Goal: Task Accomplishment & Management: Use online tool/utility

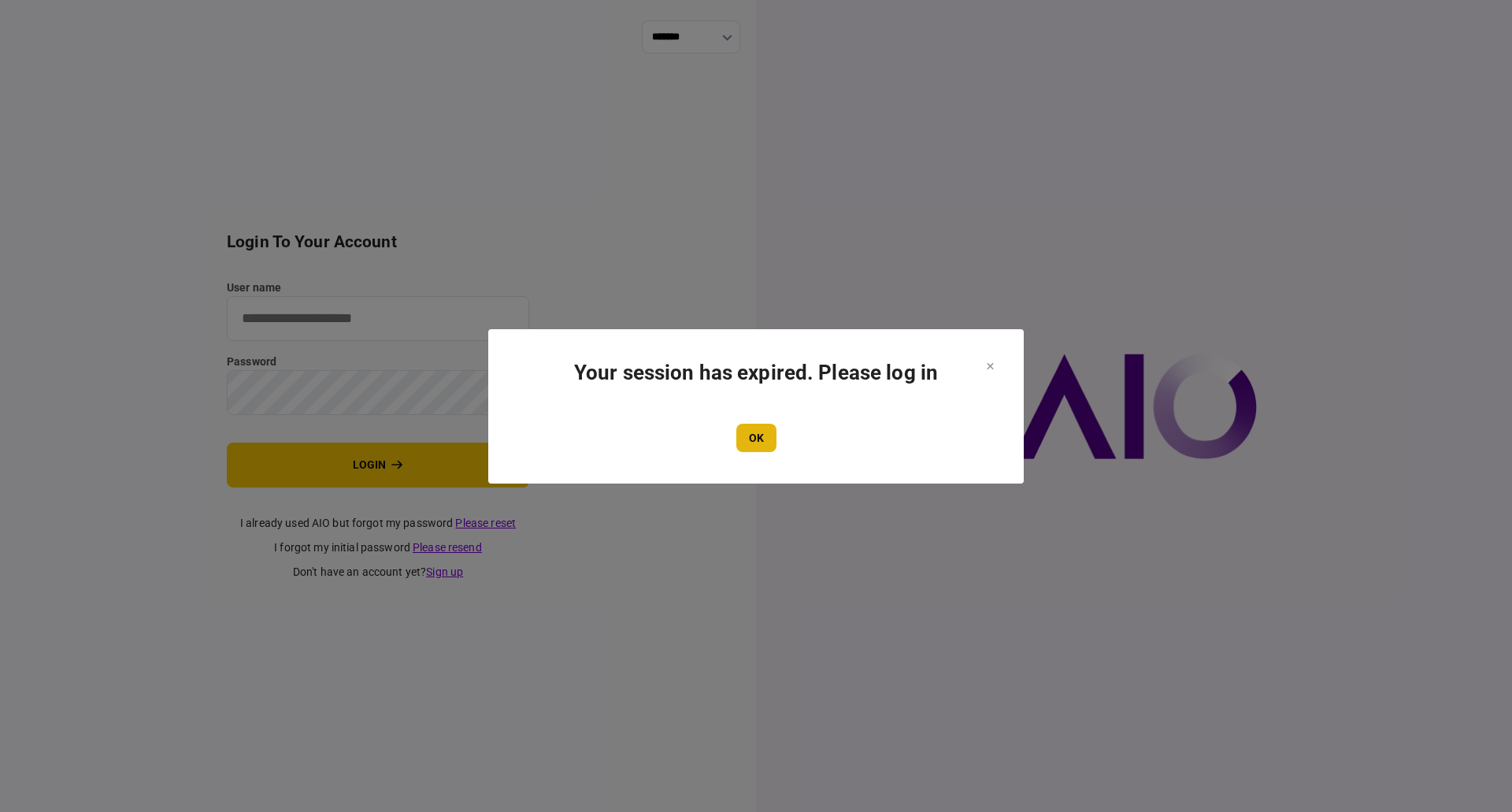
type input "**********"
click at [752, 435] on button "OK" at bounding box center [756, 438] width 40 height 28
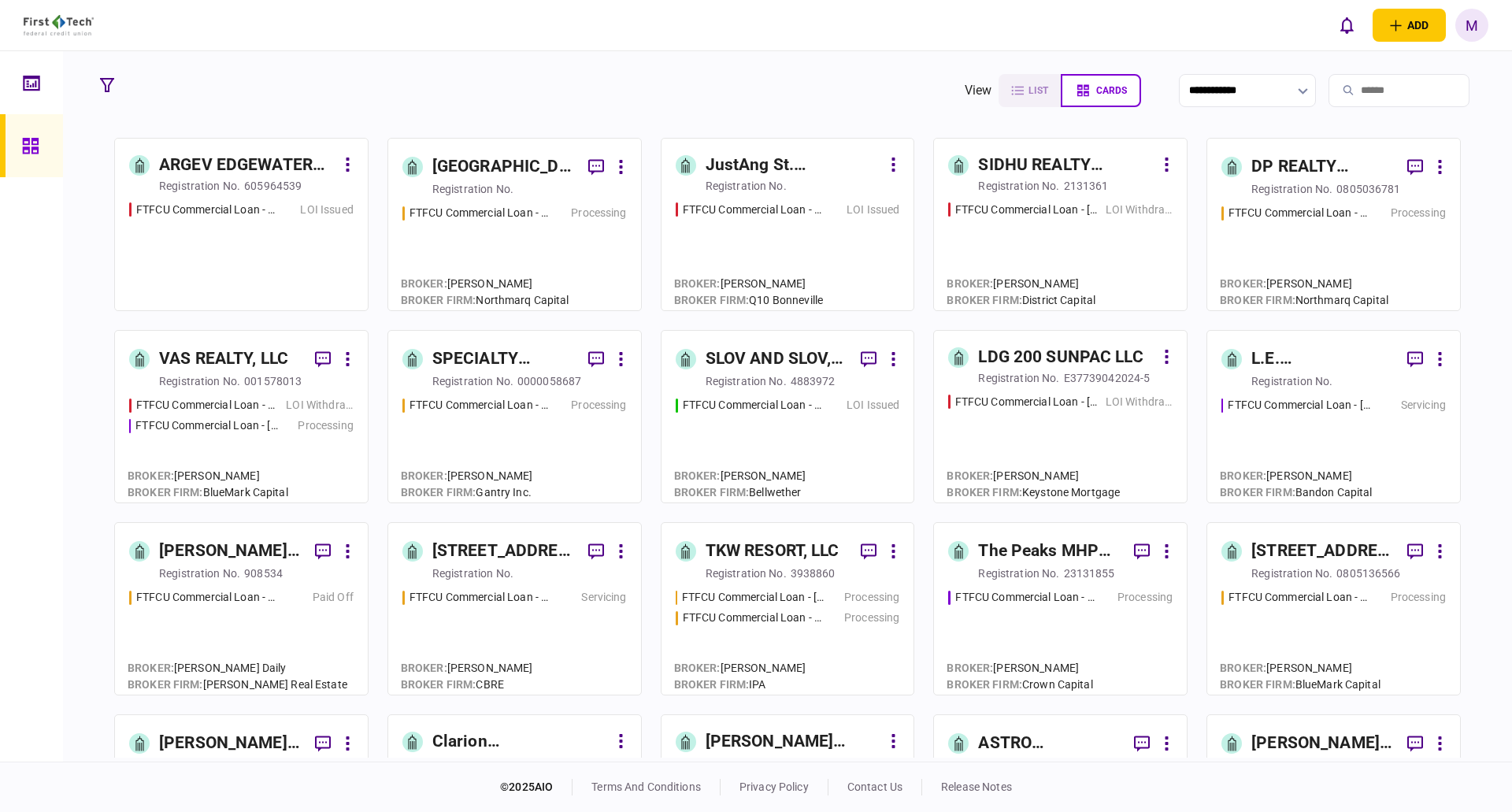
click at [1354, 87] on input "search" at bounding box center [1398, 91] width 141 height 33
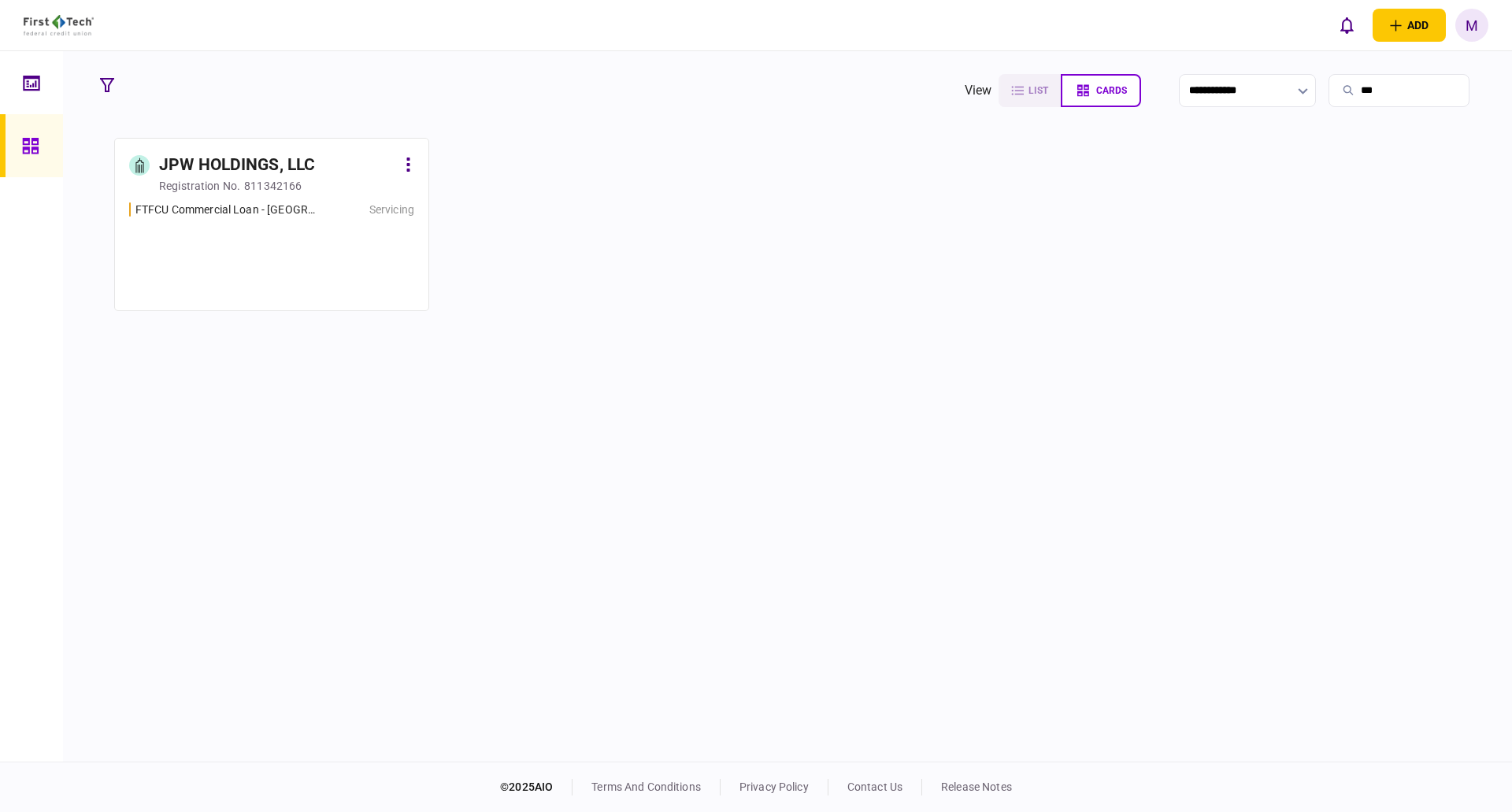
type input "***"
click at [306, 226] on div "FTFCU Commercial Loan - [GEOGRAPHIC_DATA] & [GEOGRAPHIC_DATA] [GEOGRAPHIC_DATA]…" at bounding box center [271, 249] width 285 height 95
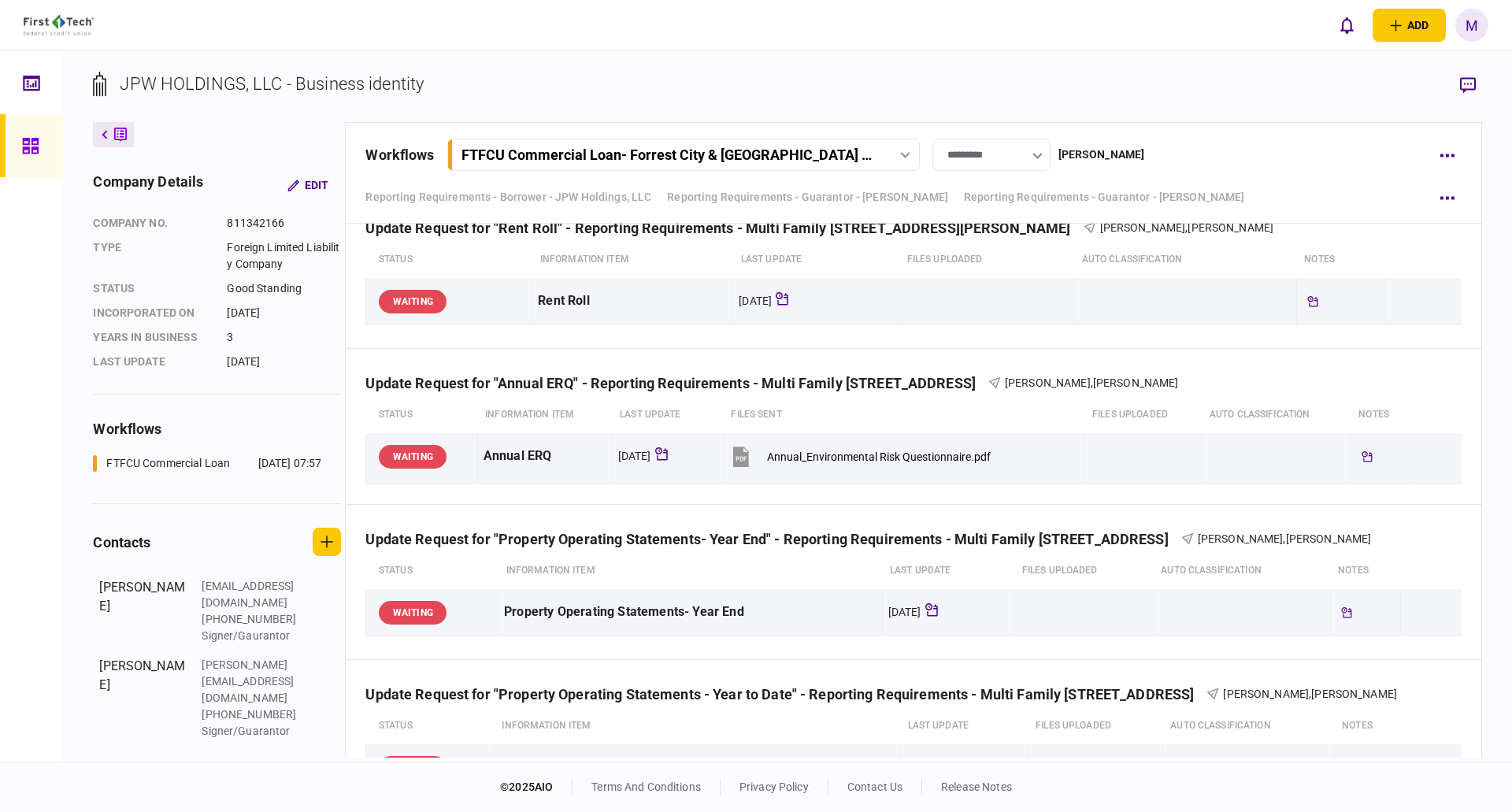
scroll to position [5909, 0]
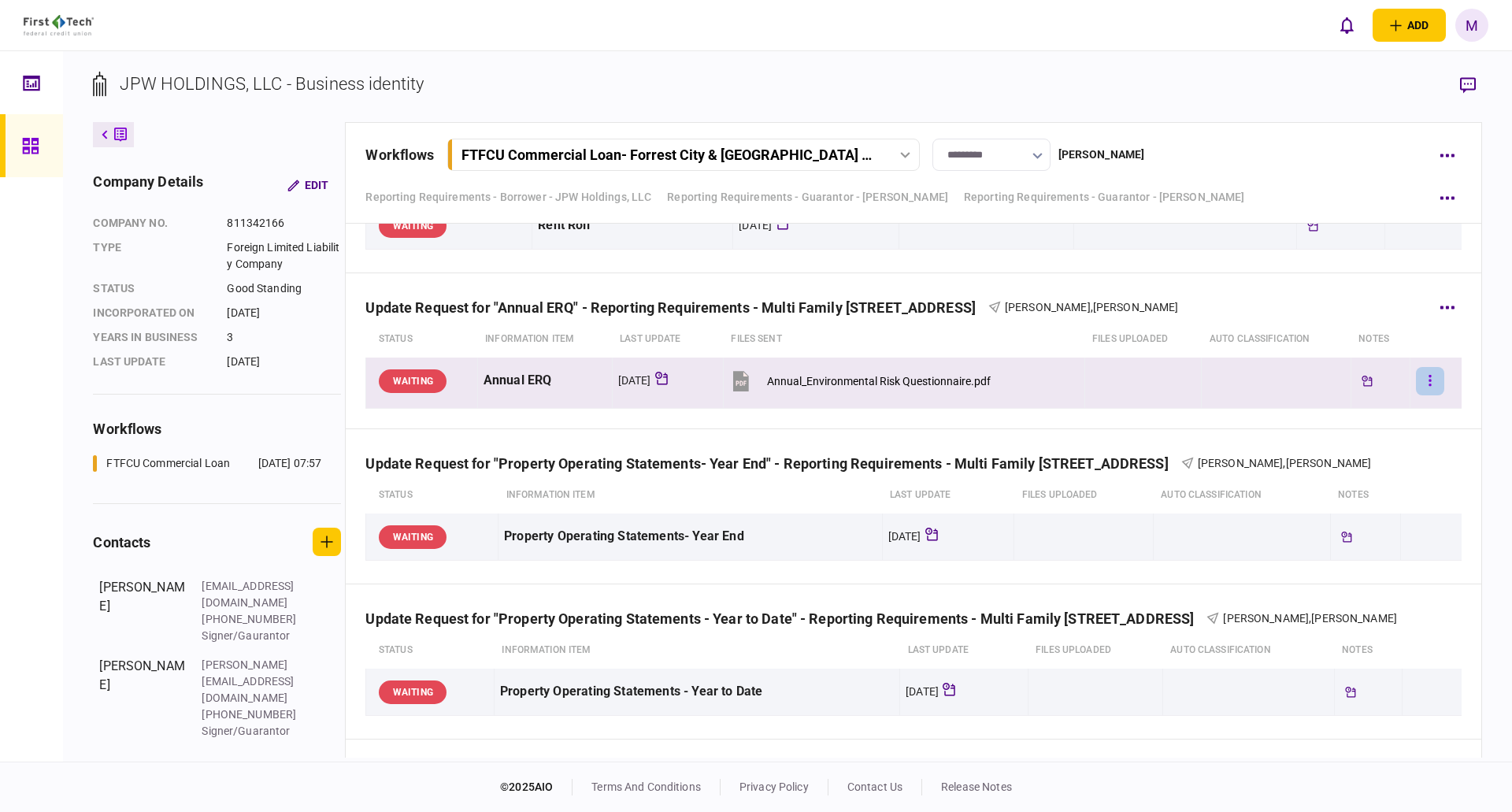
click at [1431, 380] on button "button" at bounding box center [1430, 381] width 28 height 28
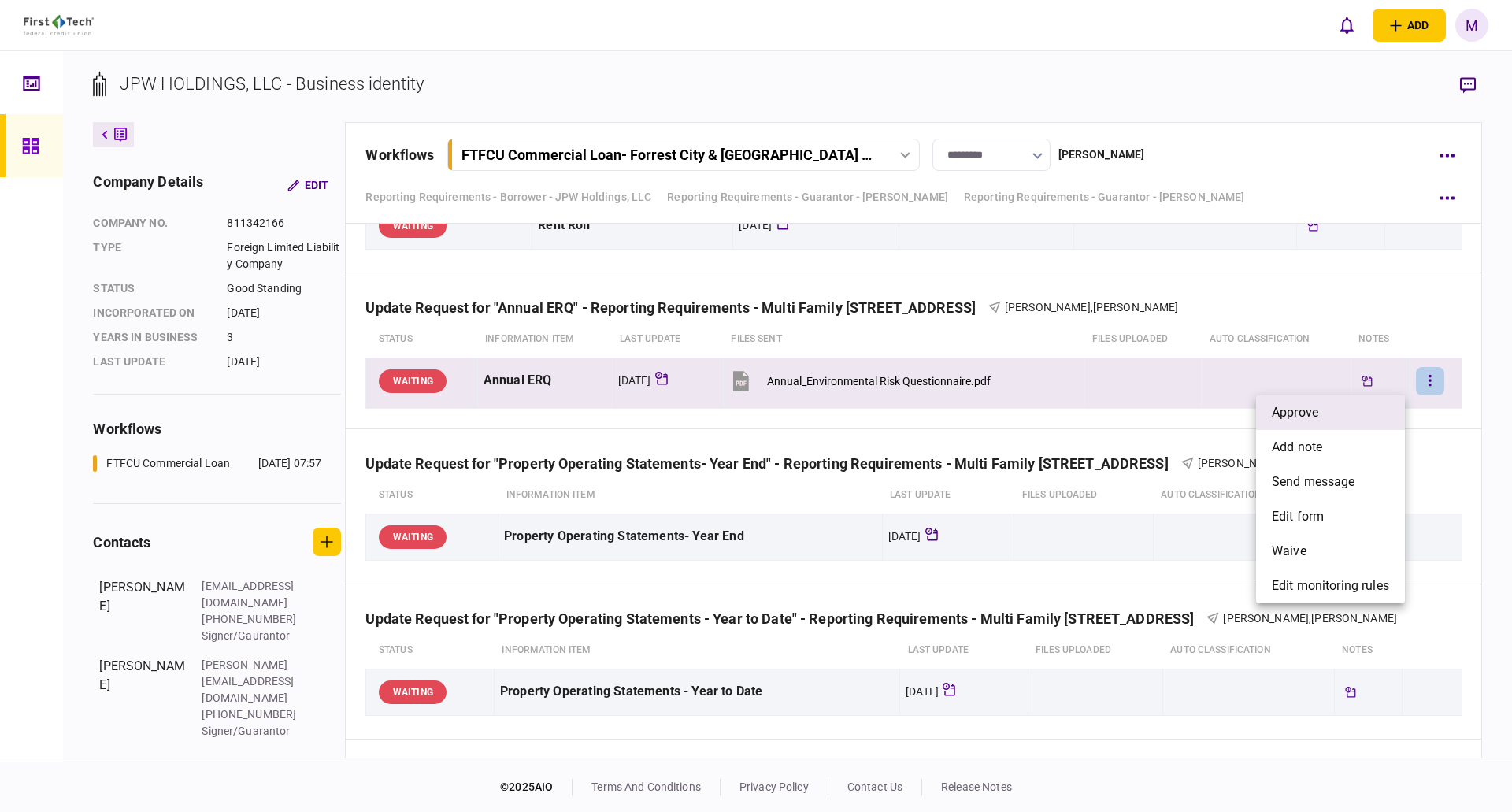
click at [1304, 410] on span "approve" at bounding box center [1295, 413] width 47 height 19
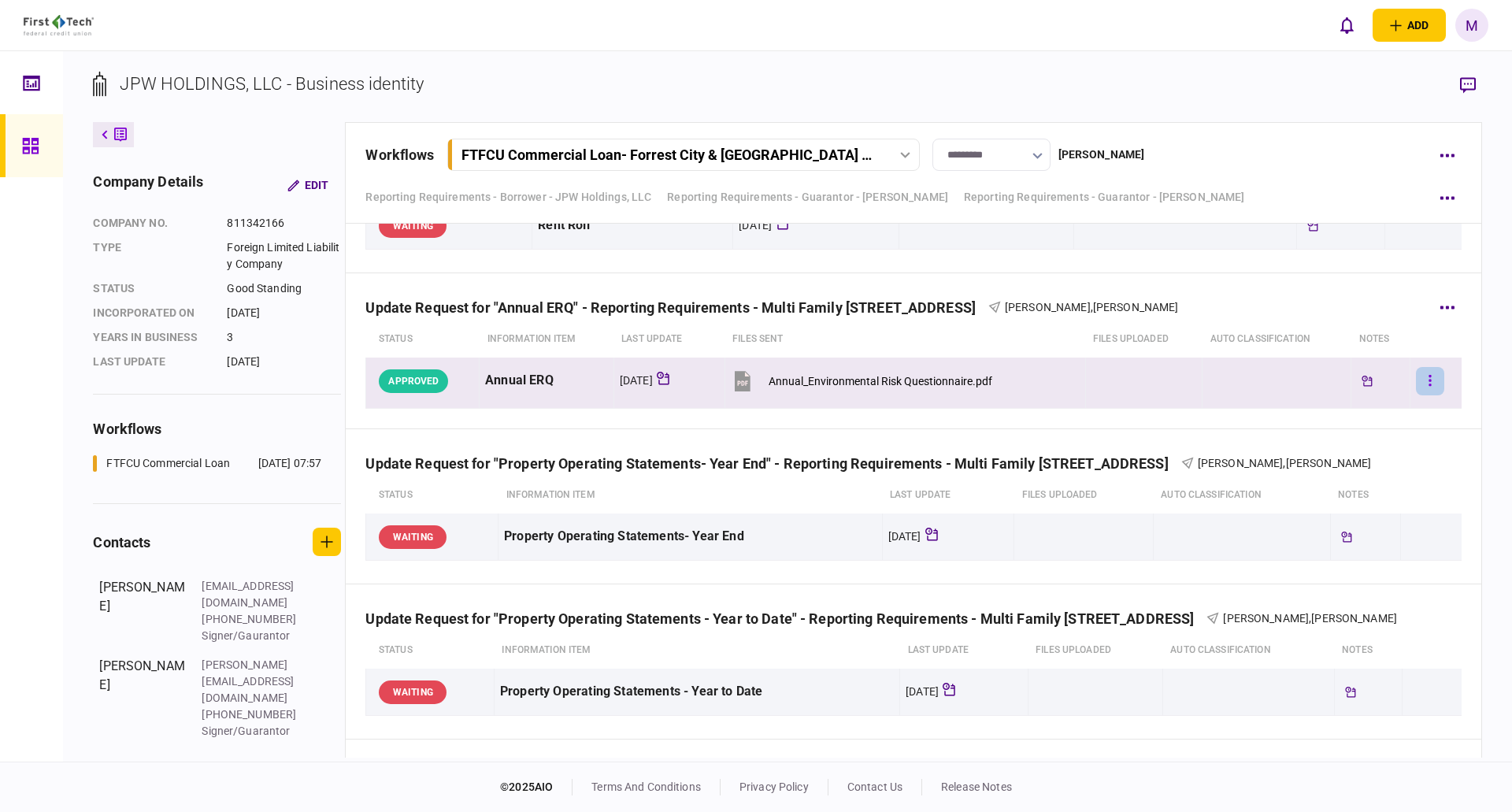
click at [1416, 386] on button "button" at bounding box center [1430, 381] width 28 height 28
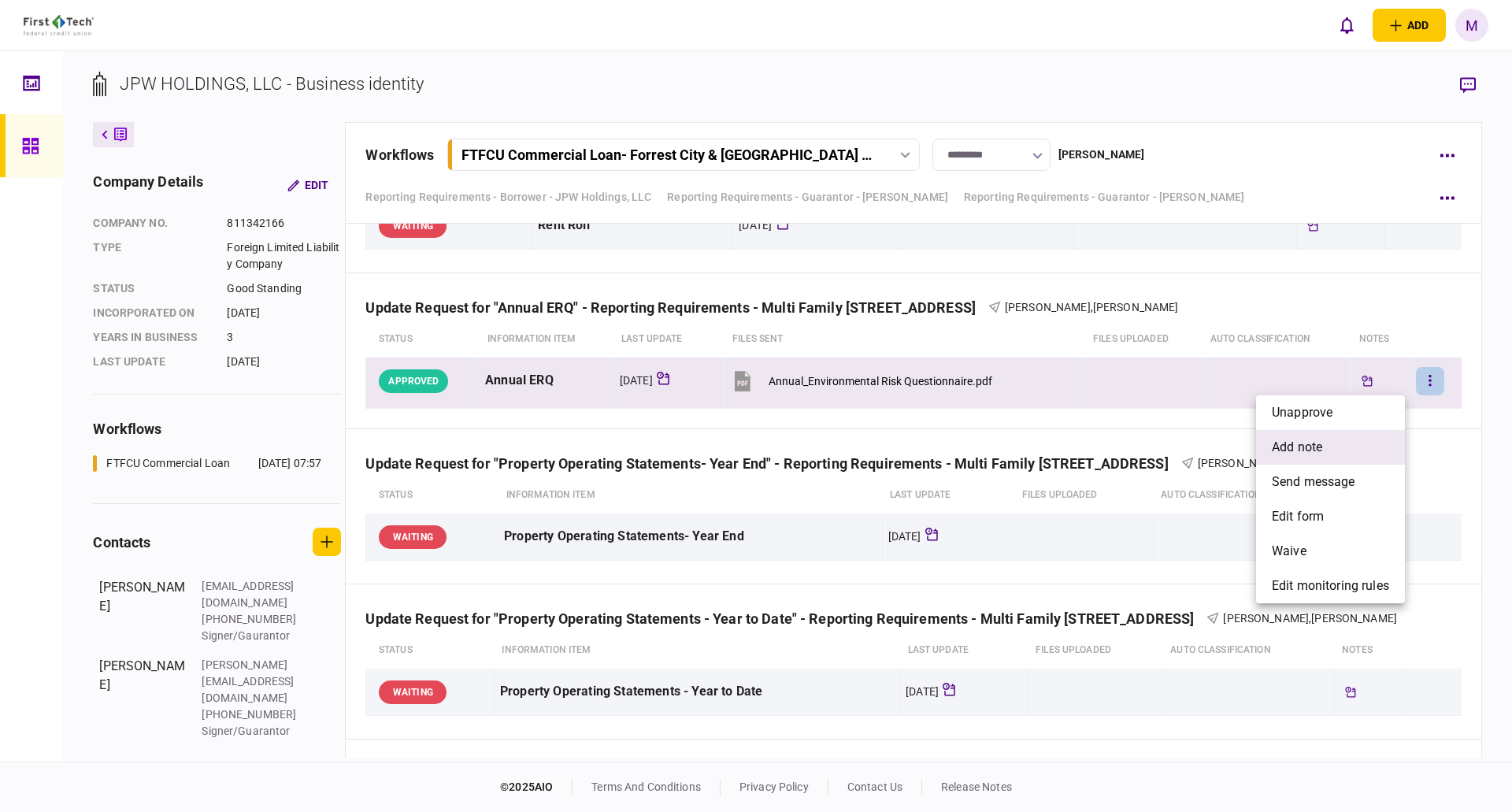
click at [1319, 451] on span "add note" at bounding box center [1297, 447] width 50 height 19
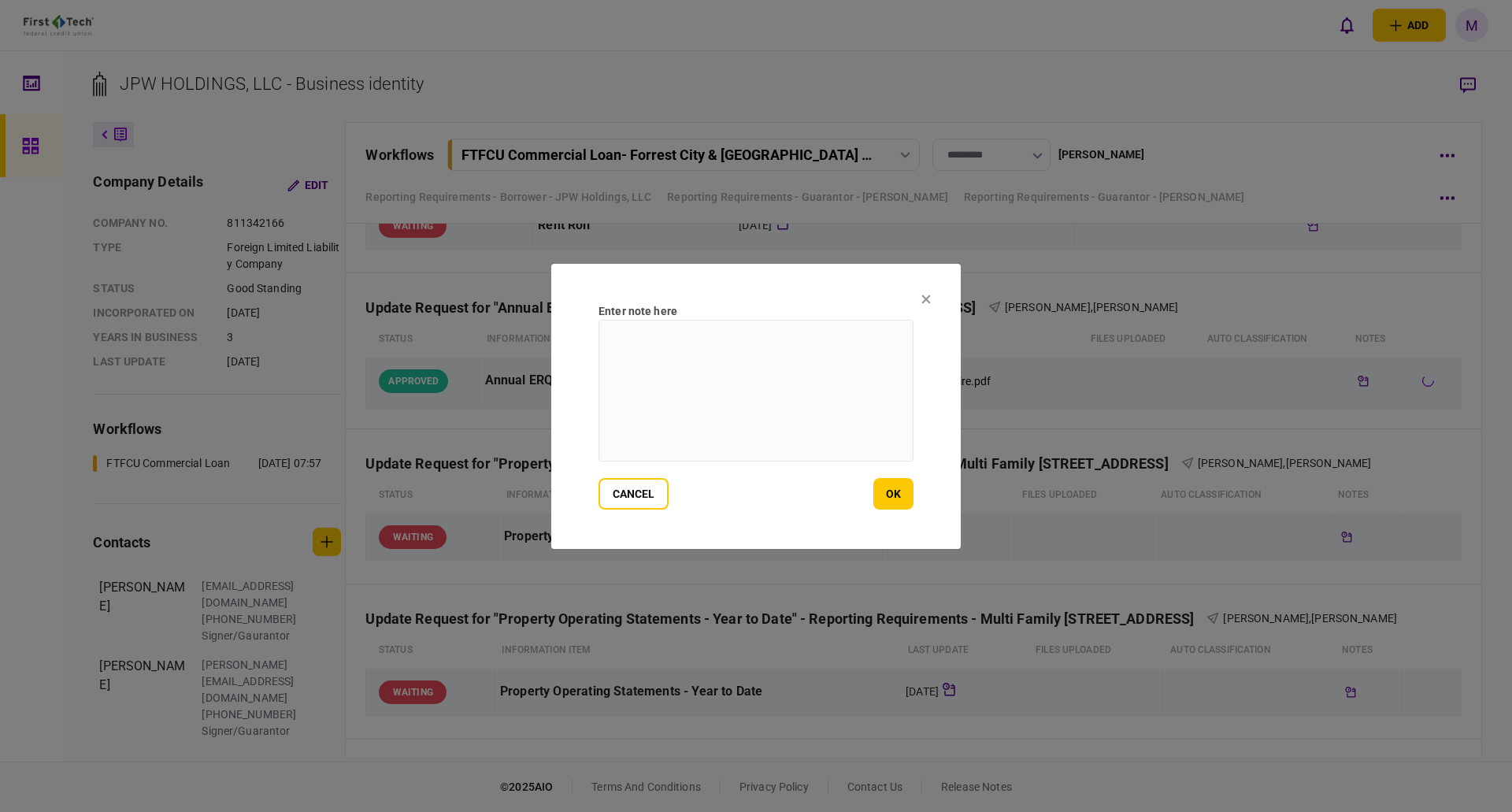
click at [857, 406] on textarea at bounding box center [756, 391] width 315 height 142
click at [857, 407] on textarea at bounding box center [756, 391] width 315 height 142
drag, startPoint x: 786, startPoint y: 336, endPoint x: 581, endPoint y: 309, distance: 206.8
click at [581, 309] on section "**********" at bounding box center [756, 406] width 409 height 285
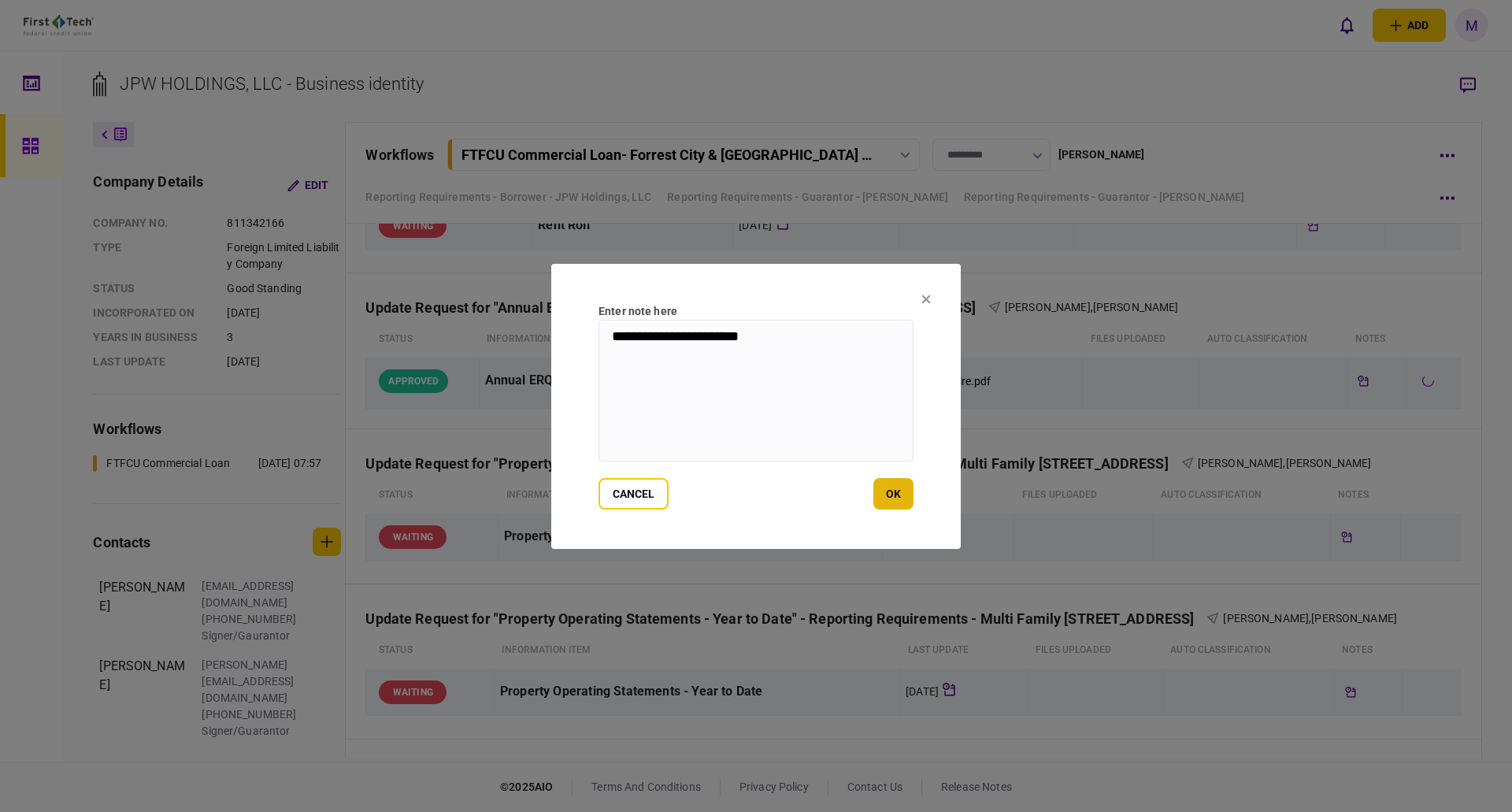
type textarea "**********"
click at [893, 486] on button "ok" at bounding box center [893, 494] width 40 height 32
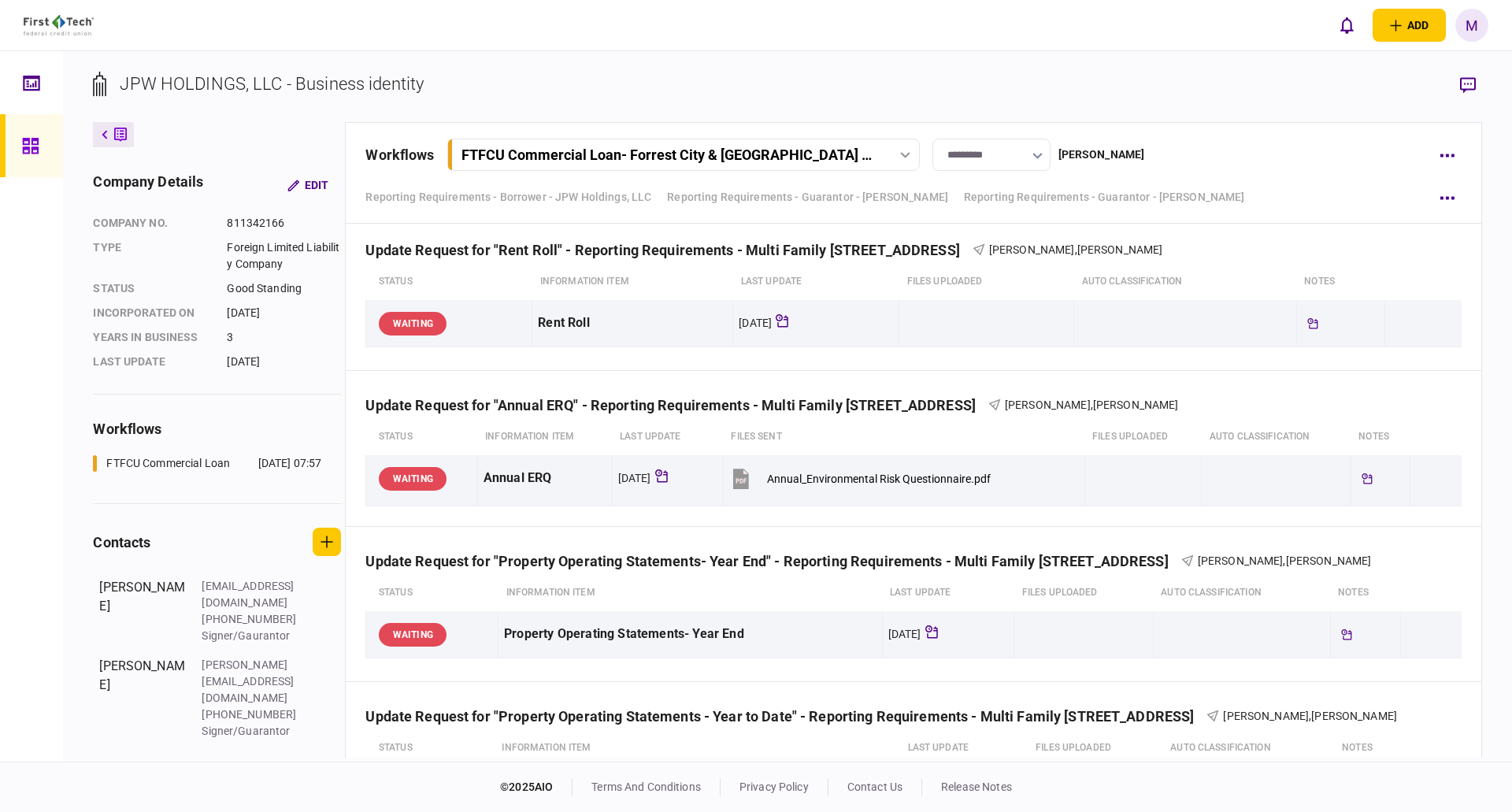
scroll to position [6460, 0]
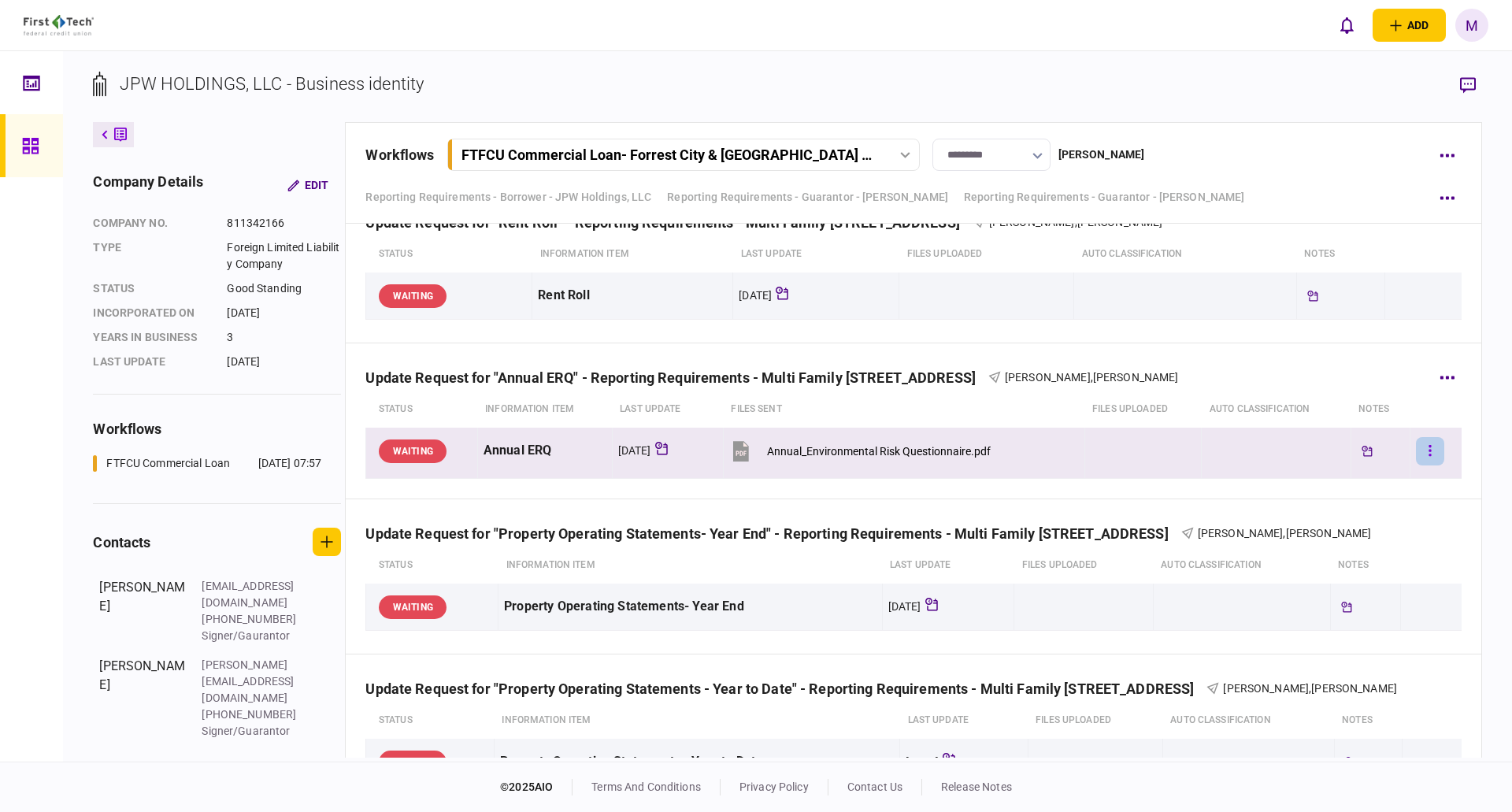
click at [1425, 447] on button "button" at bounding box center [1430, 451] width 28 height 28
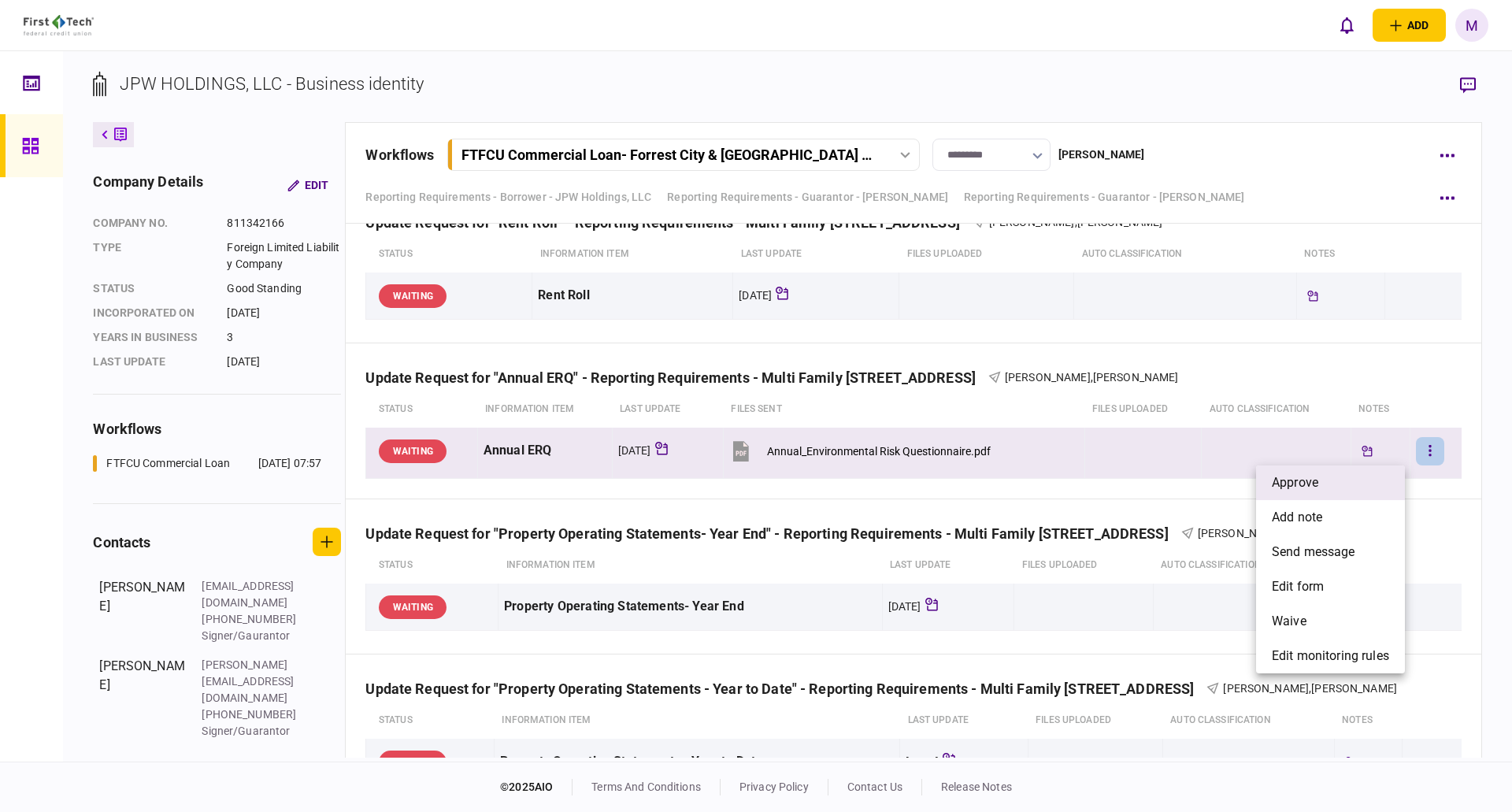
click at [1308, 480] on span "approve" at bounding box center [1295, 483] width 47 height 19
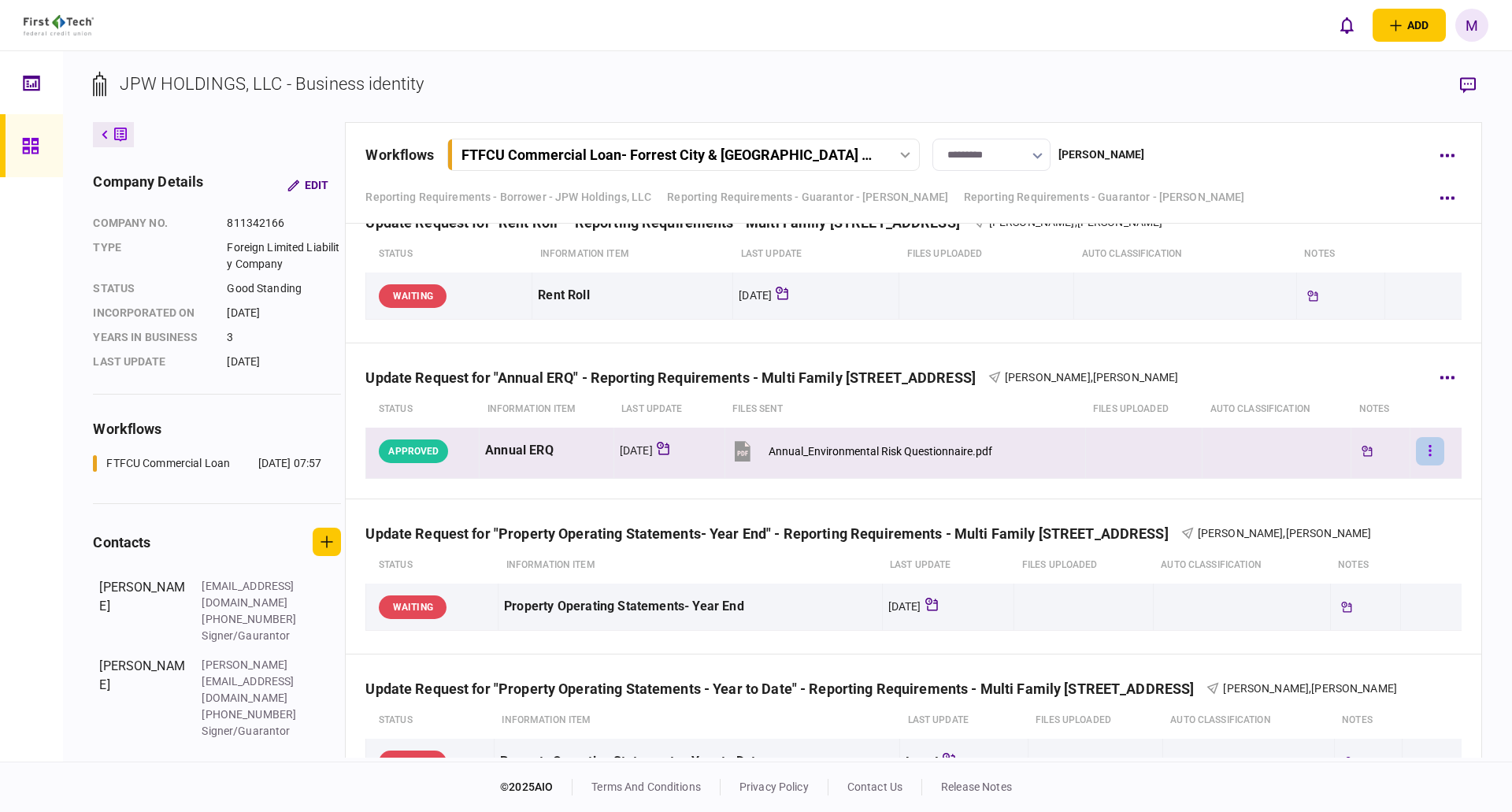
click at [1428, 448] on icon "button" at bounding box center [1430, 451] width 3 height 15
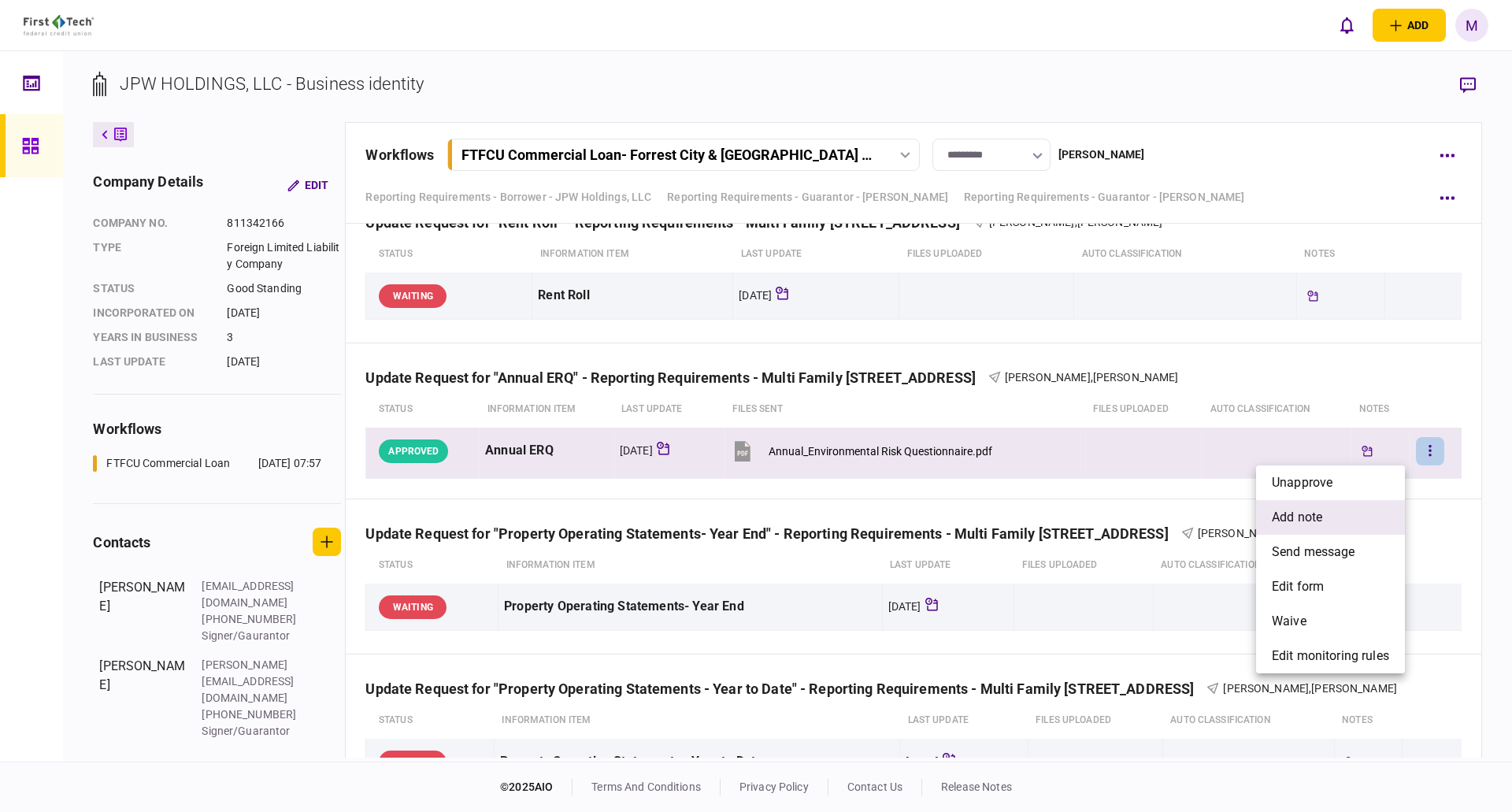
click at [1302, 511] on span "add note" at bounding box center [1297, 518] width 50 height 19
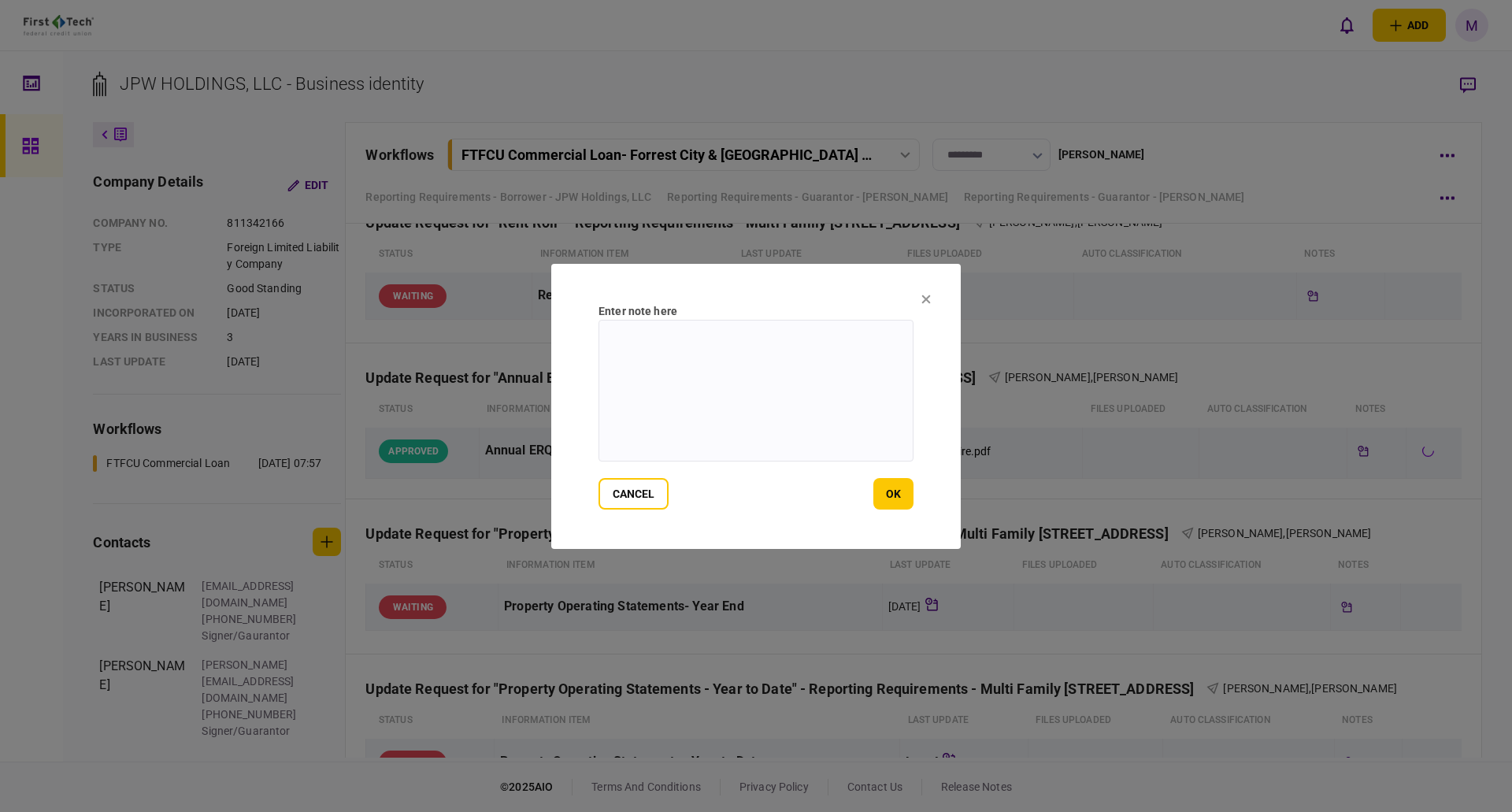
click at [852, 406] on textarea at bounding box center [756, 391] width 315 height 142
paste textarea "**********"
type textarea "**********"
drag, startPoint x: 897, startPoint y: 495, endPoint x: 1043, endPoint y: 484, distance: 146.4
click at [896, 496] on button "ok" at bounding box center [893, 494] width 40 height 32
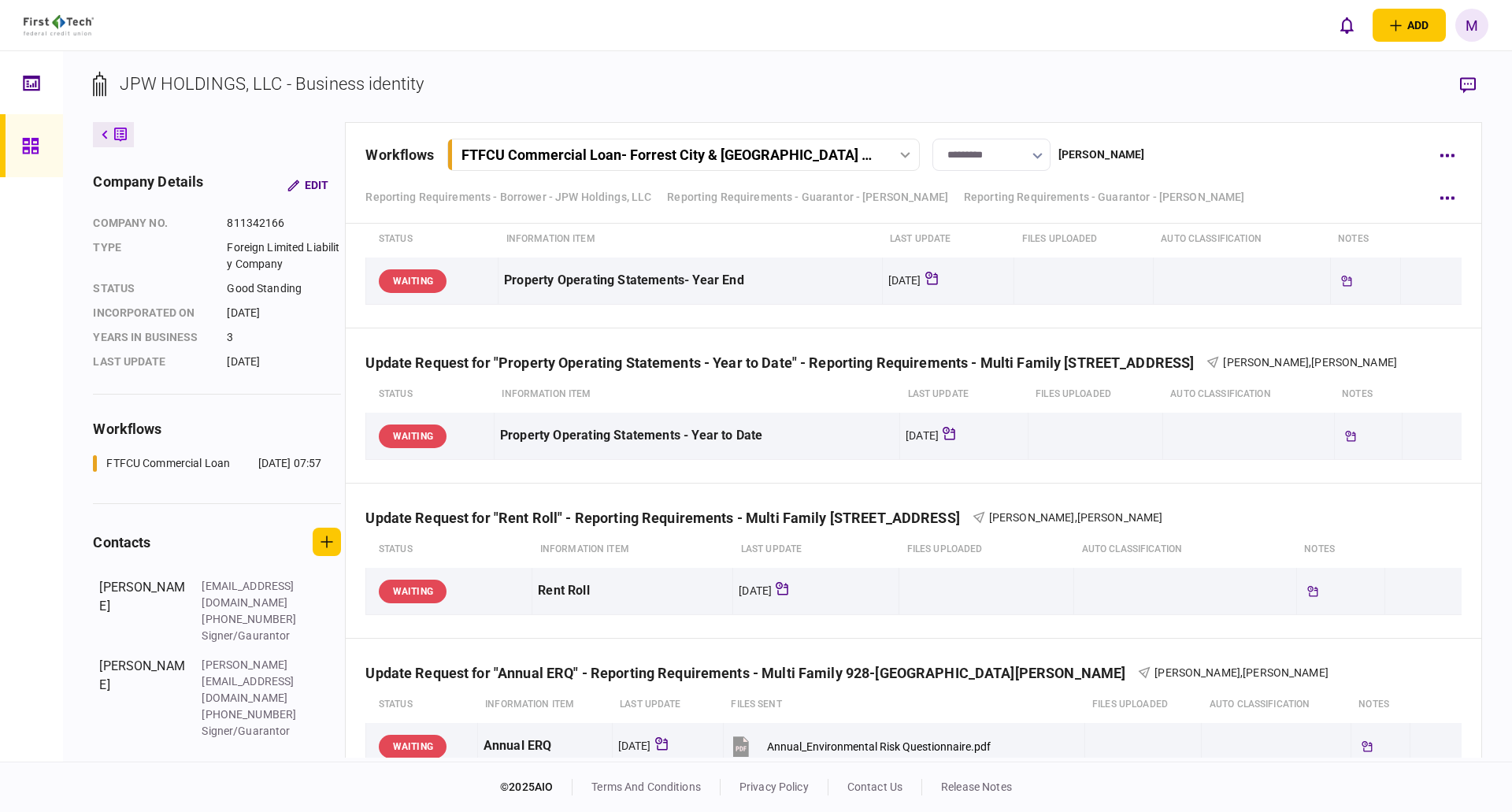
scroll to position [7012, 0]
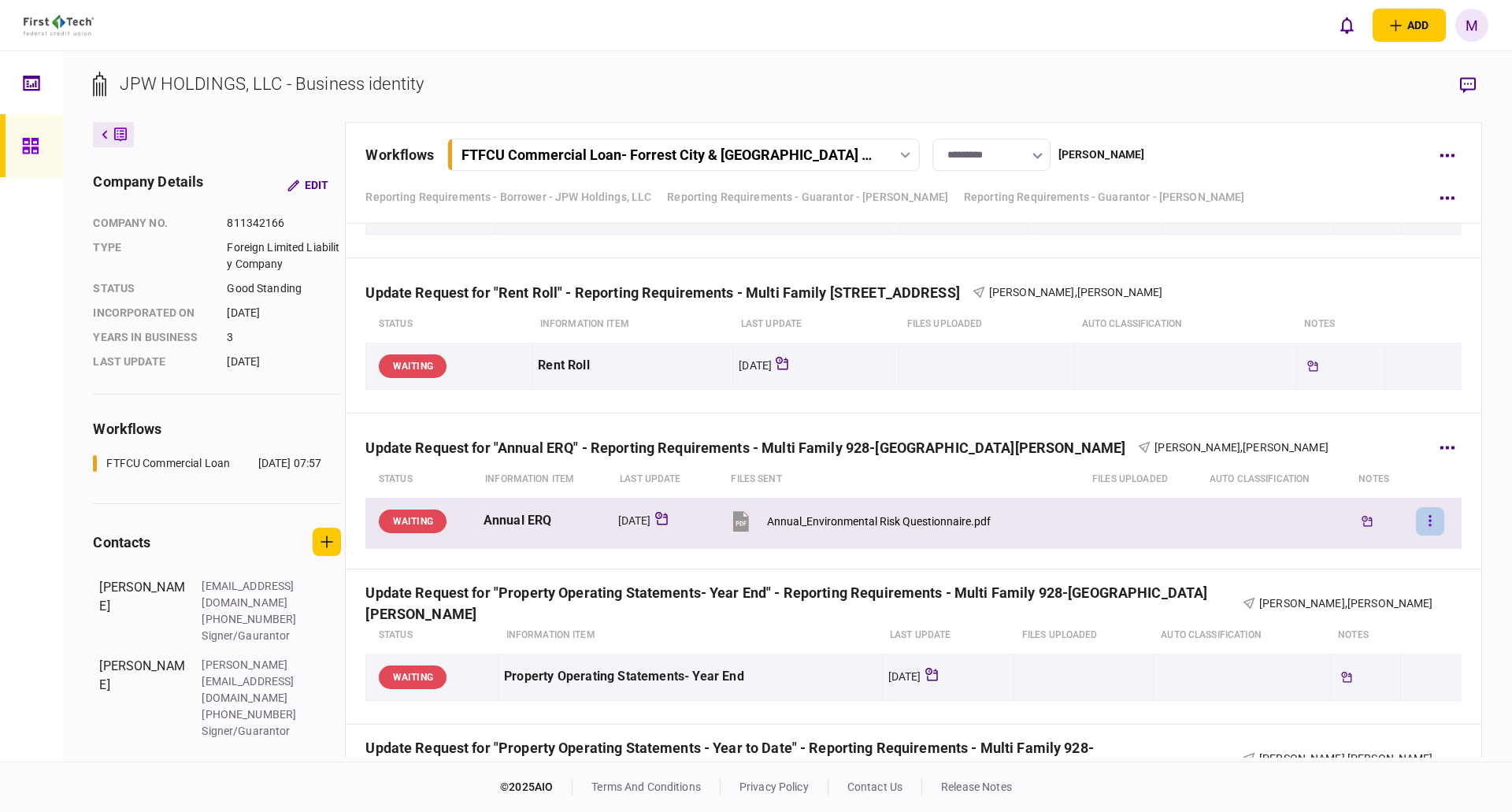
click at [1422, 521] on button "button" at bounding box center [1430, 522] width 28 height 28
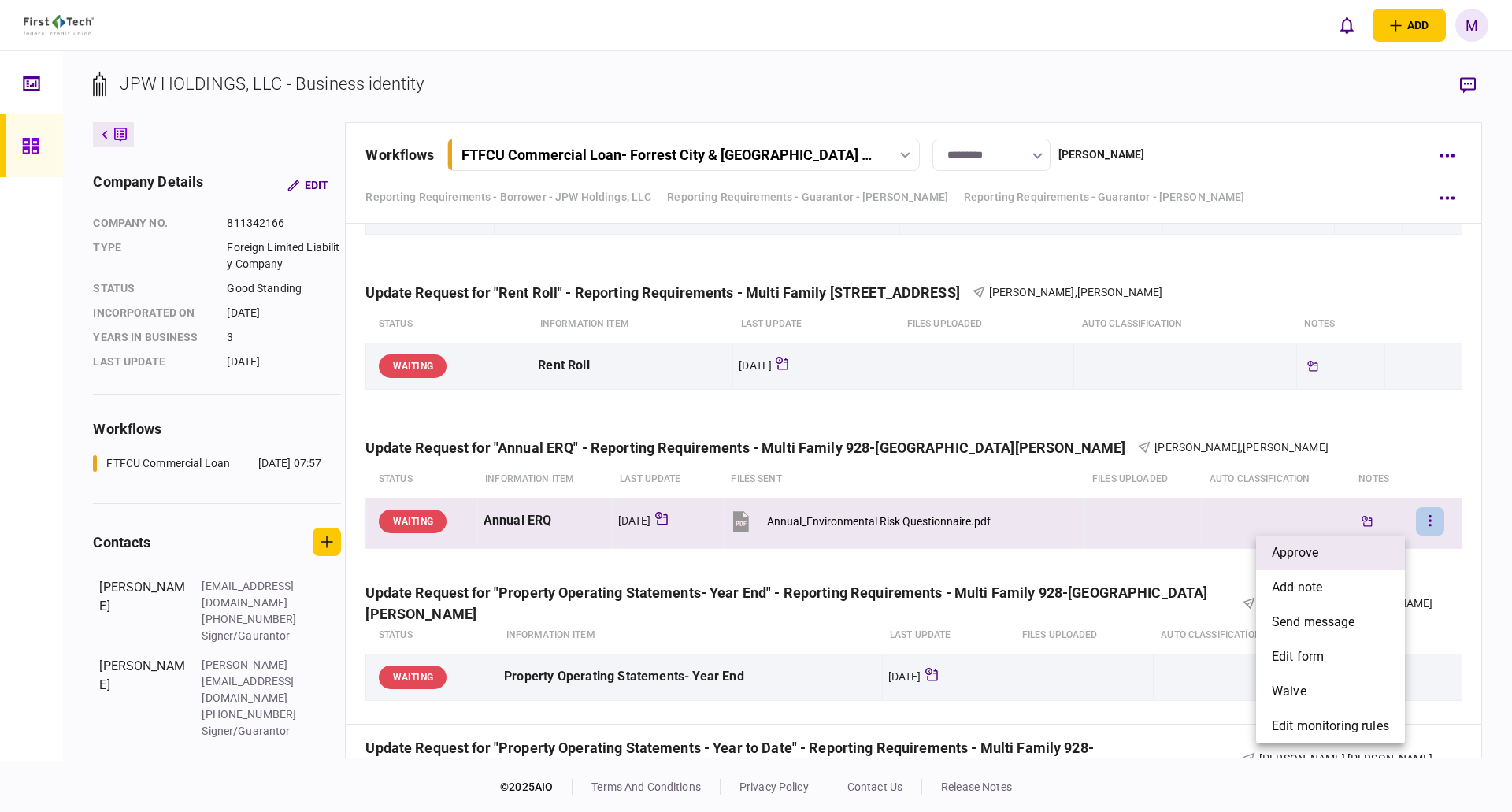
click at [1334, 548] on li "approve" at bounding box center [1331, 553] width 149 height 35
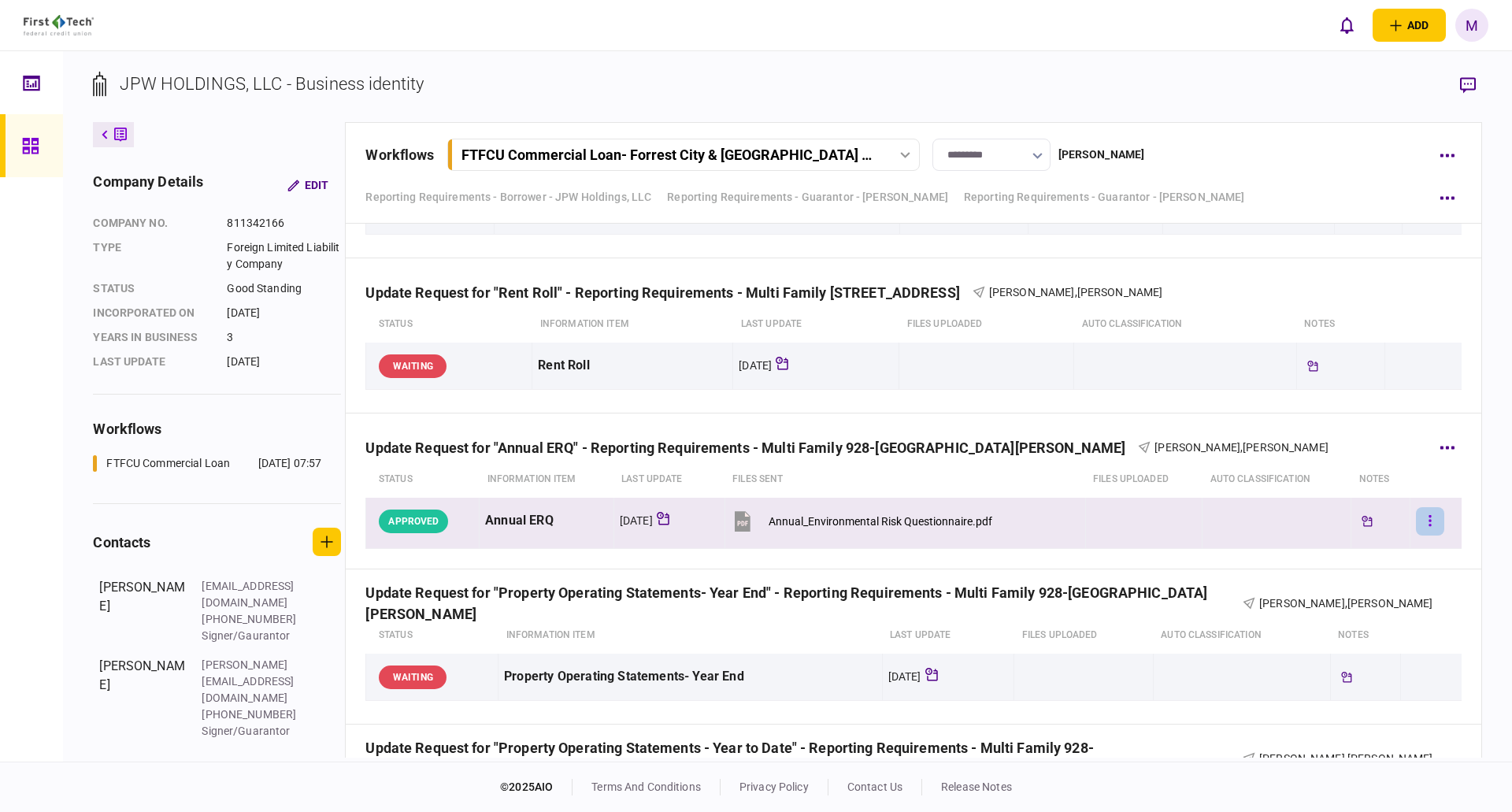
click at [1422, 526] on button "button" at bounding box center [1430, 522] width 28 height 28
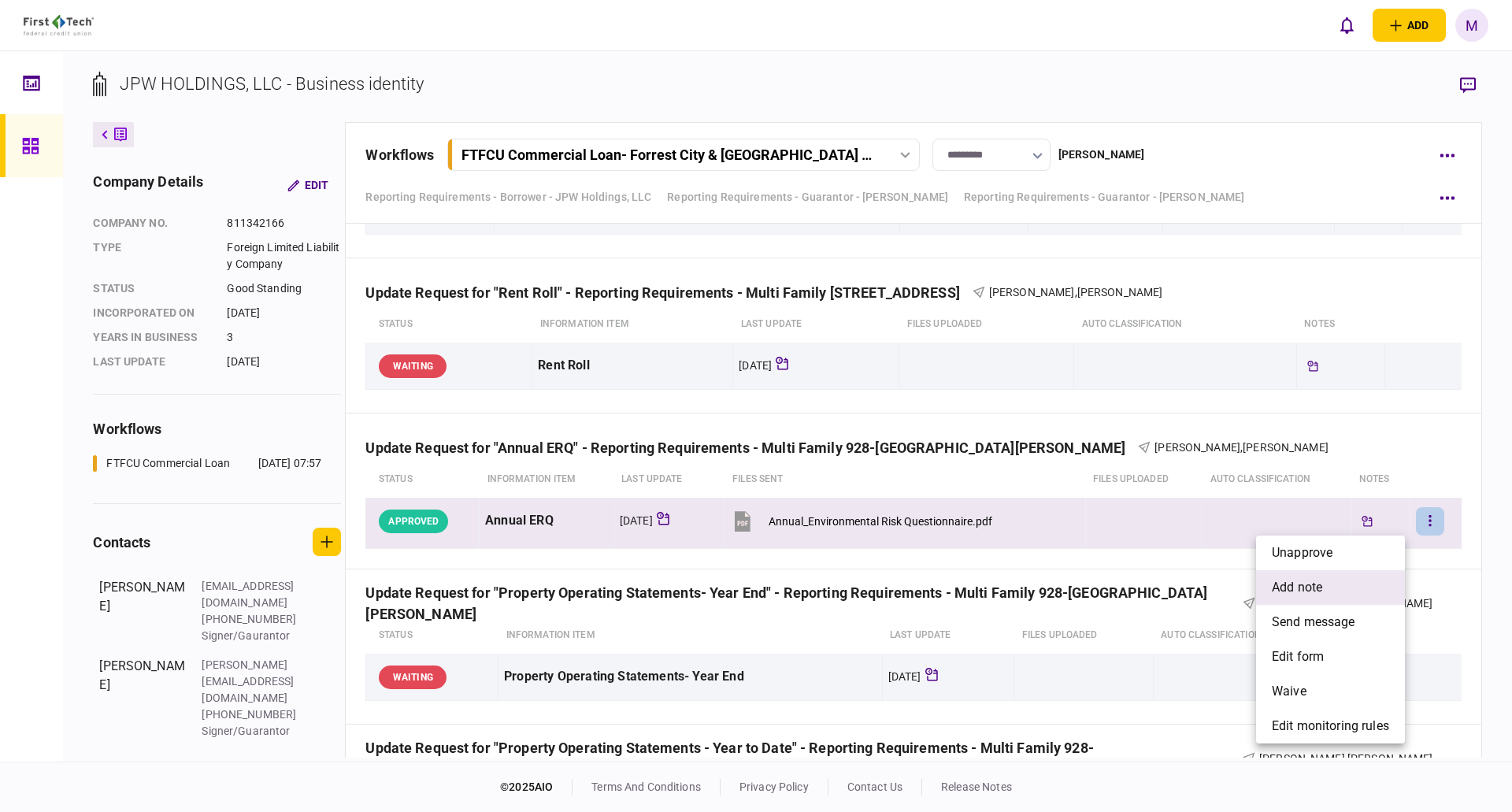
click at [1274, 582] on span "add note" at bounding box center [1297, 588] width 50 height 19
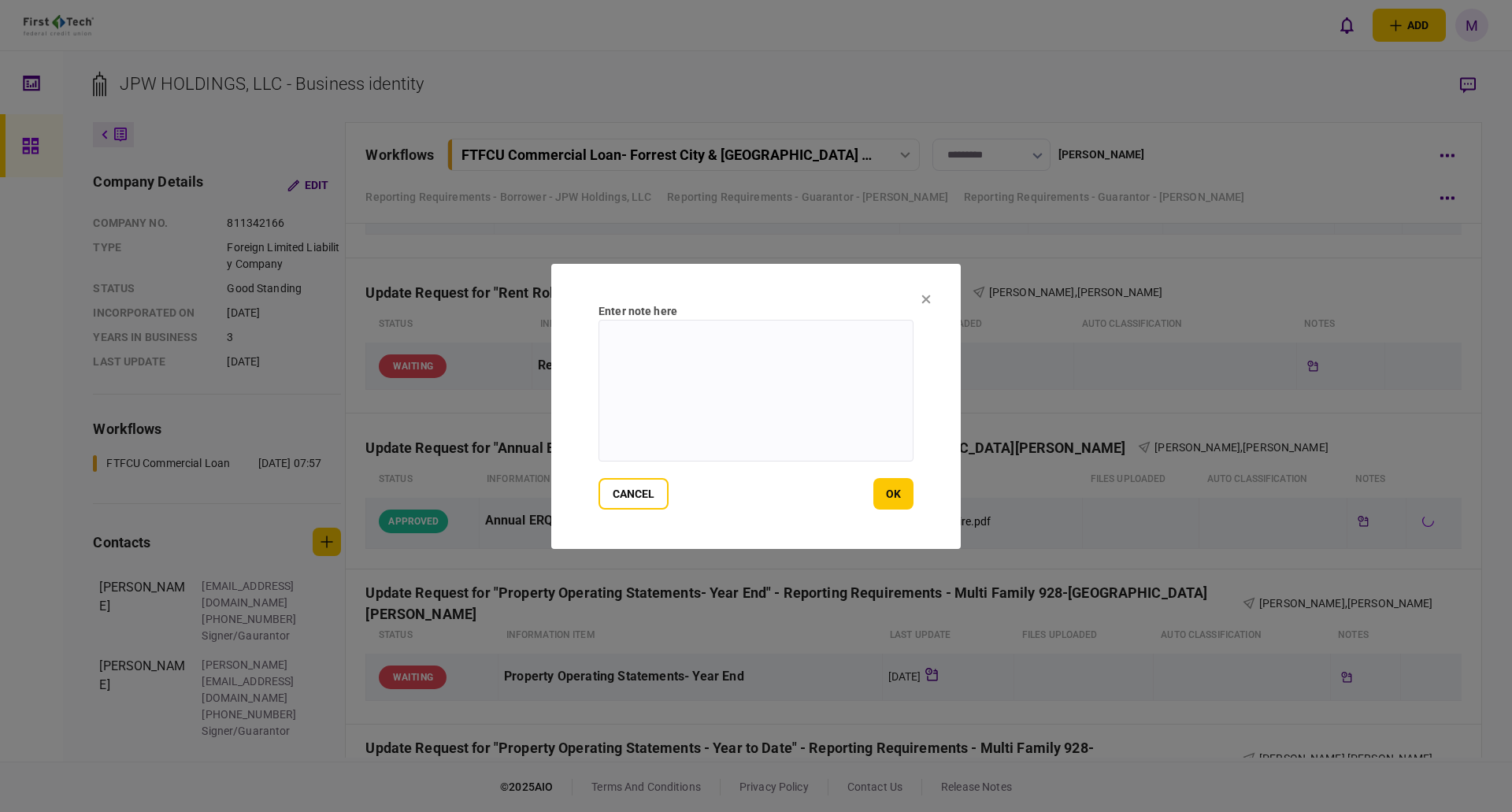
click at [805, 374] on textarea at bounding box center [756, 391] width 315 height 142
paste textarea "**********"
type textarea "**********"
click at [898, 499] on button "ok" at bounding box center [893, 494] width 40 height 32
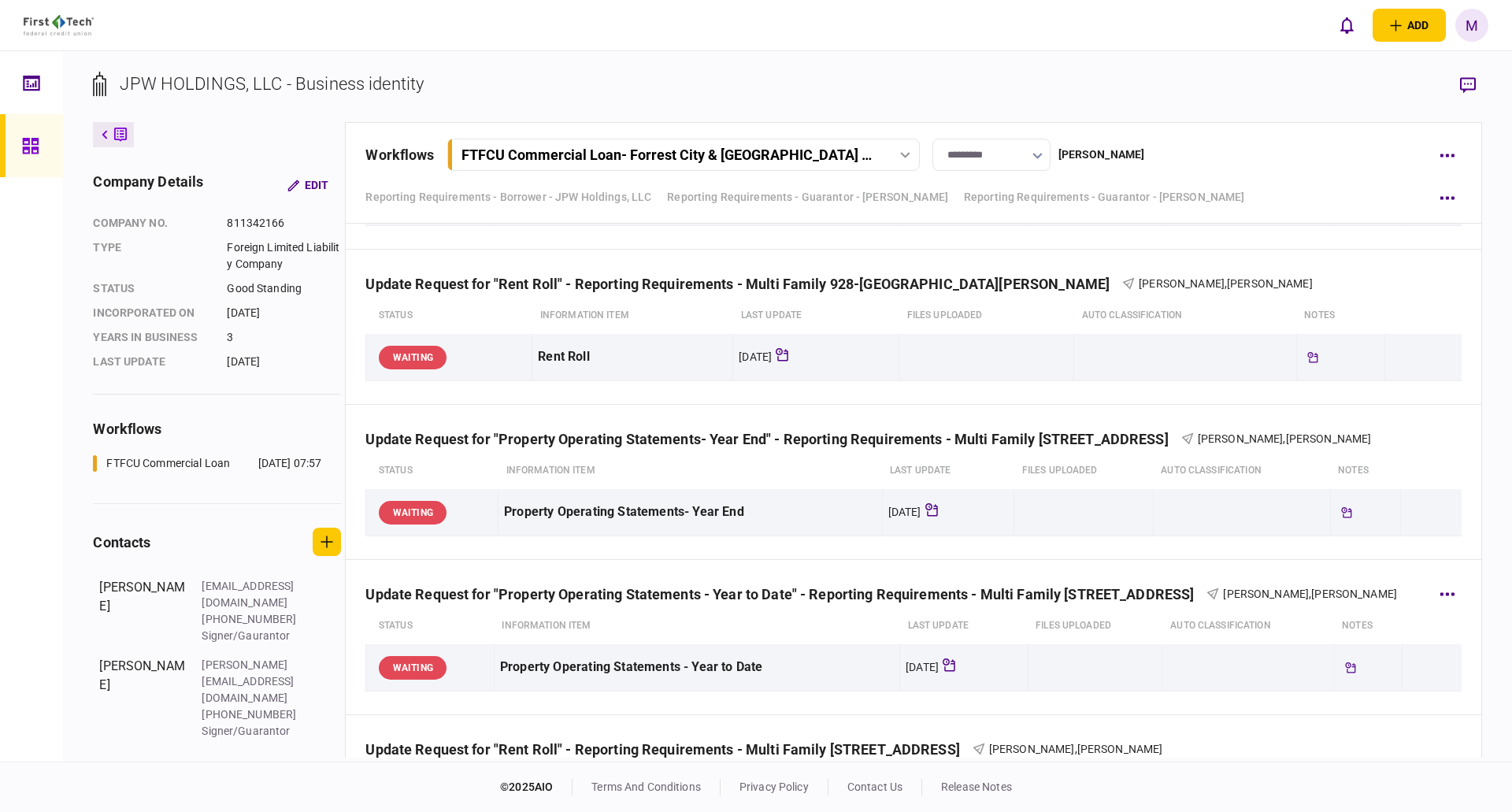
scroll to position [8273, 0]
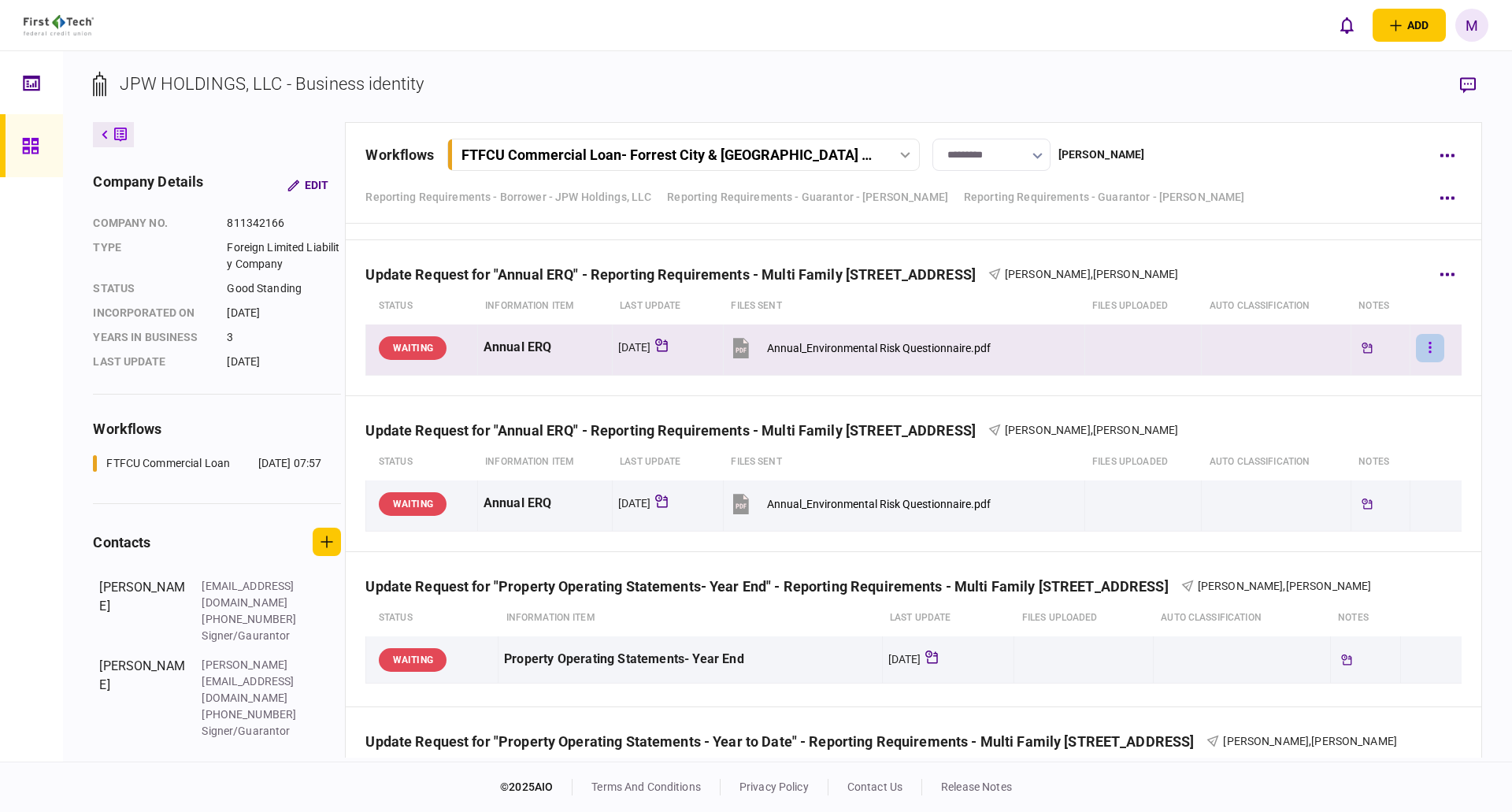
click at [1417, 339] on button "button" at bounding box center [1430, 348] width 28 height 28
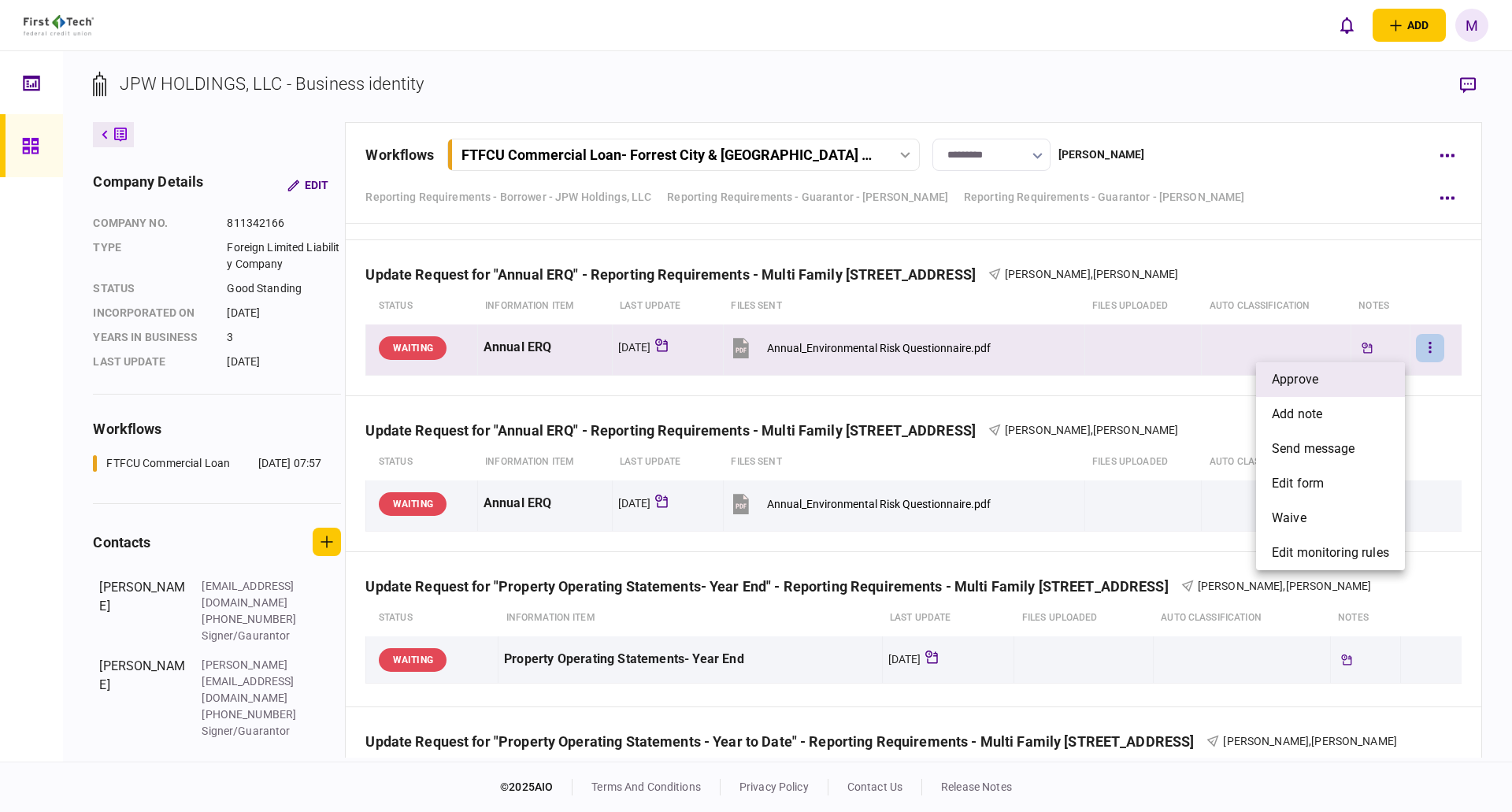
click at [1298, 376] on span "approve" at bounding box center [1295, 380] width 47 height 19
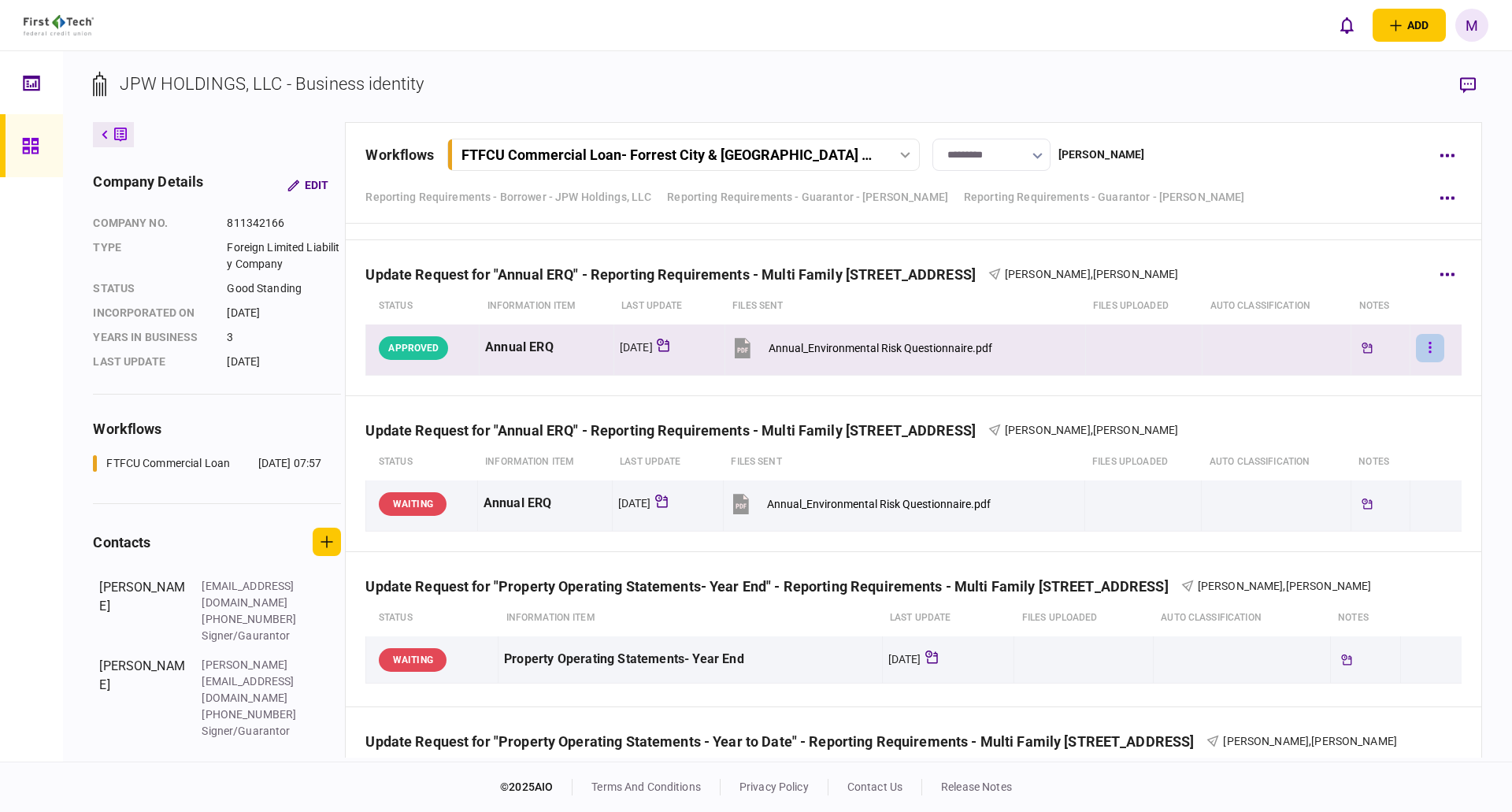
click at [1416, 342] on button "button" at bounding box center [1430, 348] width 28 height 28
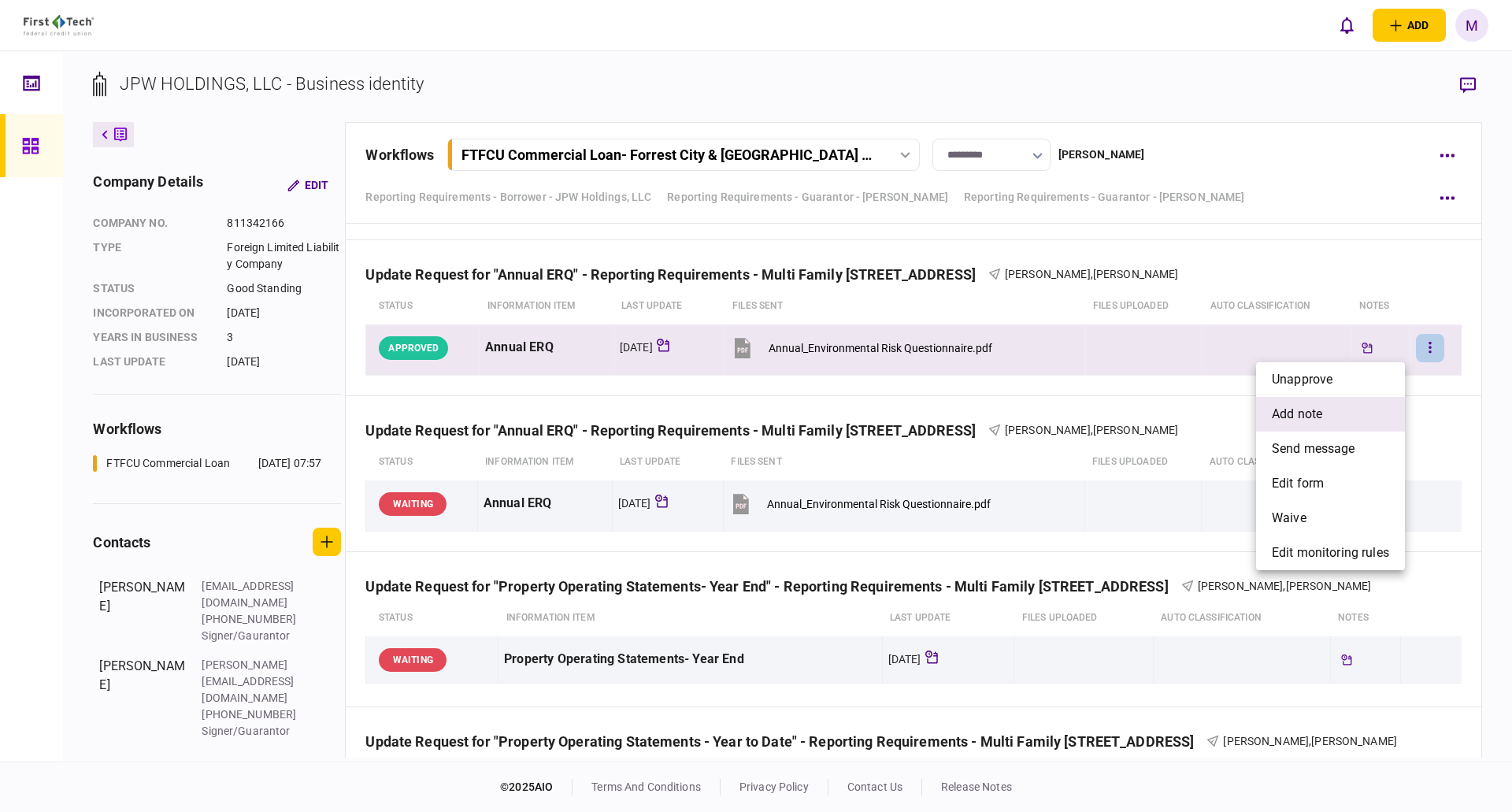
click at [1303, 410] on span "add note" at bounding box center [1297, 414] width 50 height 19
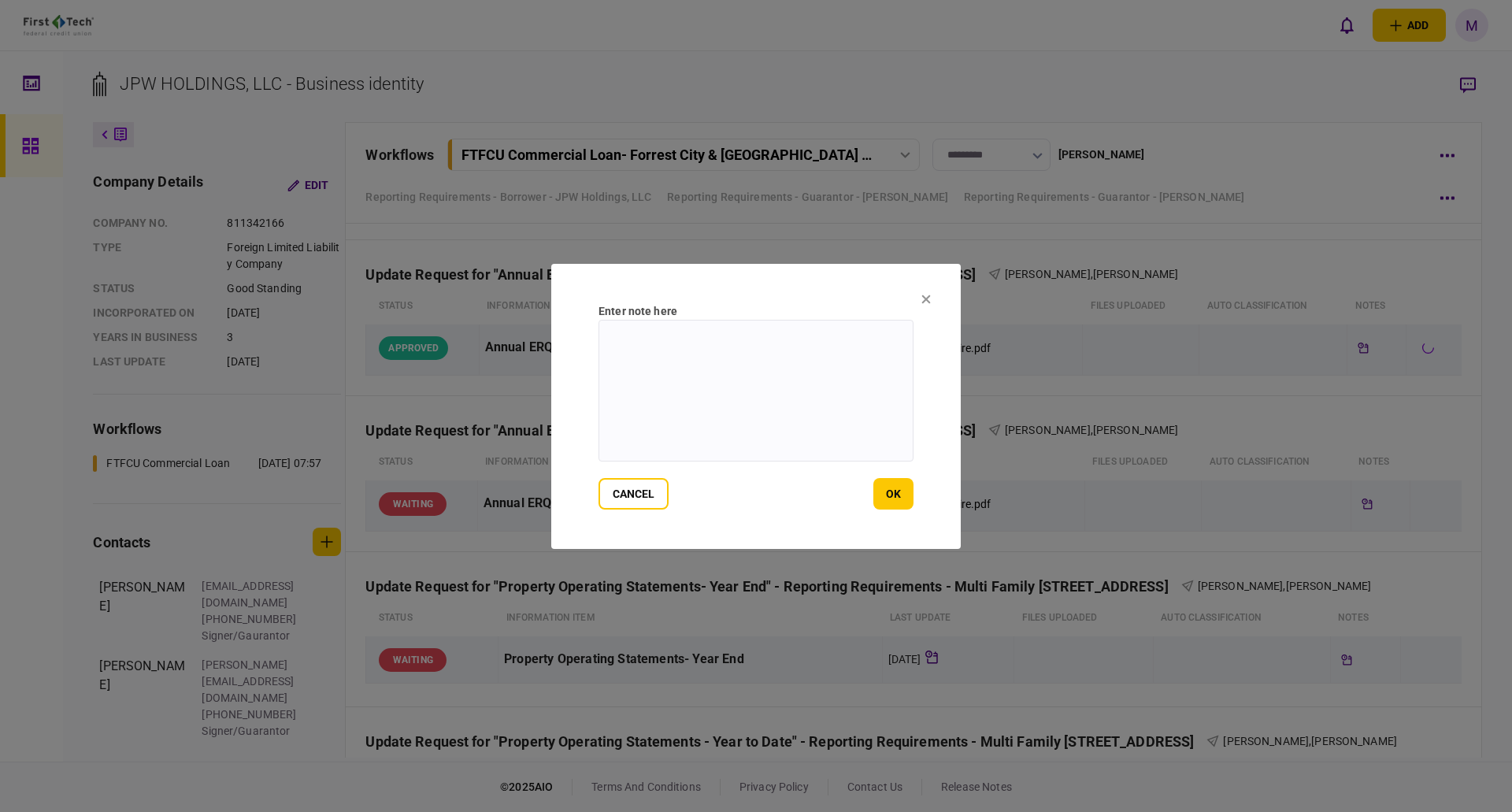
click at [794, 391] on textarea at bounding box center [756, 391] width 315 height 142
paste textarea "**********"
type textarea "**********"
click at [910, 488] on section "**********" at bounding box center [756, 406] width 409 height 285
click at [909, 489] on button "ok" at bounding box center [893, 494] width 40 height 32
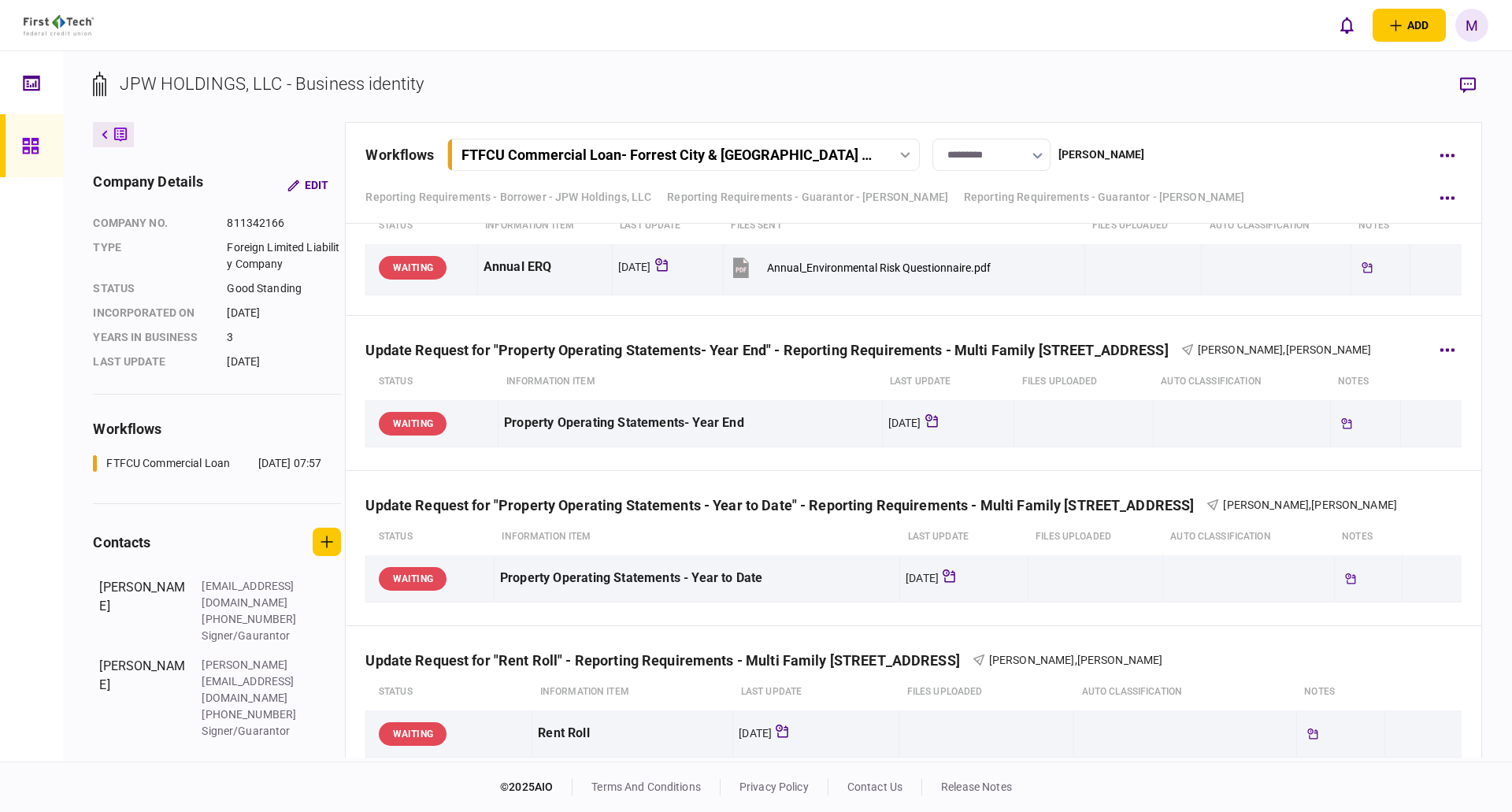
scroll to position [8431, 0]
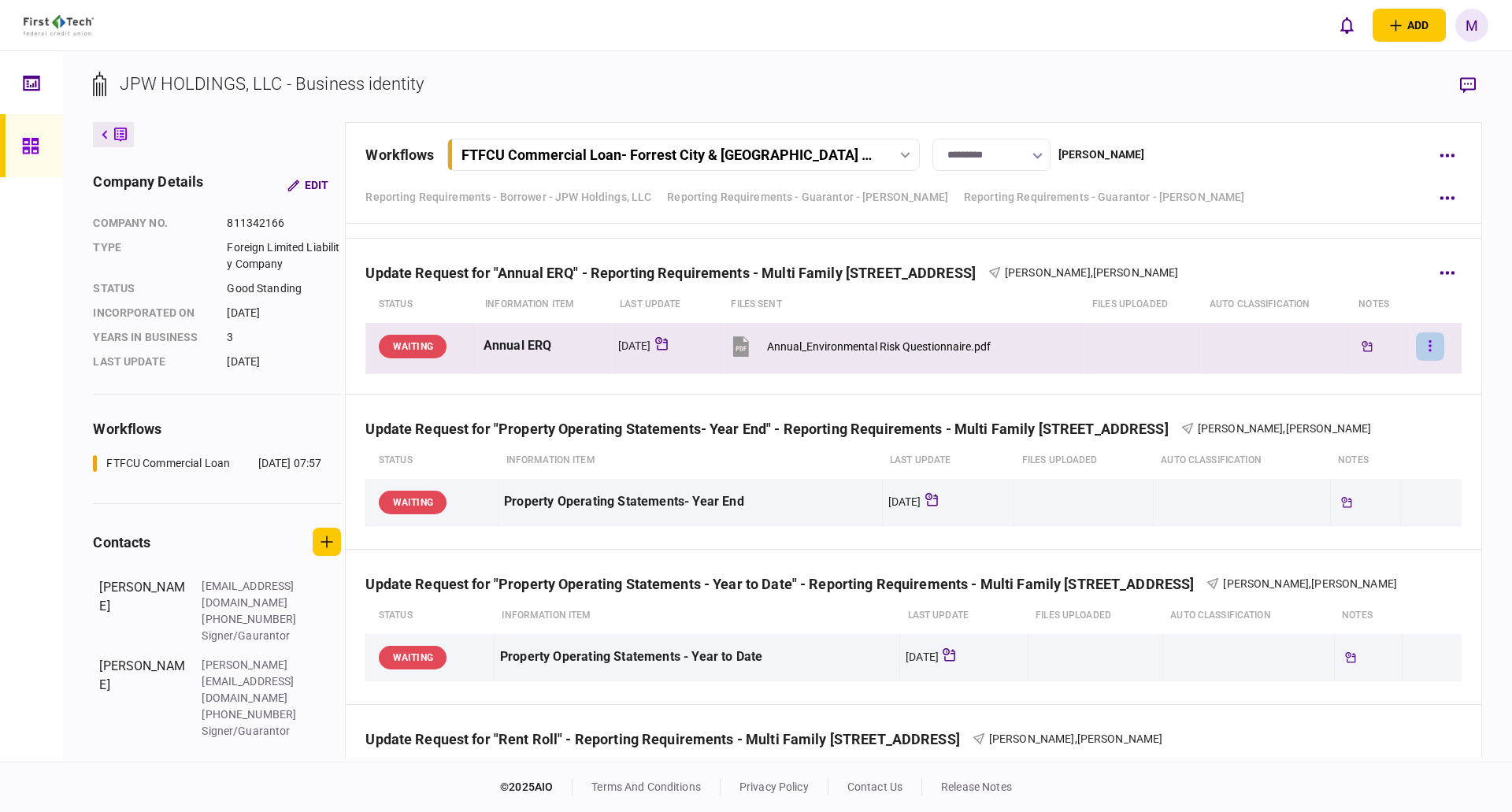
click at [1416, 346] on button "button" at bounding box center [1430, 346] width 28 height 28
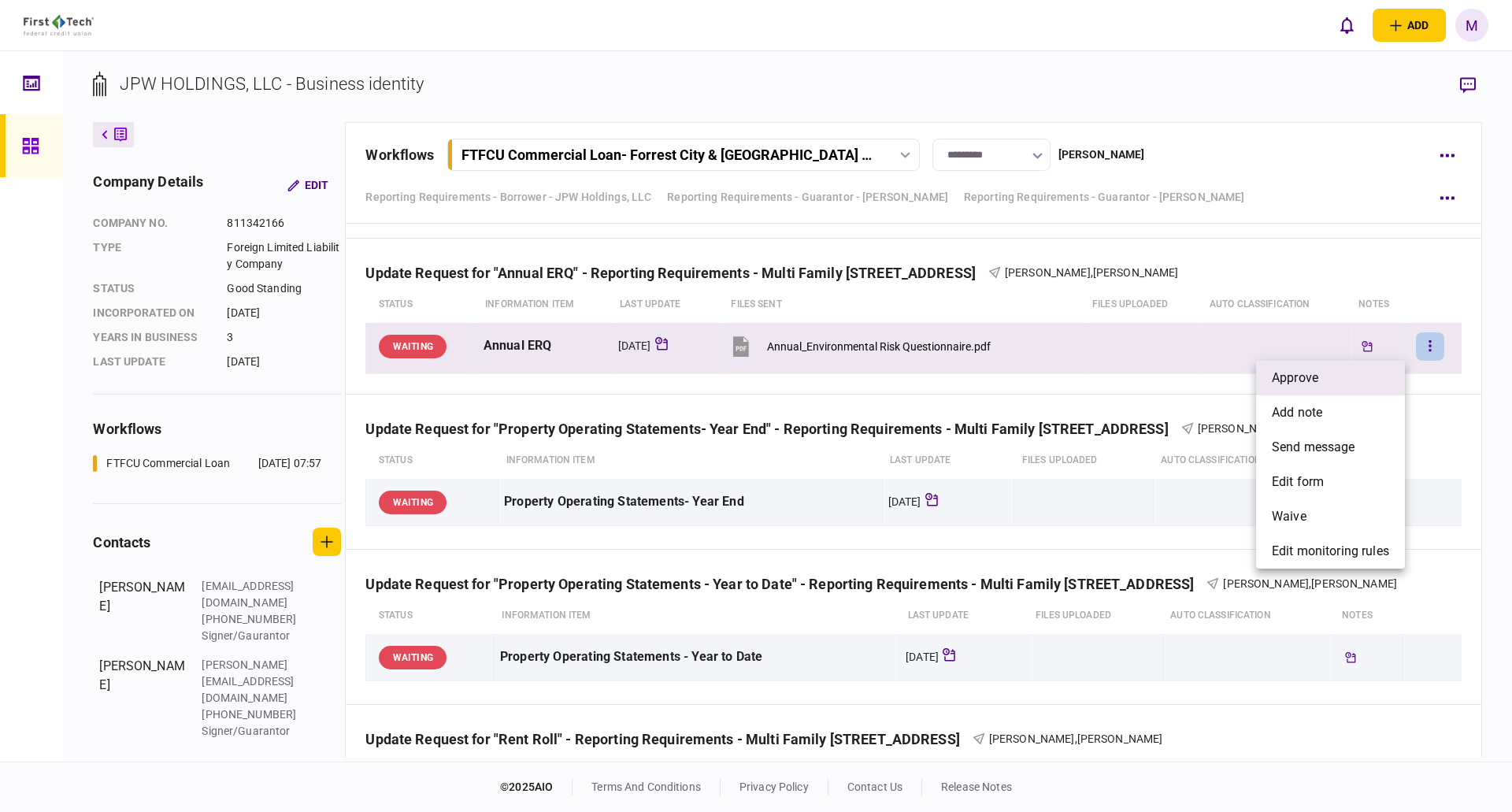
click at [1278, 386] on span "approve" at bounding box center [1295, 378] width 47 height 19
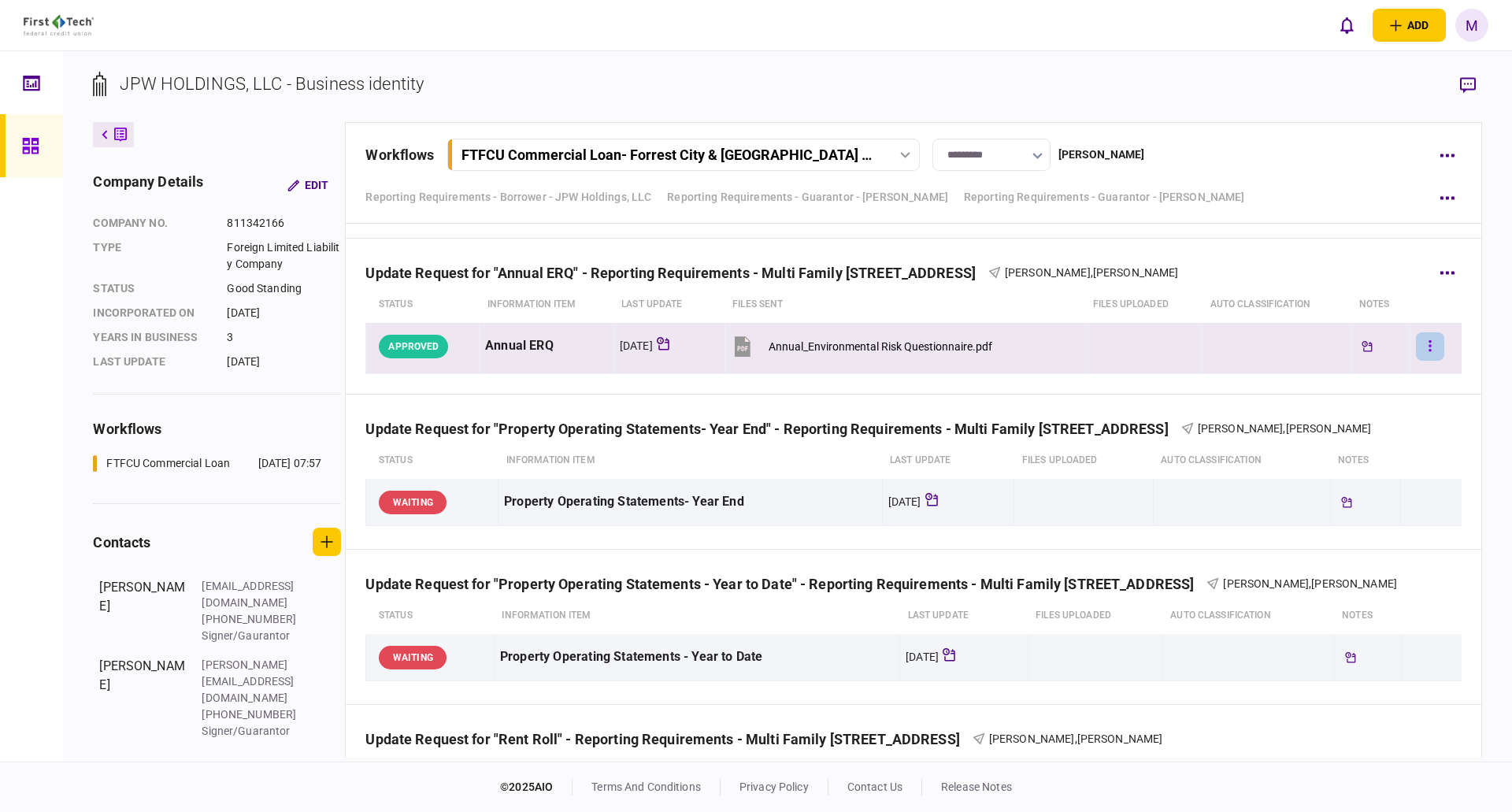
click at [1426, 346] on button "button" at bounding box center [1430, 346] width 28 height 28
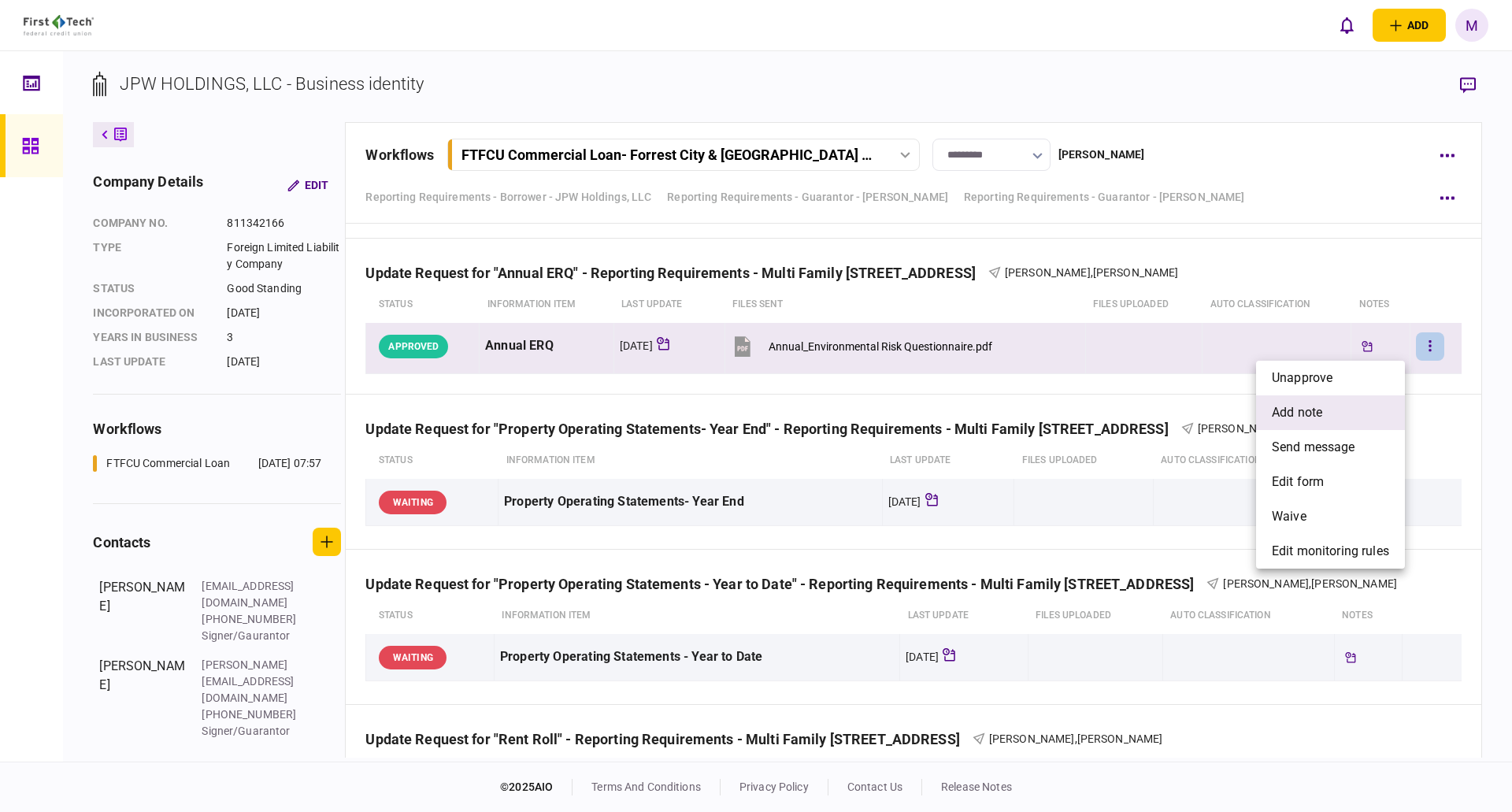
click at [1348, 407] on li "add note" at bounding box center [1331, 413] width 149 height 35
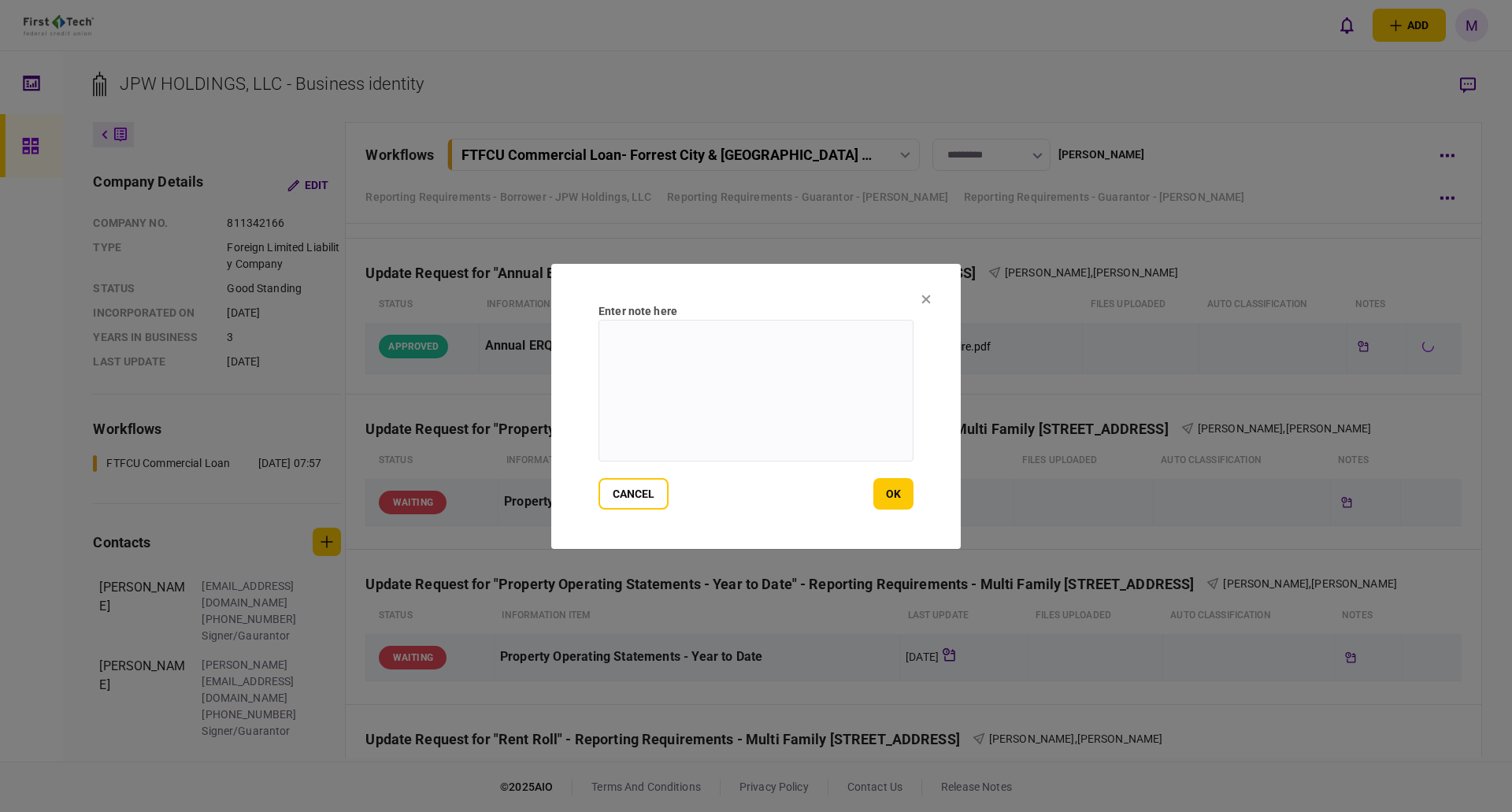
click at [840, 375] on textarea at bounding box center [756, 391] width 315 height 142
paste textarea "**********"
type textarea "**********"
click at [899, 505] on button "ok" at bounding box center [893, 494] width 40 height 32
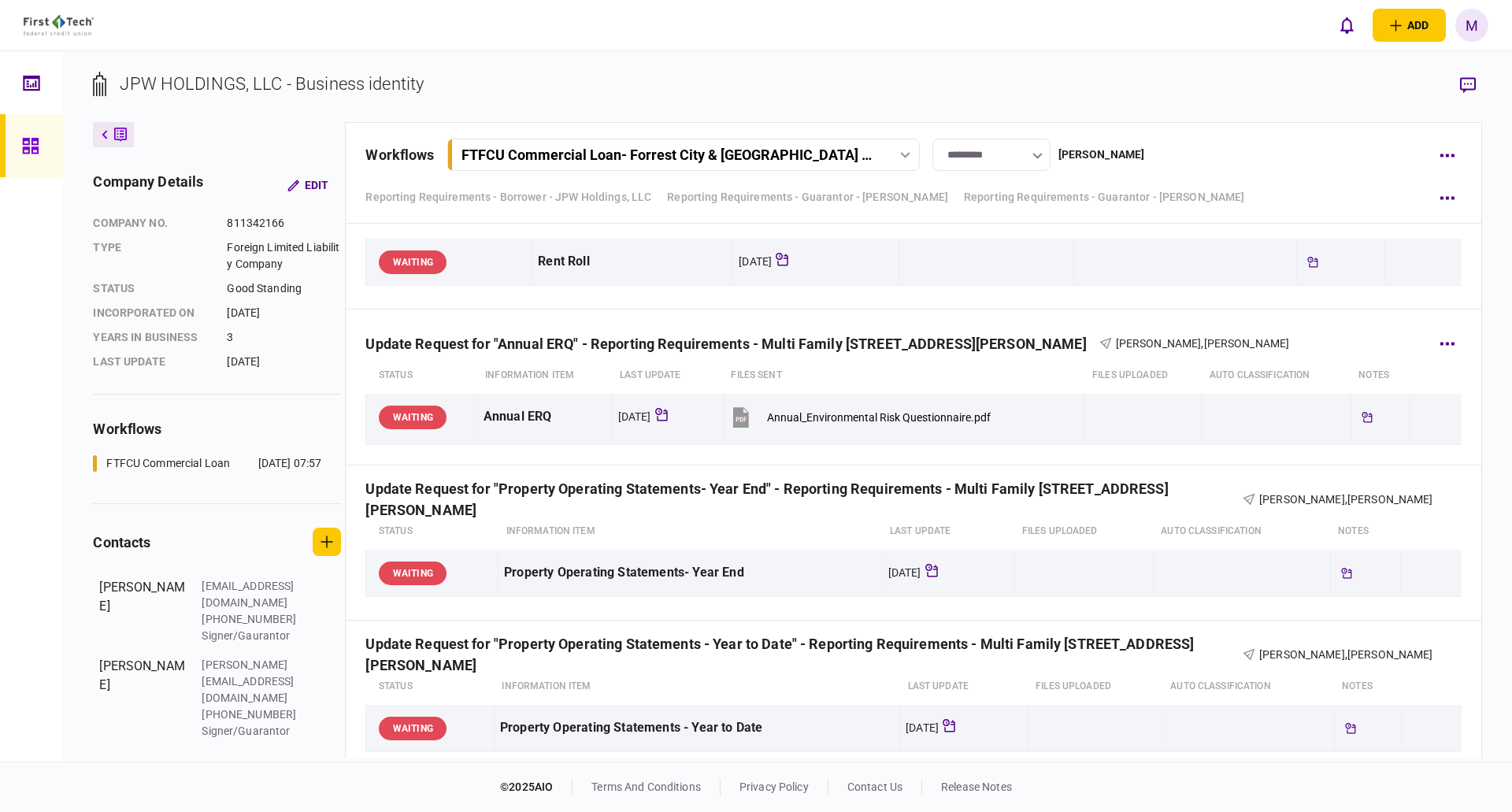
scroll to position [8982, 0]
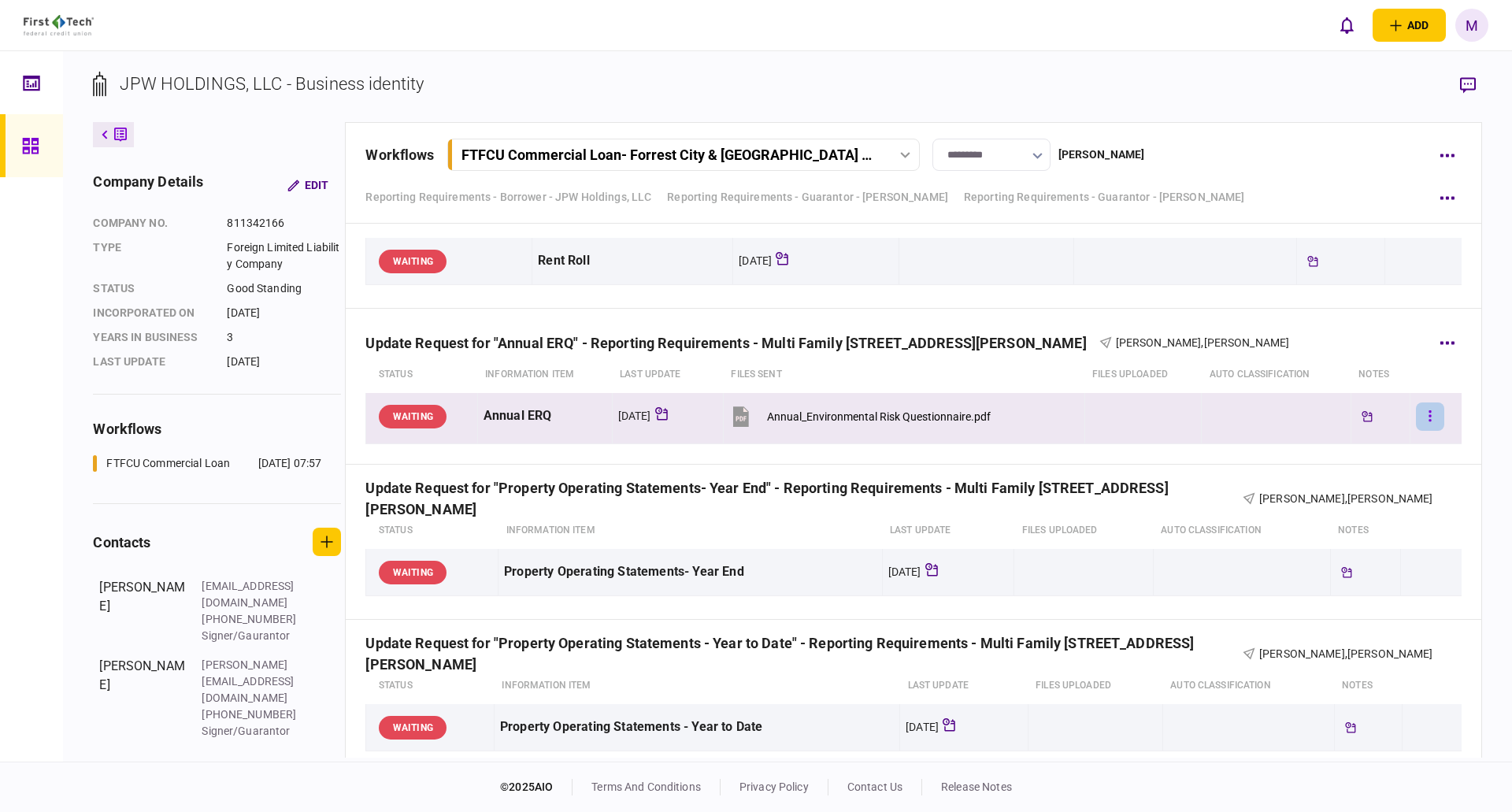
click at [1417, 417] on button "button" at bounding box center [1430, 417] width 28 height 28
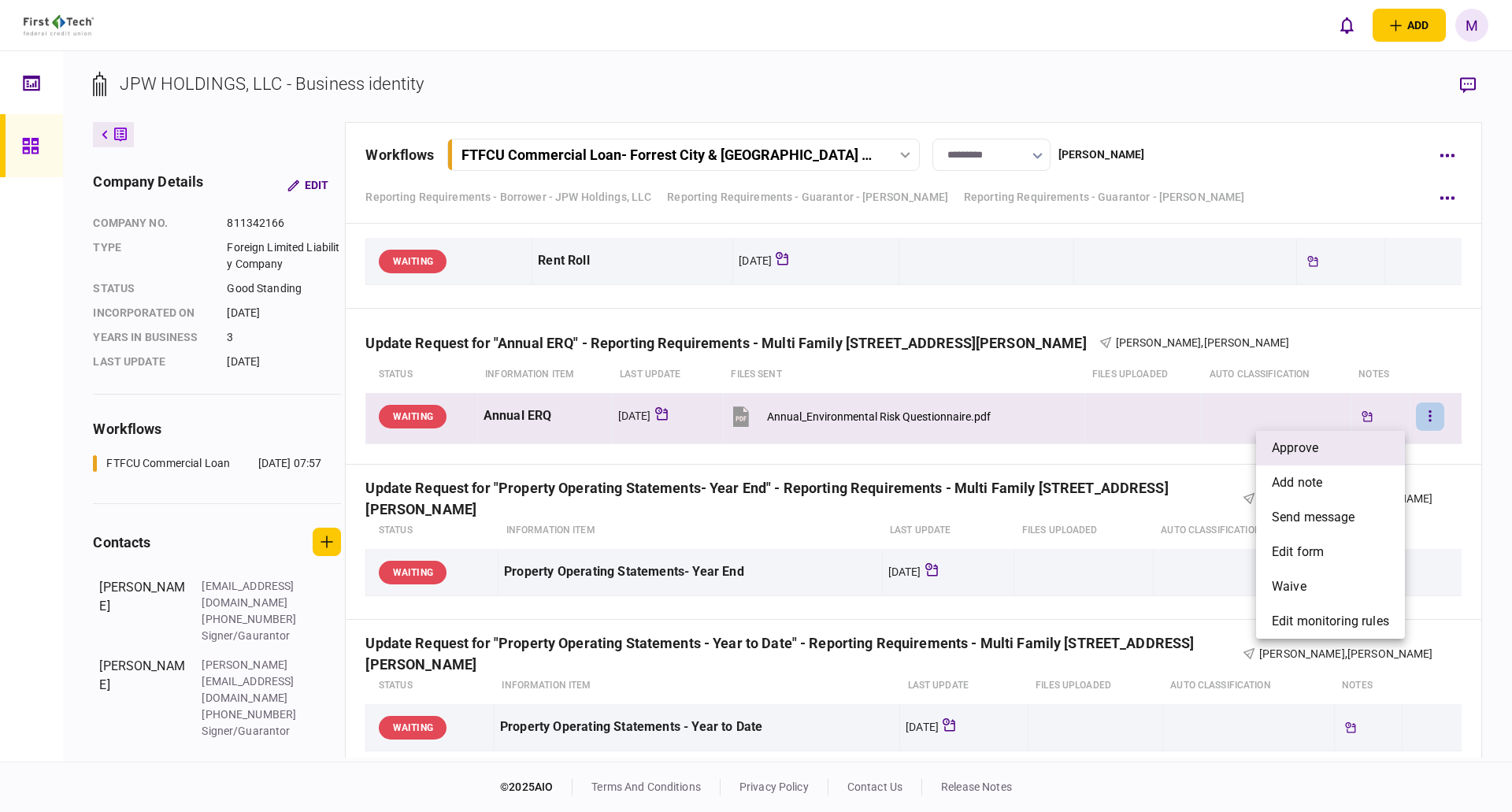
click at [1369, 451] on li "approve" at bounding box center [1331, 448] width 149 height 35
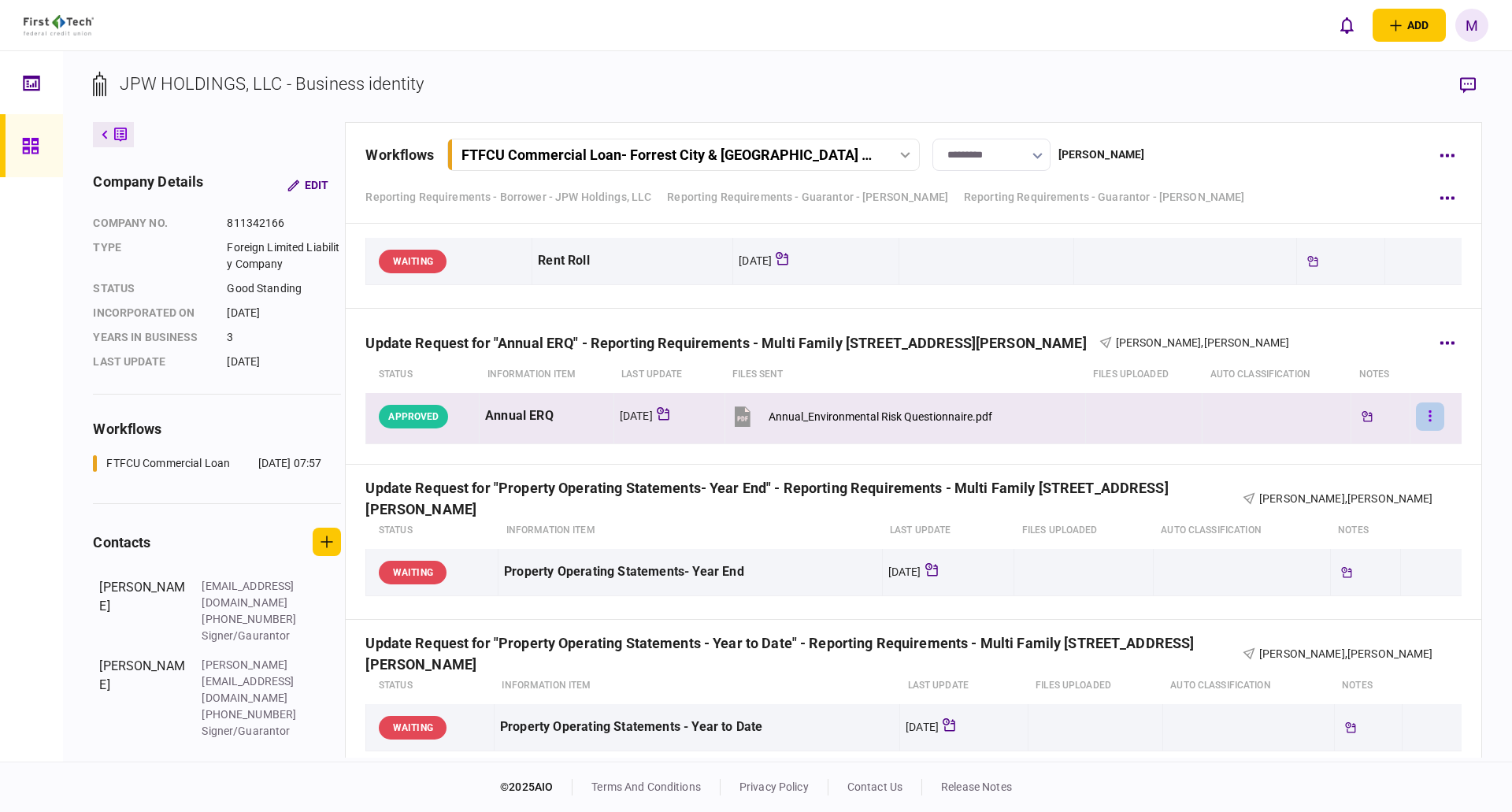
click at [1432, 412] on button "button" at bounding box center [1430, 417] width 28 height 28
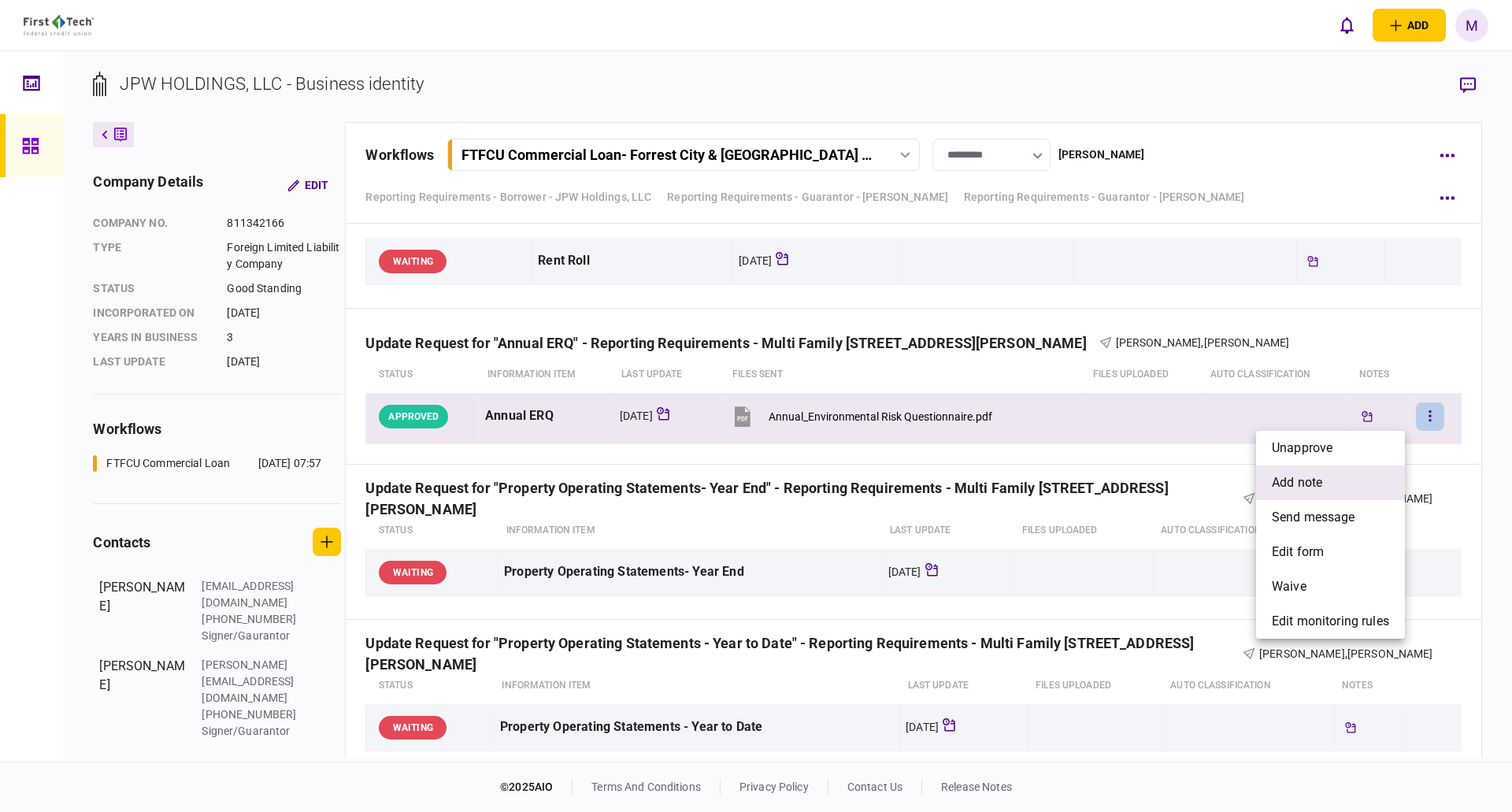
click at [1331, 477] on li "add note" at bounding box center [1331, 483] width 149 height 35
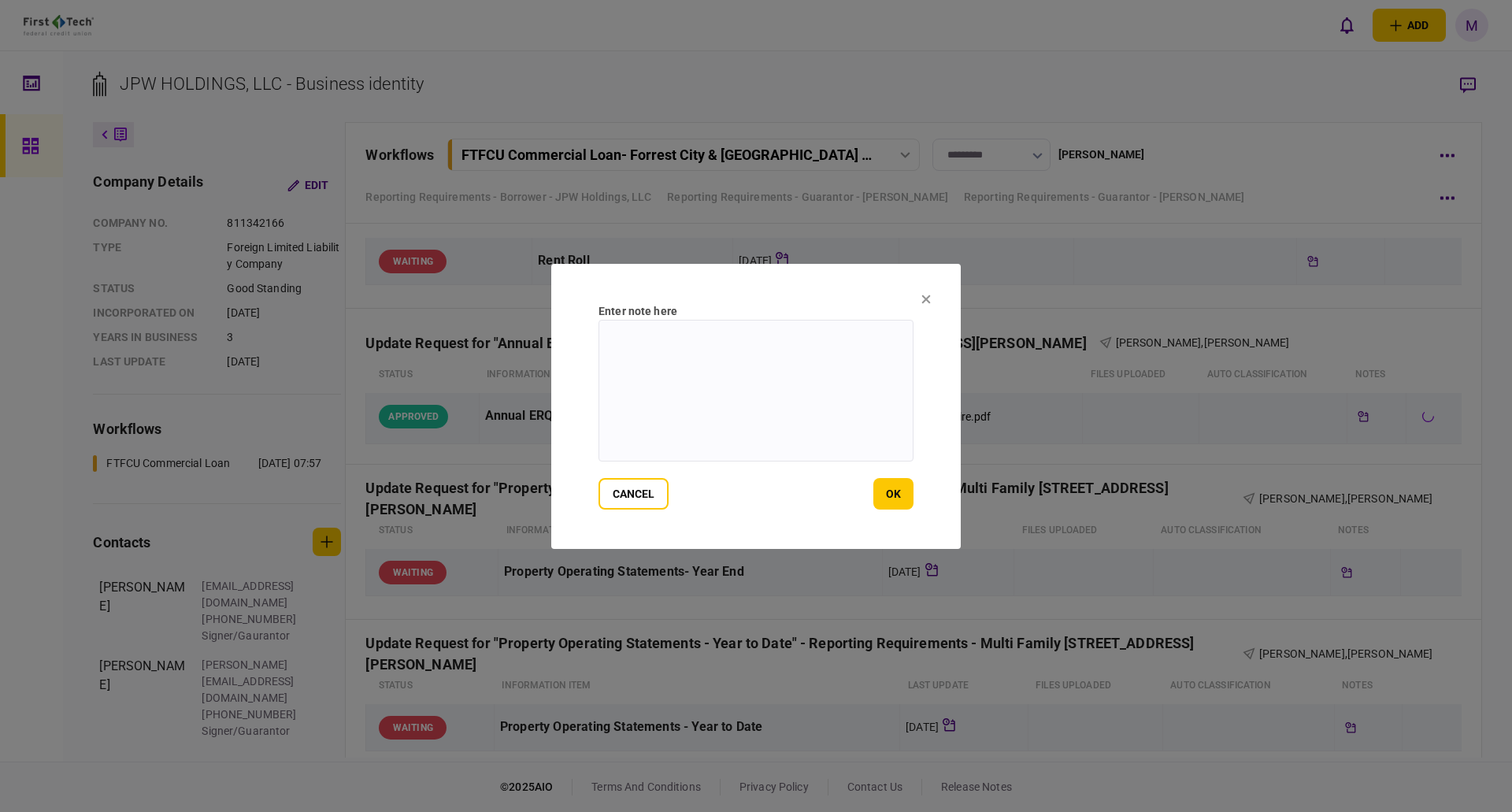
click at [752, 371] on textarea at bounding box center [756, 391] width 315 height 142
paste textarea "**********"
type textarea "**********"
click at [888, 485] on button "ok" at bounding box center [893, 494] width 40 height 32
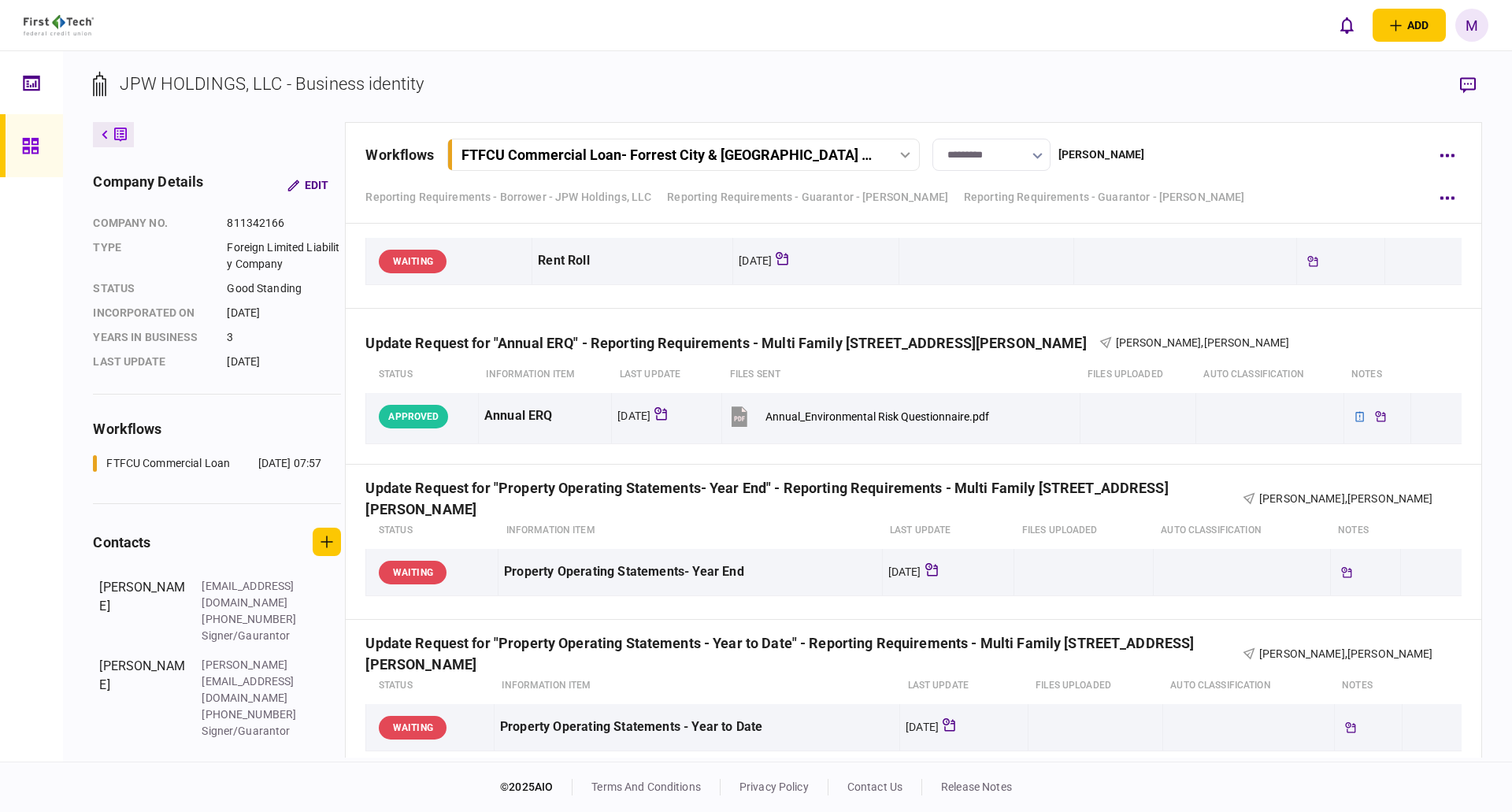
scroll to position [9612, 0]
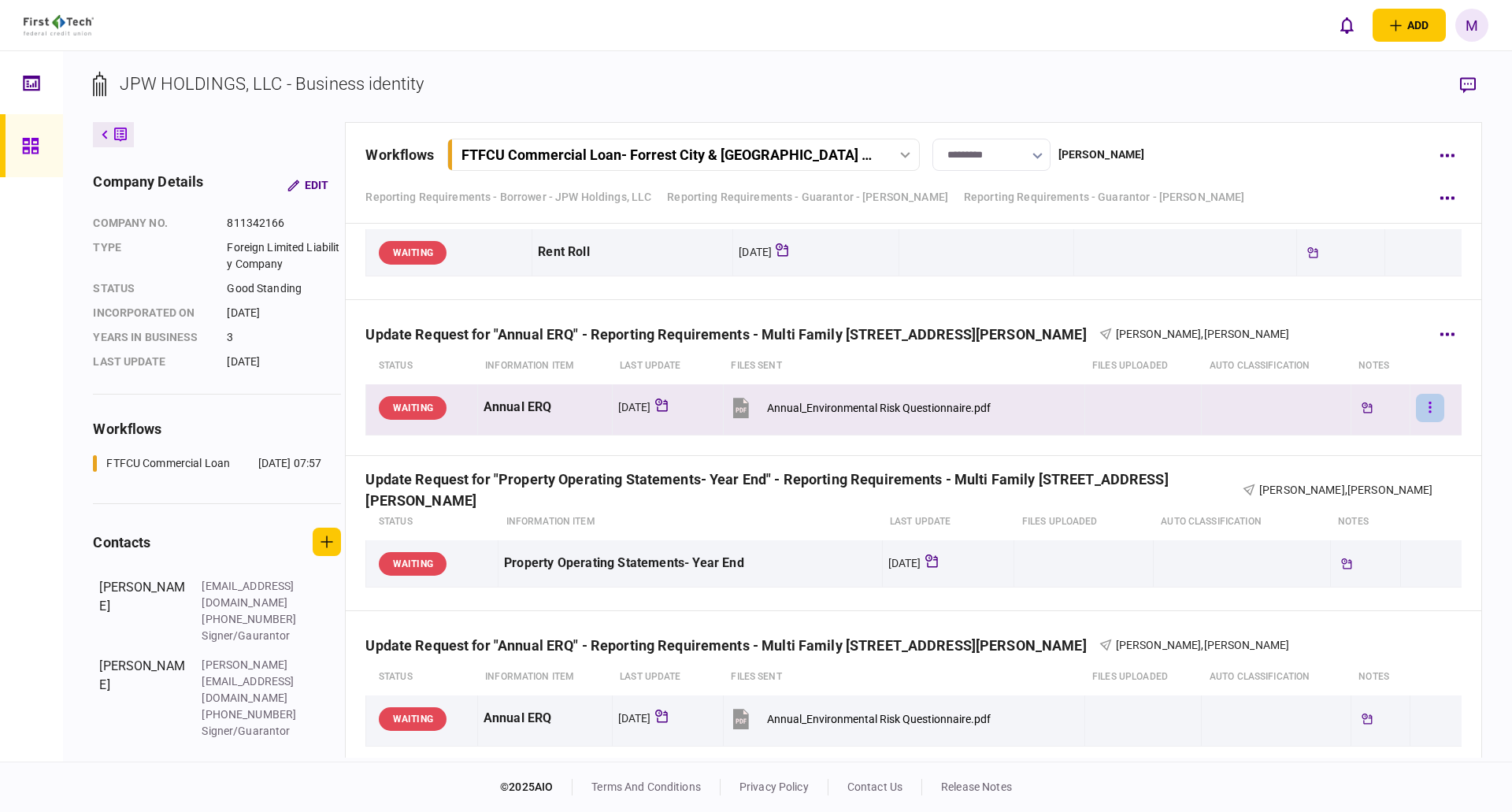
click at [1426, 415] on button "button" at bounding box center [1430, 408] width 28 height 28
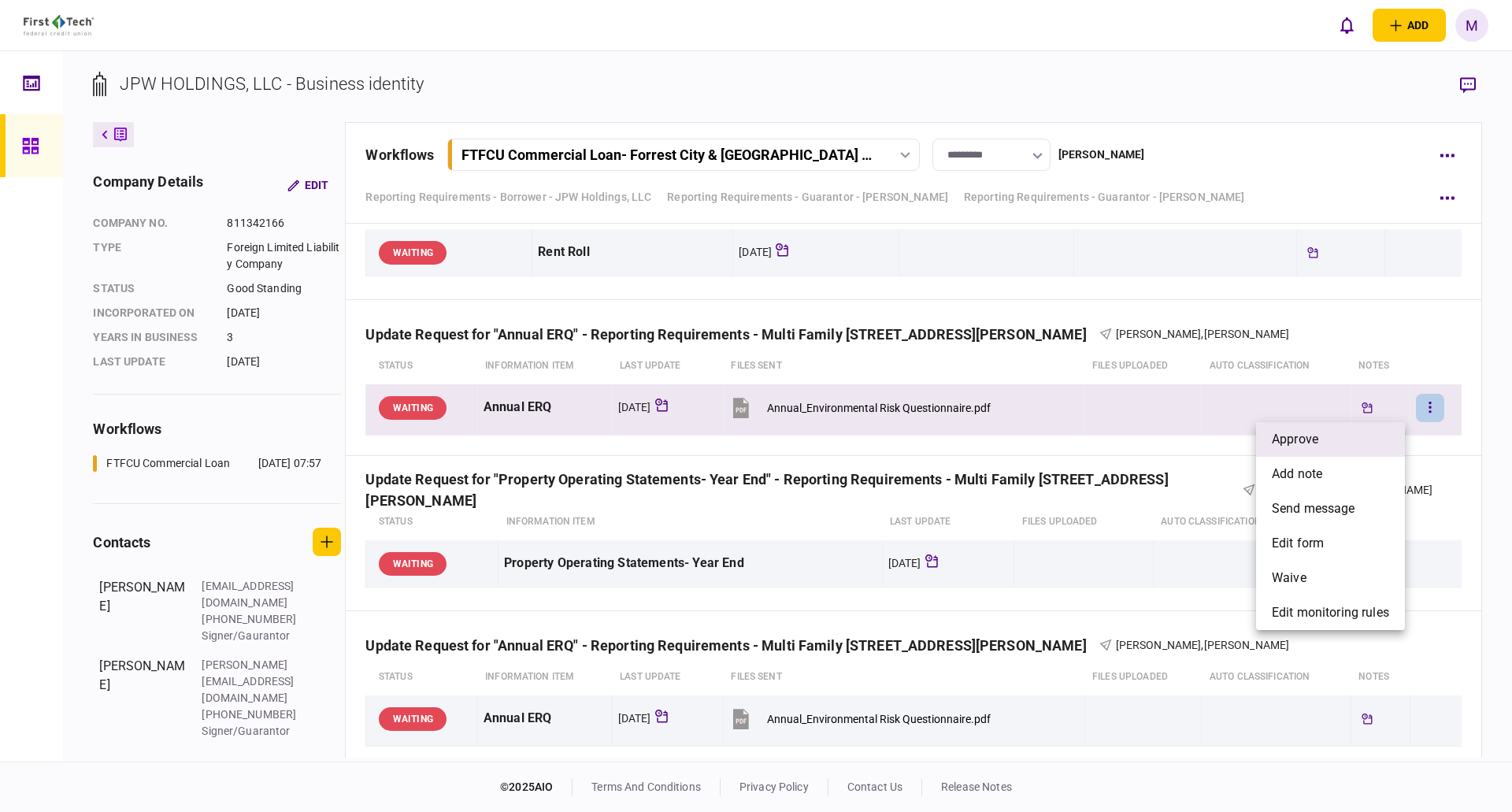
click at [1326, 432] on li "approve" at bounding box center [1331, 440] width 149 height 35
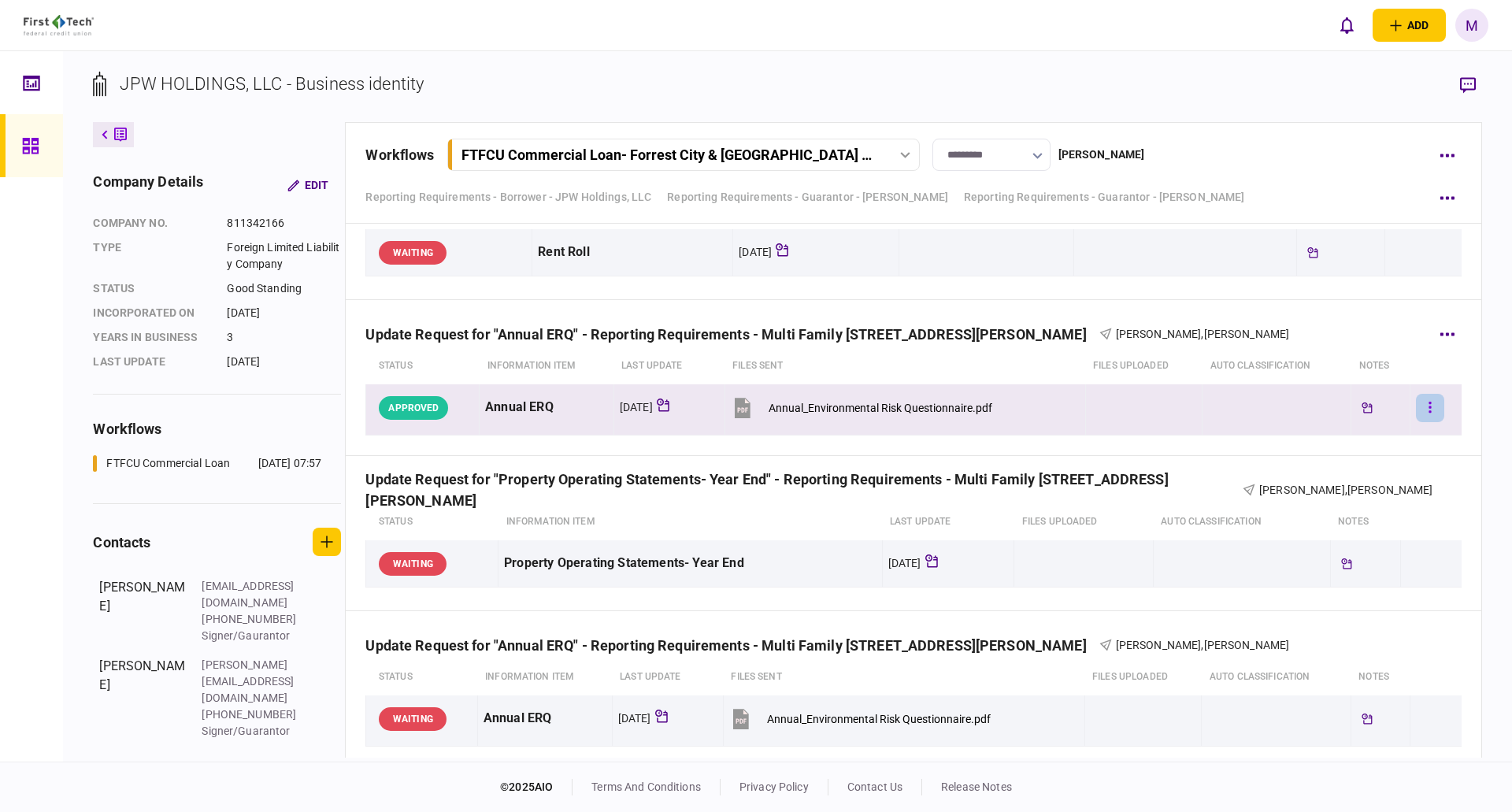
click at [1417, 411] on button "button" at bounding box center [1430, 408] width 28 height 28
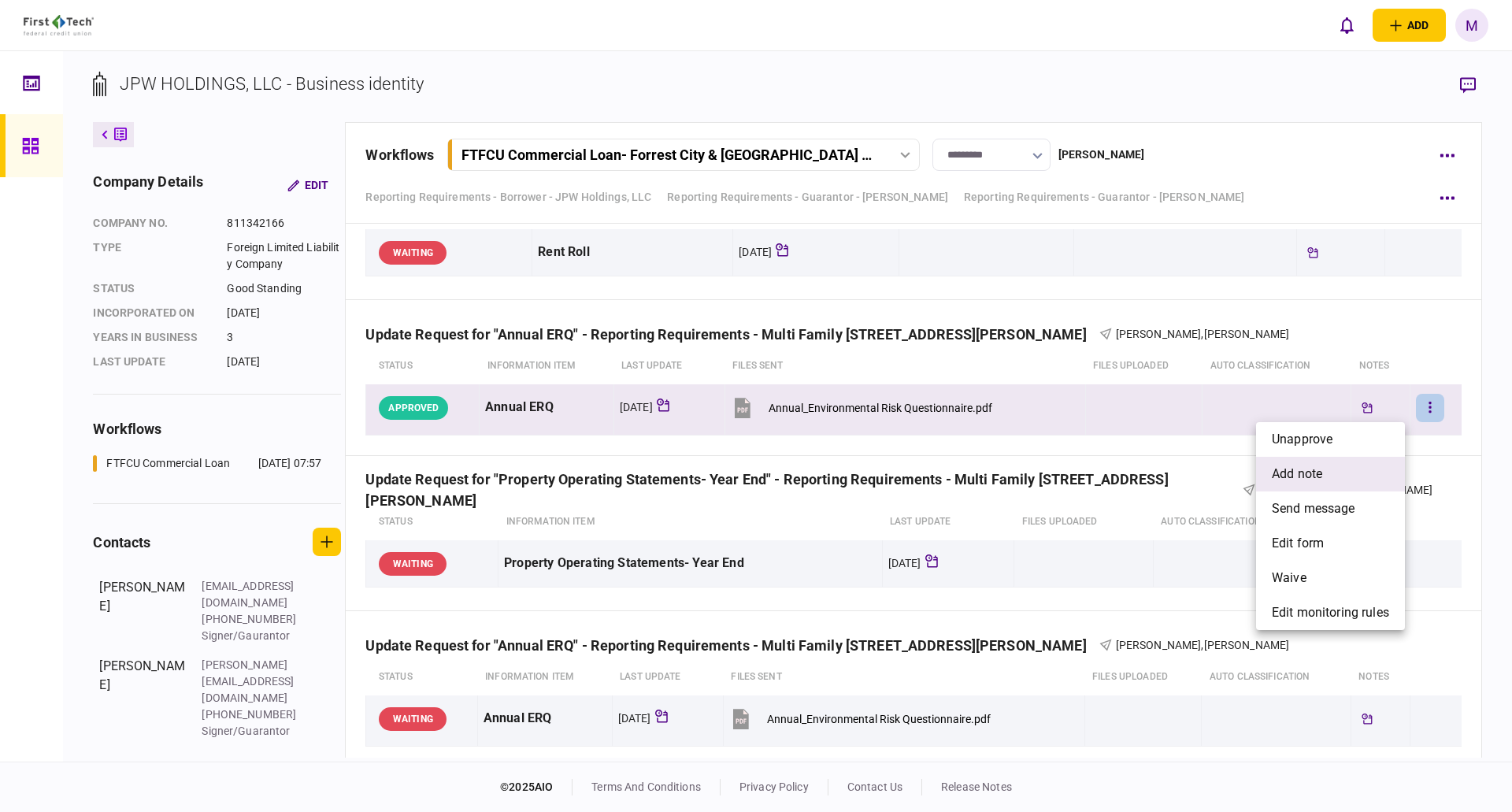
click at [1335, 462] on li "add note" at bounding box center [1331, 474] width 149 height 35
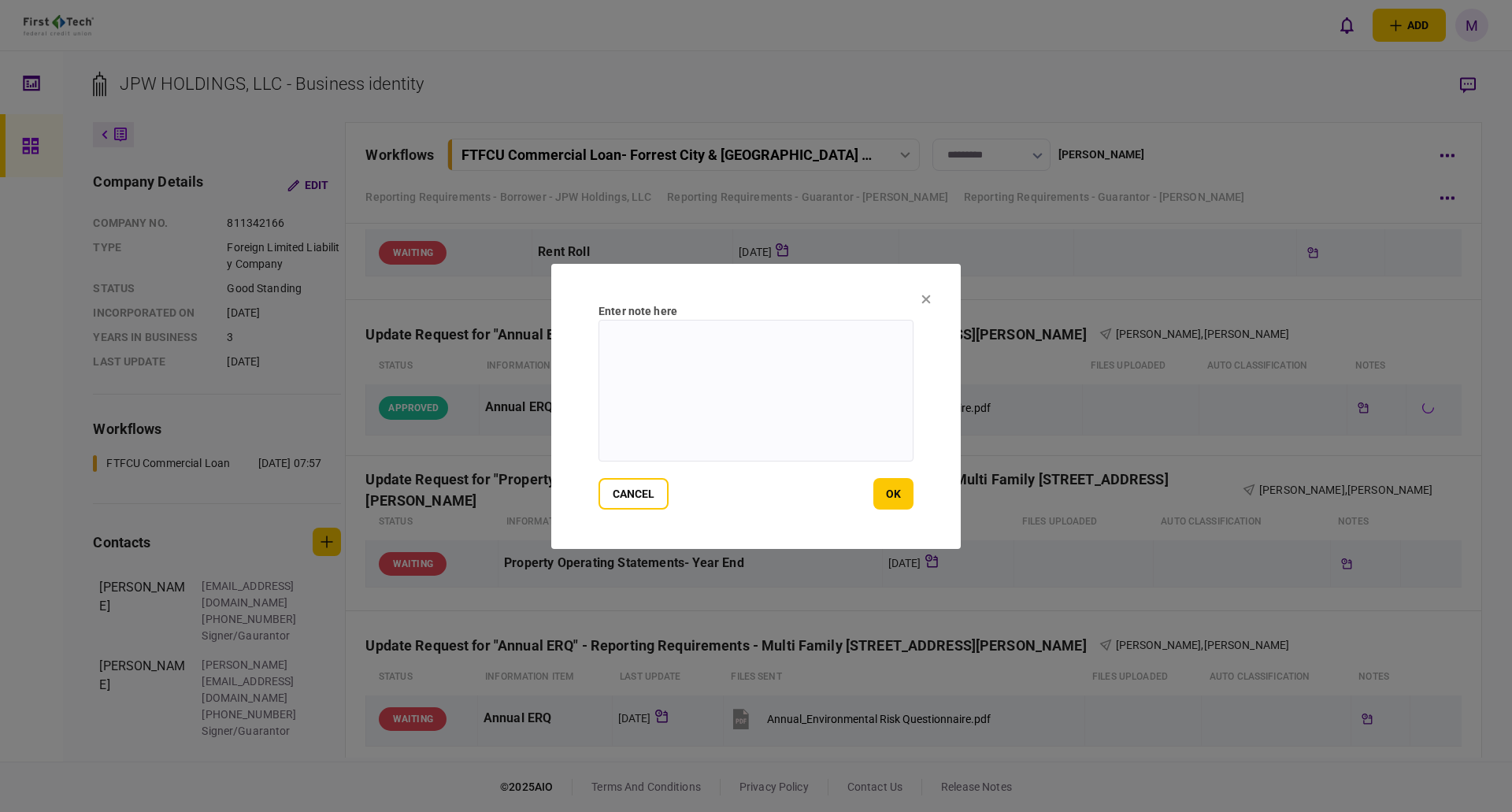
click at [840, 413] on textarea at bounding box center [756, 391] width 315 height 142
paste textarea "**********"
type textarea "**********"
click at [889, 496] on button "ok" at bounding box center [893, 494] width 40 height 32
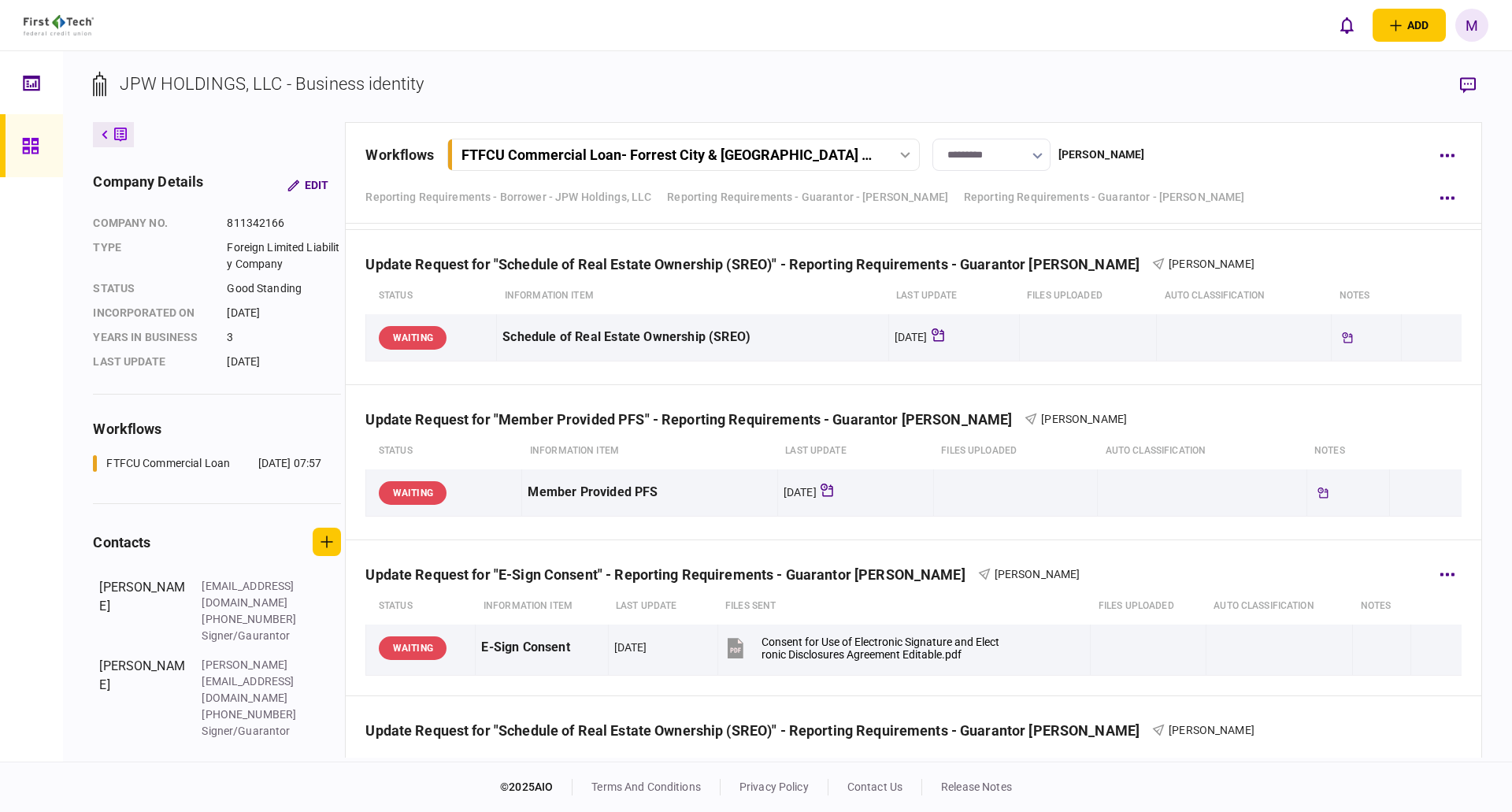
scroll to position [10873, 0]
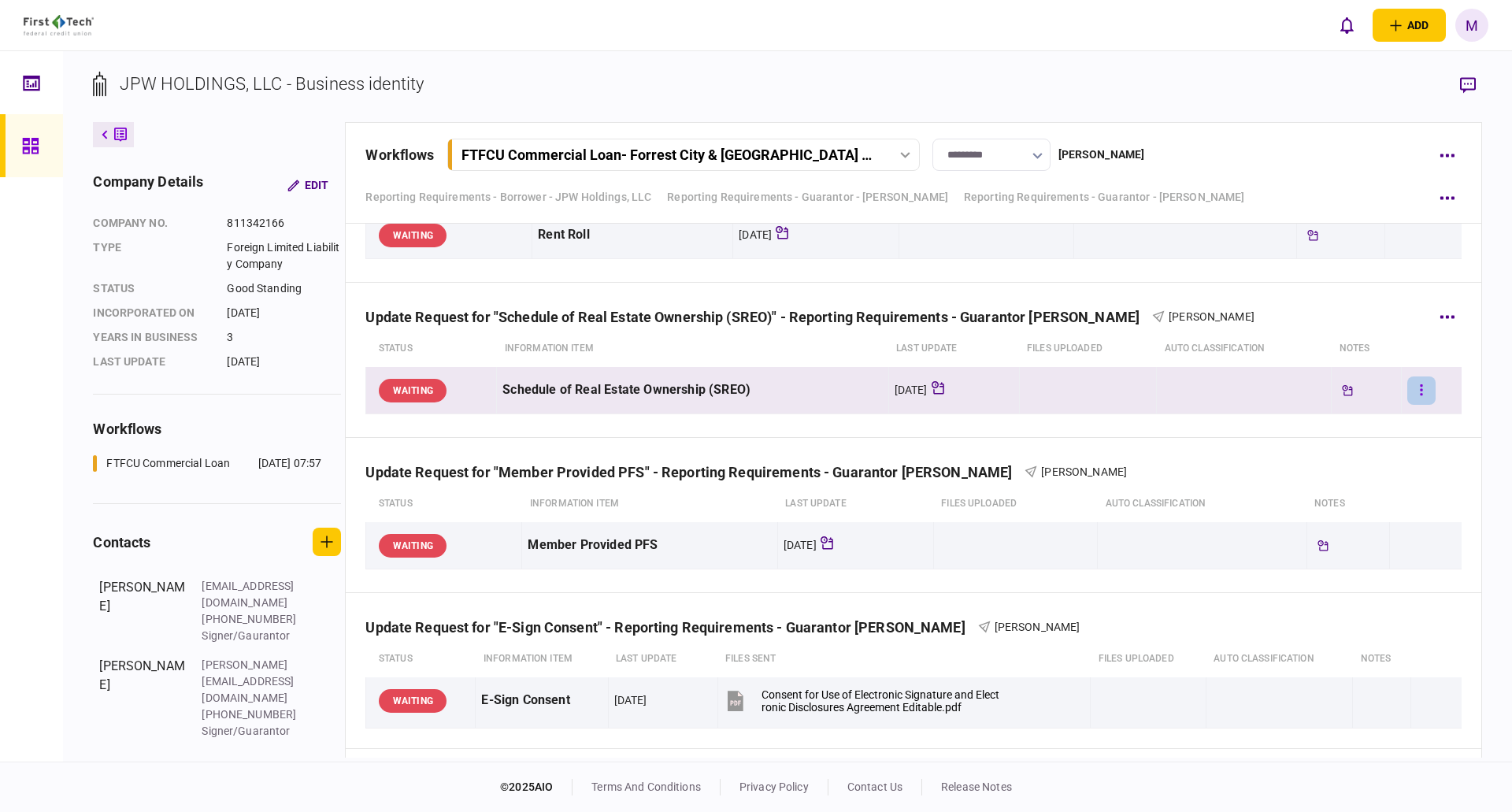
click at [1407, 386] on button "button" at bounding box center [1421, 391] width 28 height 28
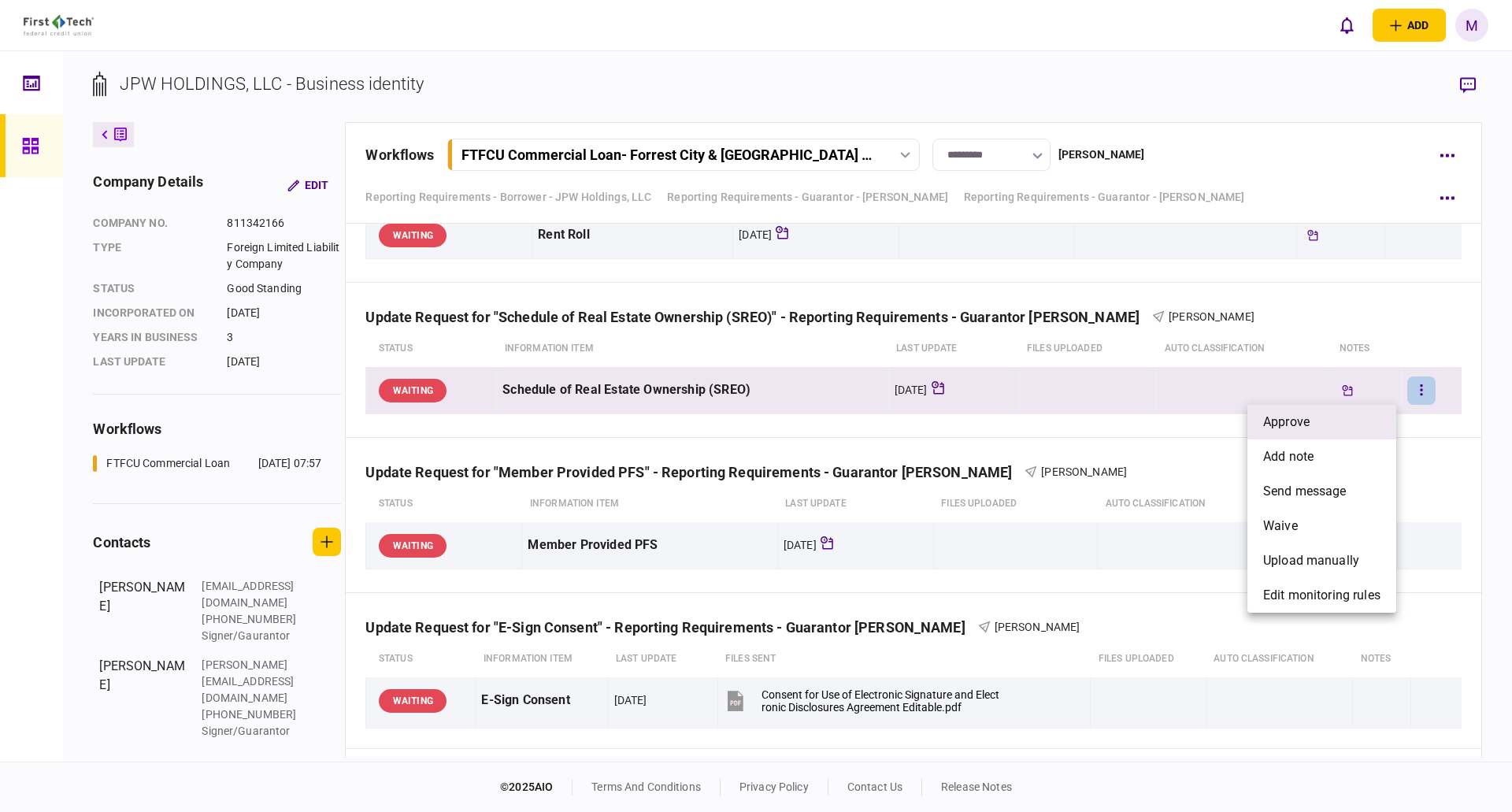
click at [1338, 417] on li "approve" at bounding box center [1322, 422] width 149 height 35
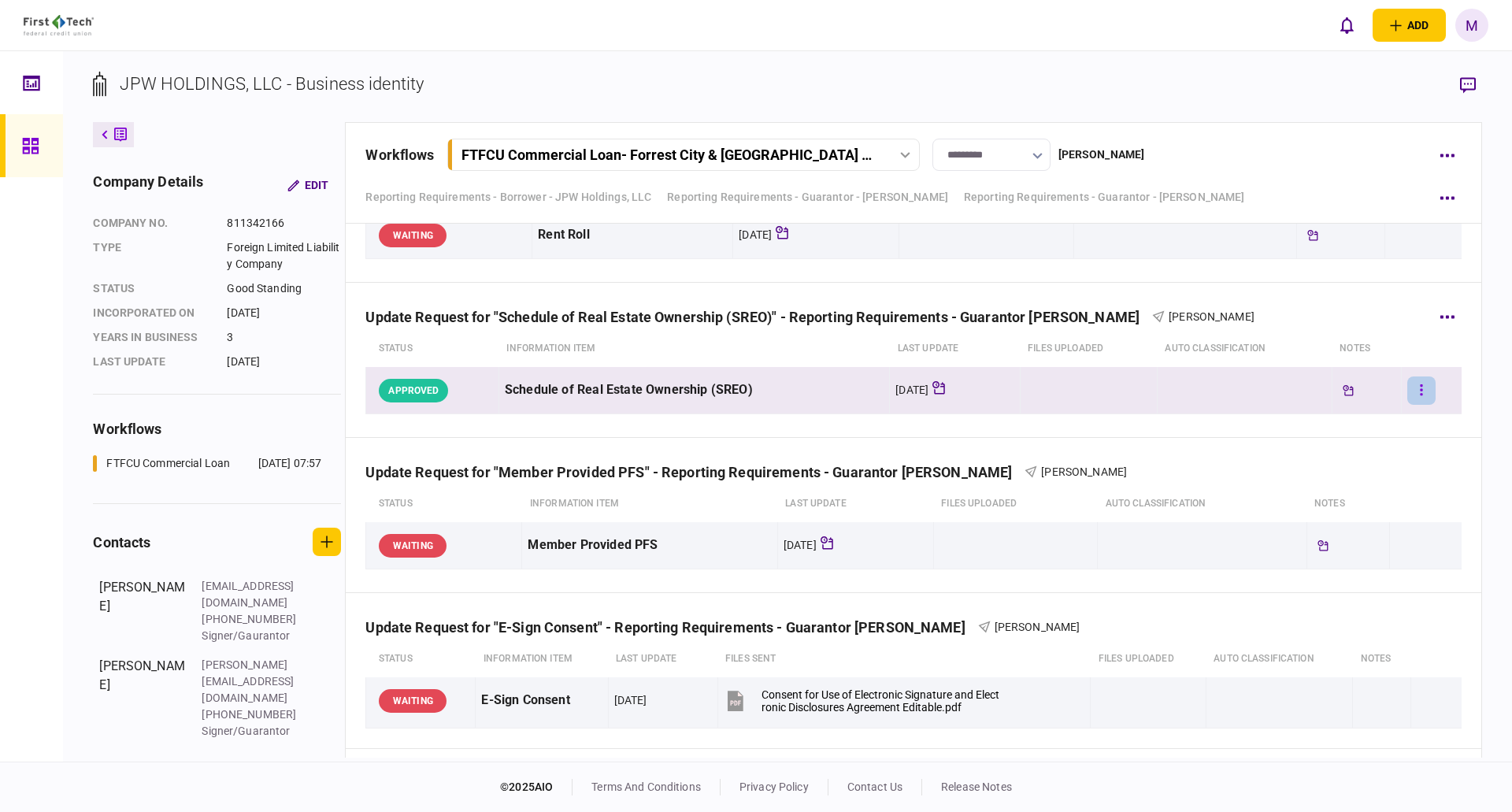
click at [1413, 391] on button "button" at bounding box center [1421, 391] width 28 height 28
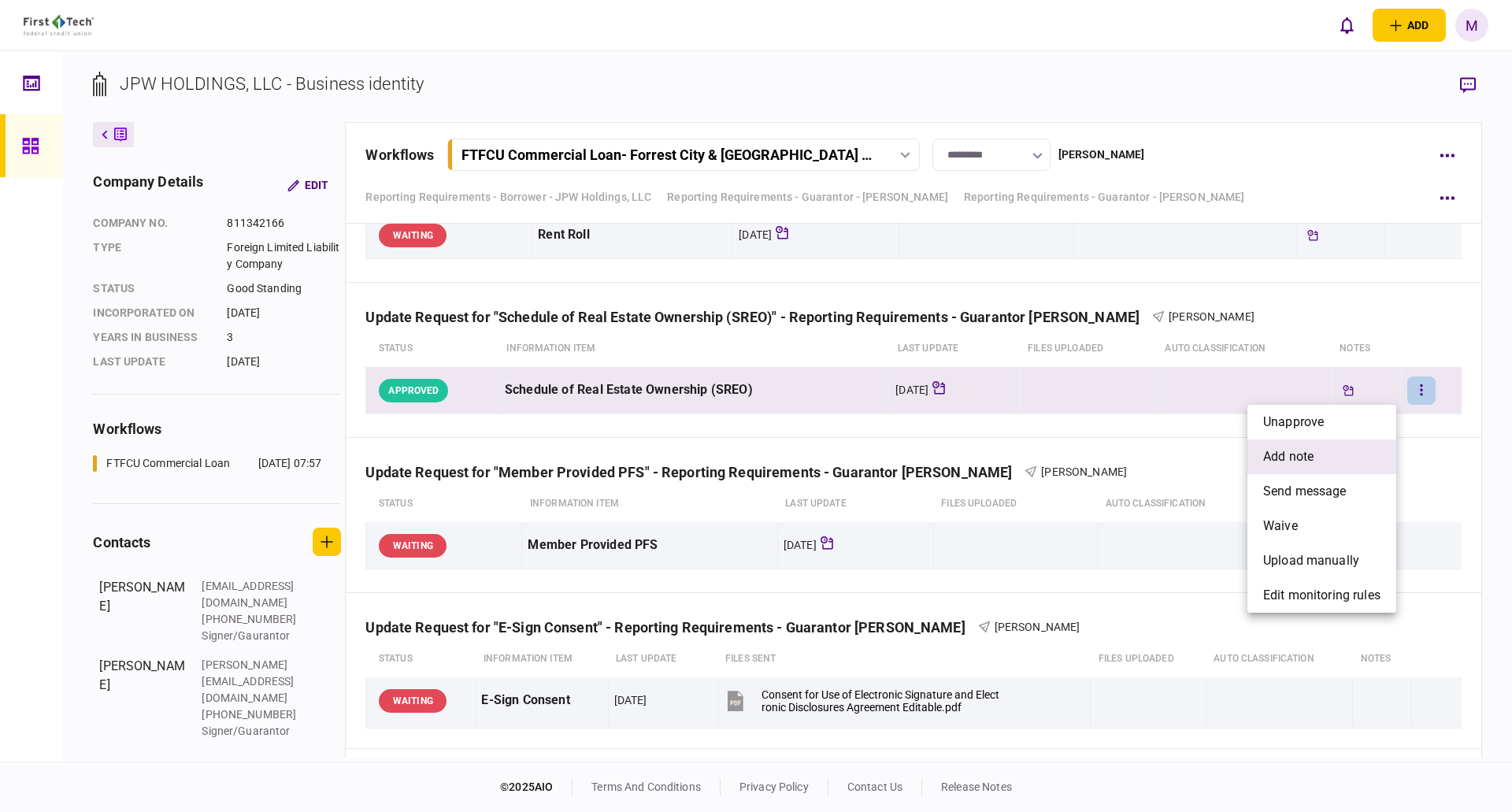
click at [1272, 451] on span "add note" at bounding box center [1289, 457] width 50 height 19
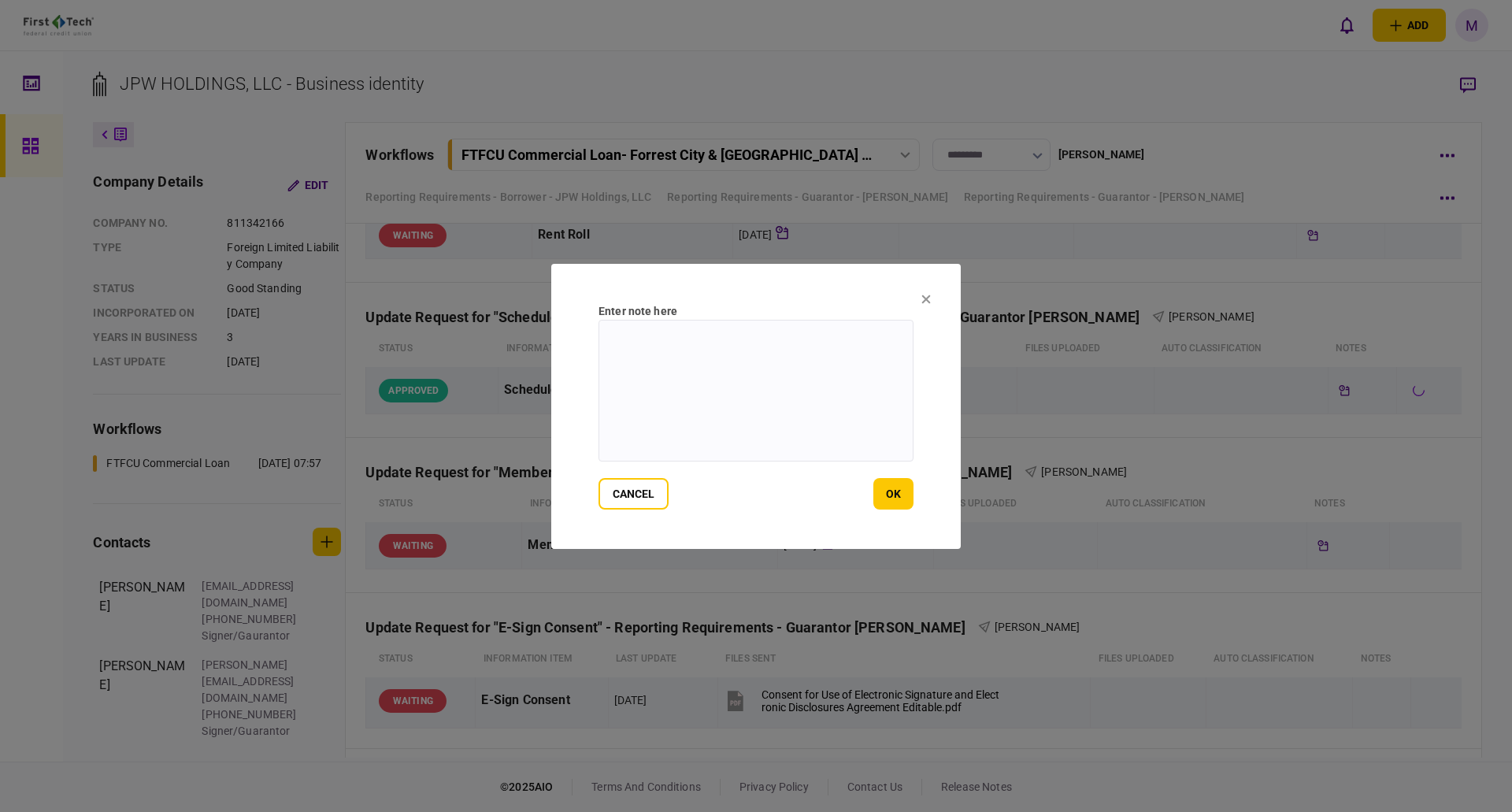
click at [865, 373] on textarea at bounding box center [756, 391] width 315 height 142
paste textarea "**********"
type textarea "**********"
click at [890, 490] on button "ok" at bounding box center [893, 494] width 40 height 32
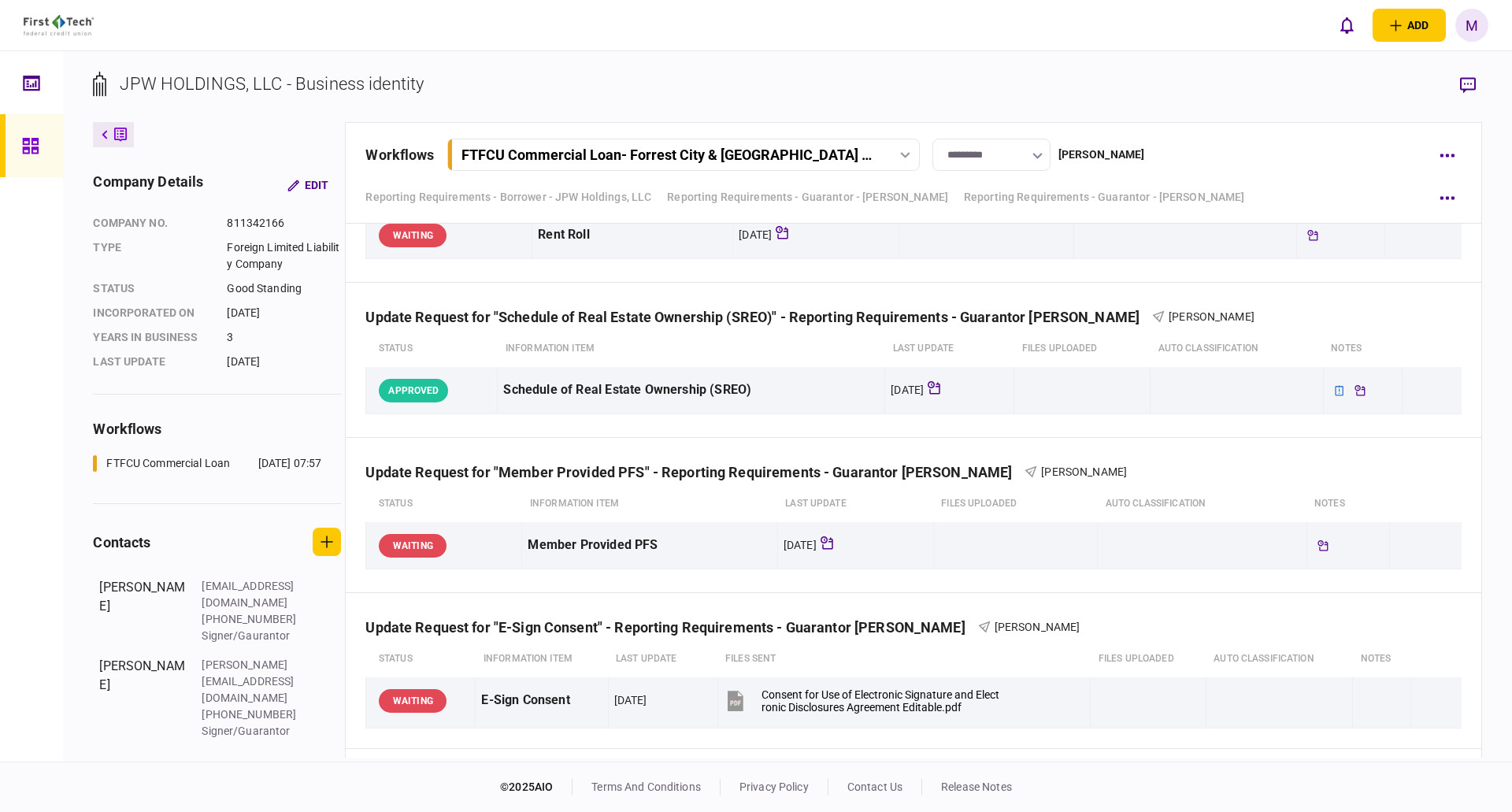
scroll to position [11346, 0]
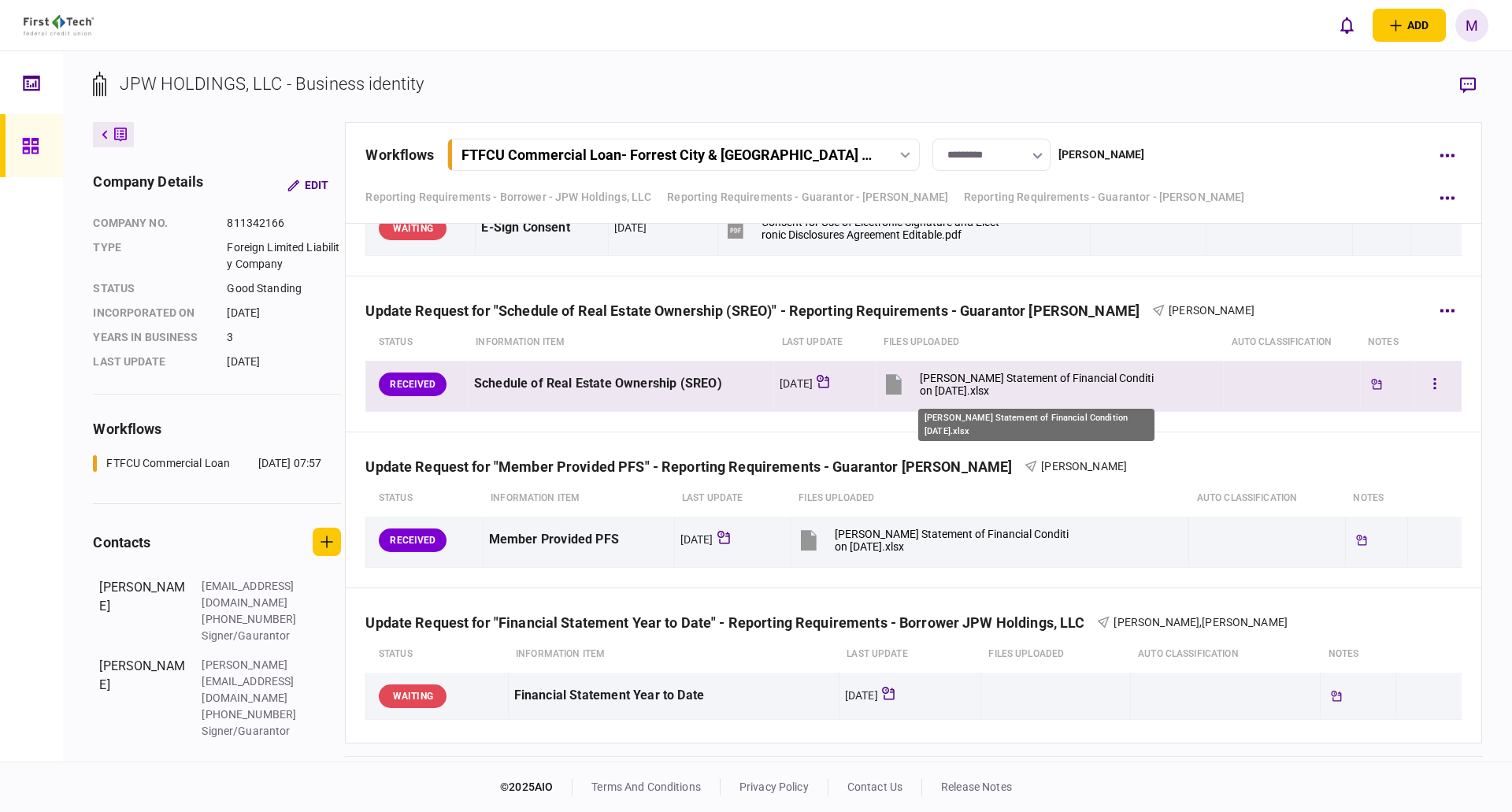
click at [1009, 382] on div "[PERSON_NAME] Statement of Financial Condition [DATE].xlsx" at bounding box center [1039, 384] width 238 height 25
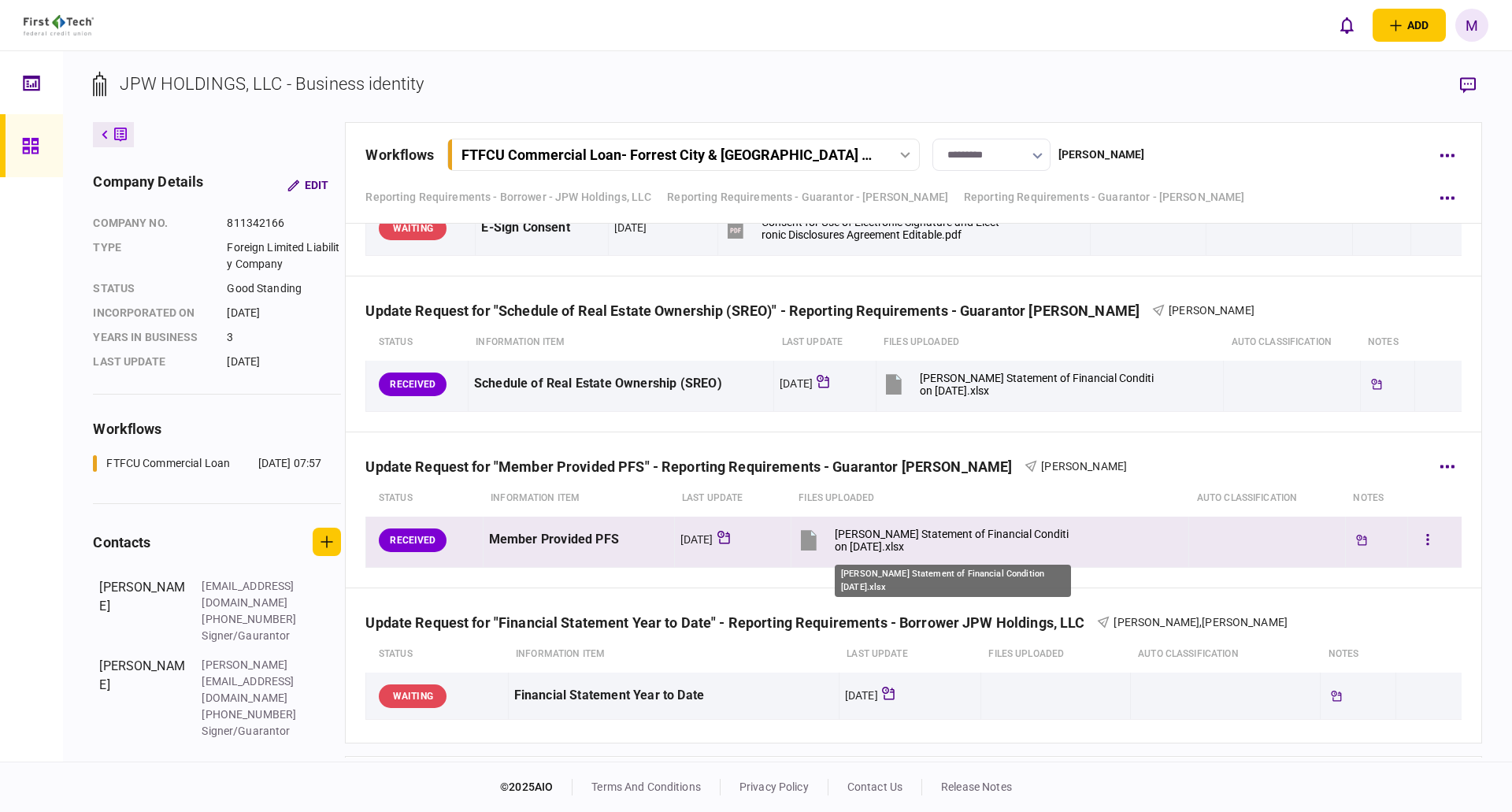
click at [903, 533] on div "[PERSON_NAME] Statement of Financial Condition [DATE].xlsx" at bounding box center [954, 541] width 238 height 25
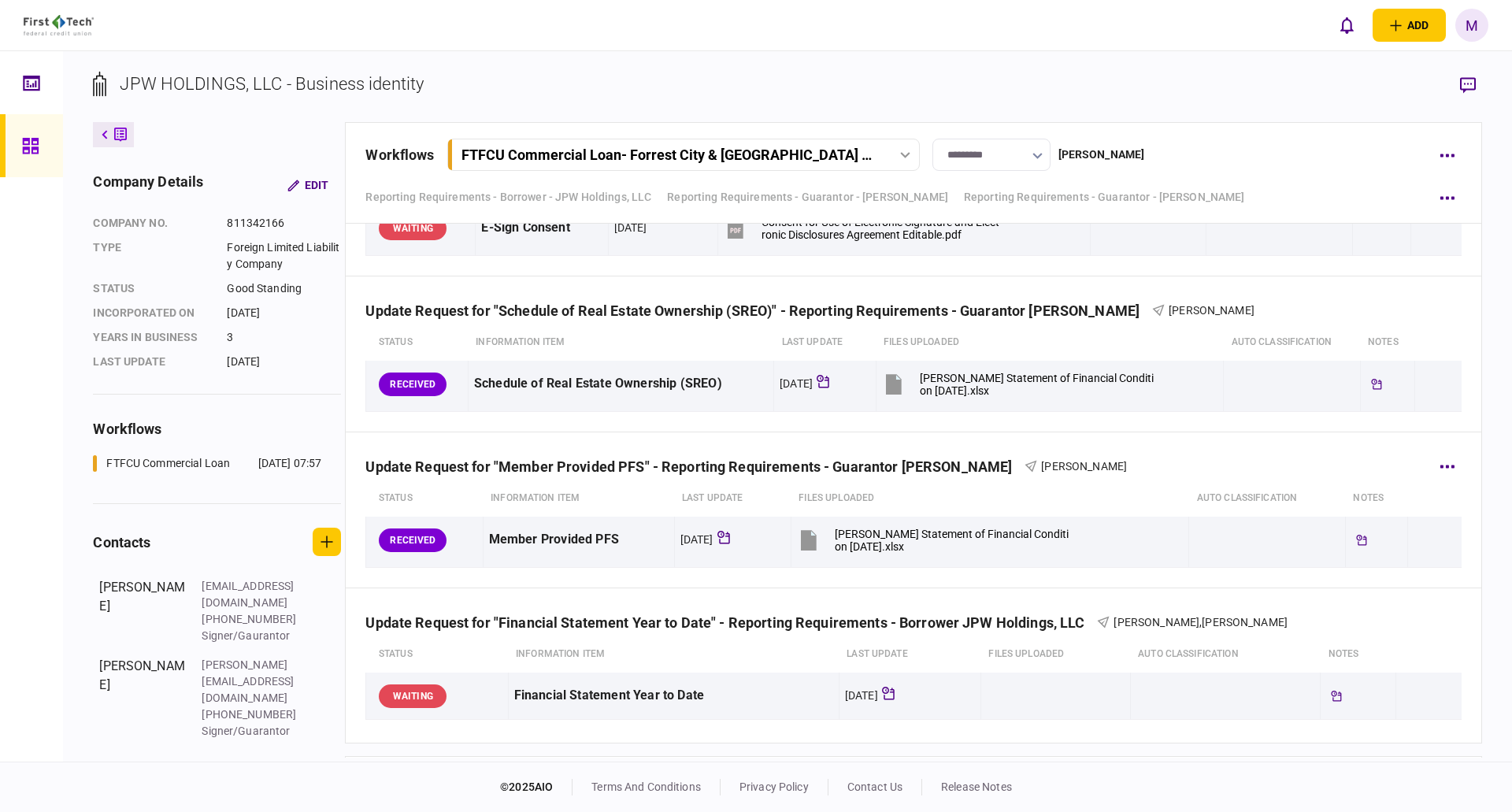
click at [1202, 466] on div "Update Request for "Member Provided PFS" - Reporting Requirements - Guarantor […" at bounding box center [913, 456] width 1096 height 48
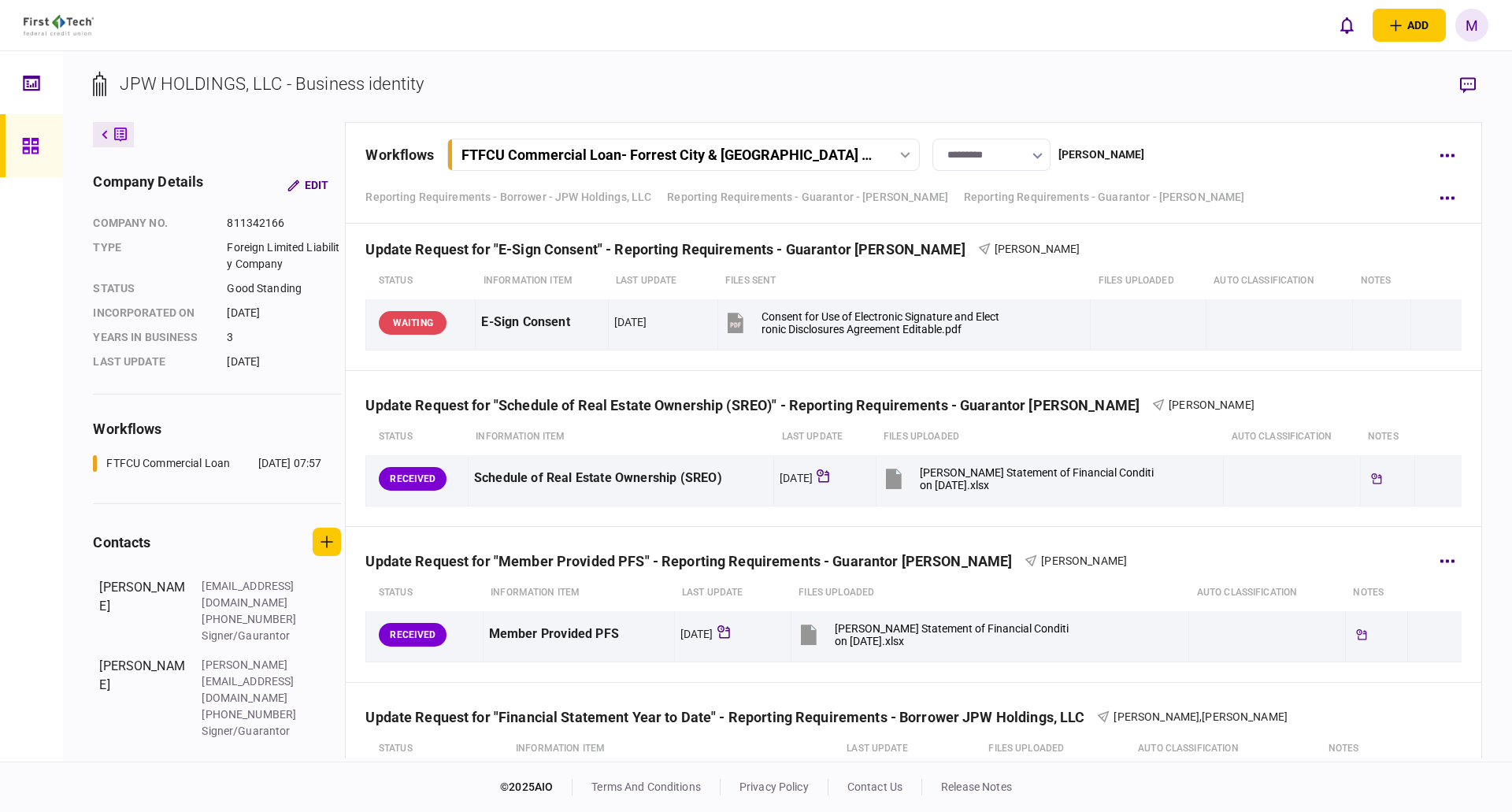
scroll to position [11188, 0]
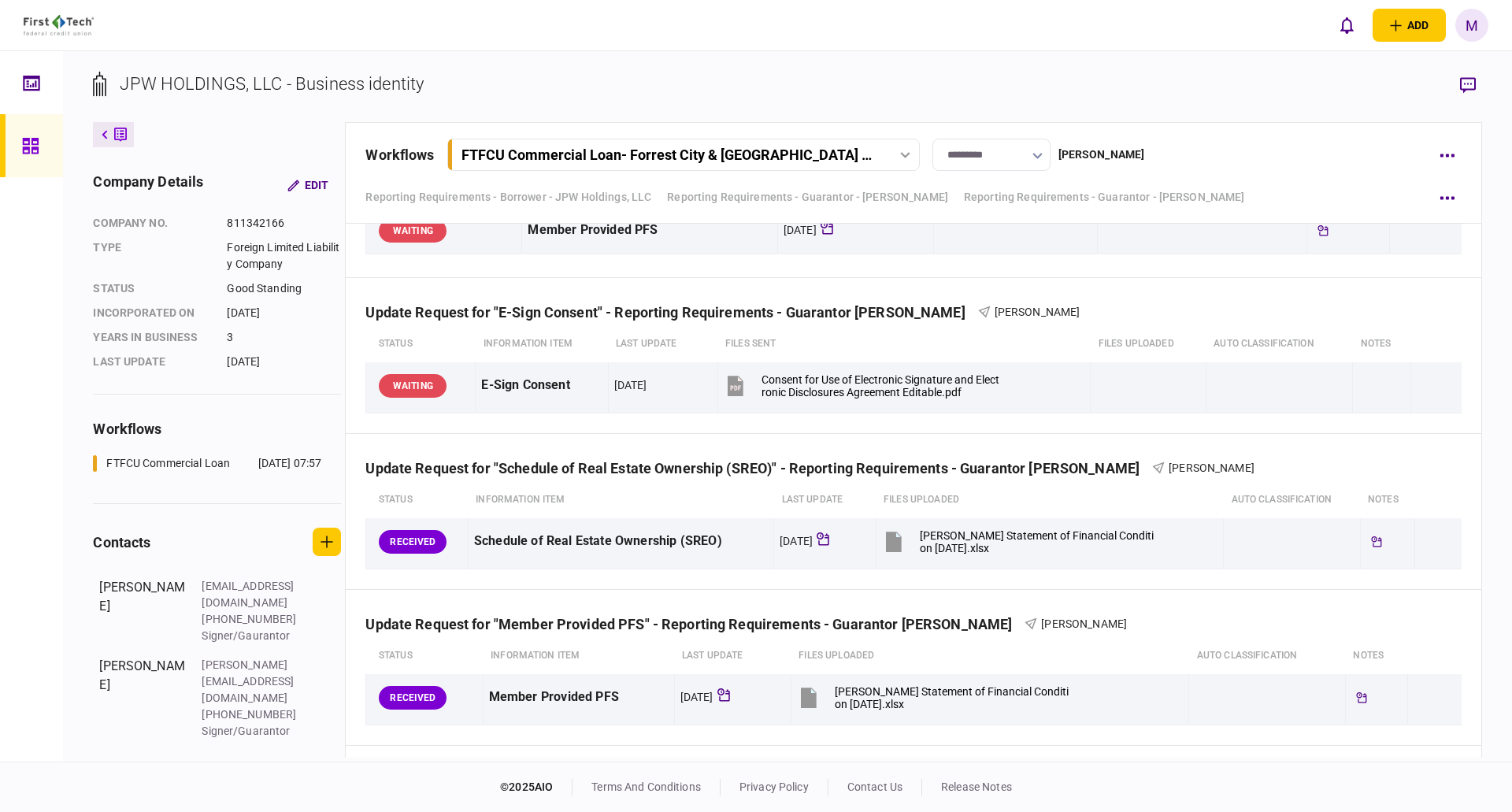
click at [1324, 76] on section "JPW HOLDINGS, LLC - Business identity" at bounding box center [787, 96] width 1388 height 51
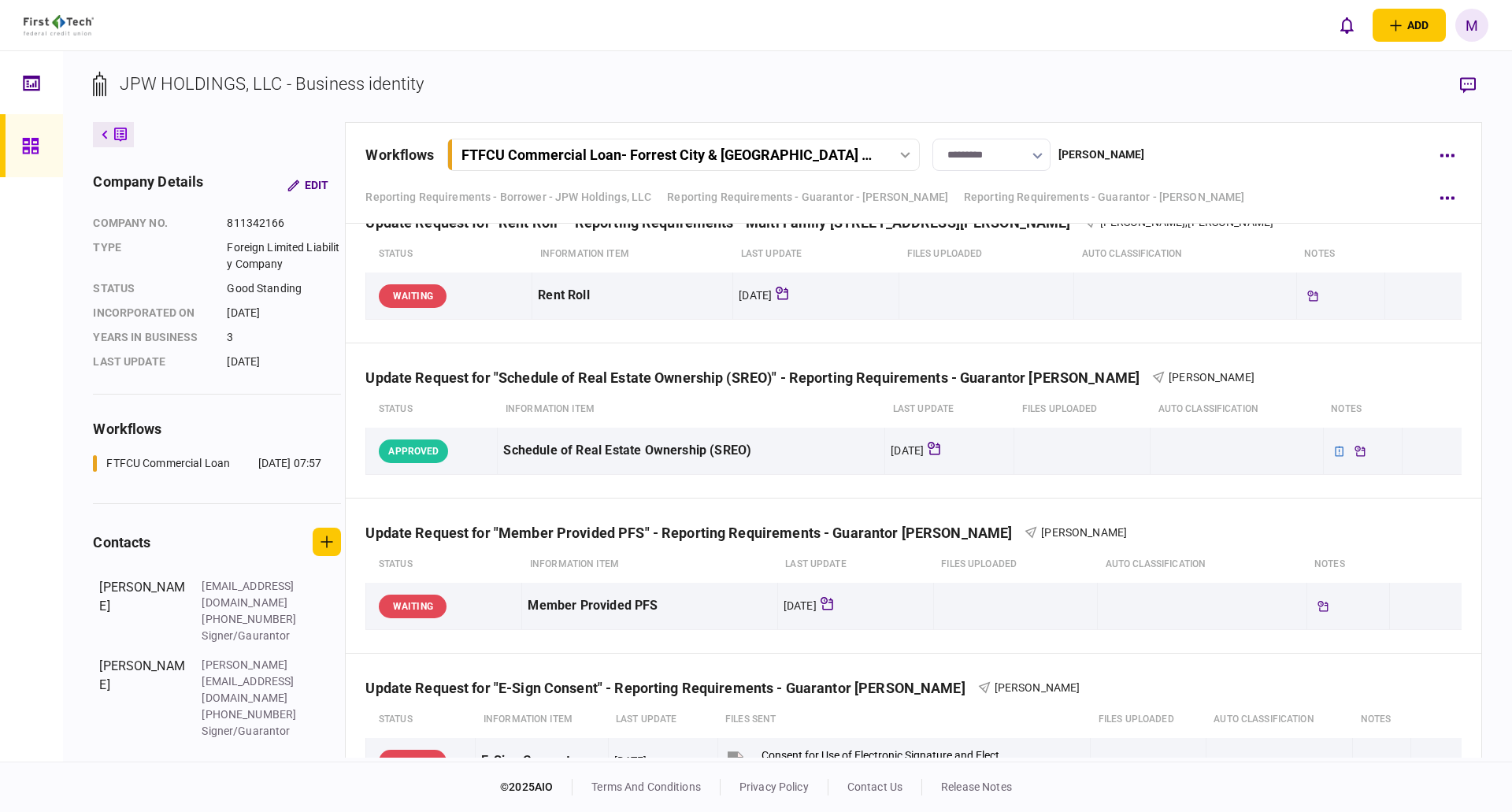
scroll to position [10794, 0]
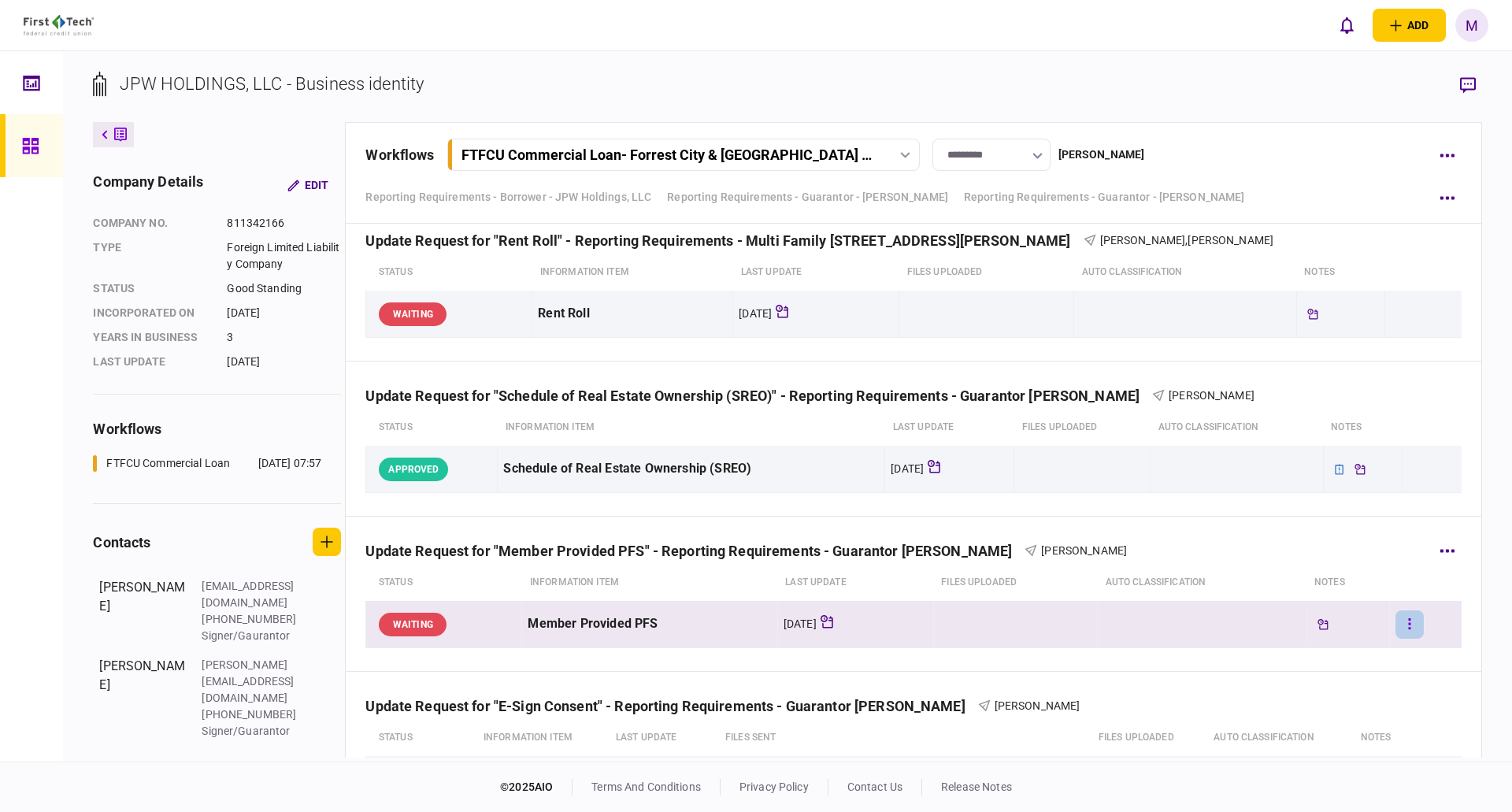
click at [1409, 630] on button "button" at bounding box center [1409, 625] width 28 height 28
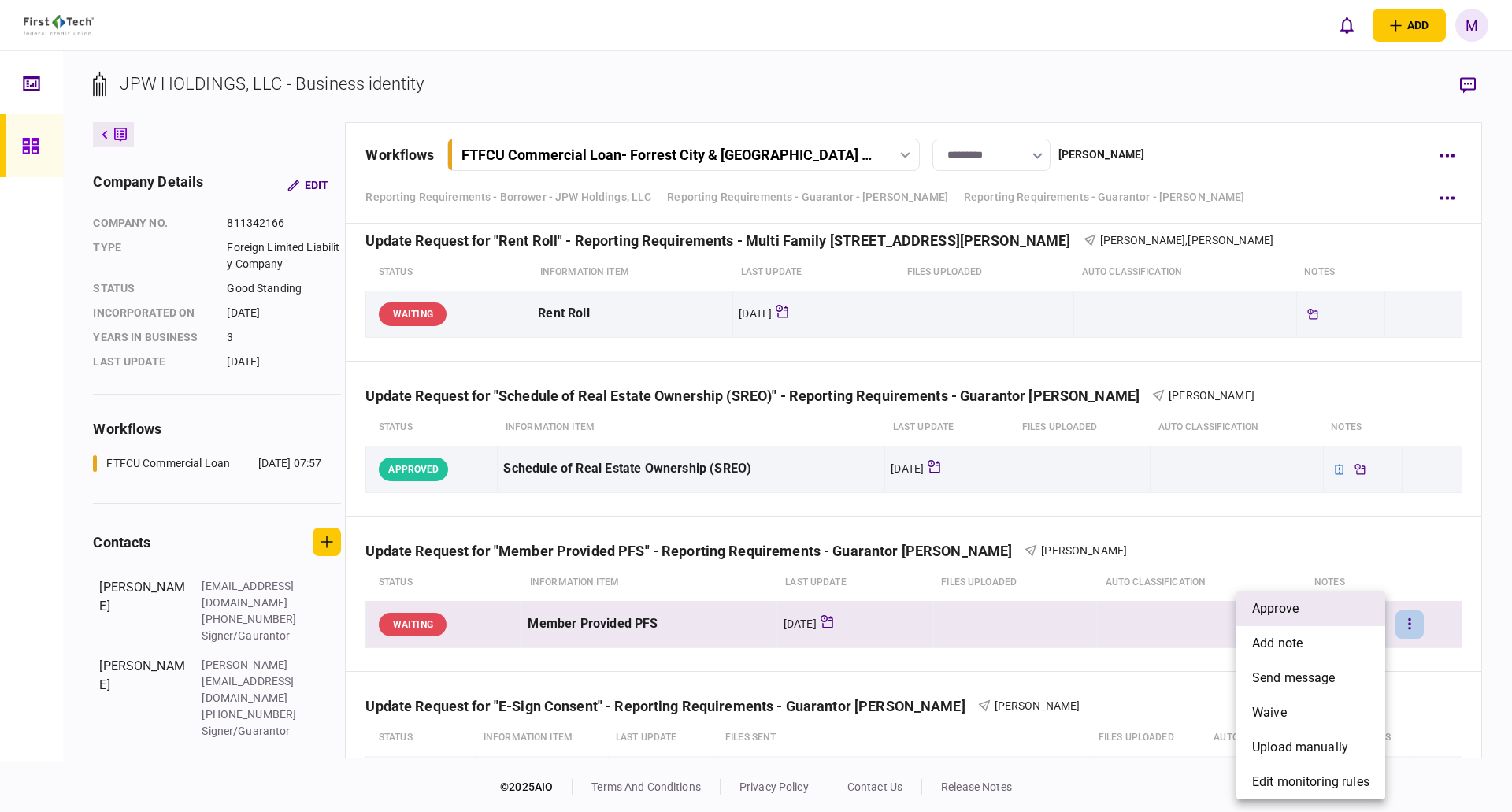
click at [1291, 615] on span "approve" at bounding box center [1275, 609] width 47 height 19
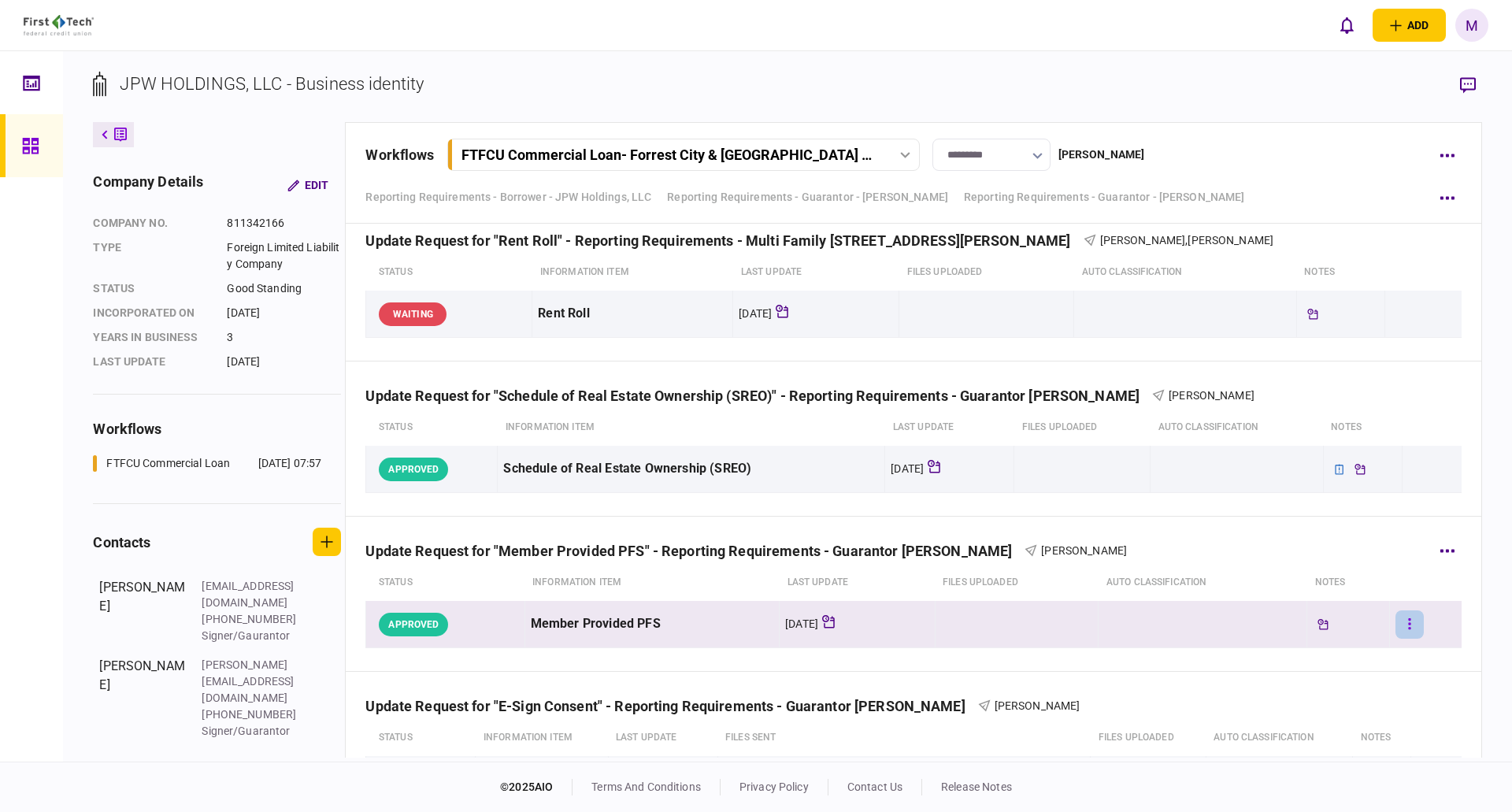
click at [1395, 624] on button "button" at bounding box center [1409, 625] width 28 height 28
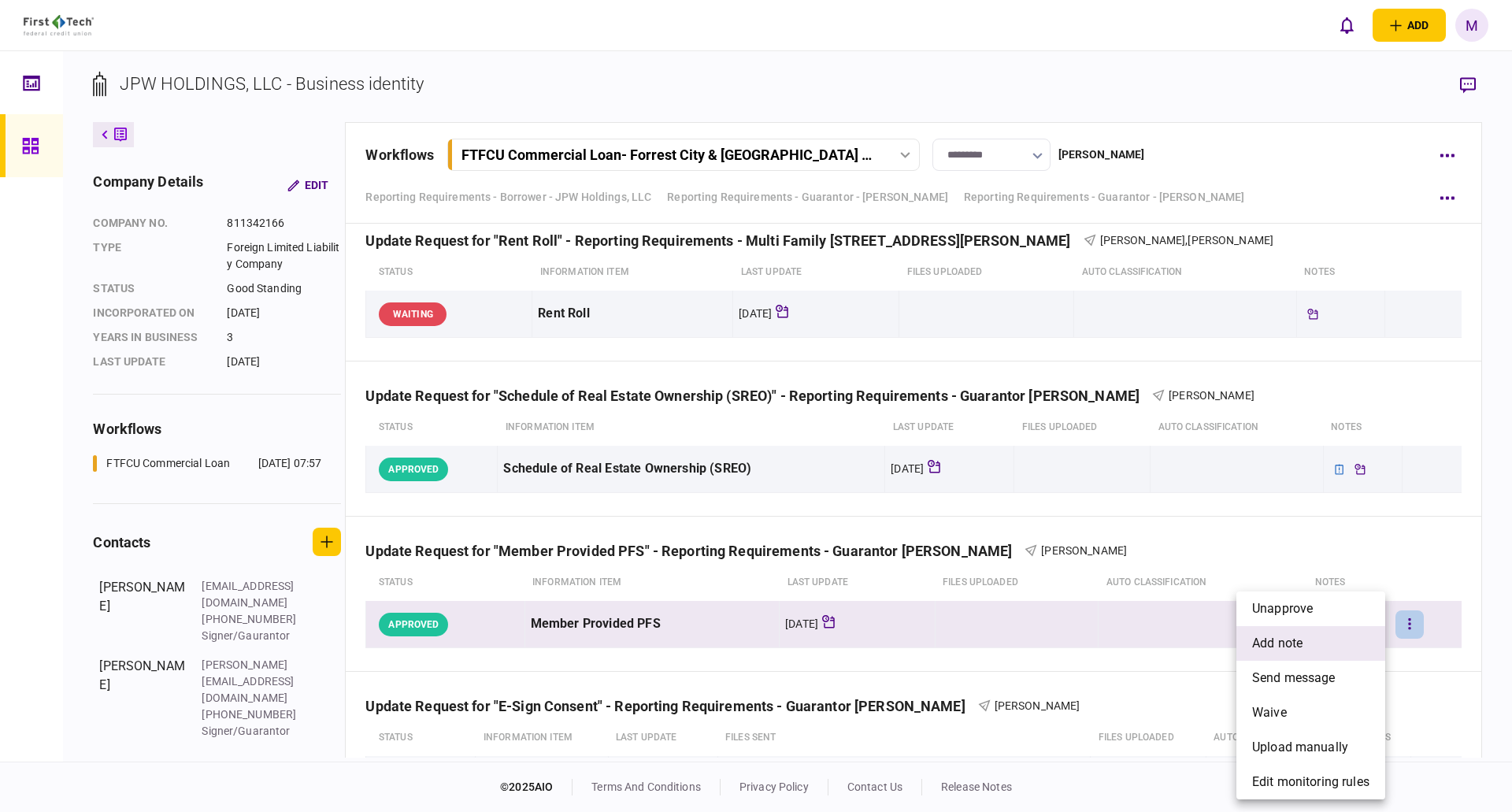
click at [1302, 645] on span "add note" at bounding box center [1278, 644] width 50 height 19
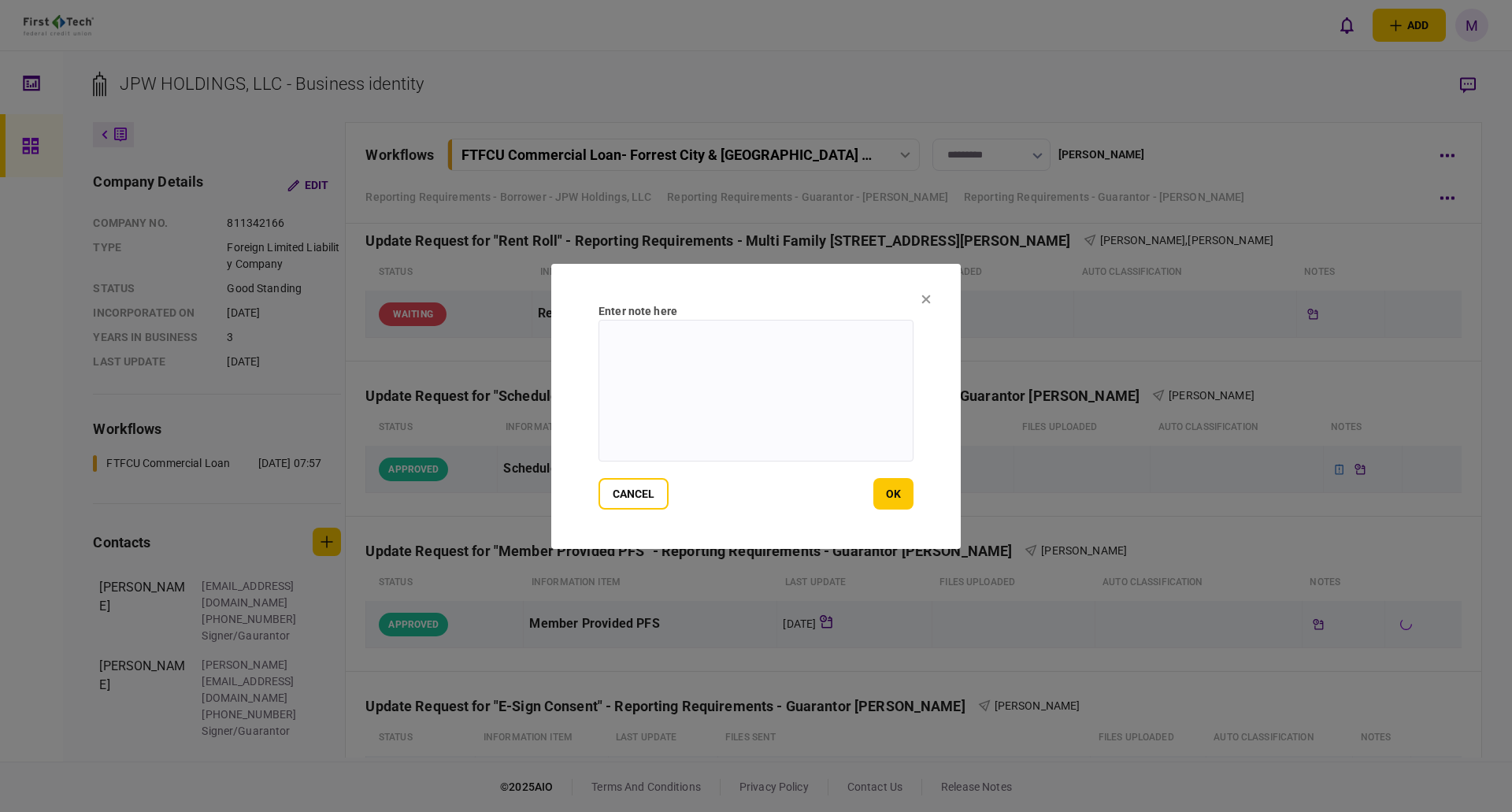
click at [778, 401] on textarea at bounding box center [756, 391] width 315 height 142
paste textarea "**********"
type textarea "**********"
click at [880, 496] on button "ok" at bounding box center [893, 494] width 40 height 32
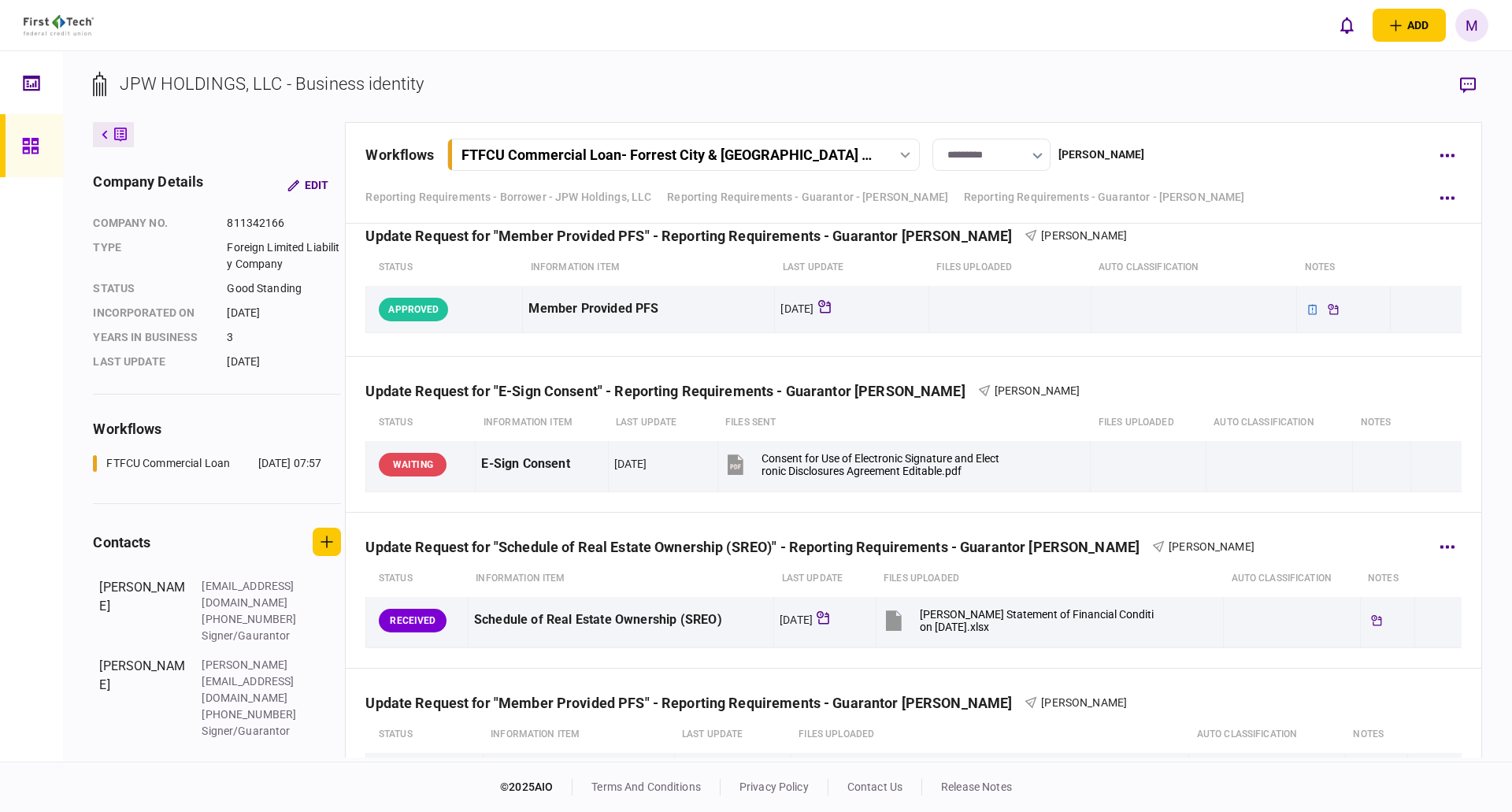
scroll to position [11267, 0]
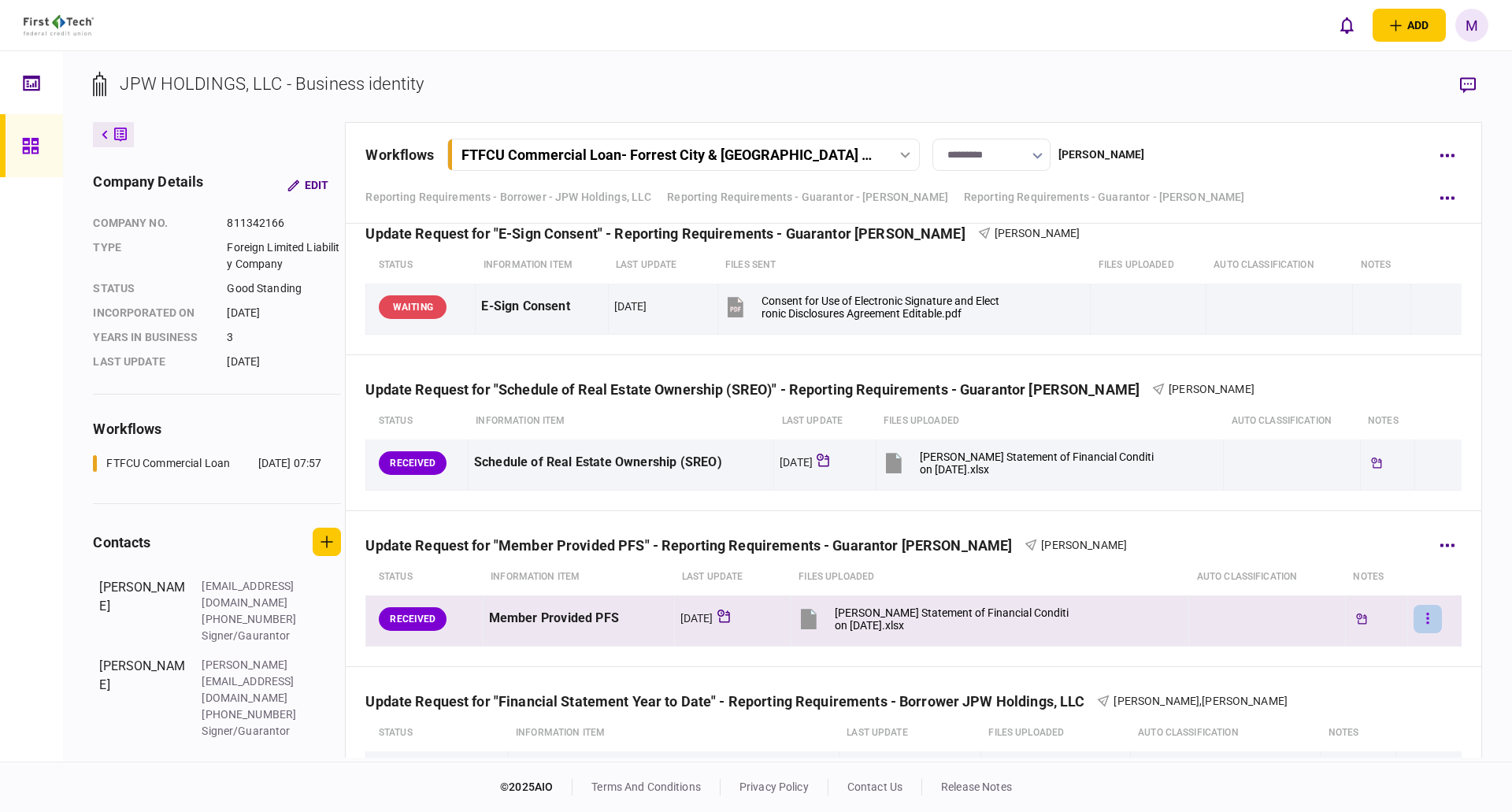
click at [1413, 620] on button "button" at bounding box center [1428, 619] width 28 height 28
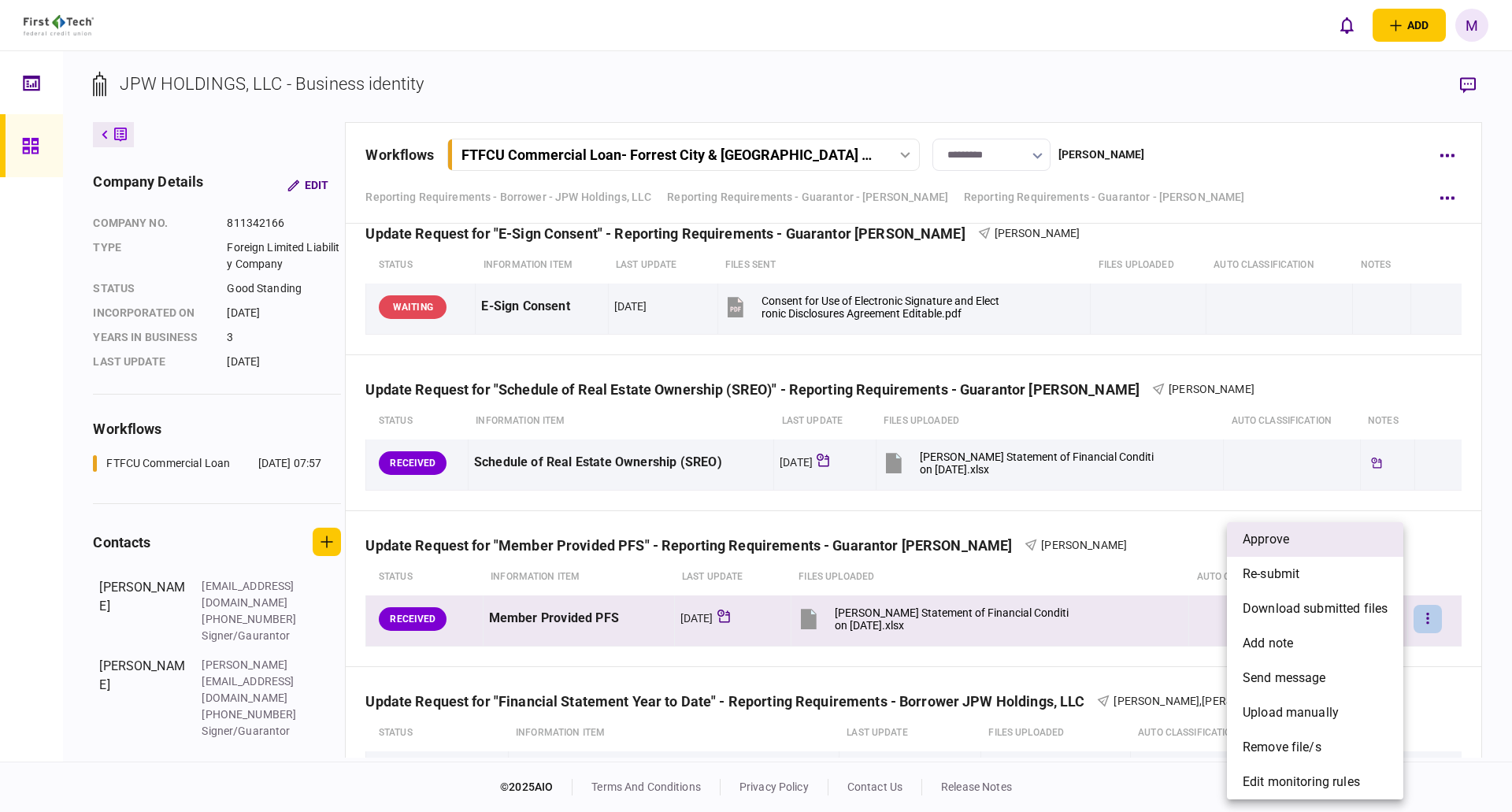
click at [1301, 541] on li "approve" at bounding box center [1316, 540] width 177 height 35
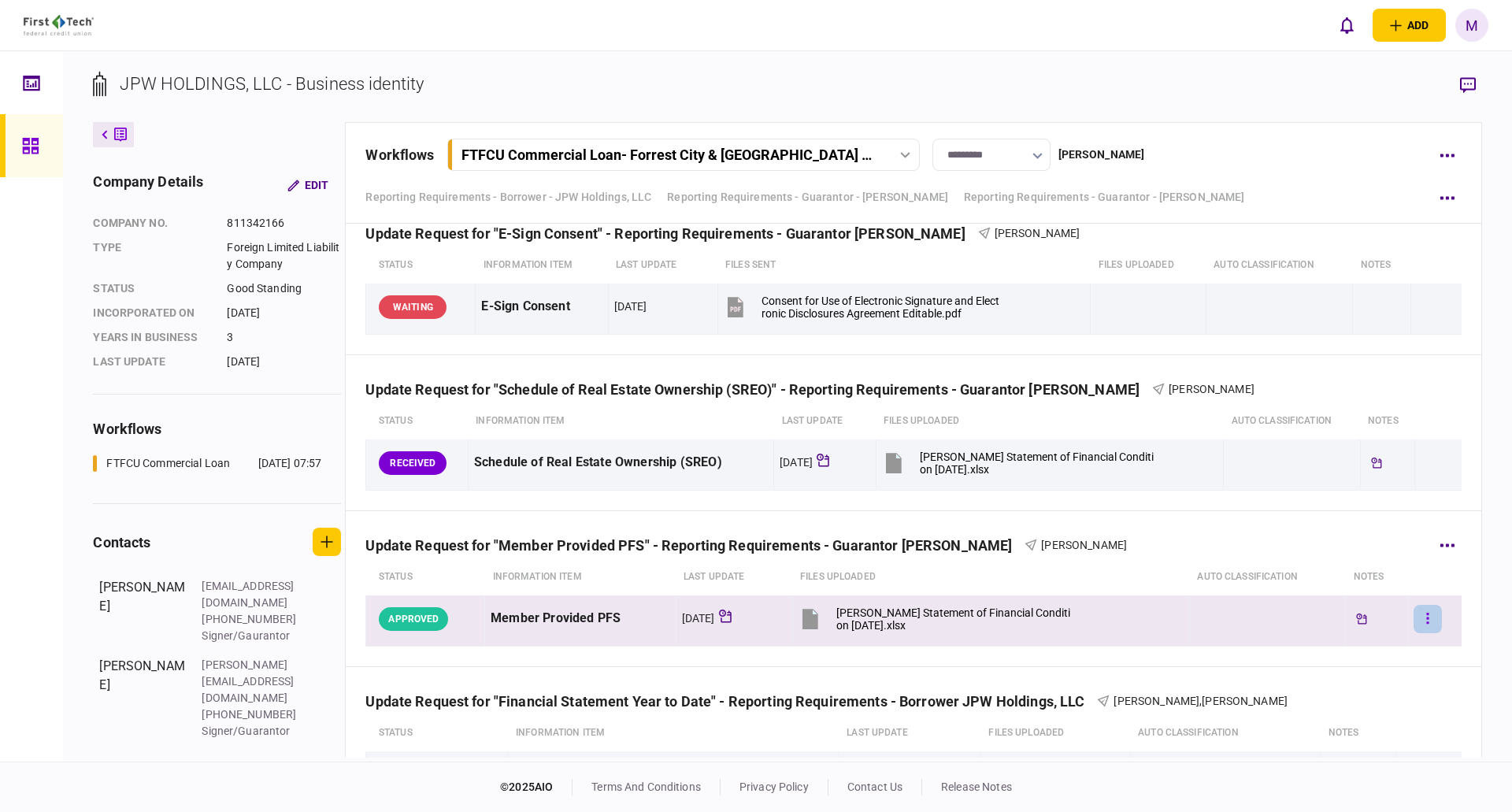
click at [1420, 619] on button "button" at bounding box center [1428, 619] width 28 height 28
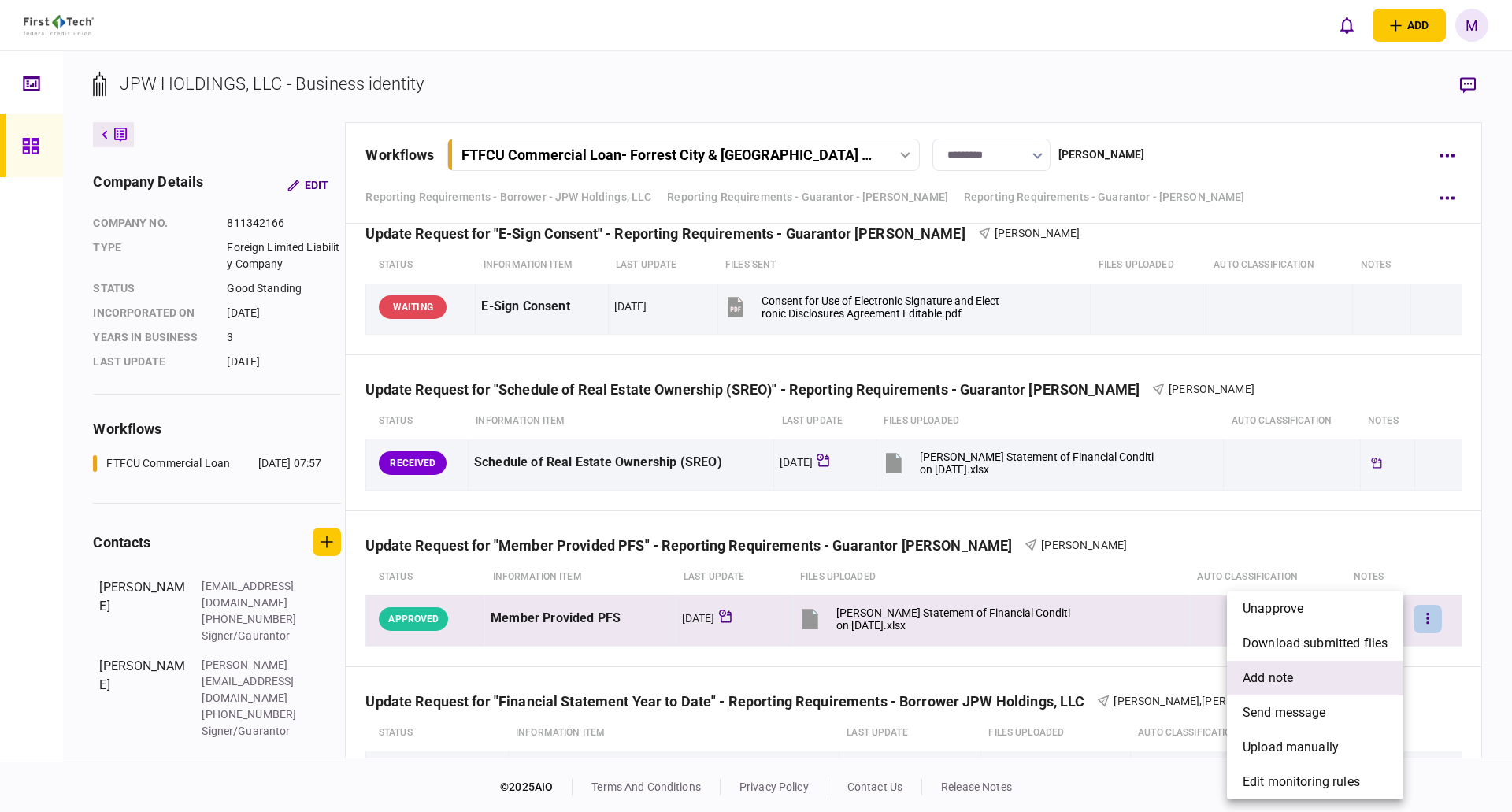
click at [1297, 671] on li "add note" at bounding box center [1316, 679] width 177 height 35
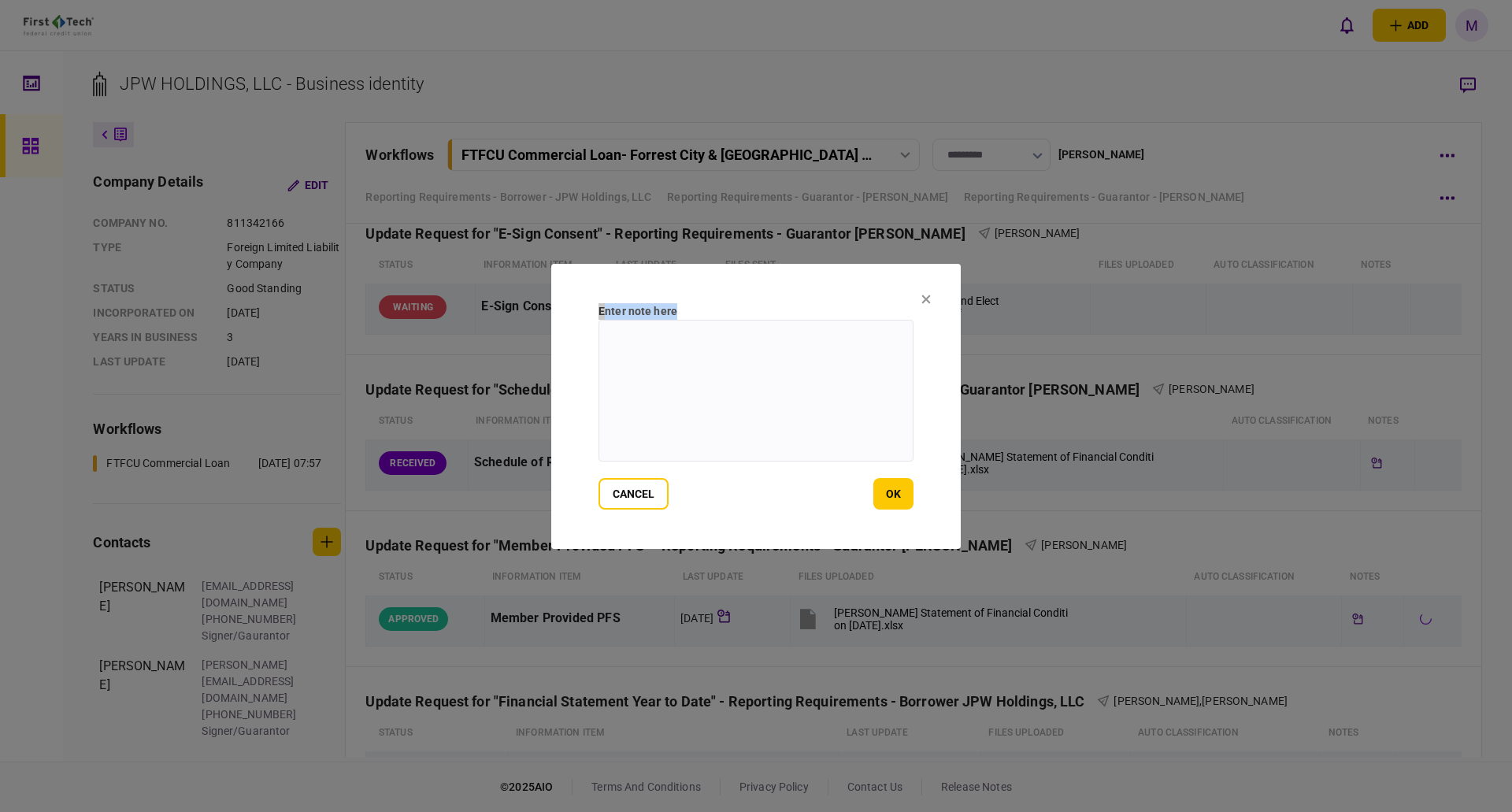
click at [925, 293] on section "Enter note here cancel ok" at bounding box center [756, 406] width 409 height 285
click at [924, 295] on icon at bounding box center [926, 299] width 9 height 9
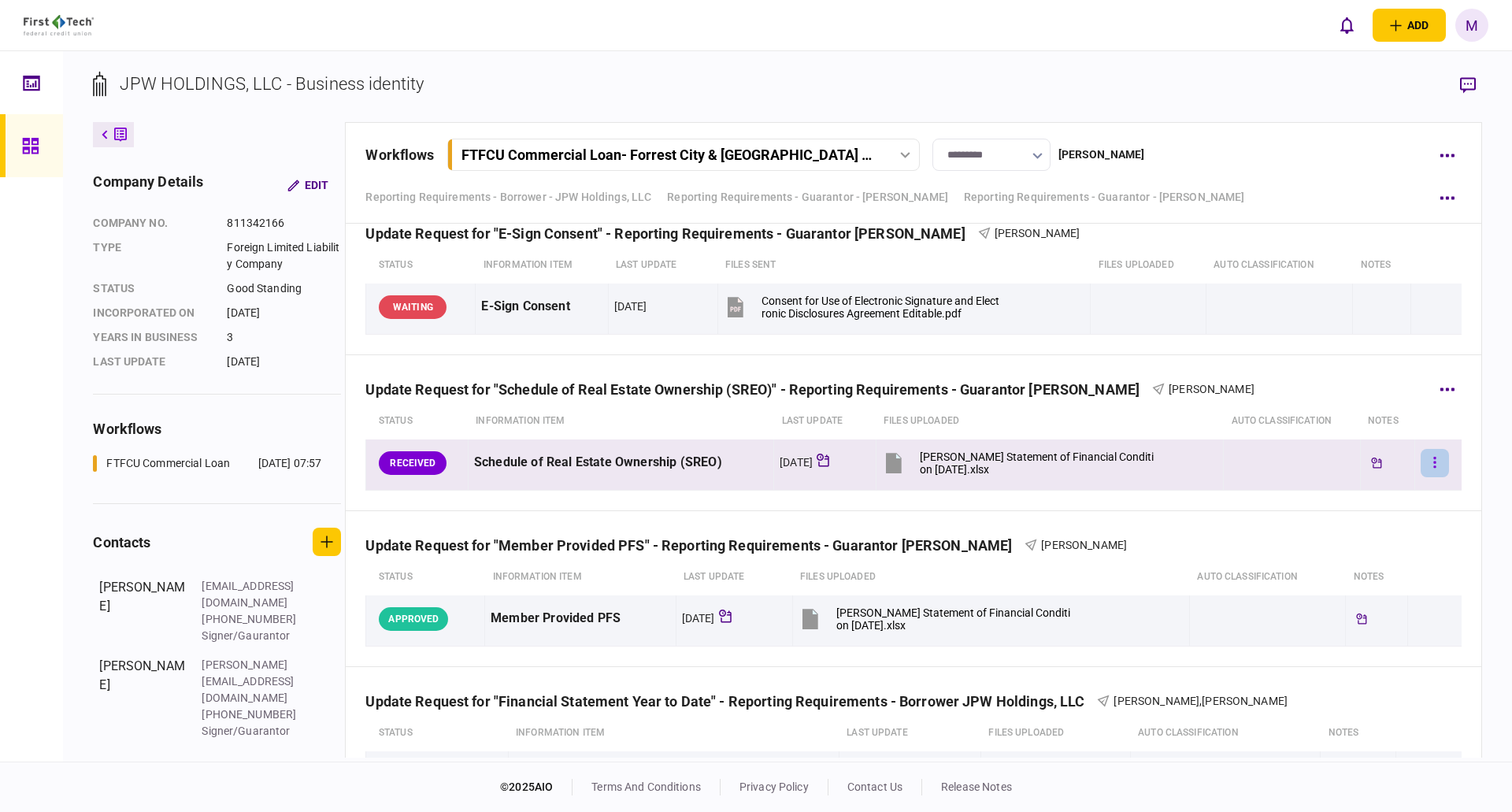
click at [1433, 459] on icon "button" at bounding box center [1435, 462] width 3 height 15
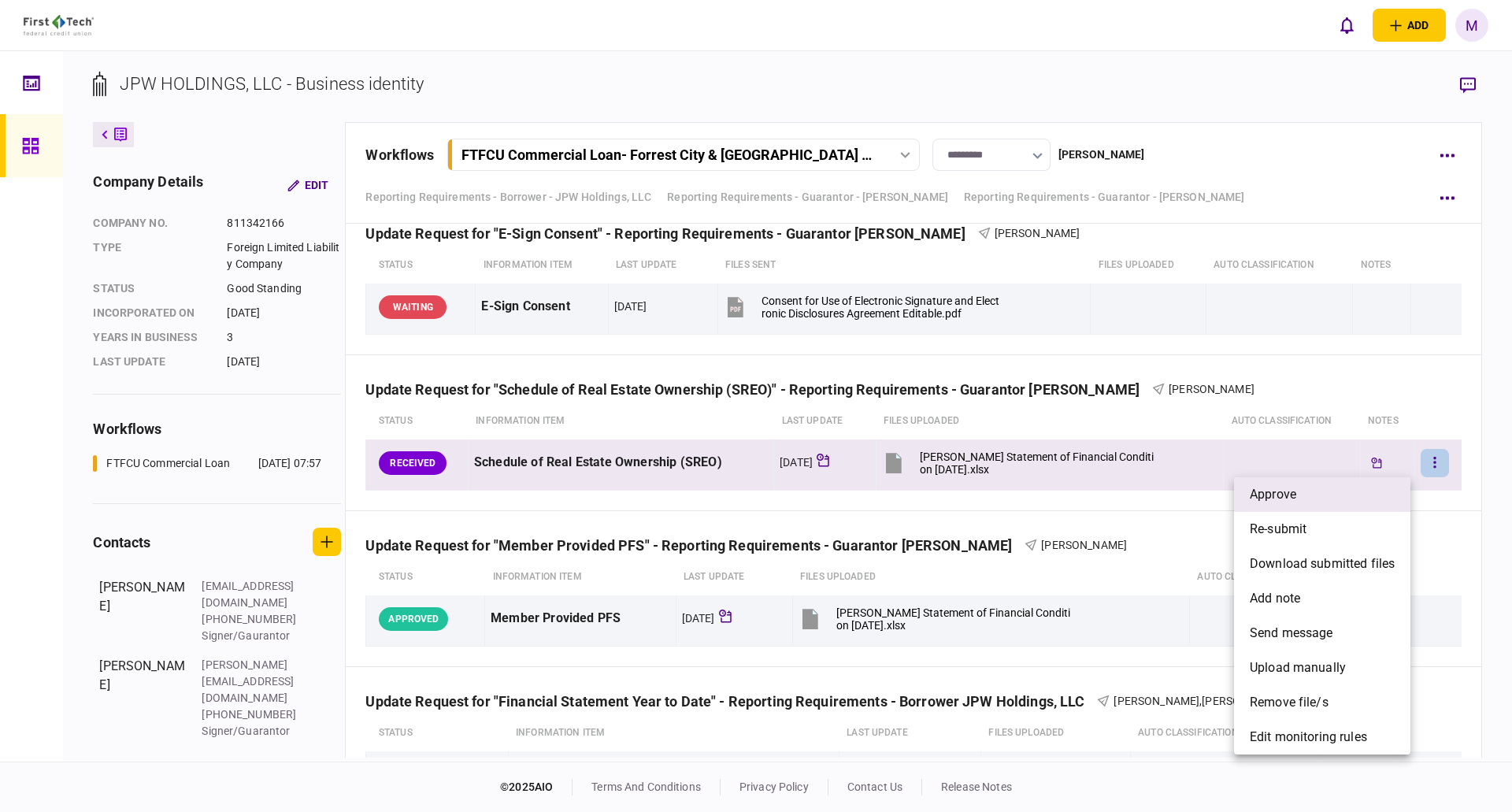
click at [1301, 500] on li "approve" at bounding box center [1323, 495] width 177 height 35
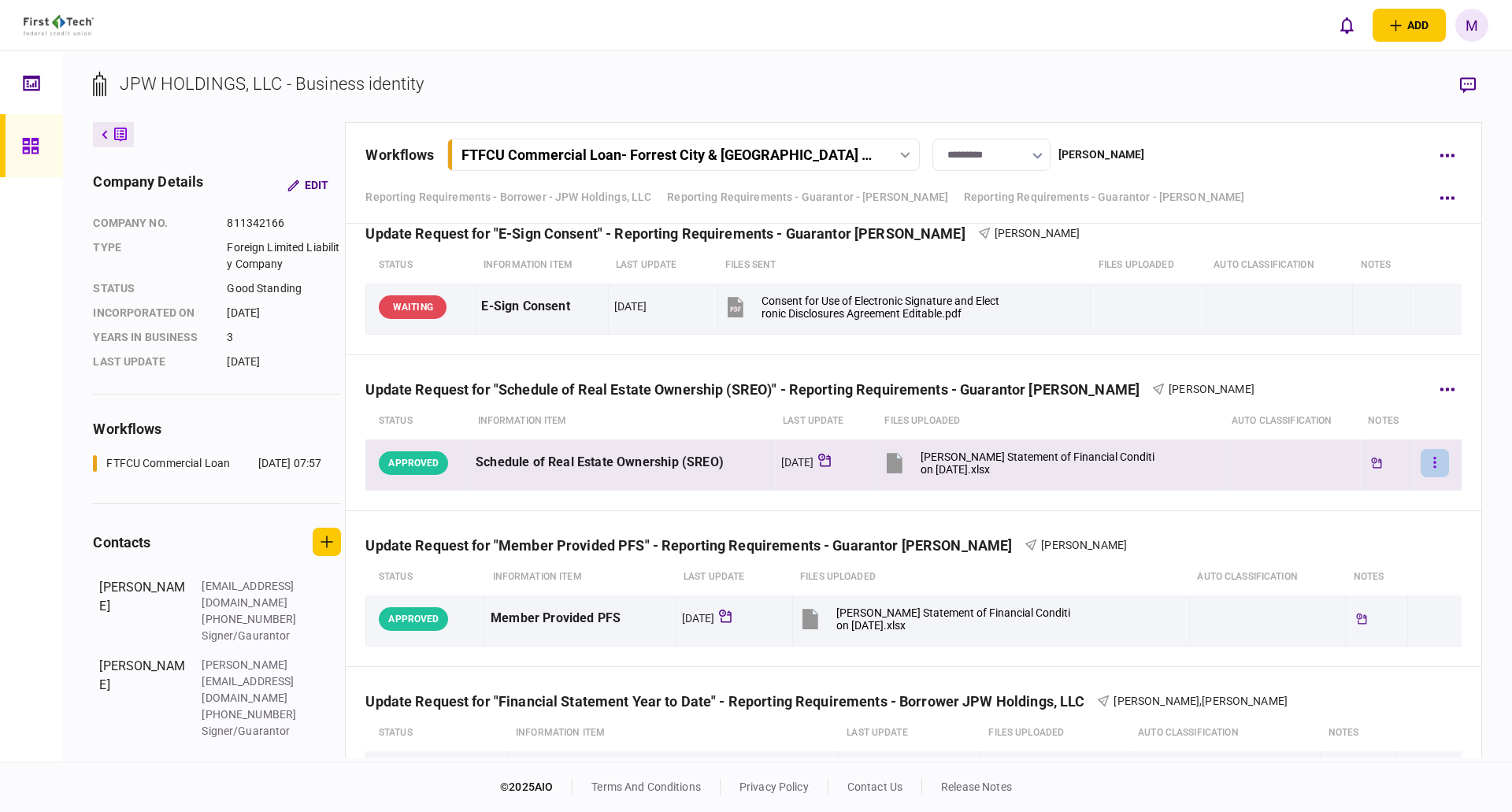
click at [1421, 462] on button "button" at bounding box center [1435, 463] width 28 height 28
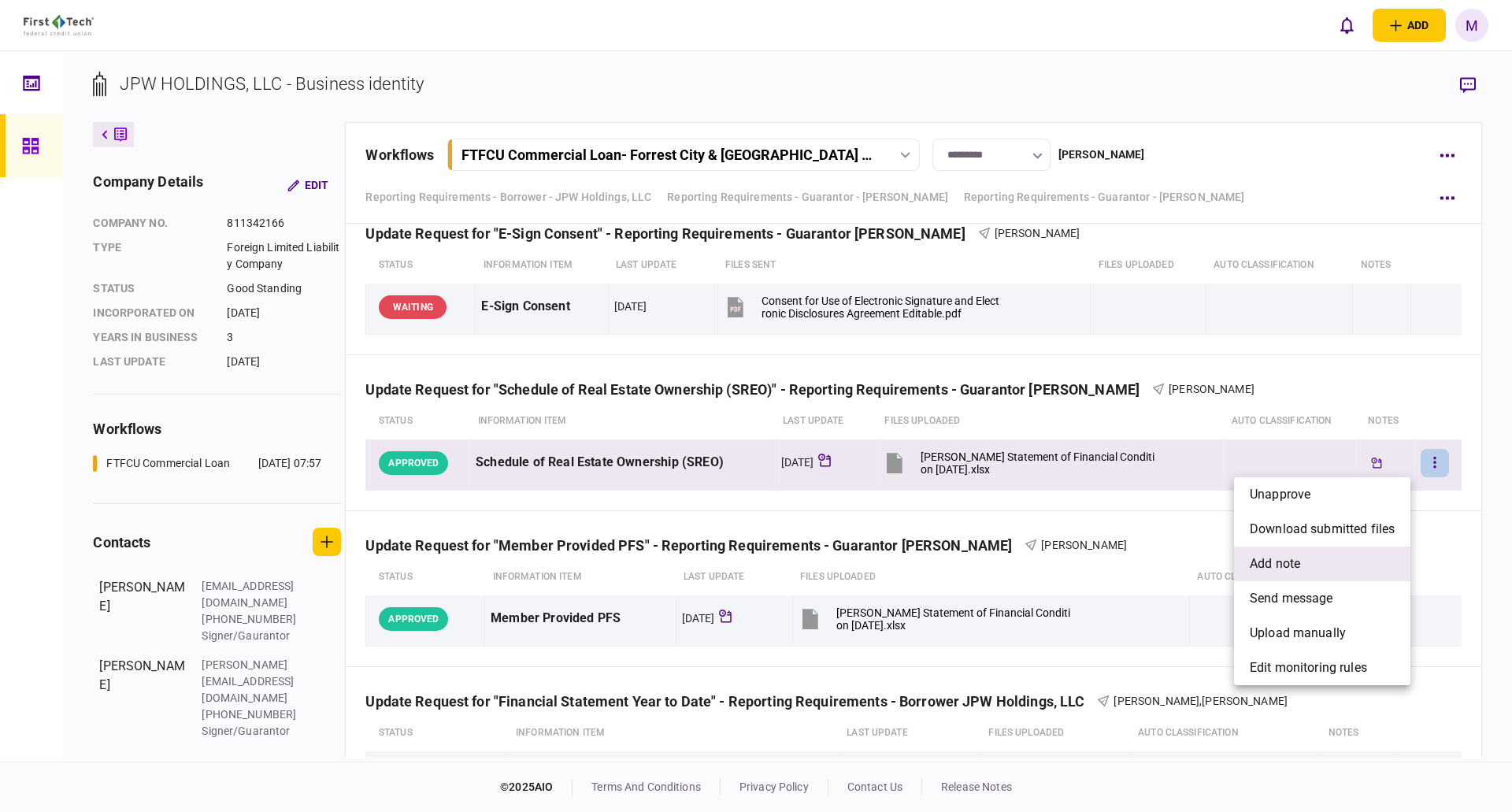
click at [1321, 550] on li "add note" at bounding box center [1323, 564] width 177 height 35
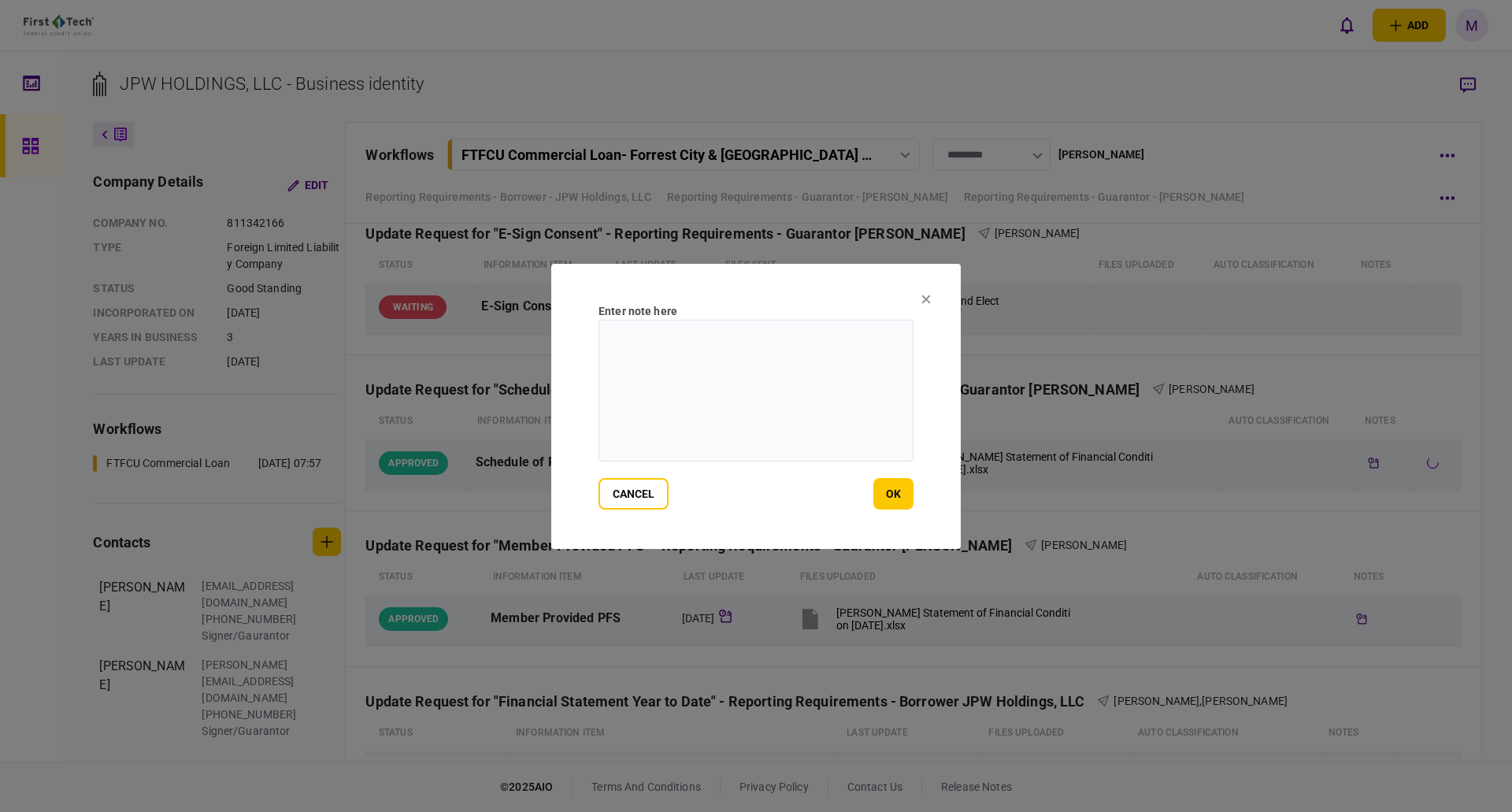
click at [823, 396] on textarea at bounding box center [756, 391] width 315 height 142
type textarea "**********"
click at [891, 492] on button "ok" at bounding box center [893, 494] width 40 height 32
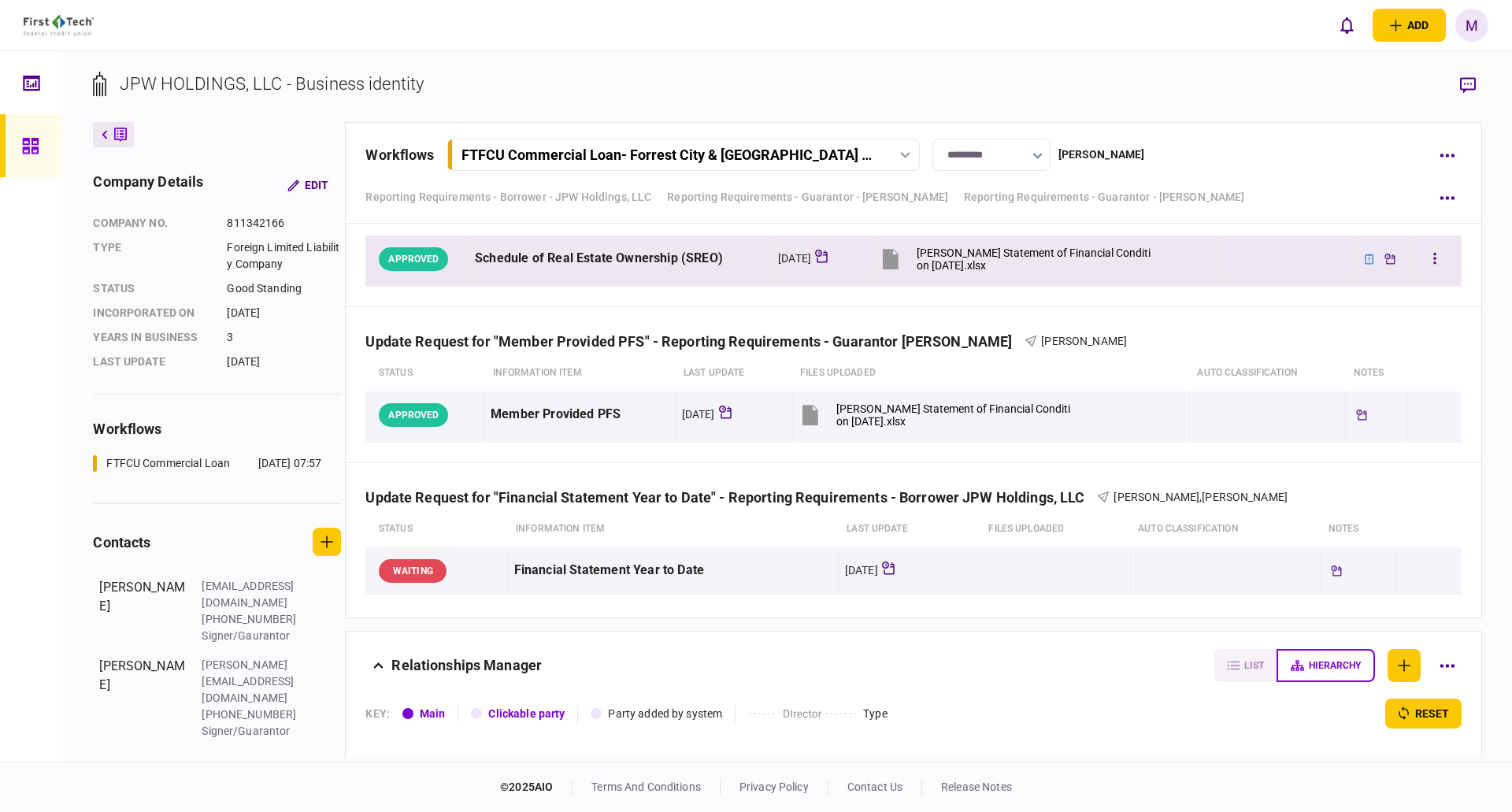
scroll to position [11504, 0]
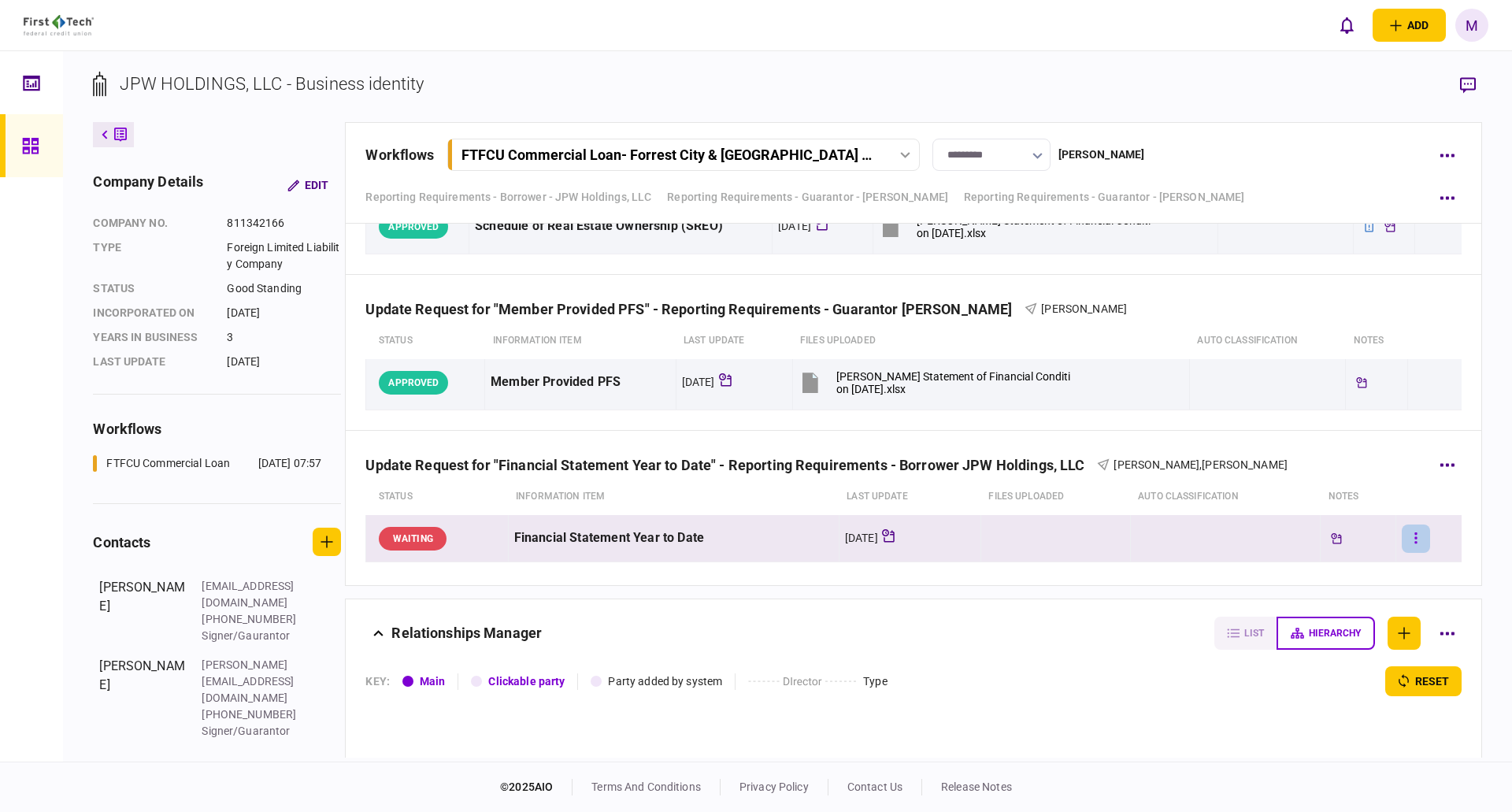
click at [1402, 542] on button "button" at bounding box center [1416, 539] width 28 height 28
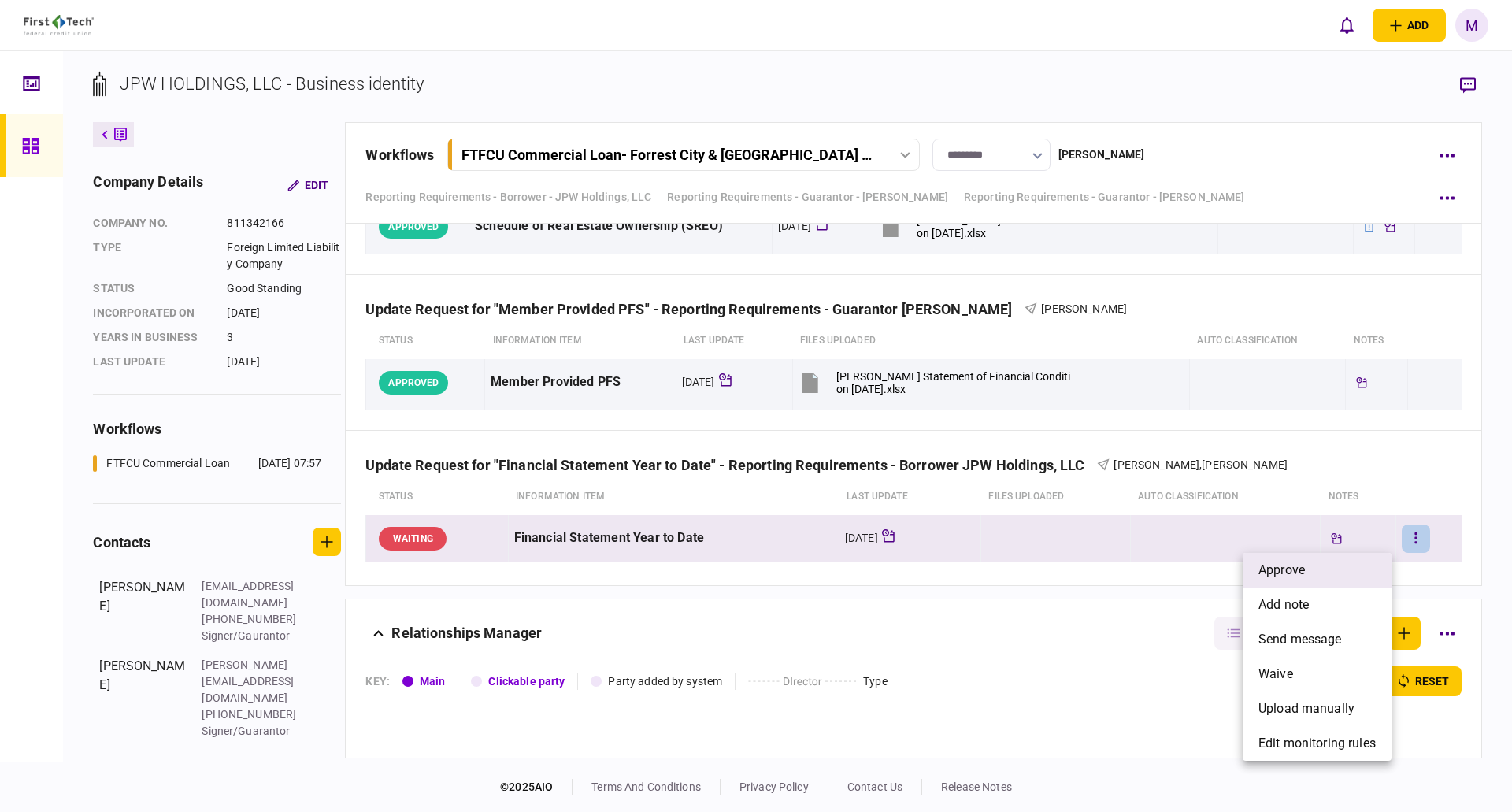
click at [1312, 569] on li "approve" at bounding box center [1317, 571] width 149 height 35
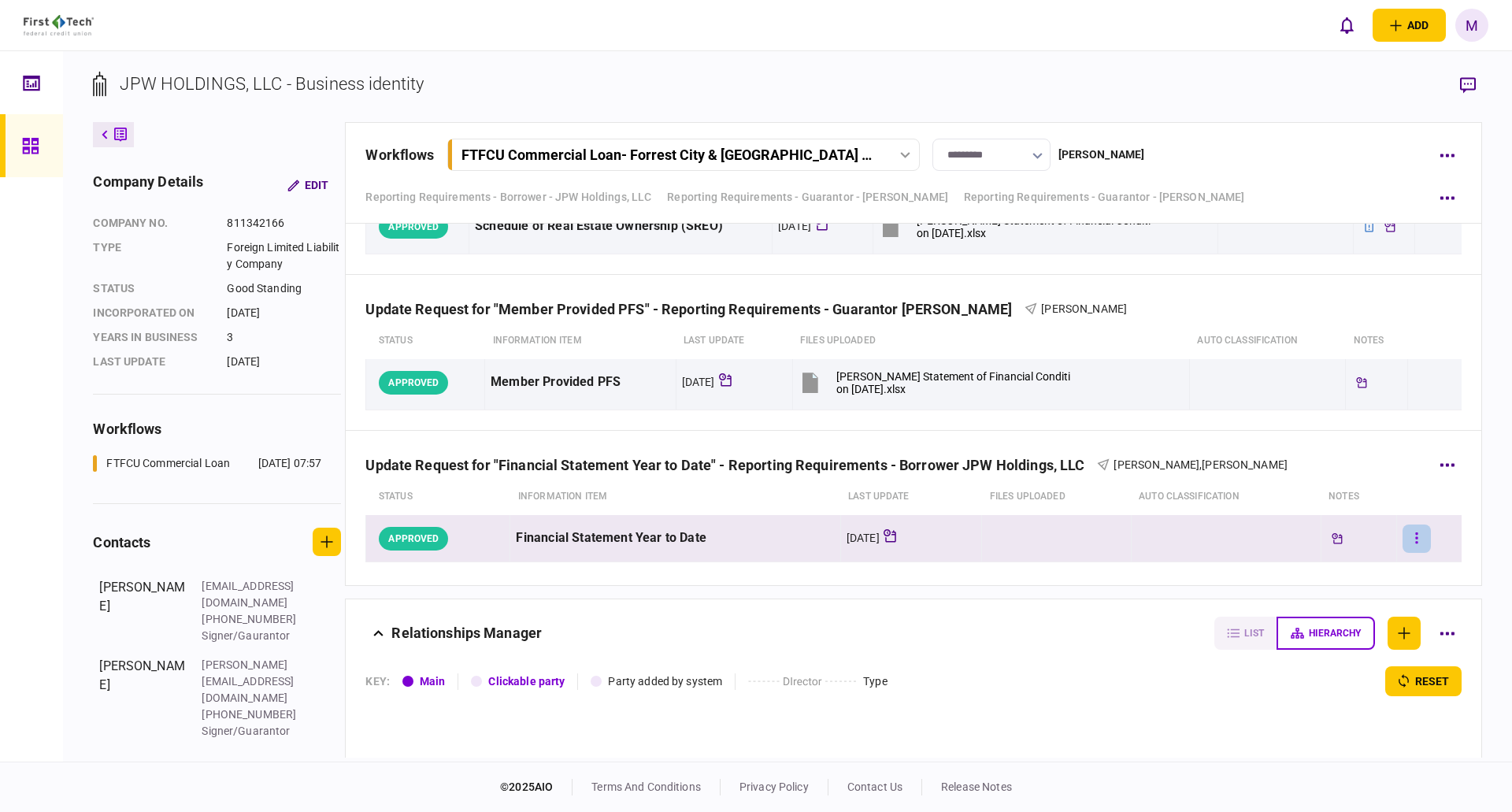
click at [1409, 536] on button "button" at bounding box center [1417, 539] width 28 height 28
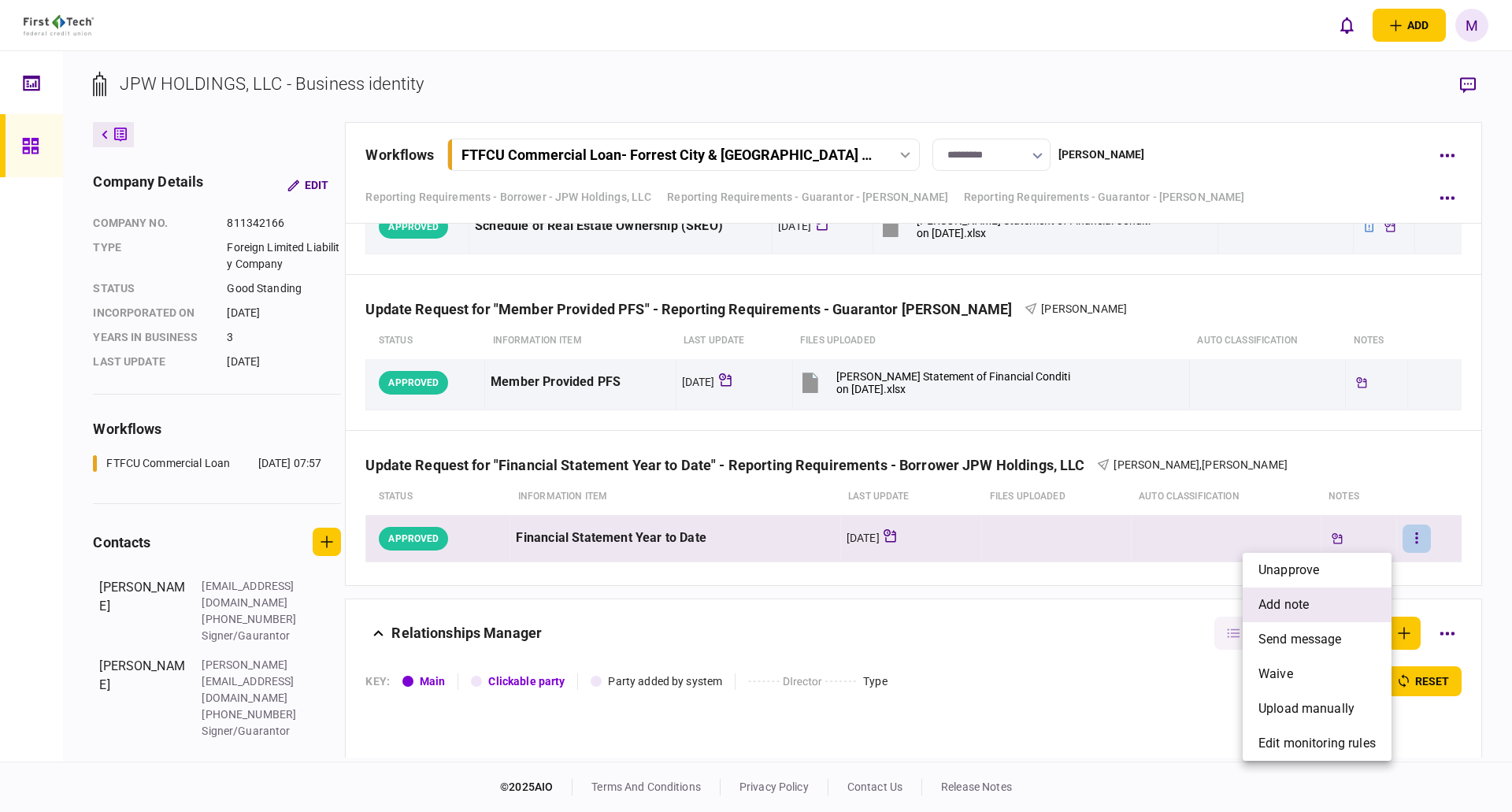
click at [1350, 603] on li "add note" at bounding box center [1317, 605] width 149 height 35
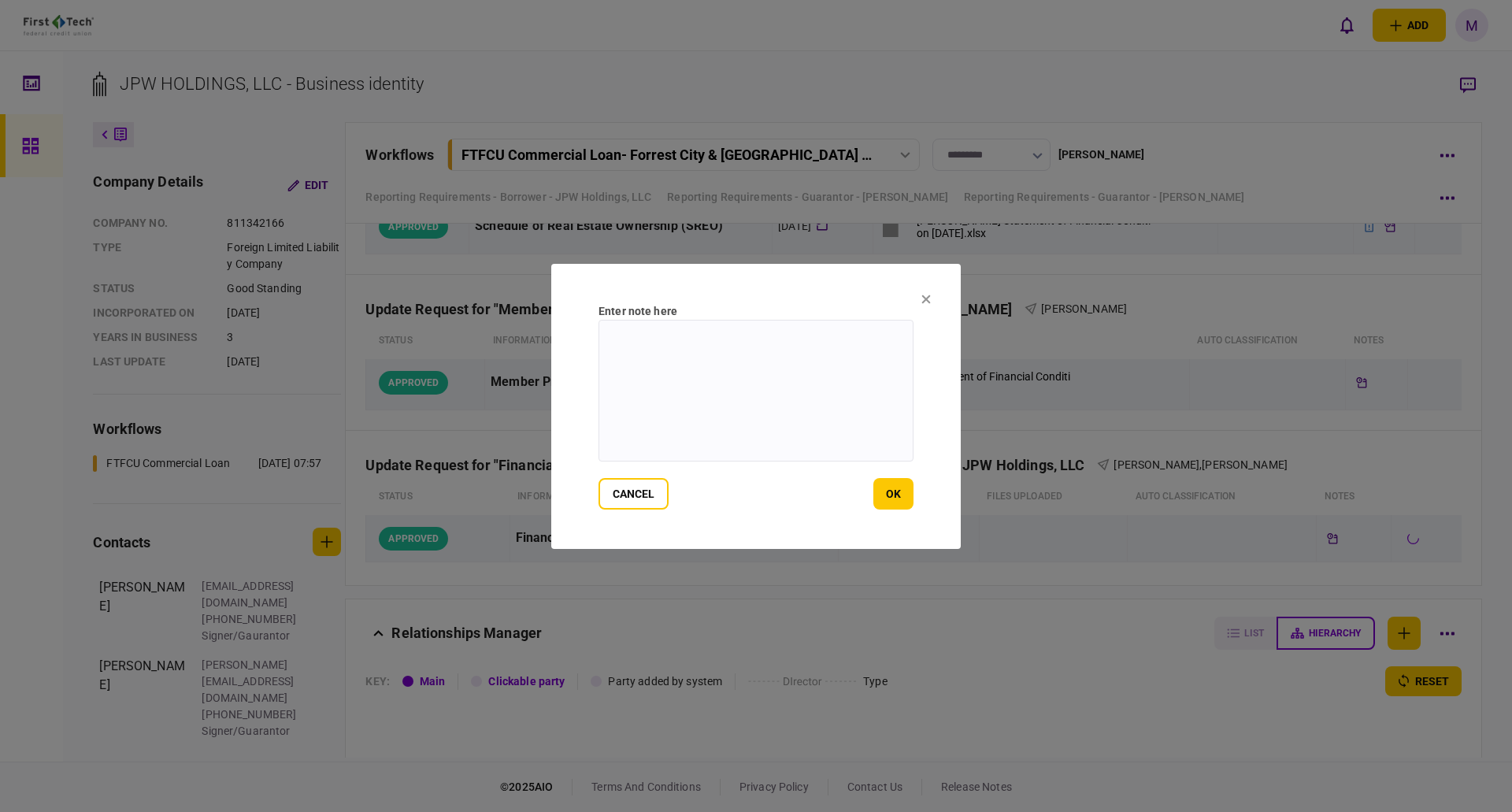
click at [799, 405] on textarea at bounding box center [756, 391] width 315 height 142
paste textarea "**********"
type textarea "**********"
click at [890, 493] on button "ok" at bounding box center [893, 494] width 40 height 32
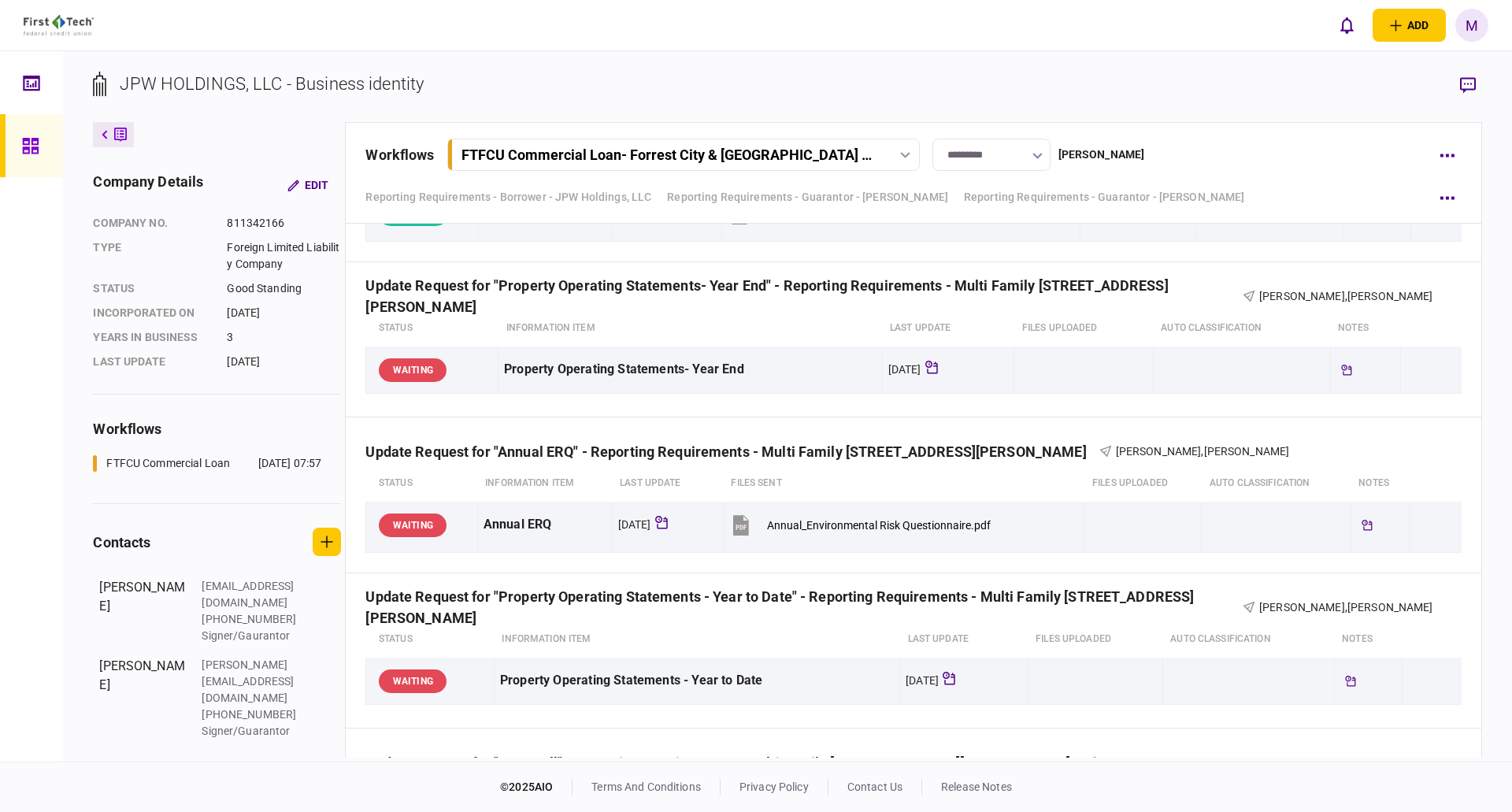
scroll to position [9770, 0]
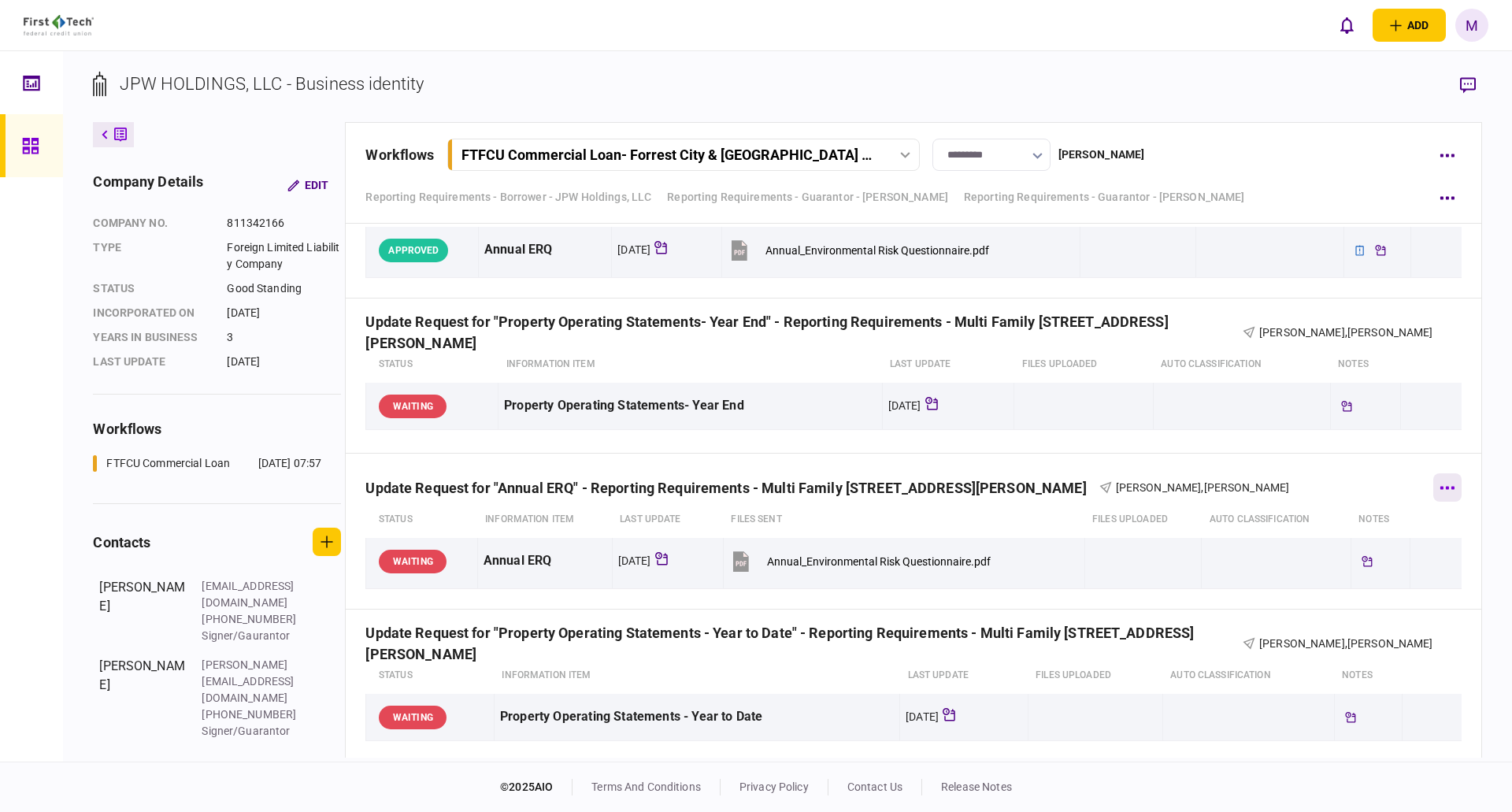
click at [1443, 486] on icon "button" at bounding box center [1447, 488] width 15 height 4
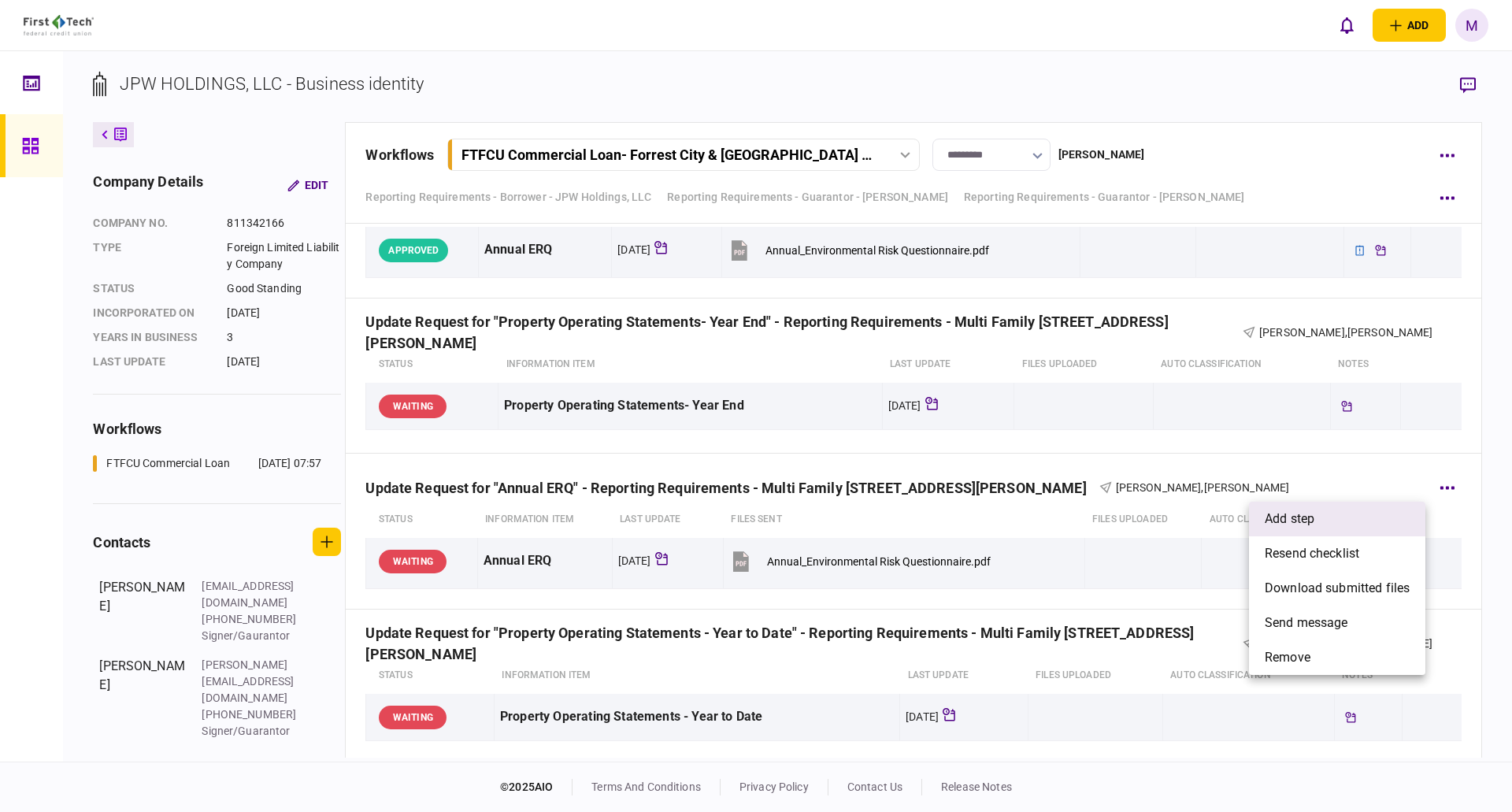
click at [1350, 515] on li "add step" at bounding box center [1338, 519] width 177 height 35
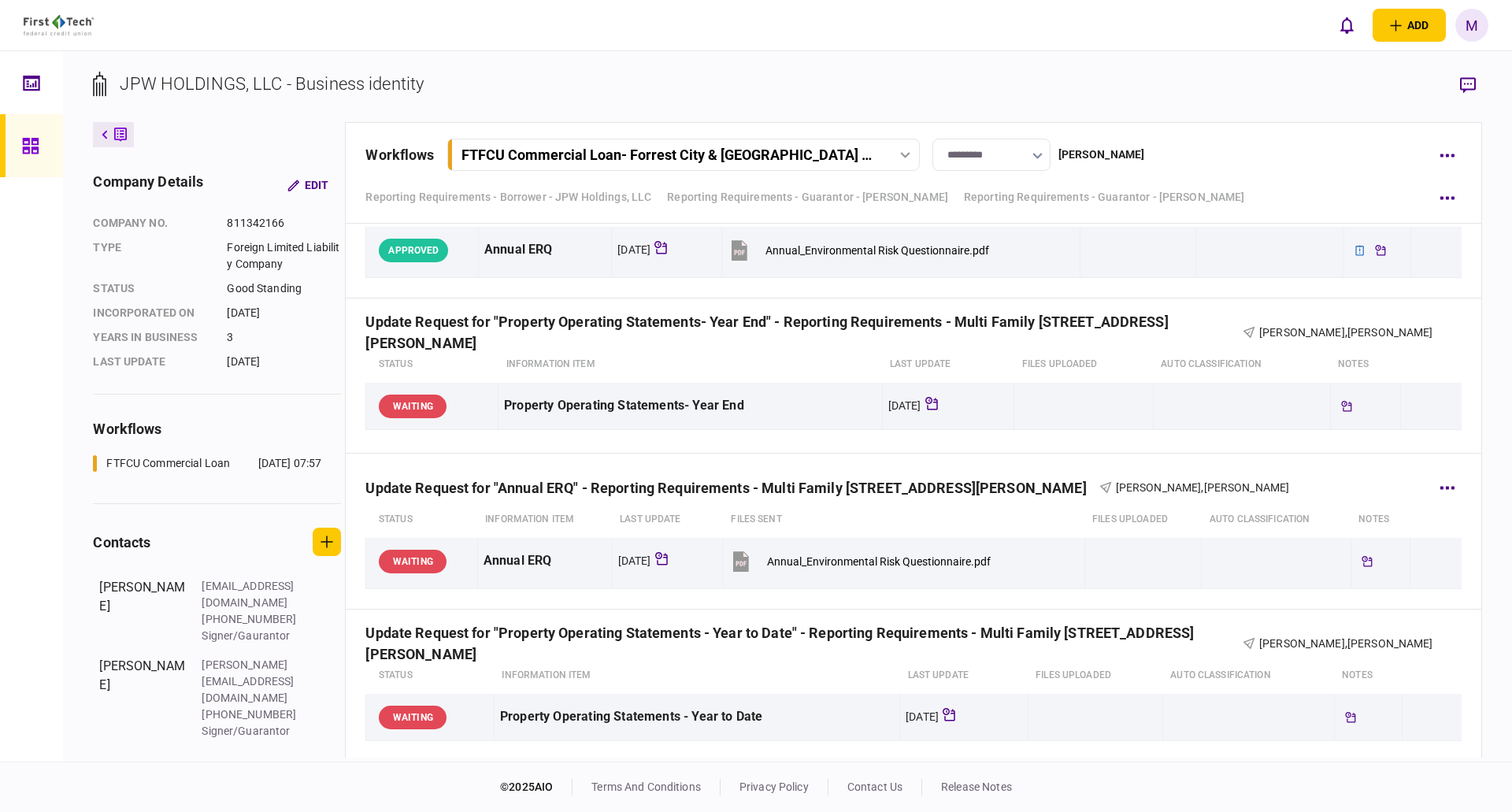
click at [1391, 464] on div "Update Request for "Annual ERQ" - Reporting Requirements - Multi Family [STREET…" at bounding box center [913, 477] width 1096 height 48
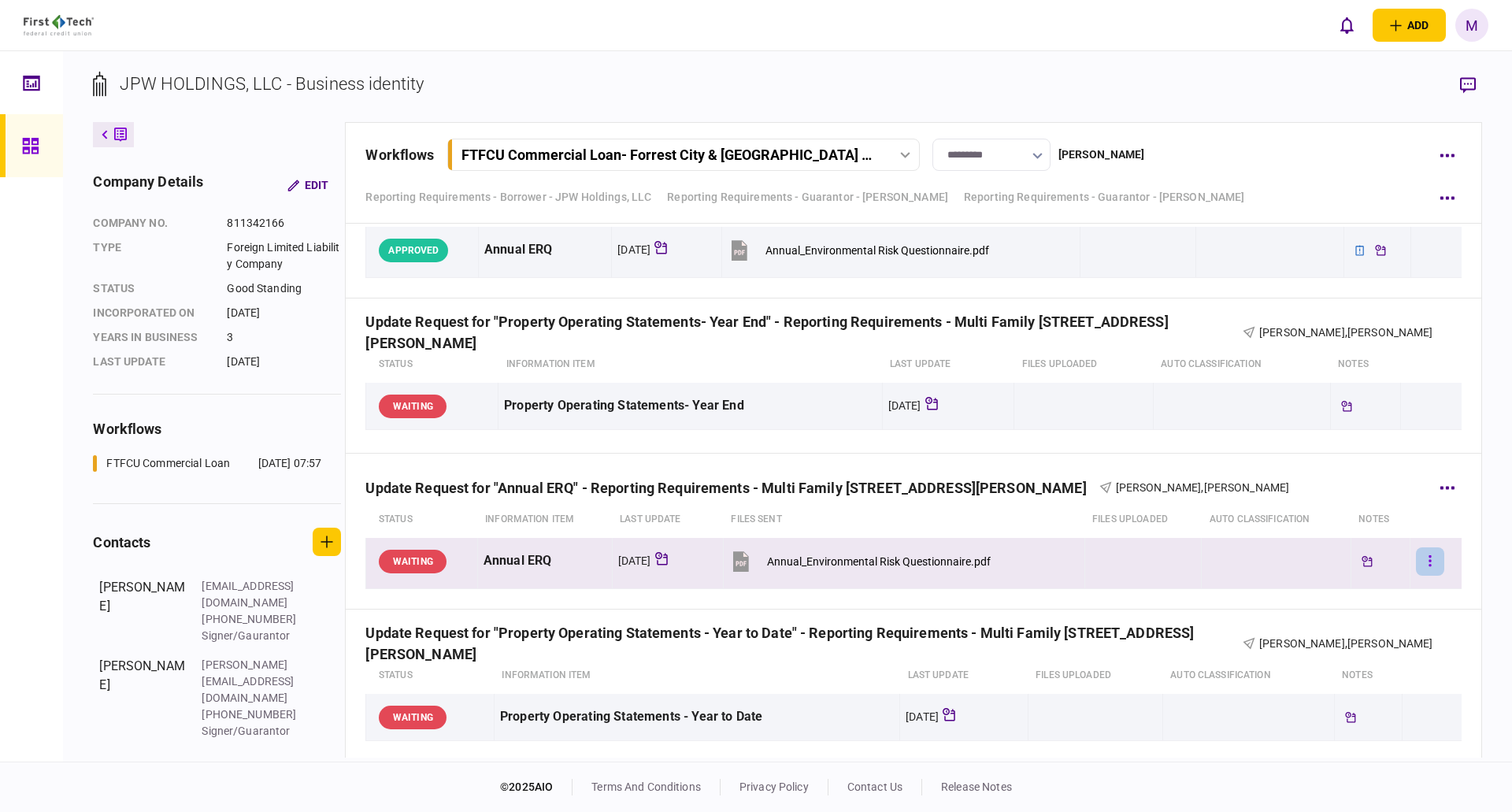
click at [1416, 559] on button "button" at bounding box center [1430, 562] width 28 height 28
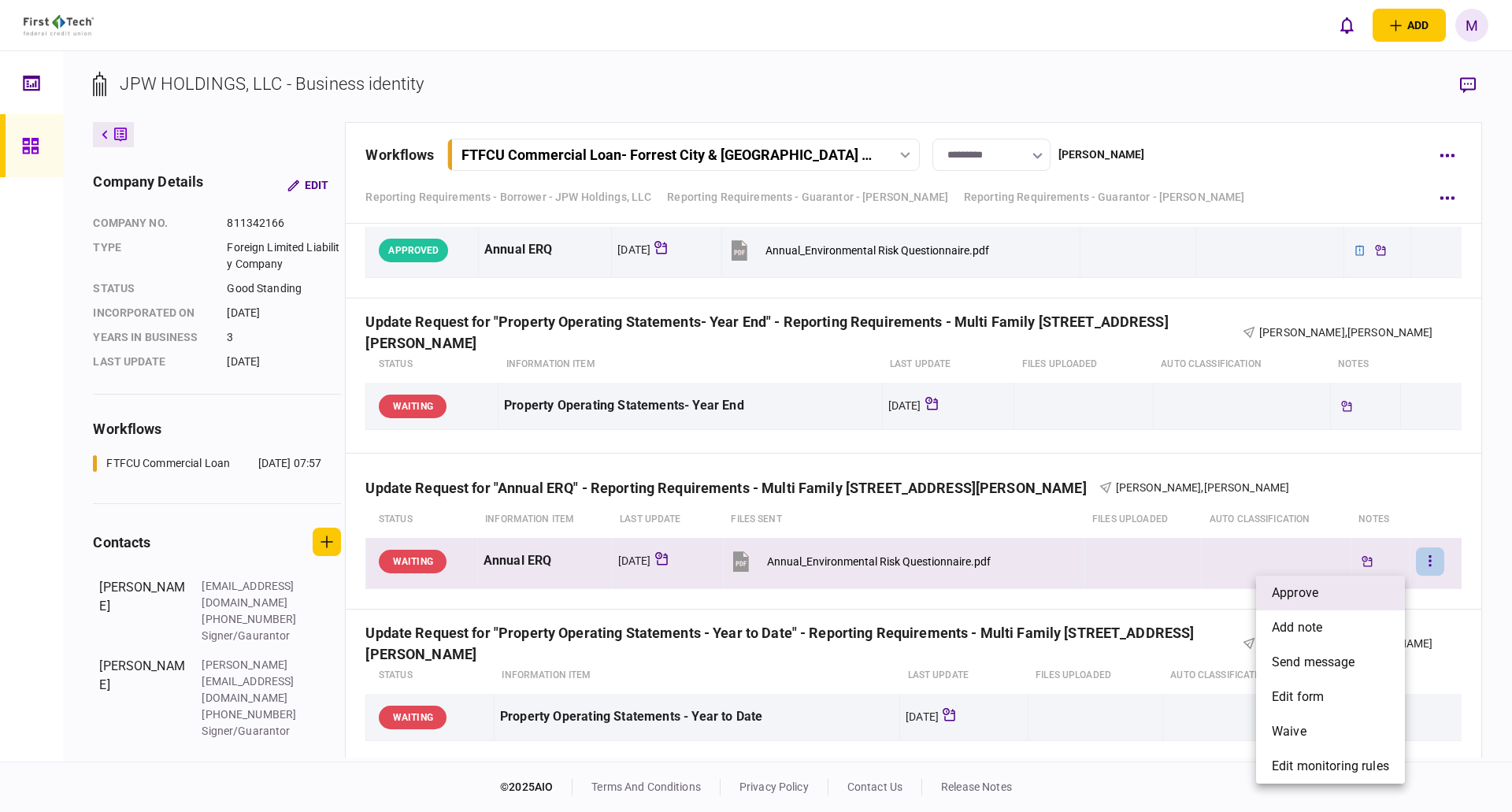
click at [1337, 592] on li "approve" at bounding box center [1331, 593] width 149 height 35
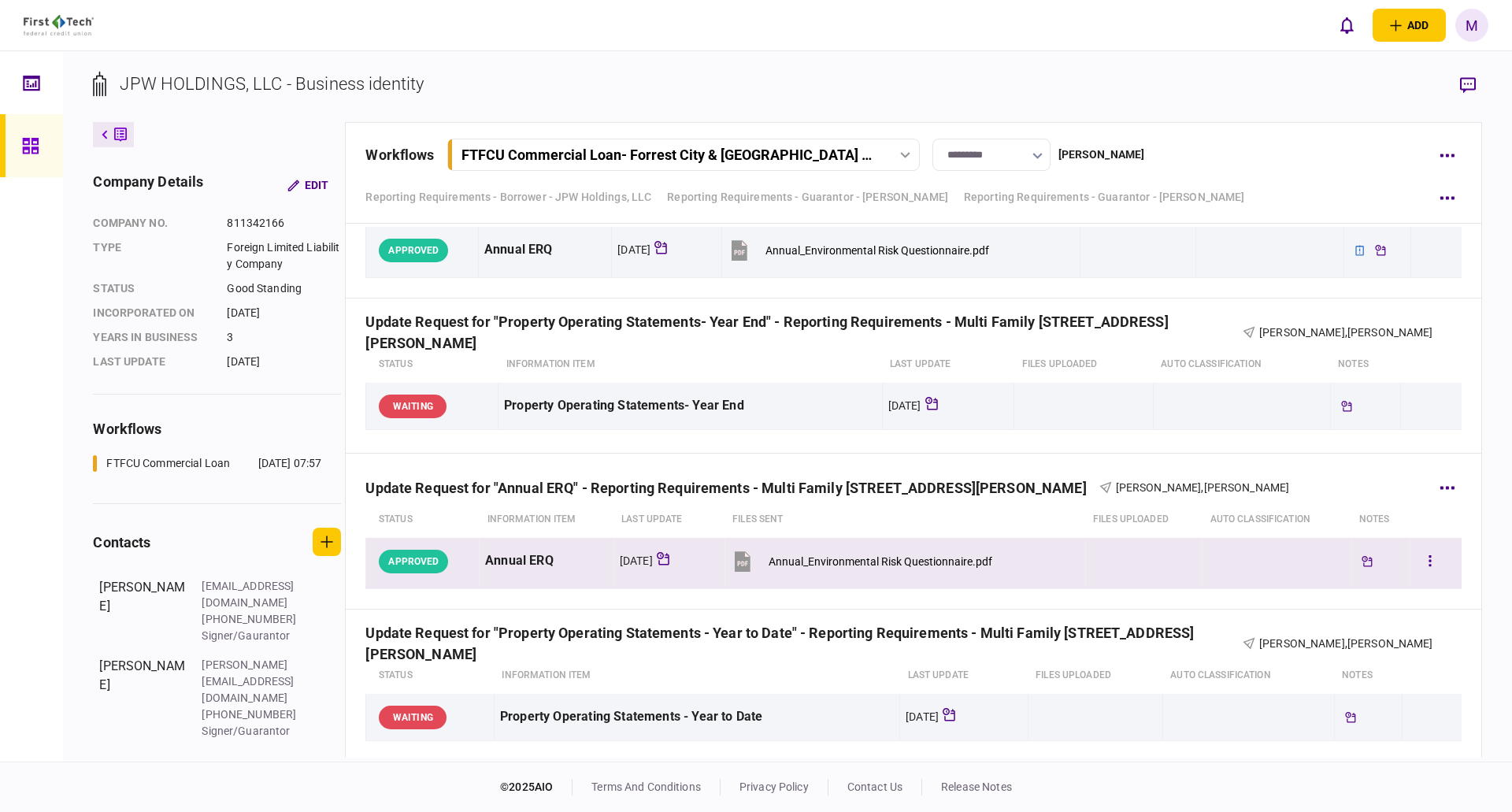
click at [1428, 559] on icon "button" at bounding box center [1430, 561] width 3 height 15
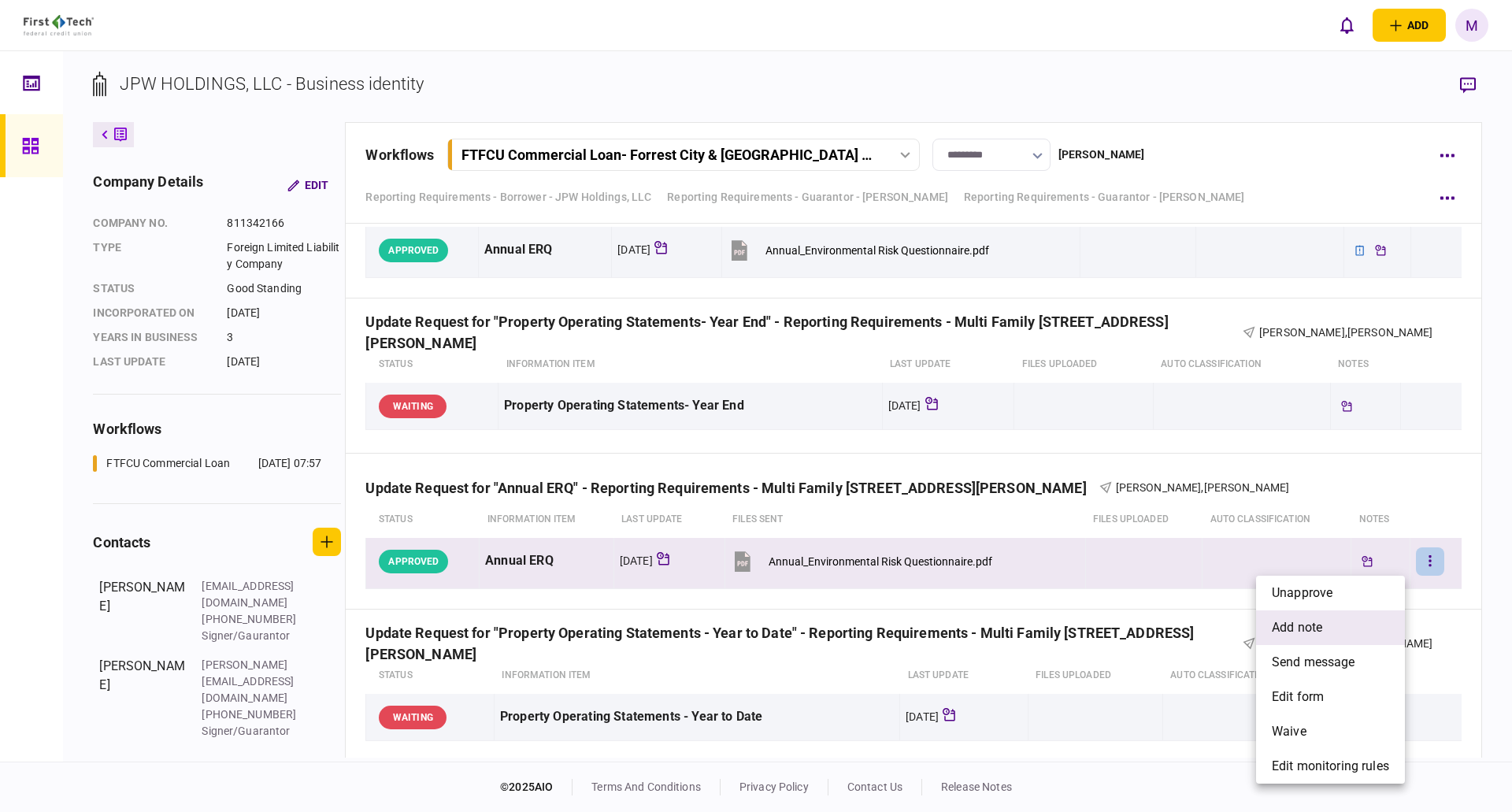
click at [1352, 619] on li "add note" at bounding box center [1331, 628] width 149 height 35
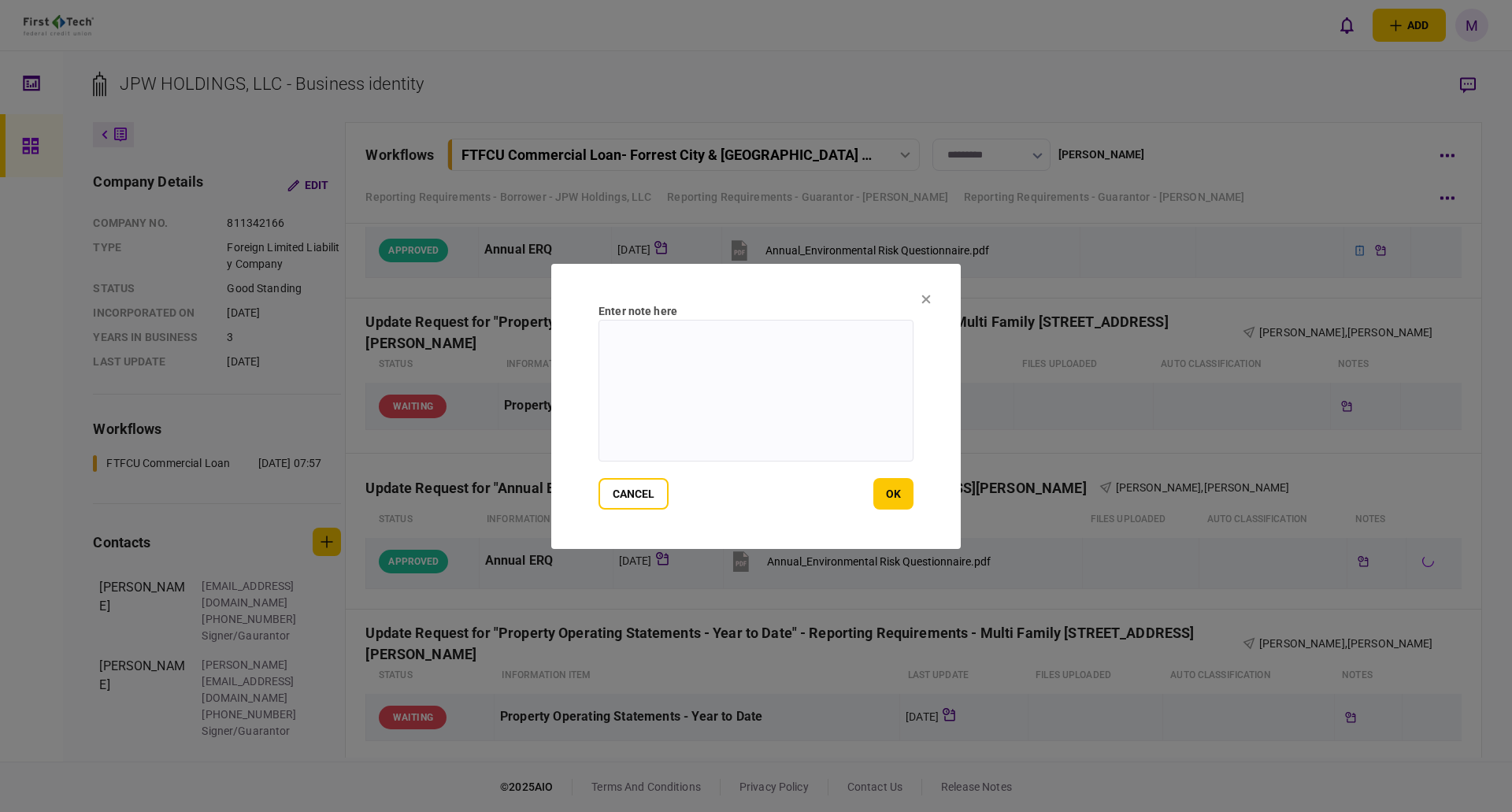
click at [741, 416] on textarea at bounding box center [756, 391] width 315 height 142
paste textarea "**********"
type textarea "**********"
click at [883, 499] on button "ok" at bounding box center [893, 494] width 40 height 32
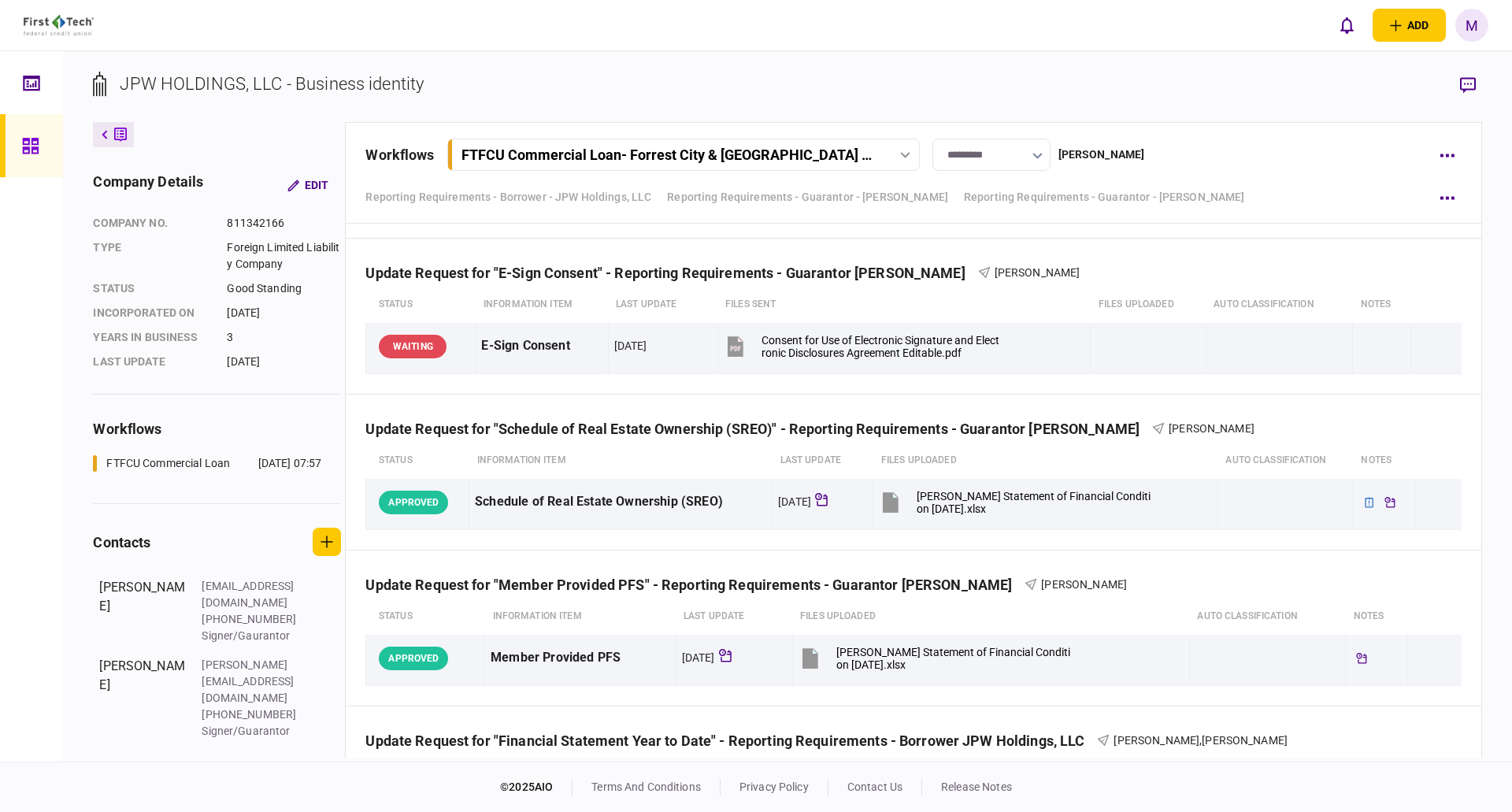
scroll to position [11859, 0]
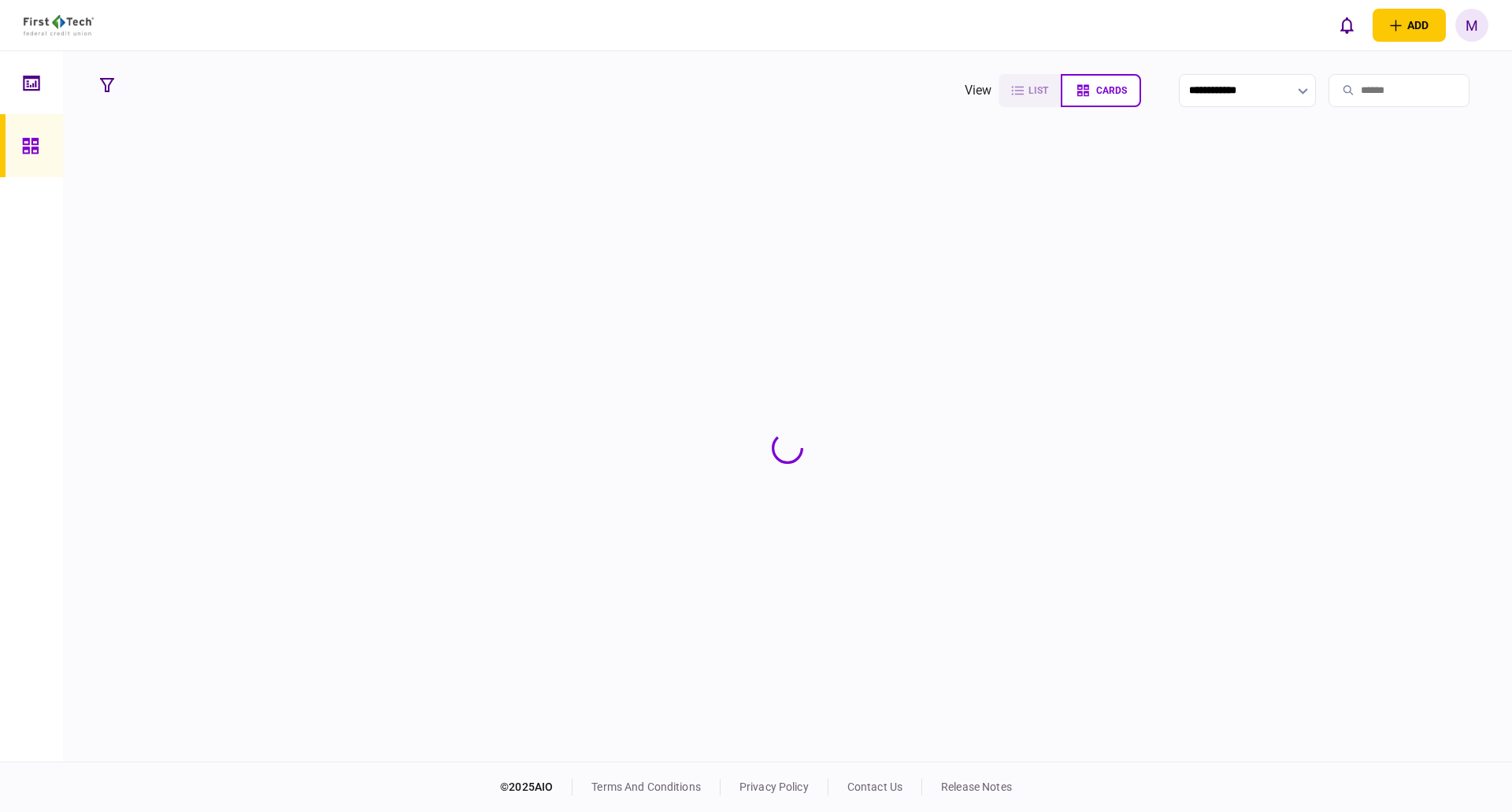
click at [1368, 81] on input "search" at bounding box center [1398, 91] width 141 height 33
click at [1368, 85] on input "search" at bounding box center [1398, 91] width 141 height 33
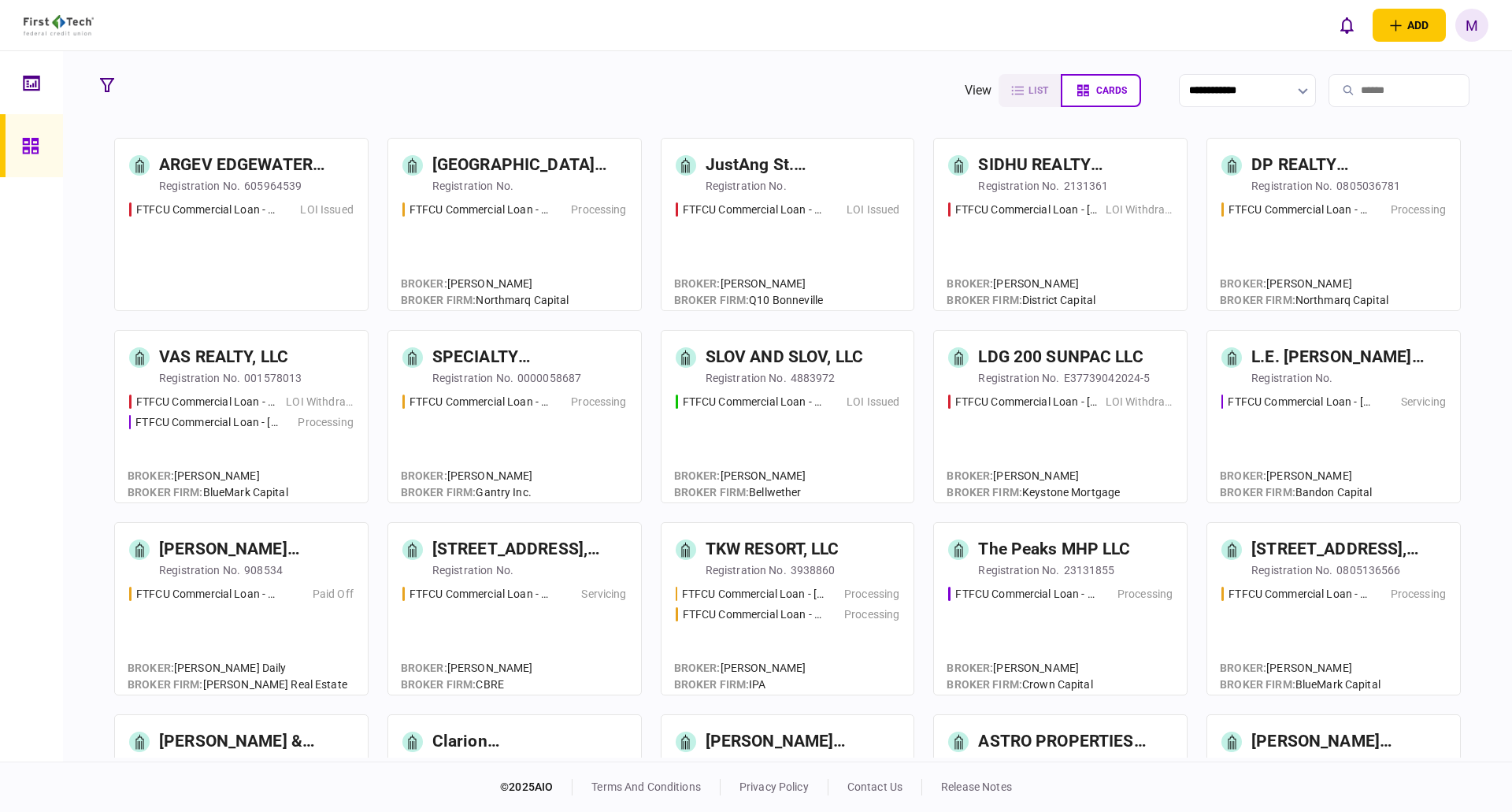
click at [1365, 99] on input "search" at bounding box center [1398, 91] width 141 height 33
click at [1370, 92] on input "search" at bounding box center [1398, 91] width 141 height 33
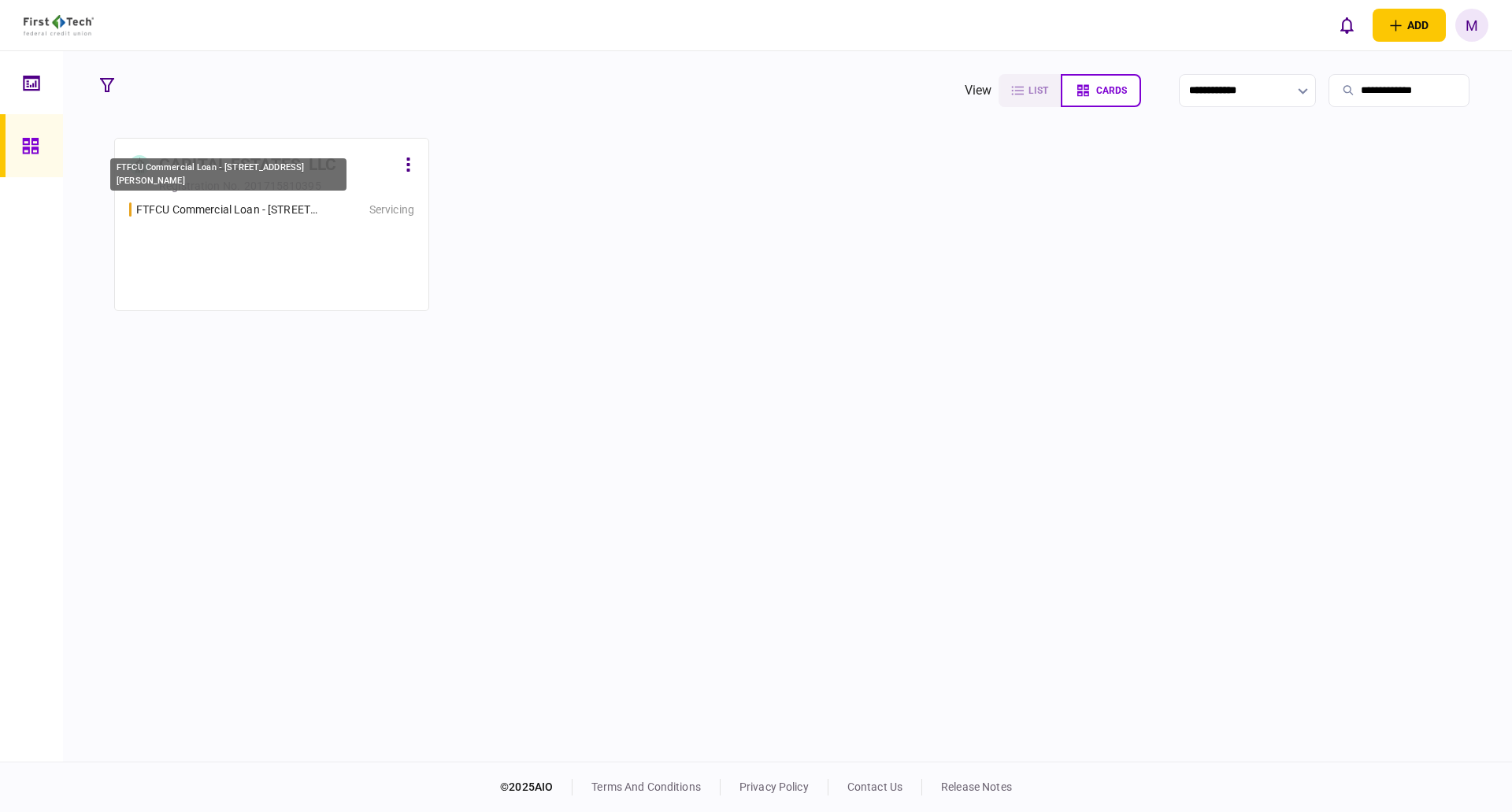
type input "**********"
click at [285, 193] on div "FTFCU Commercial Loan - [STREET_ADDRESS][PERSON_NAME]" at bounding box center [229, 179] width 240 height 45
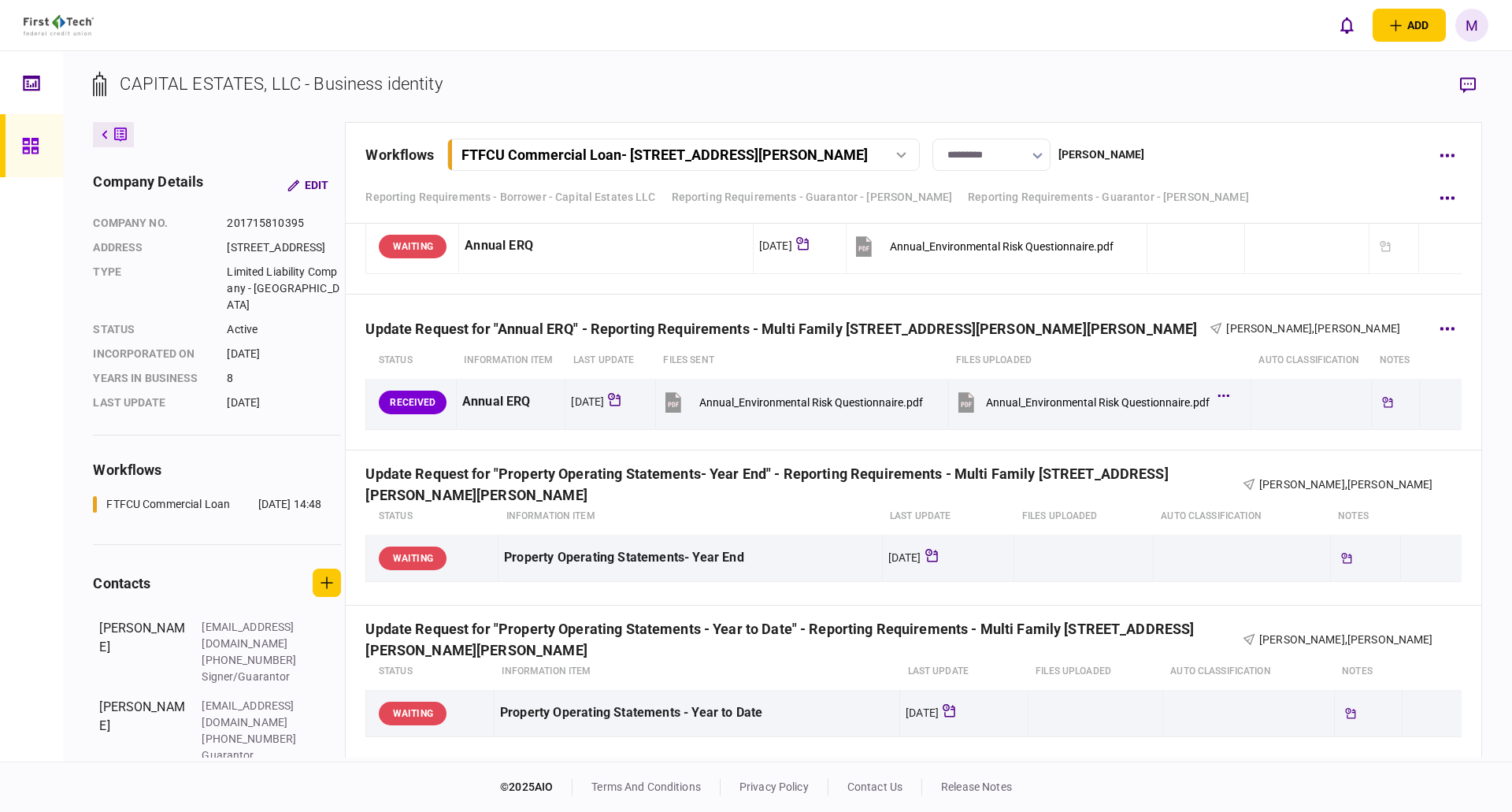
scroll to position [1261, 0]
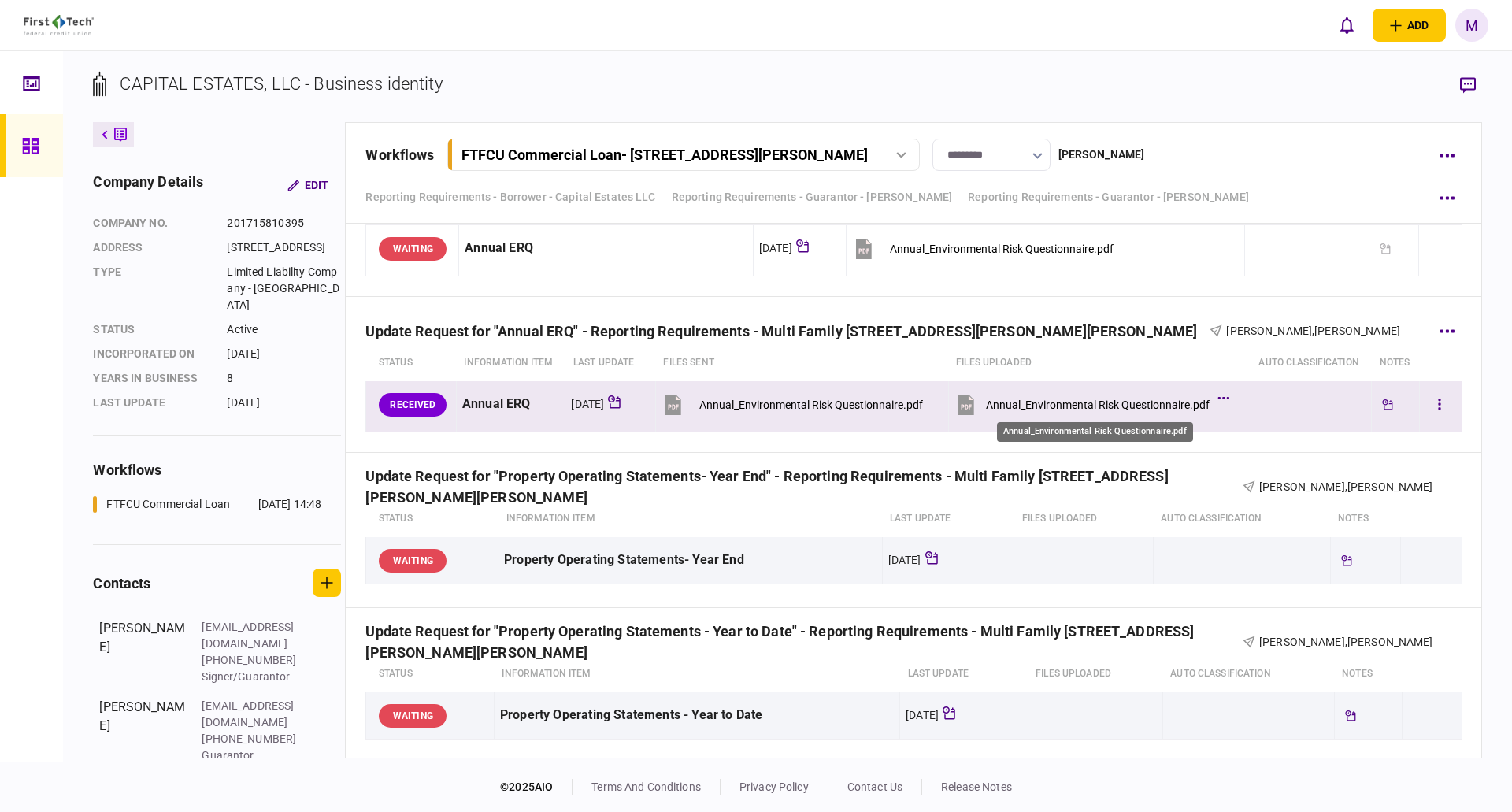
click at [1098, 399] on div "Annual_Environmental Risk Questionnaire.pdf" at bounding box center [1098, 405] width 224 height 13
click at [1427, 407] on button "button" at bounding box center [1439, 405] width 28 height 28
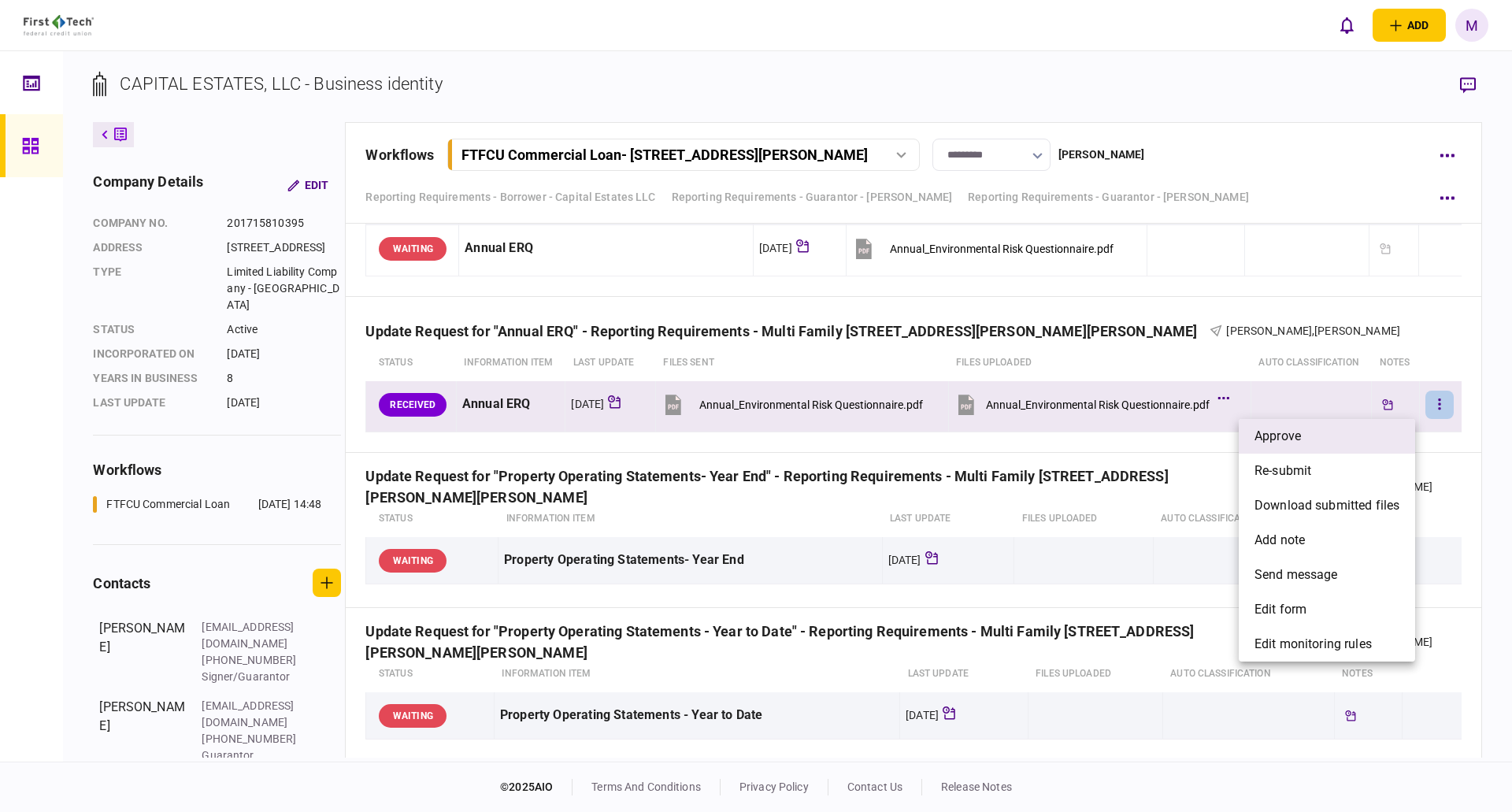
click at [1321, 436] on li "approve" at bounding box center [1327, 436] width 177 height 35
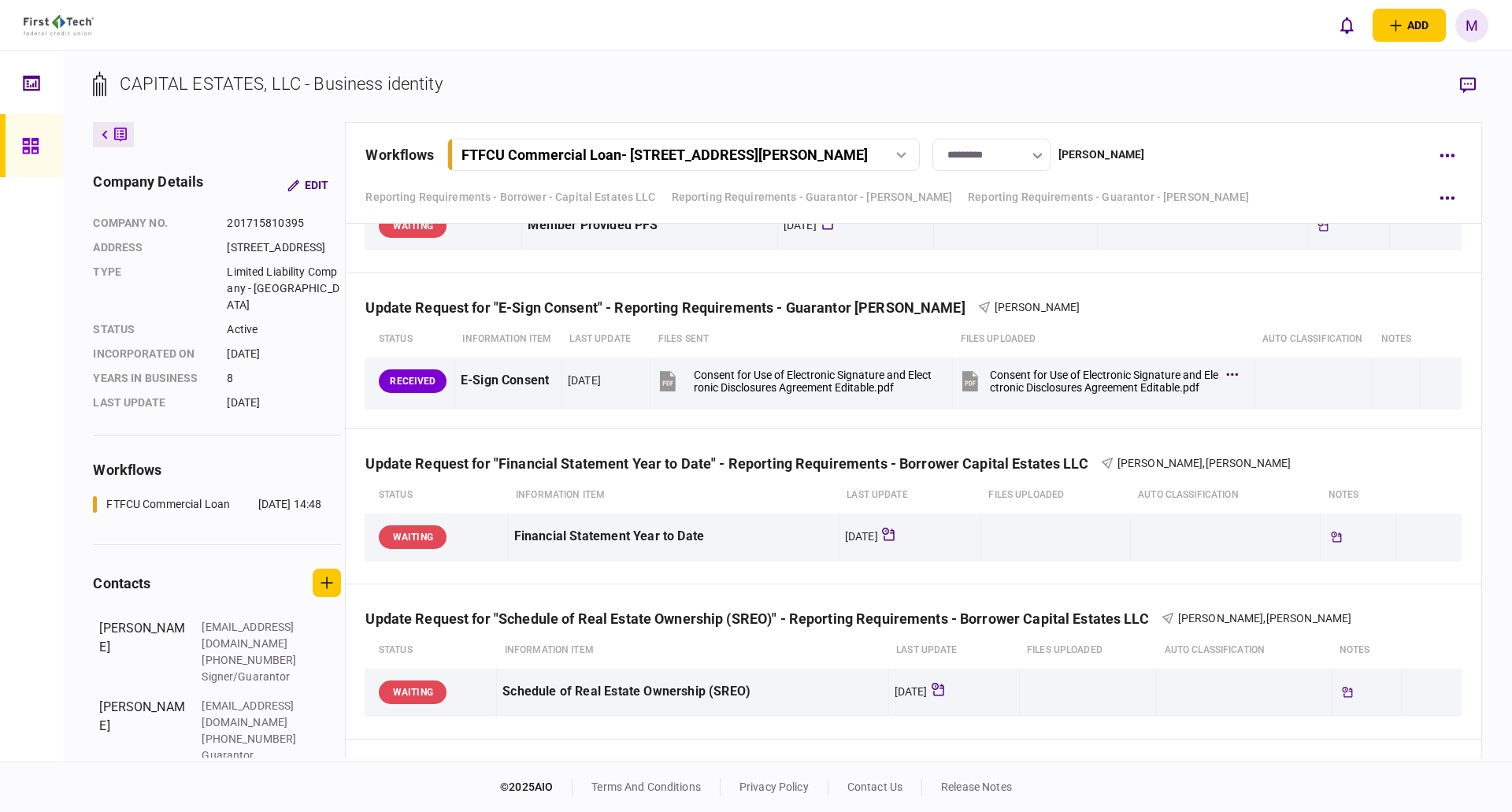
scroll to position [2442, 0]
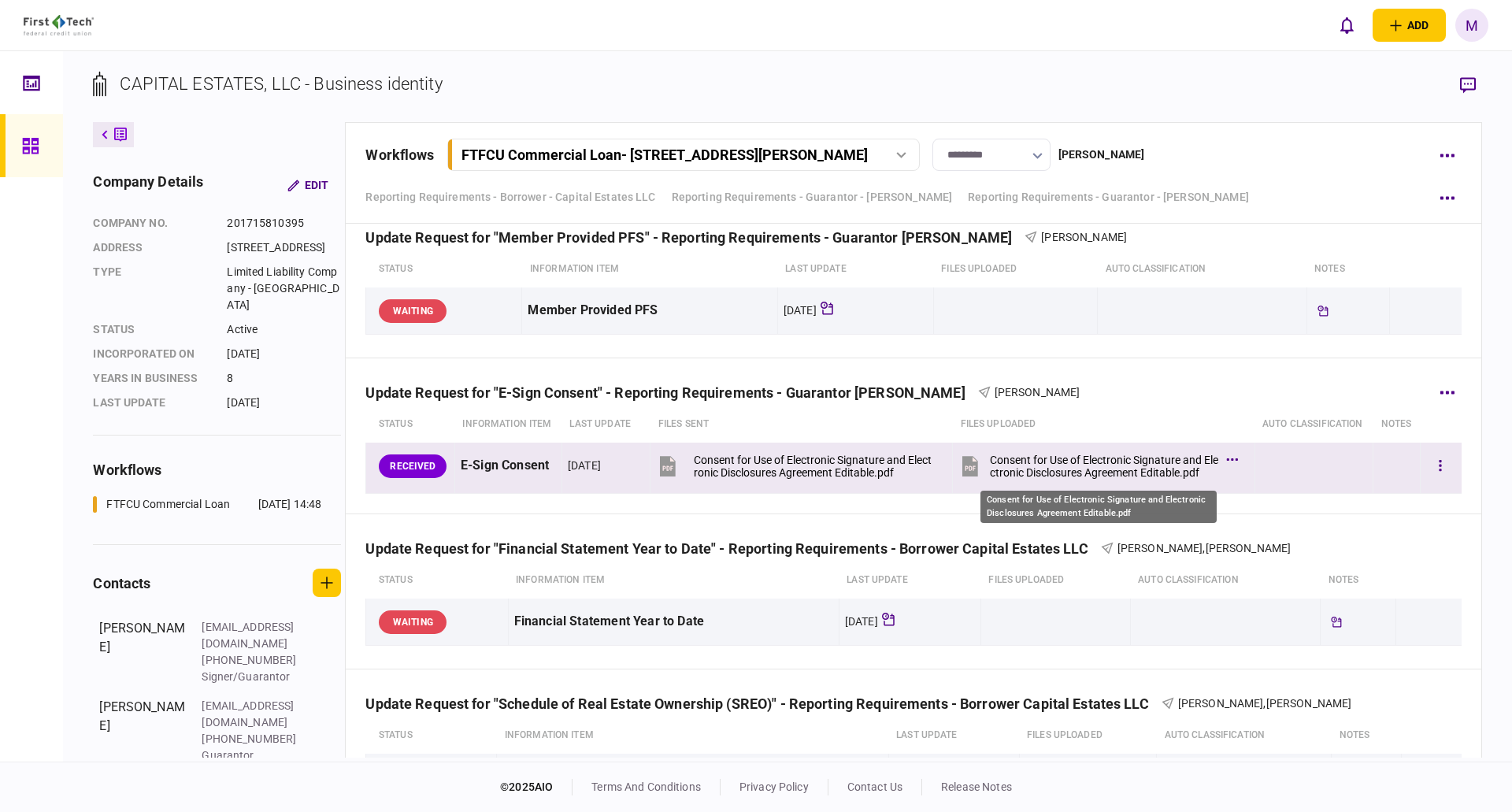
click at [1090, 465] on div "Consent for Use of Electronic Signature and Electronic Disclosures Agreement Ed…" at bounding box center [1104, 466] width 229 height 25
click at [1435, 462] on button "button" at bounding box center [1440, 466] width 28 height 28
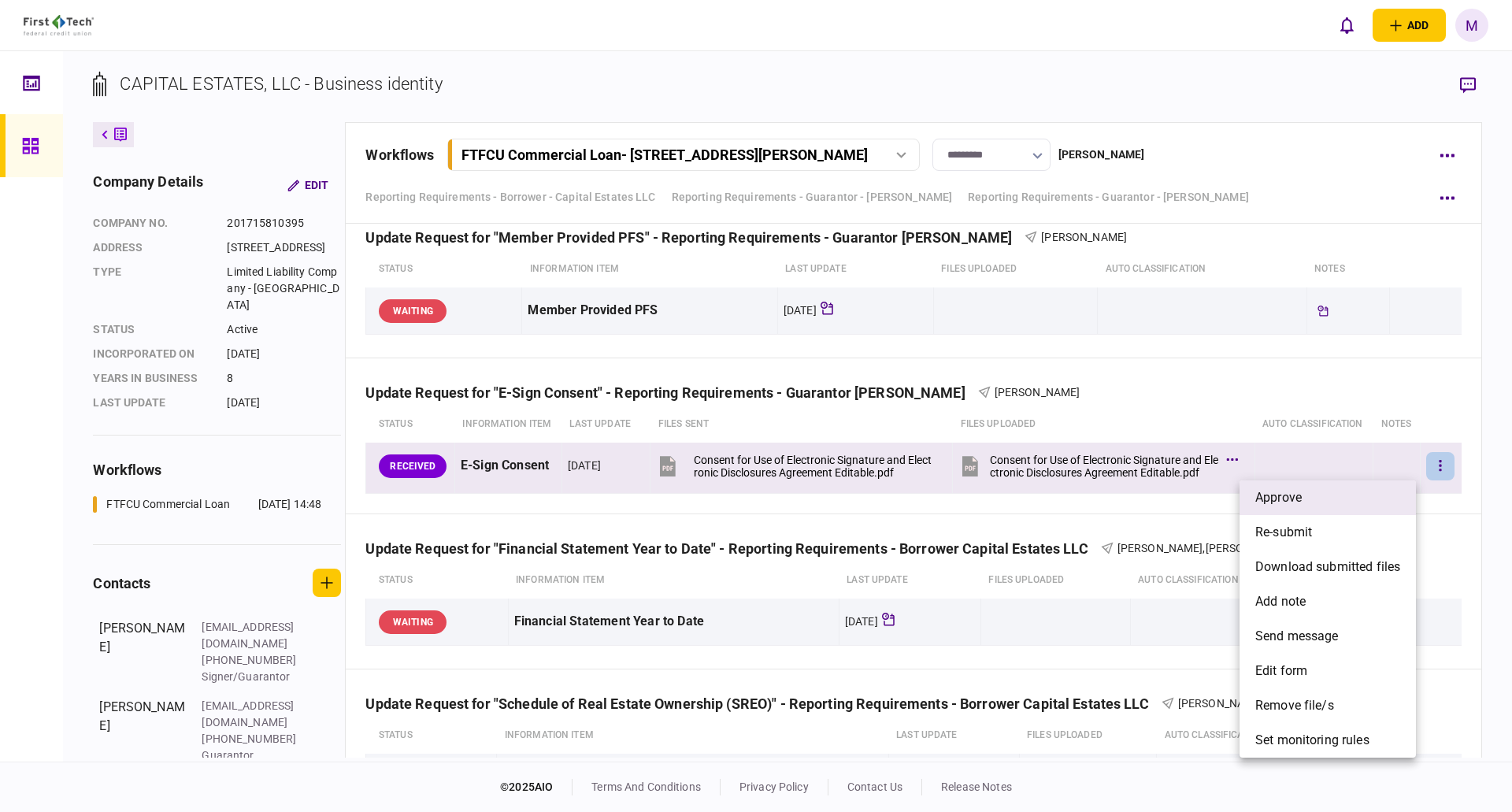
click at [1290, 495] on span "approve" at bounding box center [1279, 498] width 47 height 19
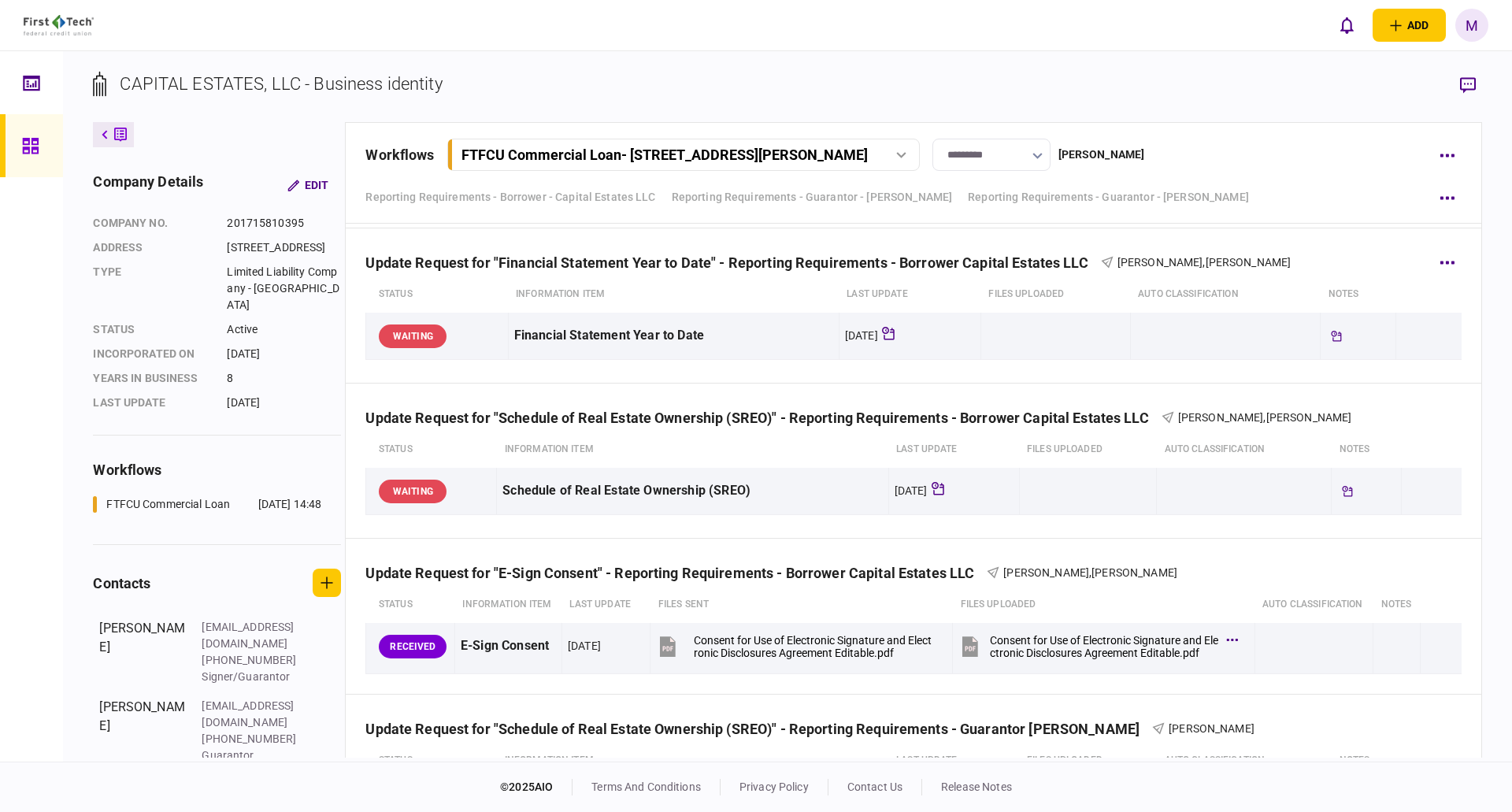
scroll to position [2915, 0]
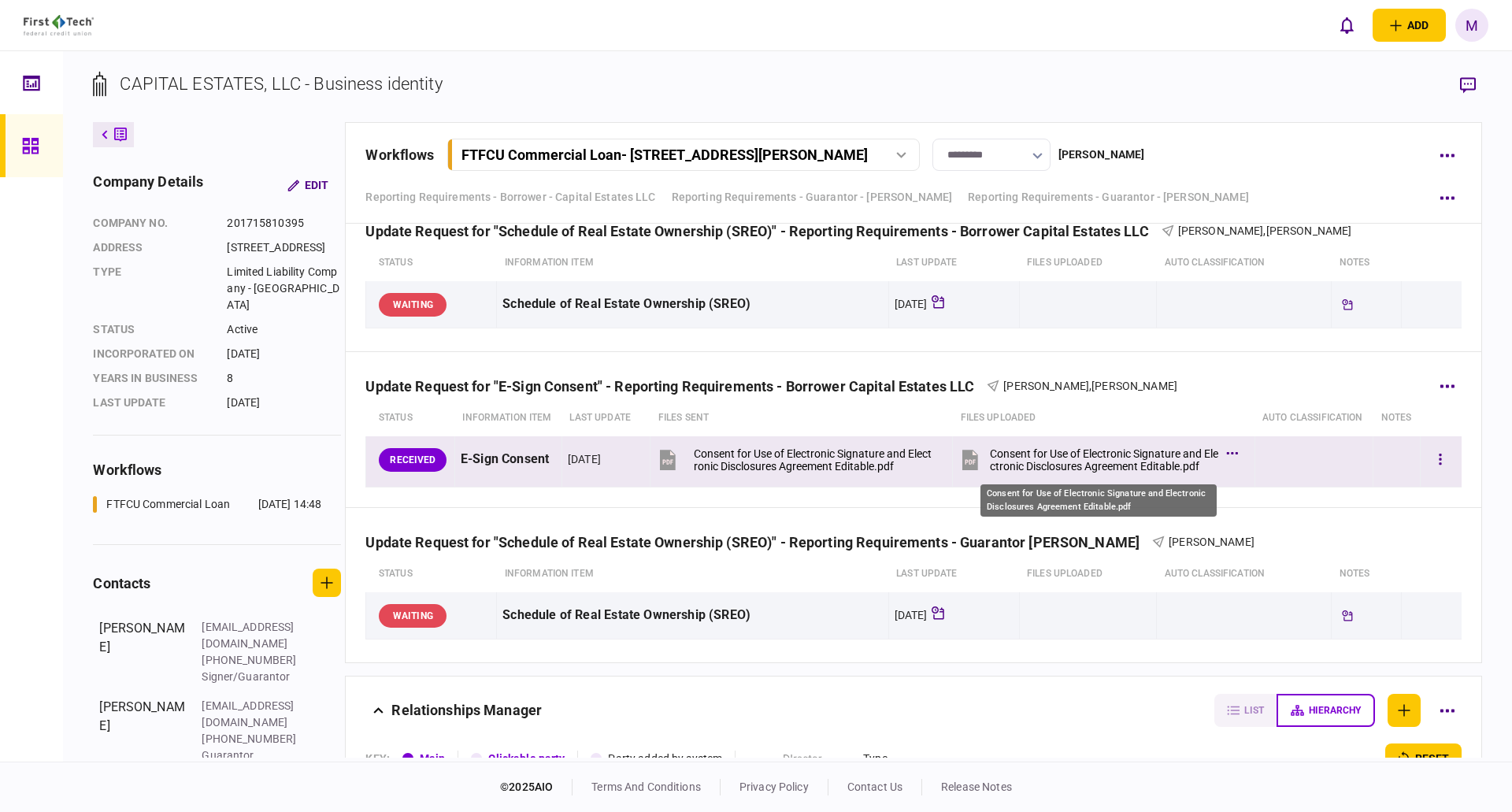
click at [1066, 460] on div "Consent for Use of Electronic Signature and Electronic Disclosures Agreement Ed…" at bounding box center [1104, 460] width 229 height 25
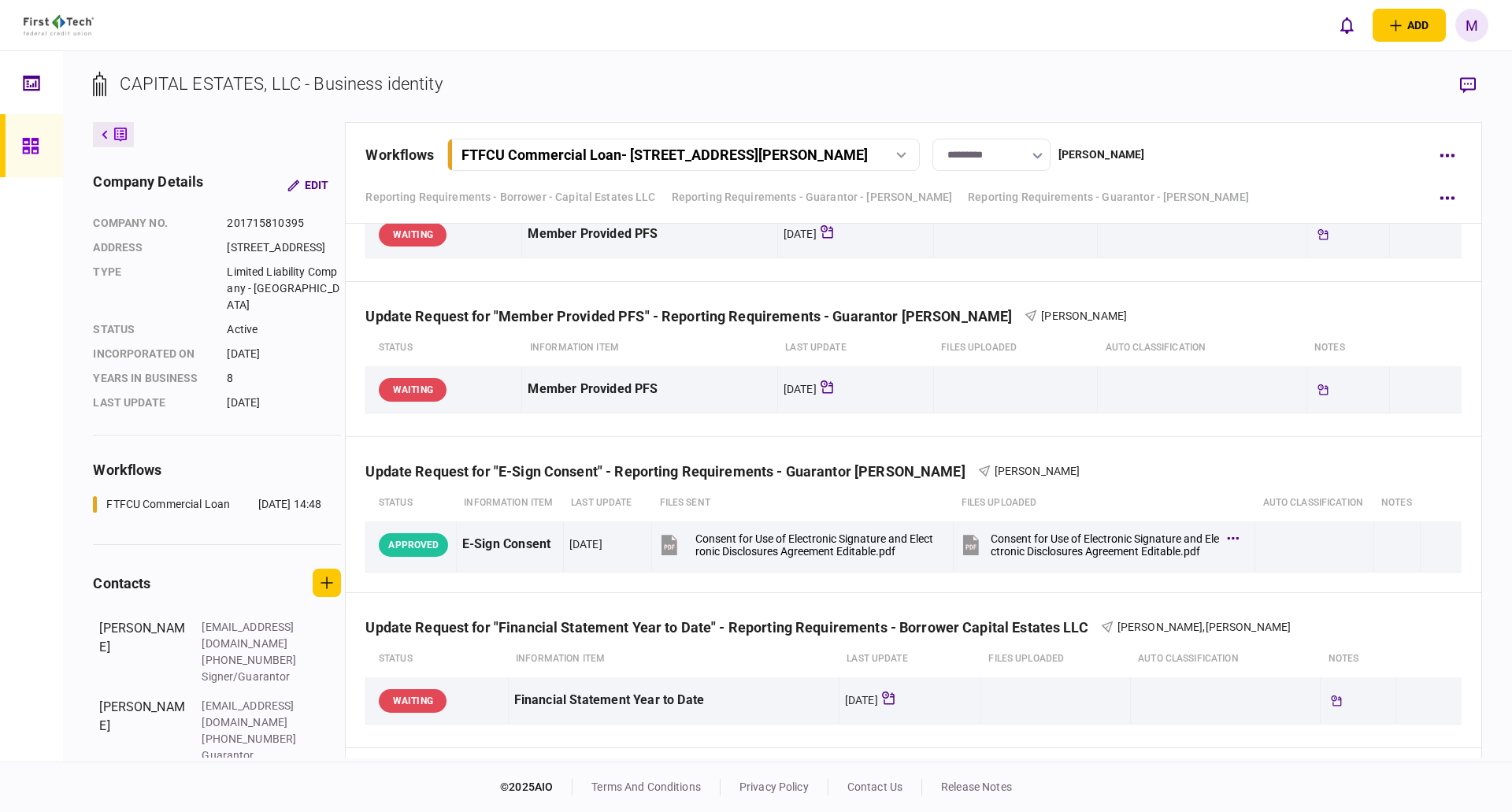
scroll to position [3073, 0]
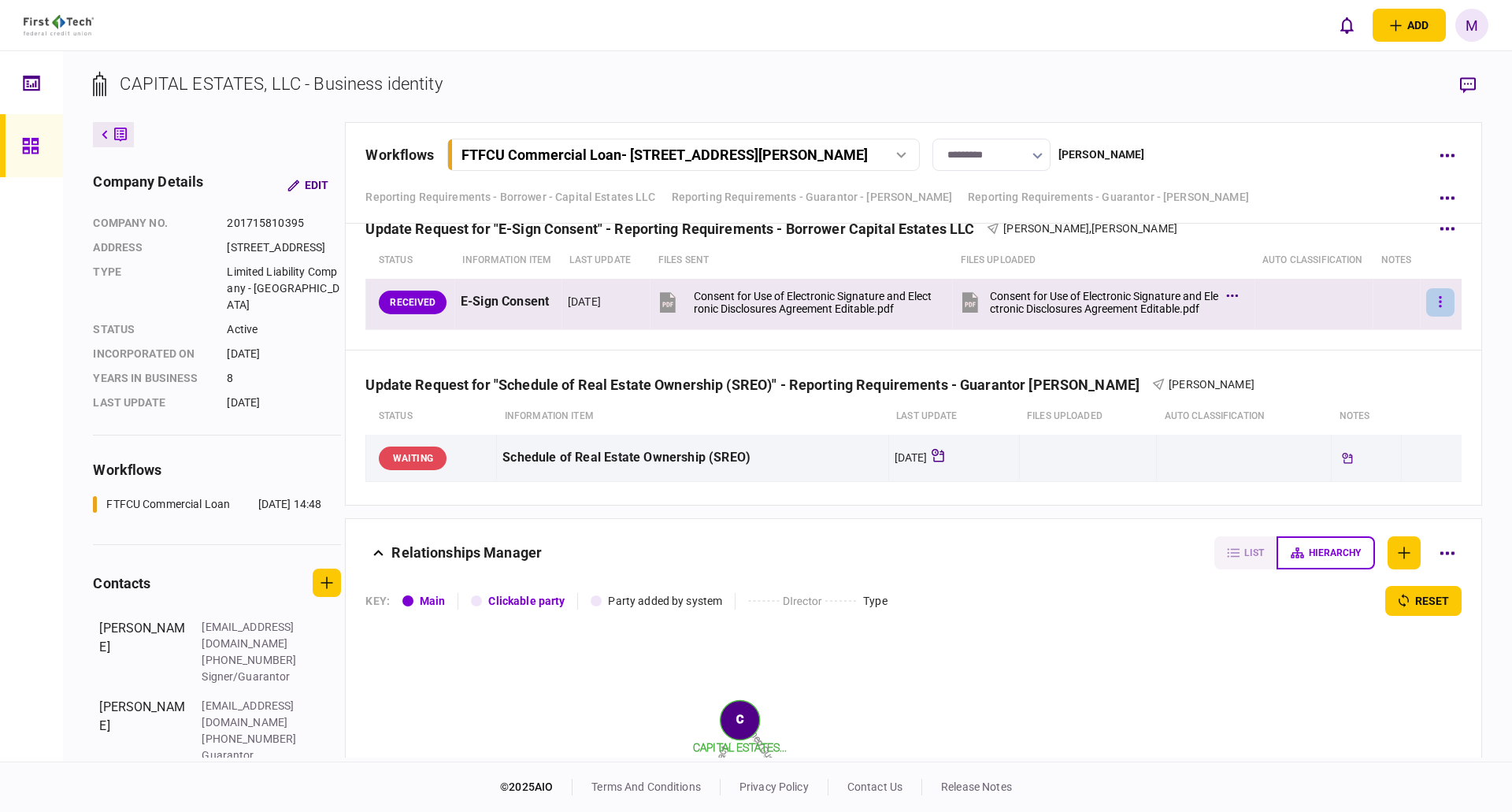
click at [1439, 297] on icon "button" at bounding box center [1440, 301] width 2 height 11
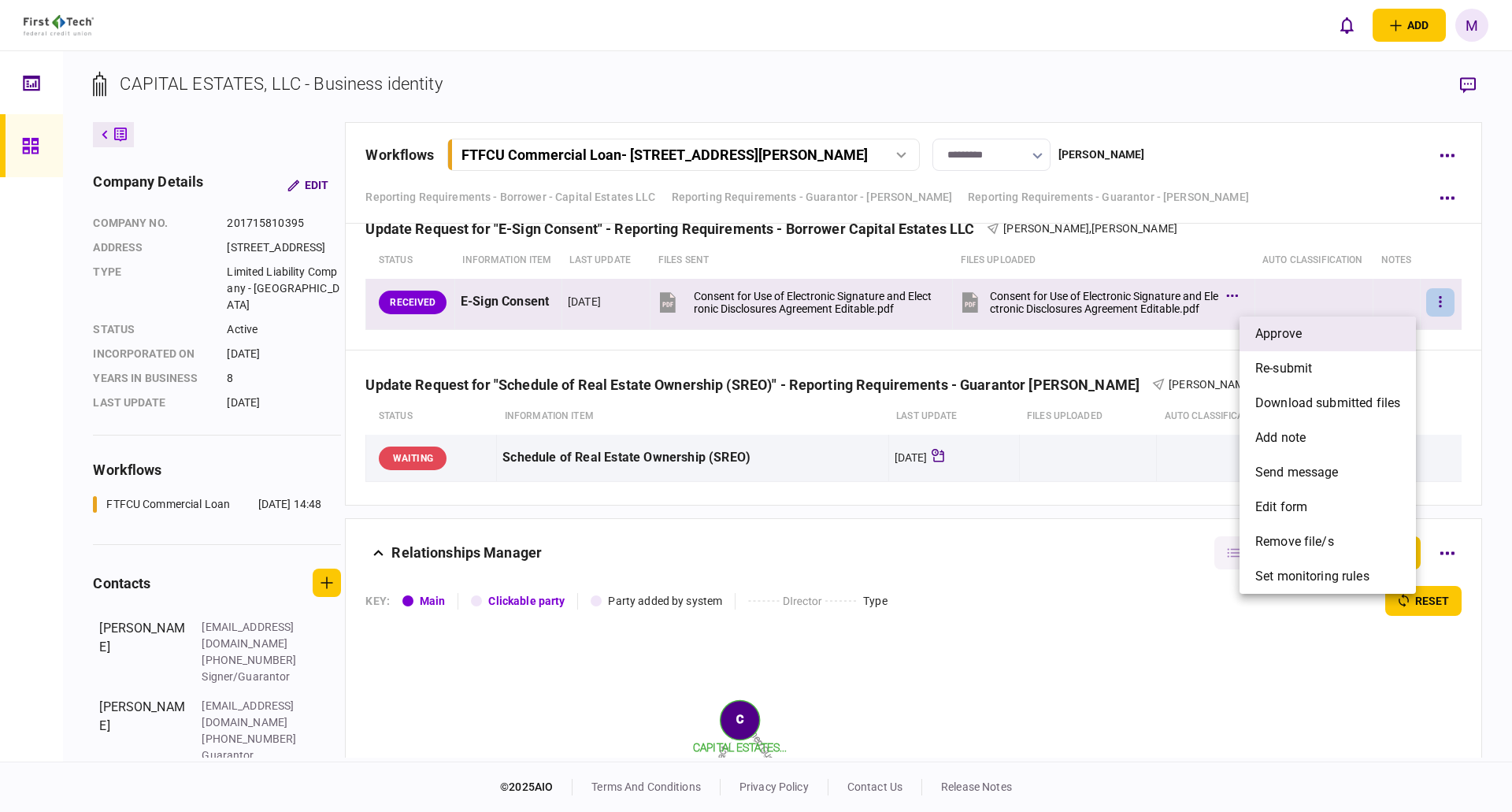
click at [1346, 327] on li "approve" at bounding box center [1328, 334] width 177 height 35
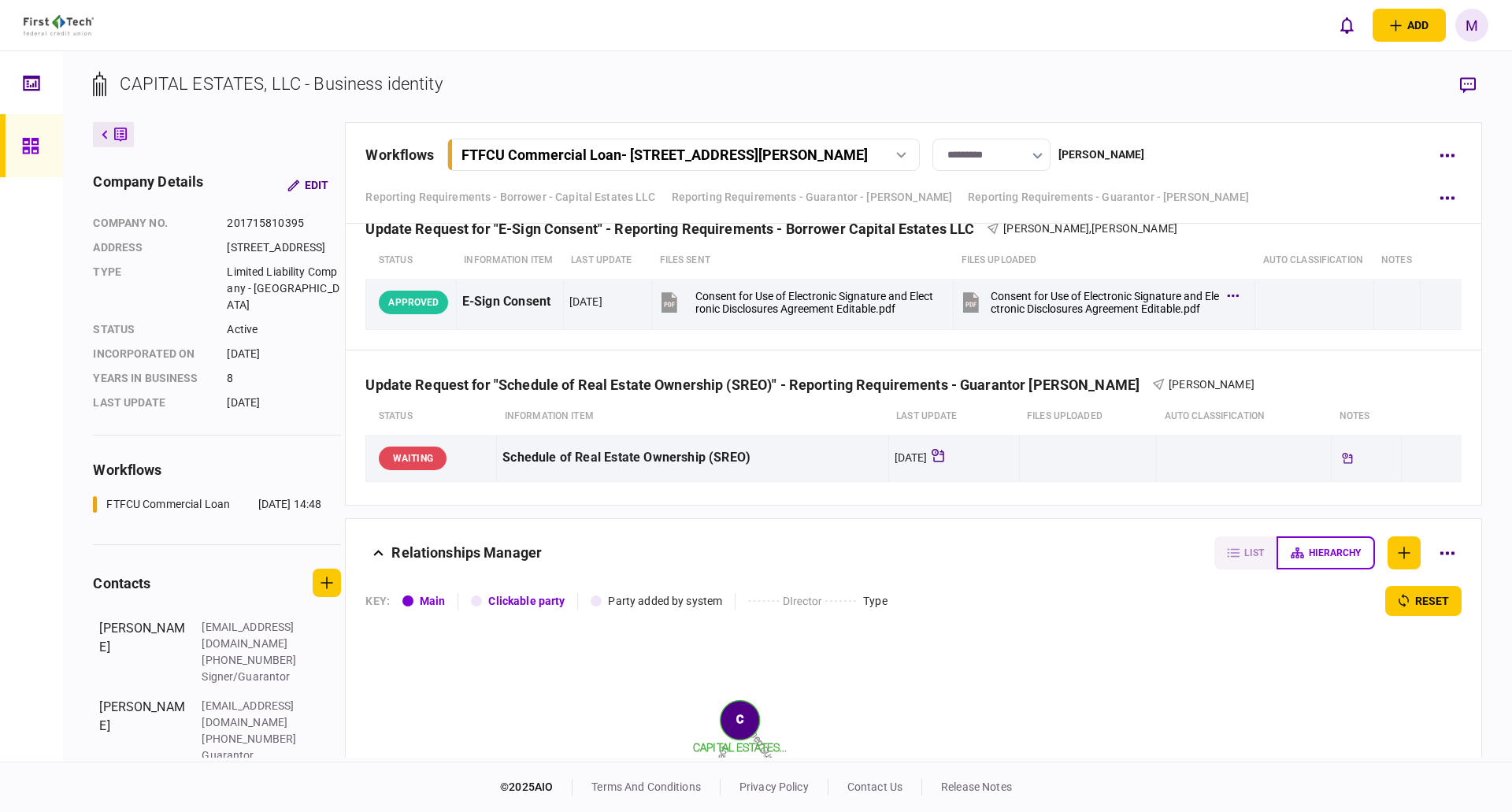
drag, startPoint x: 31, startPoint y: 144, endPoint x: 633, endPoint y: 798, distance: 888.9
click at [31, 144] on icon at bounding box center [31, 146] width 17 height 18
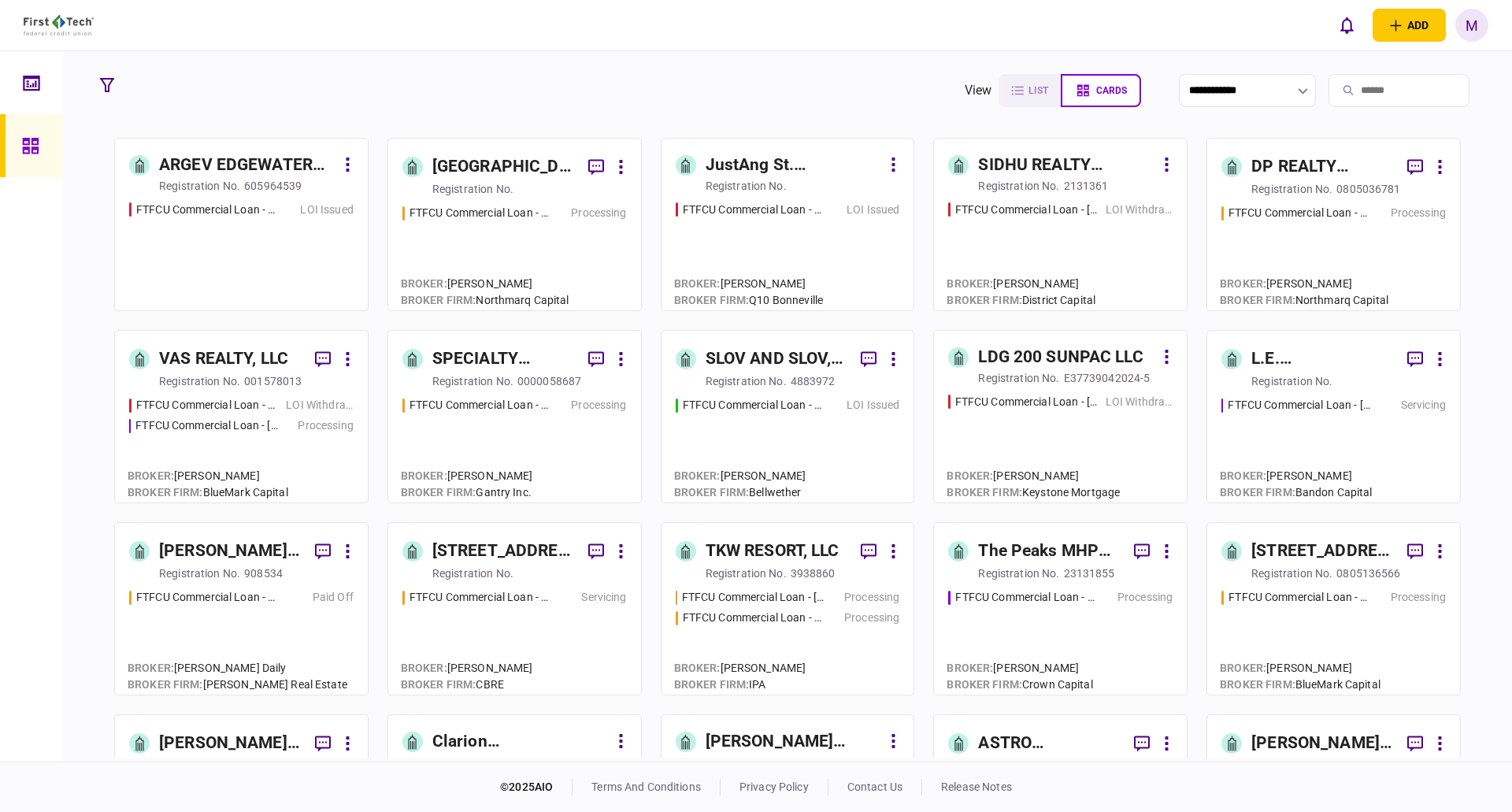
click at [1407, 102] on input "search" at bounding box center [1398, 91] width 141 height 33
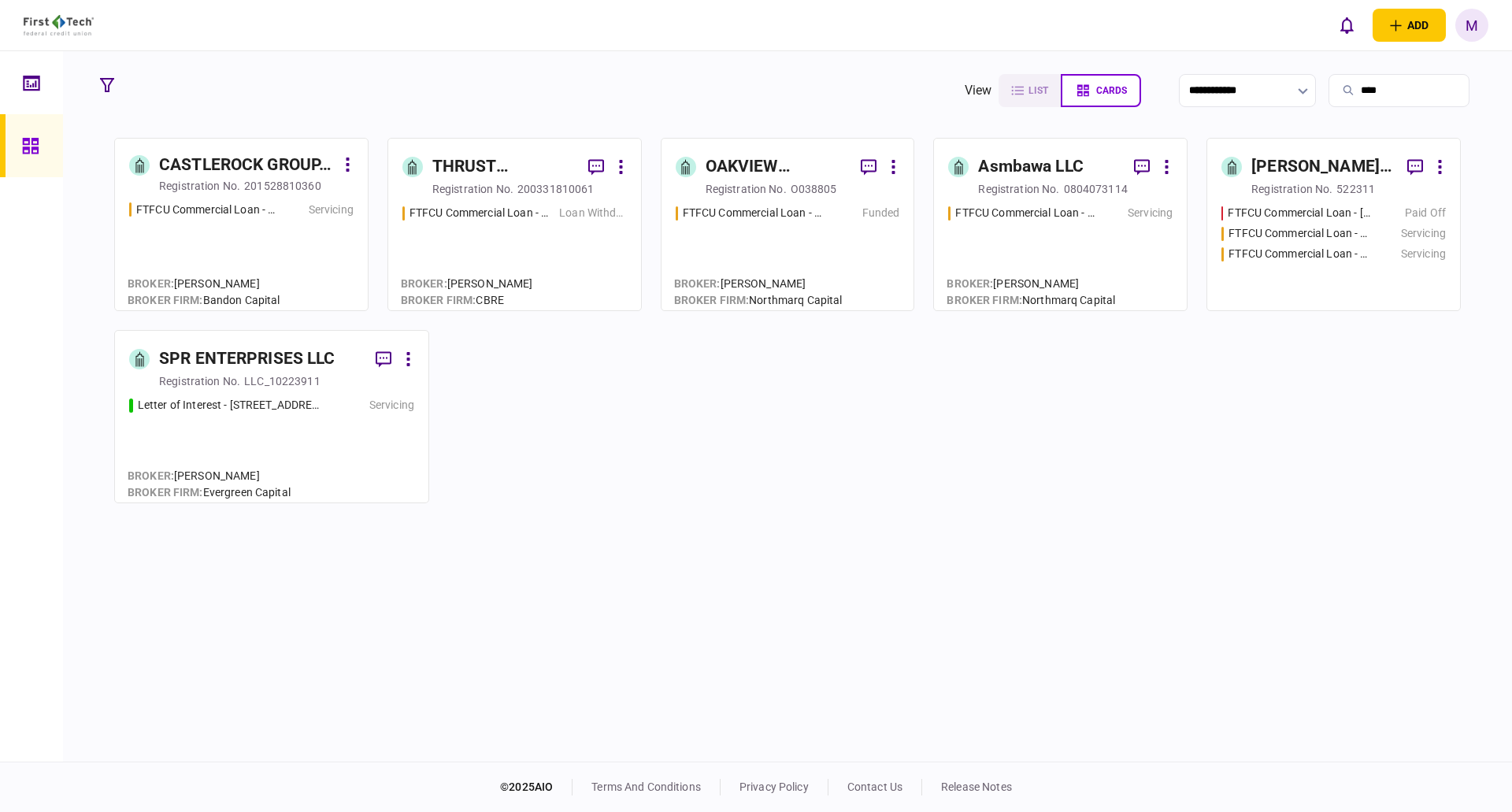
click at [1407, 102] on input "****" at bounding box center [1398, 91] width 141 height 33
type input "****"
click at [1284, 247] on div "FTFCU Commercial Loan - [STREET_ADDRESS]" at bounding box center [1300, 254] width 142 height 17
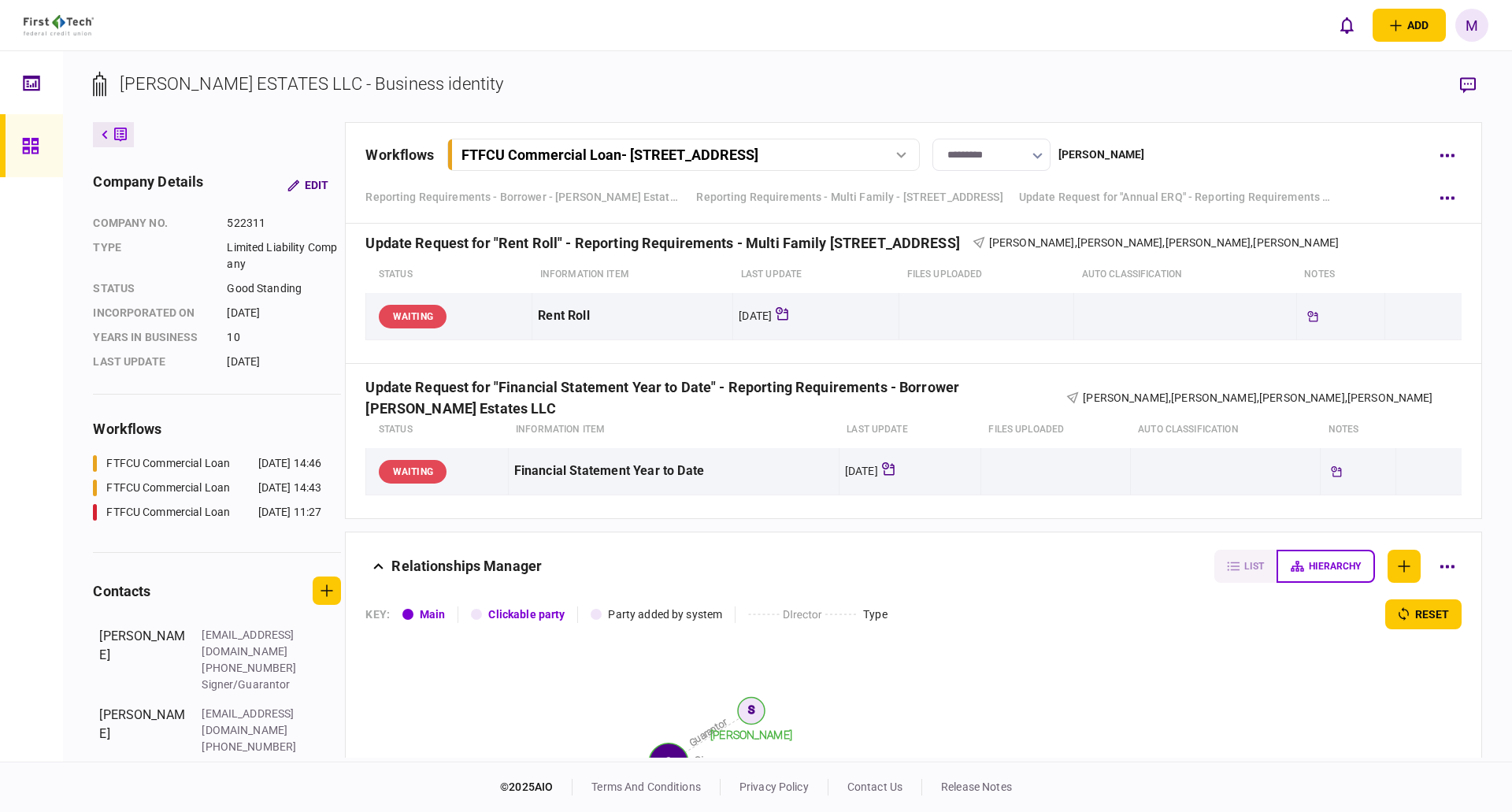
scroll to position [709, 0]
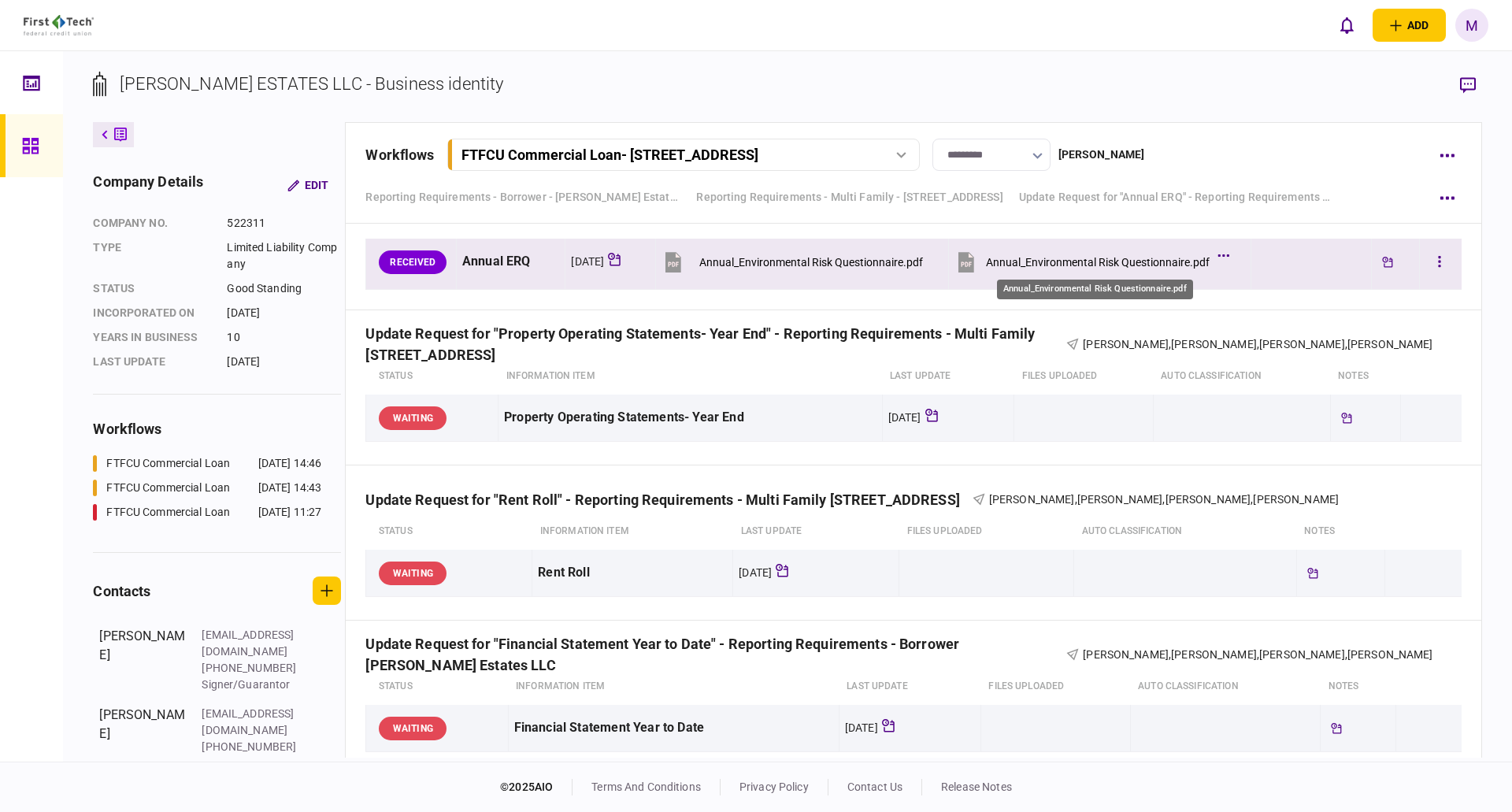
click at [1067, 264] on div "Annual_Environmental Risk Questionnaire.pdf" at bounding box center [1098, 263] width 224 height 13
click at [1435, 258] on button "button" at bounding box center [1439, 263] width 28 height 28
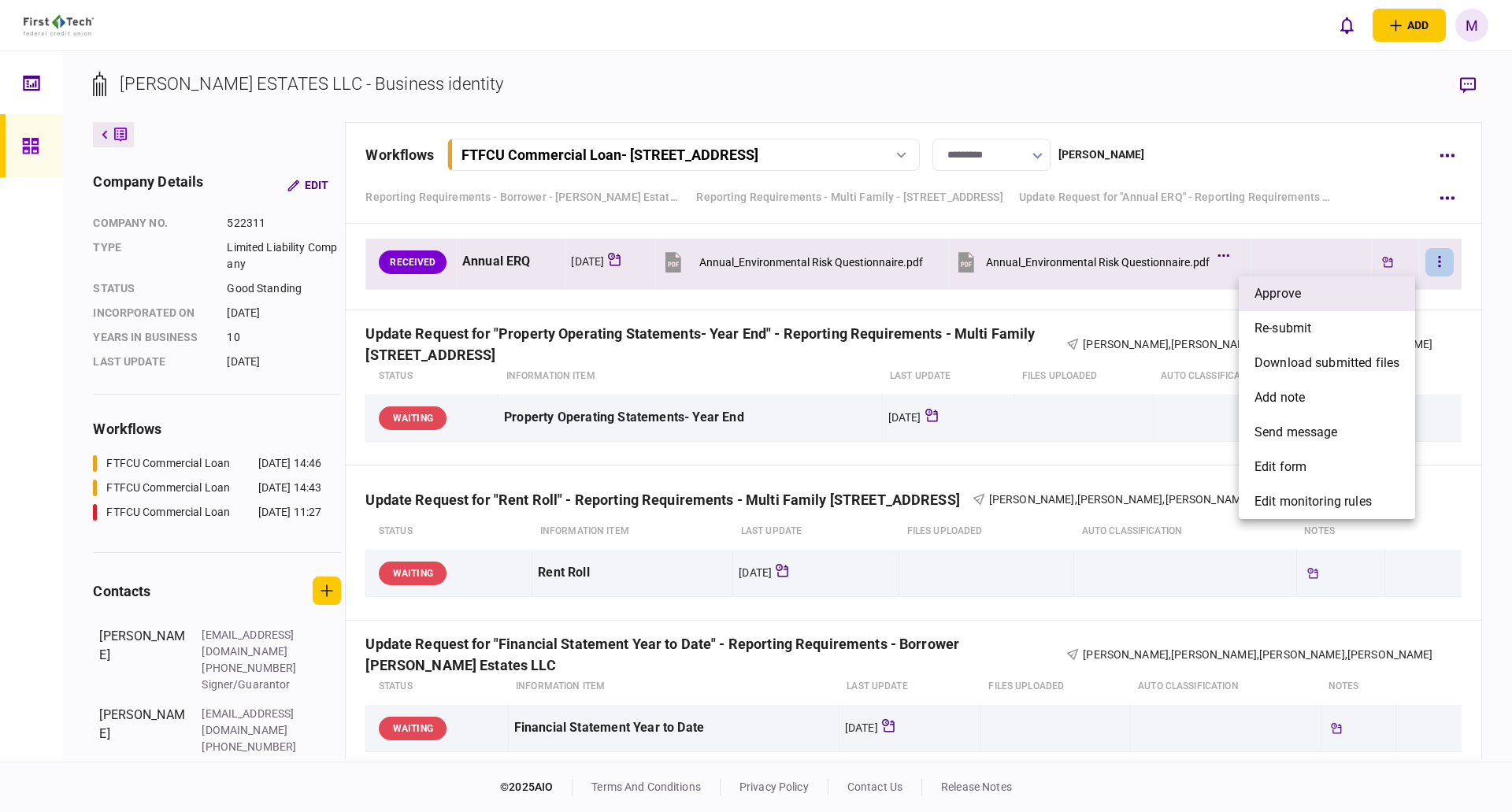
click at [1299, 291] on span "approve" at bounding box center [1278, 294] width 47 height 19
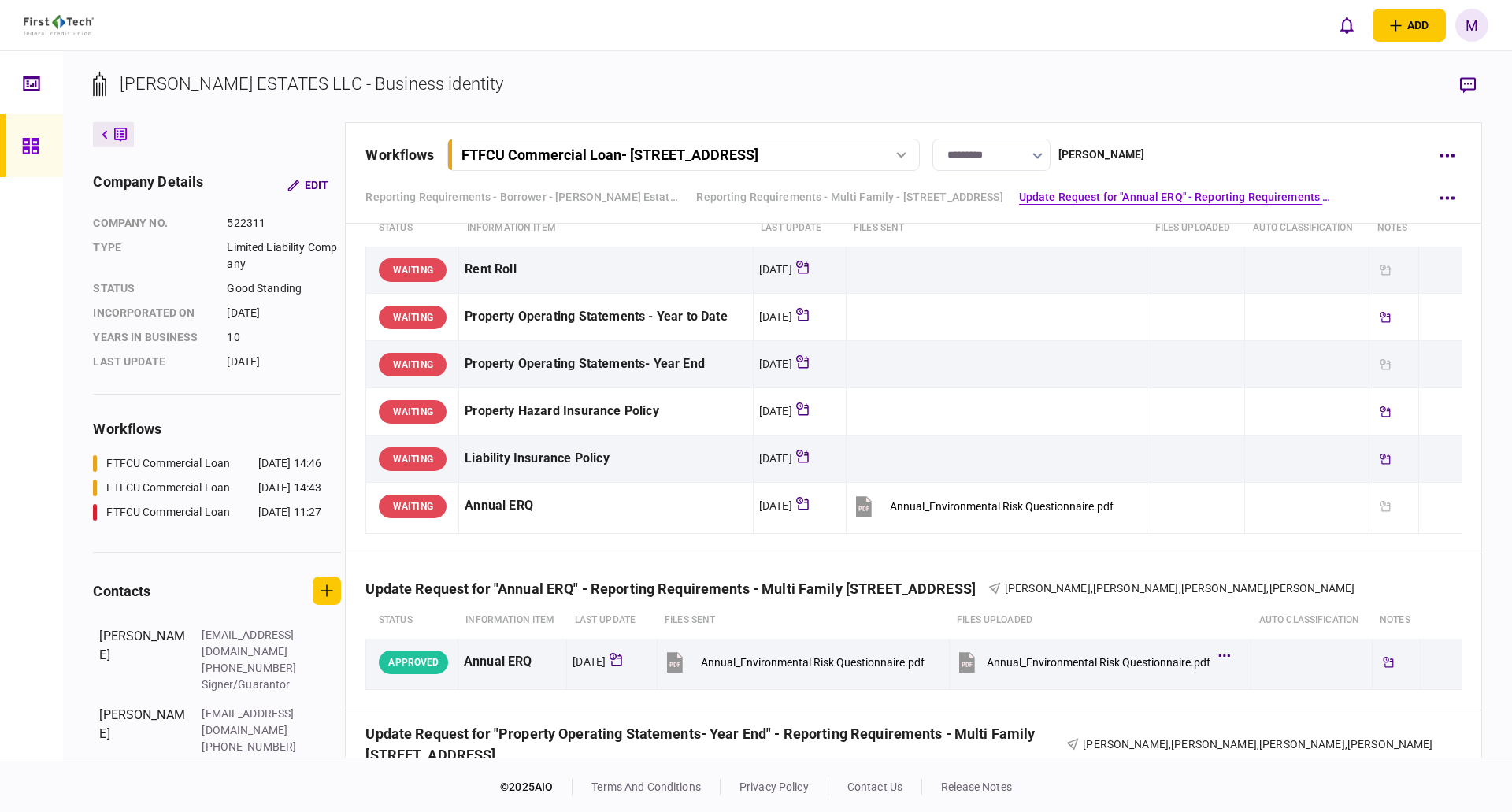
scroll to position [0, 0]
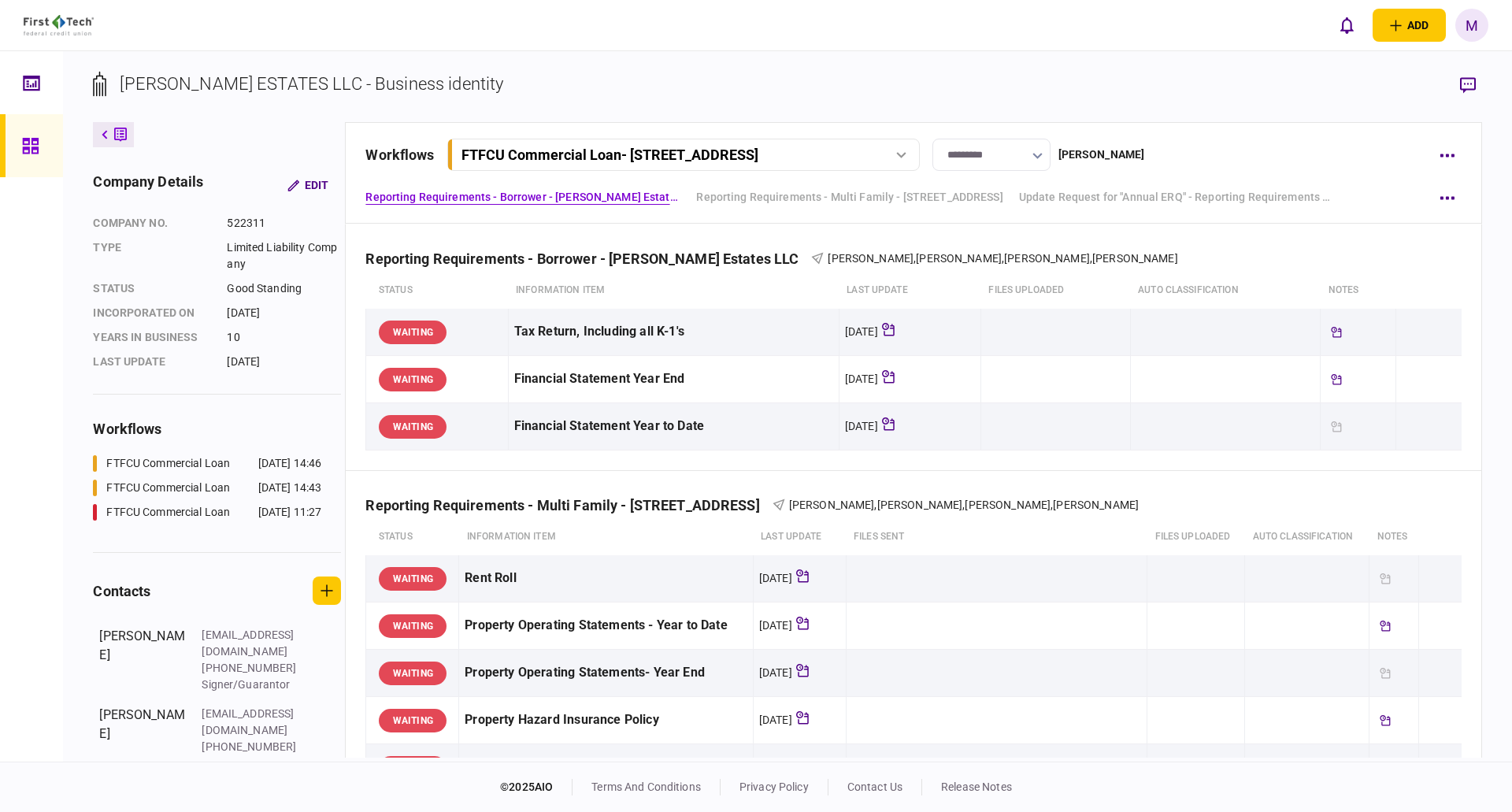
click at [759, 151] on div "FTFCU Commercial Loan - 1929 Bluff Rd (182) Columbia SC" at bounding box center [610, 155] width 297 height 17
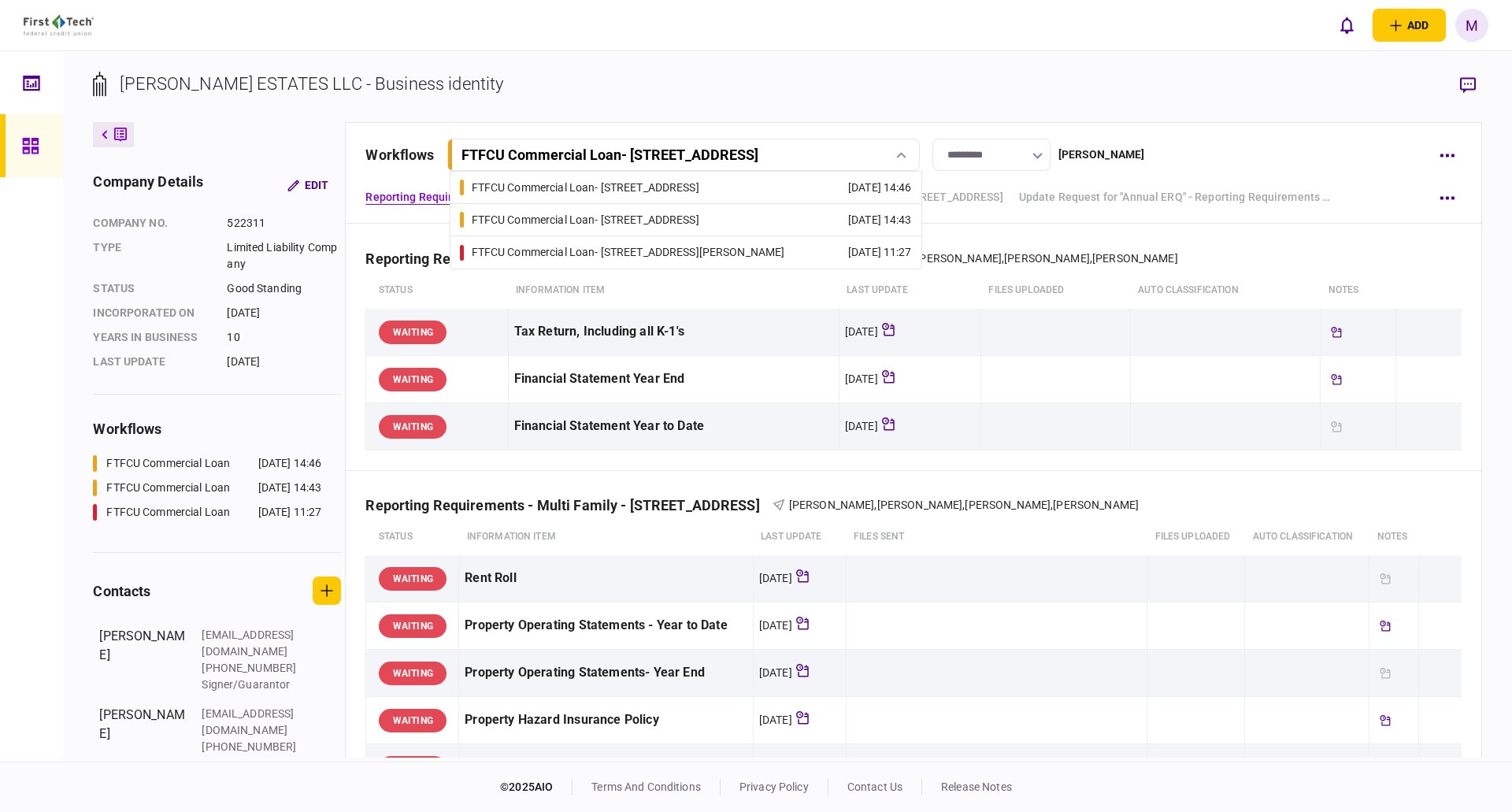
click at [799, 223] on link "FTFCU Commercial Loan - 1929 Bluff Rd (#178) Columbia SC 14 Sep 2025 14:43" at bounding box center [685, 220] width 452 height 32
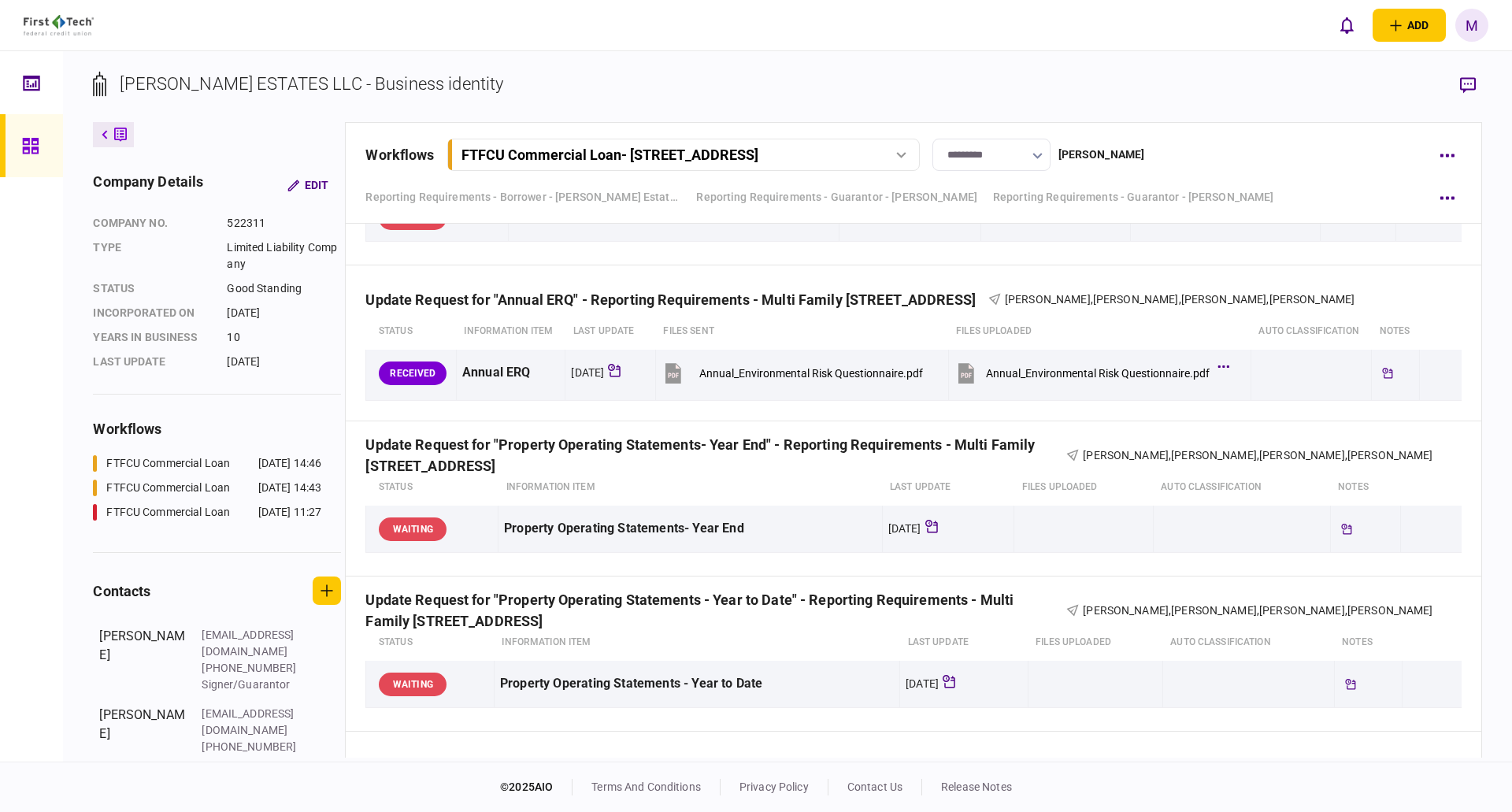
scroll to position [1812, 0]
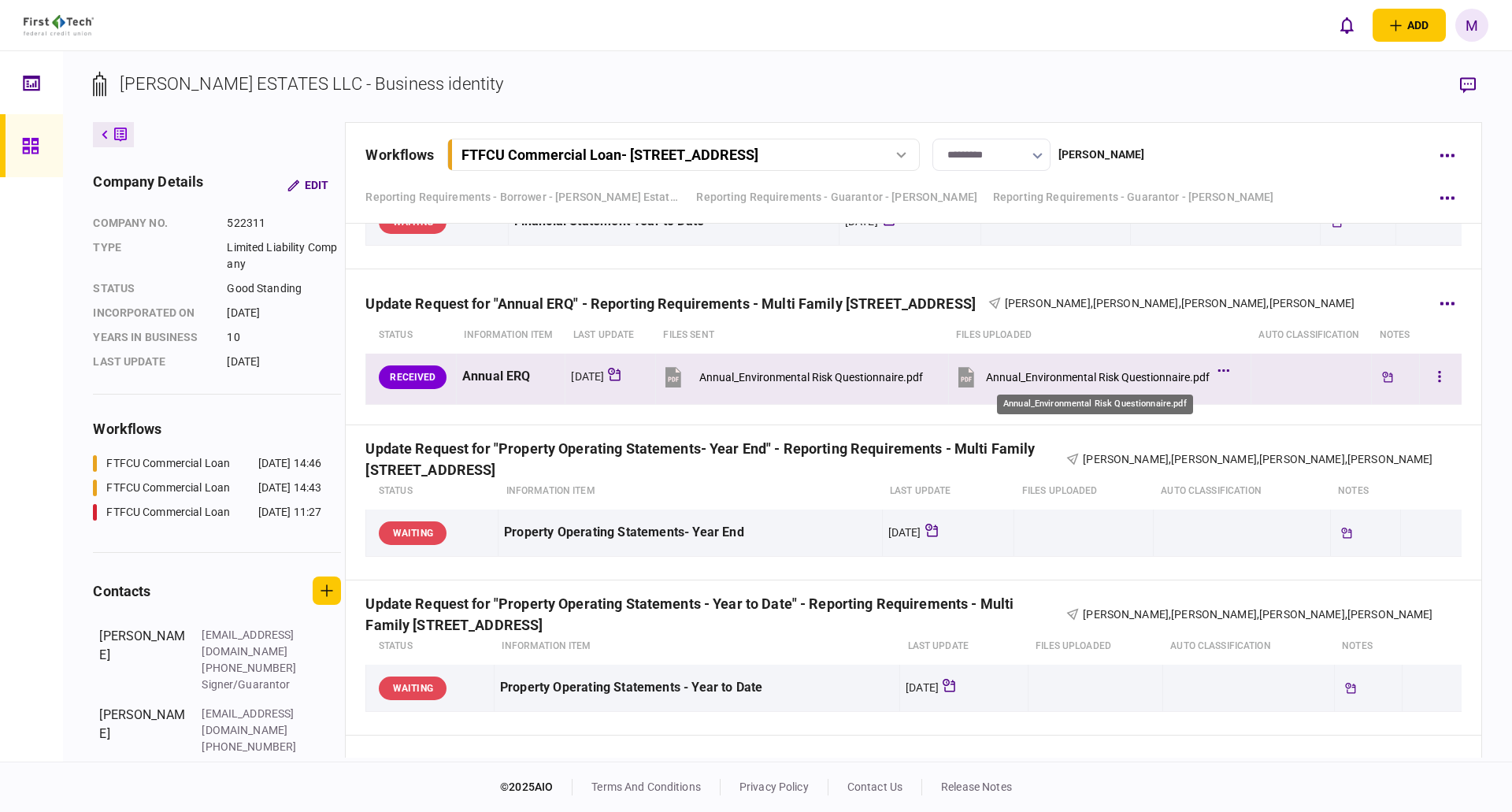
click at [1058, 376] on div "Annual_Environmental Risk Questionnaire.pdf" at bounding box center [1098, 377] width 224 height 13
click at [1428, 369] on button "button" at bounding box center [1439, 377] width 28 height 28
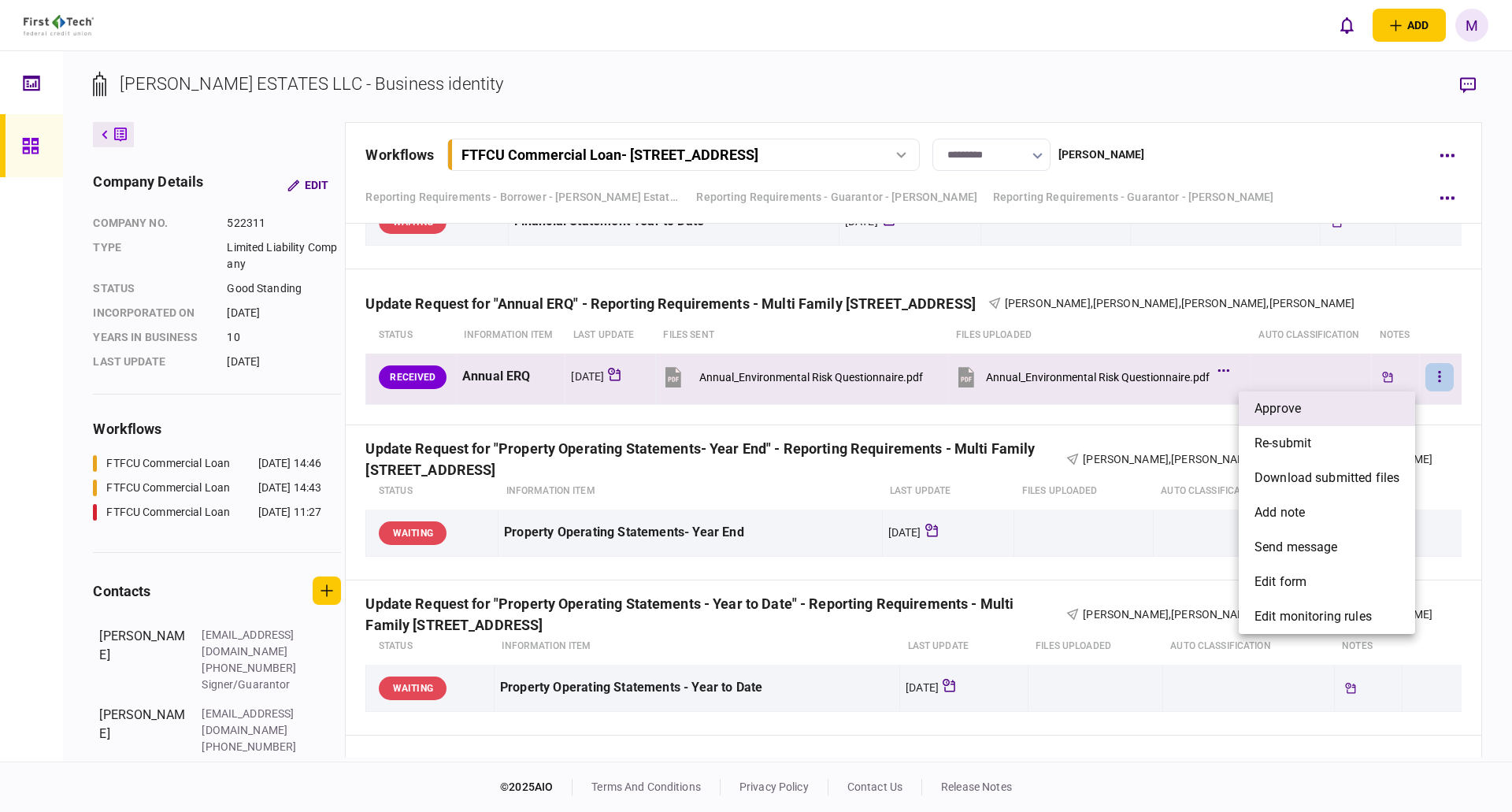
click at [1344, 407] on li "approve" at bounding box center [1327, 409] width 177 height 35
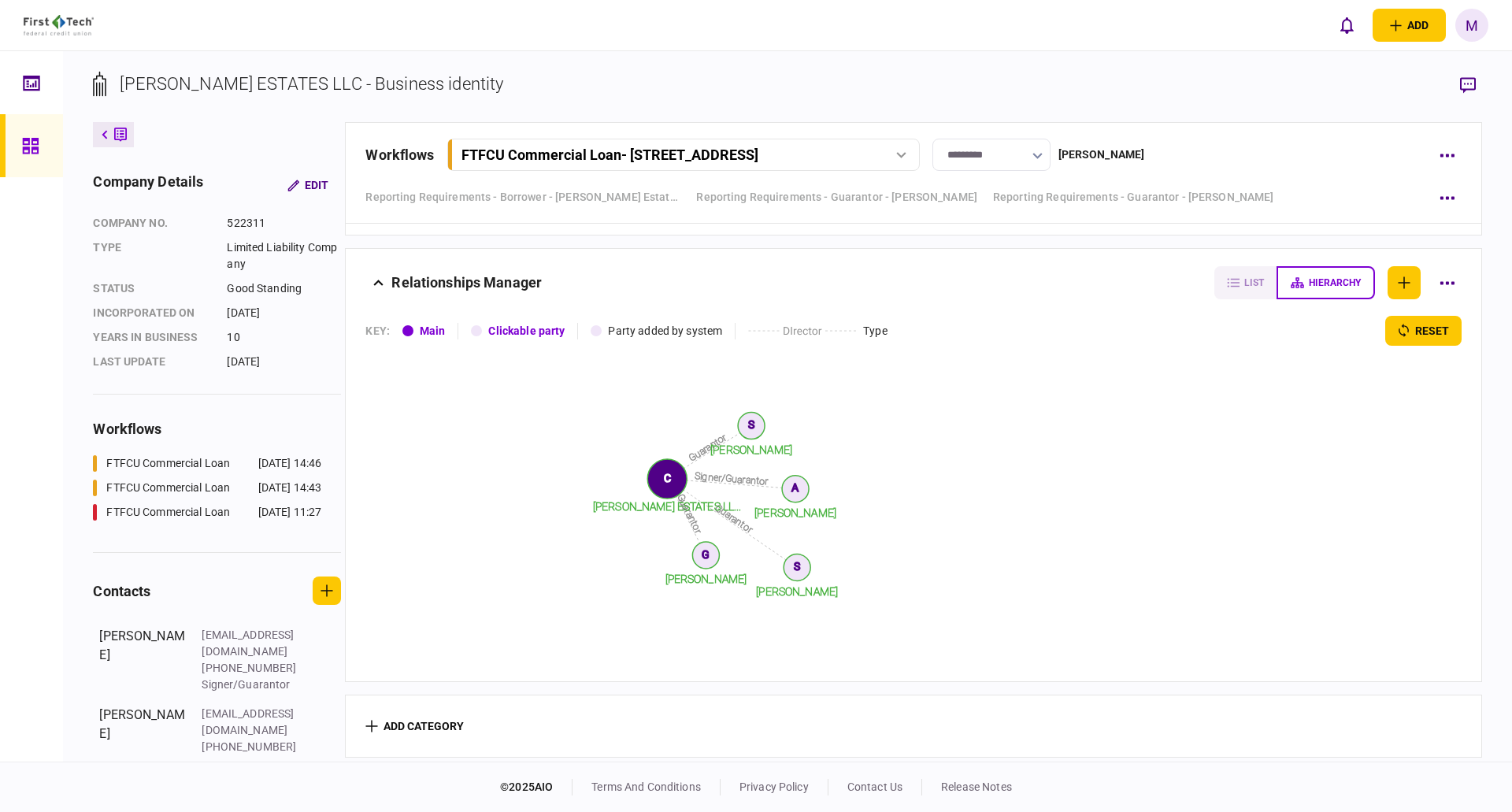
scroll to position [2465, 0]
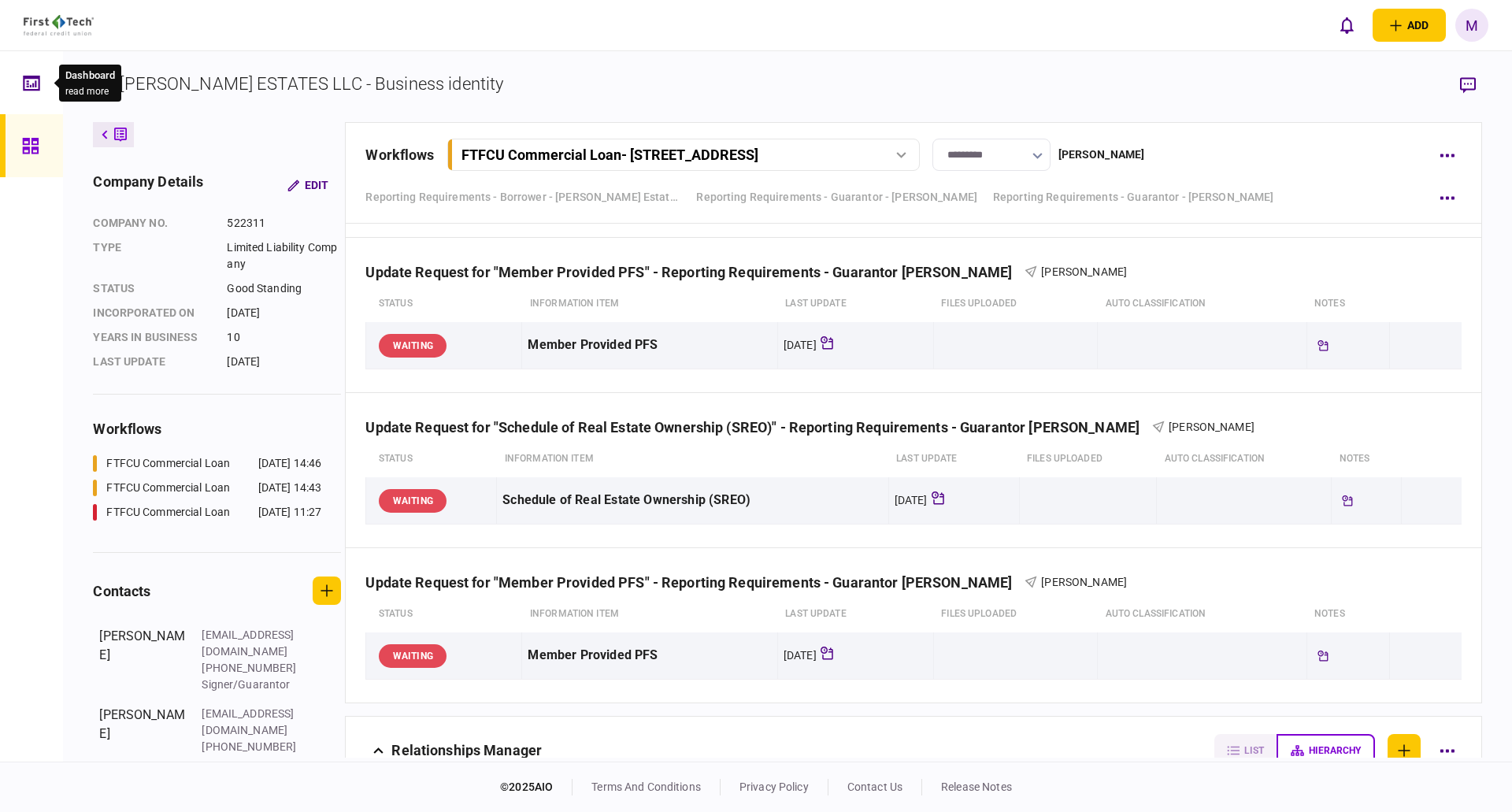
click at [32, 84] on icon at bounding box center [32, 83] width 17 height 18
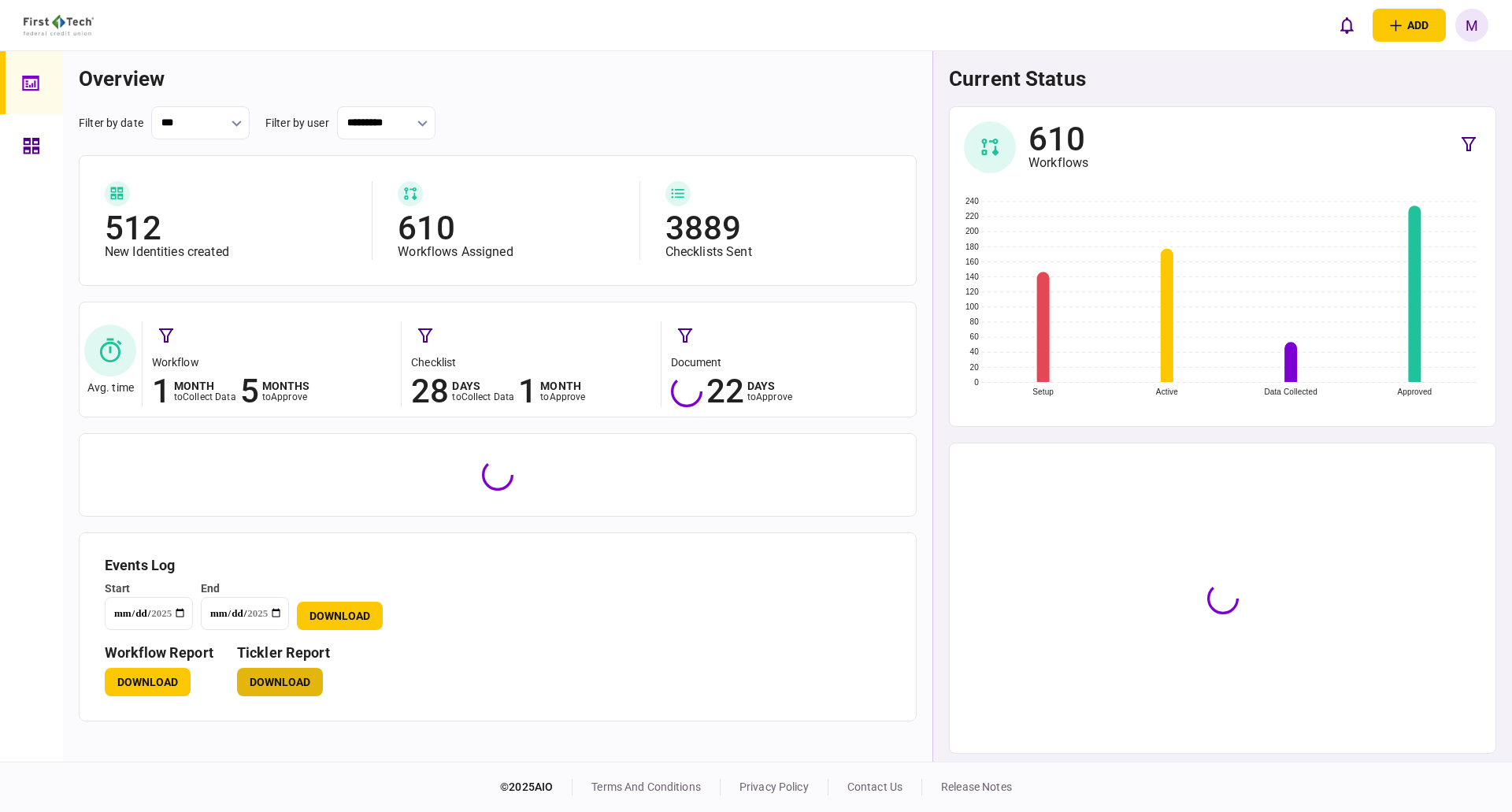
click at [274, 682] on button "Download" at bounding box center [280, 683] width 86 height 28
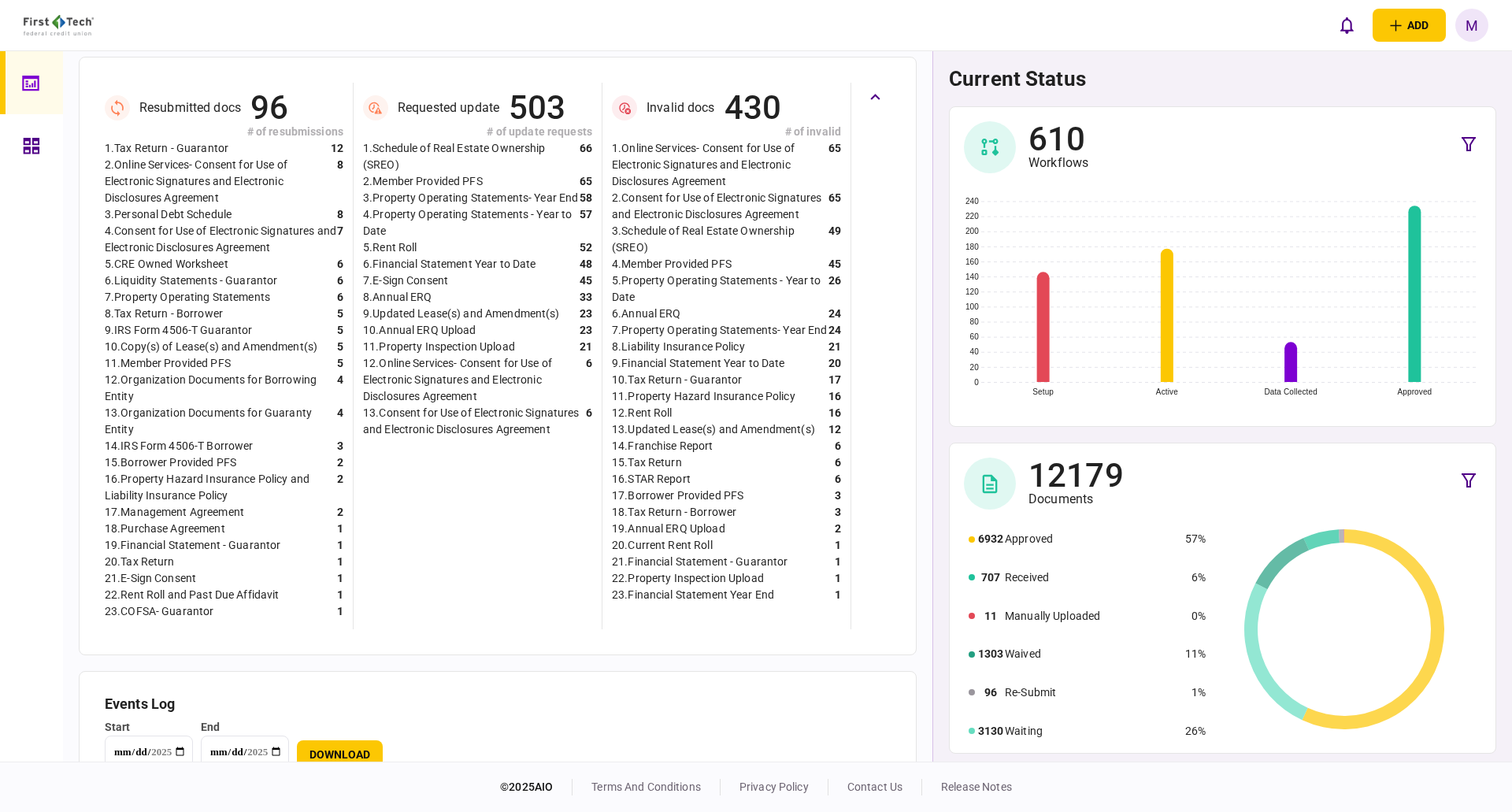
scroll to position [488, 0]
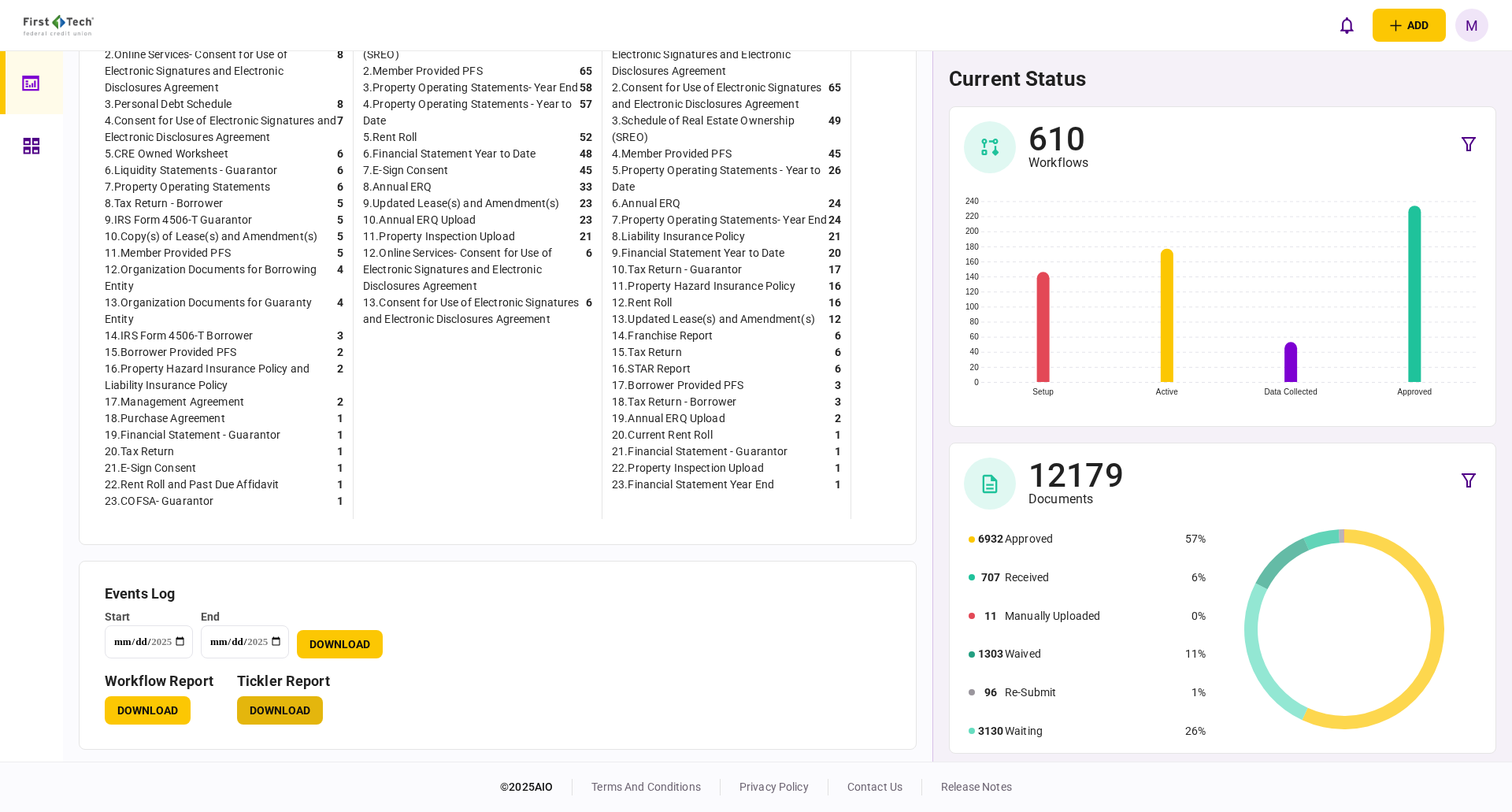
click at [260, 709] on button "Download" at bounding box center [280, 711] width 86 height 28
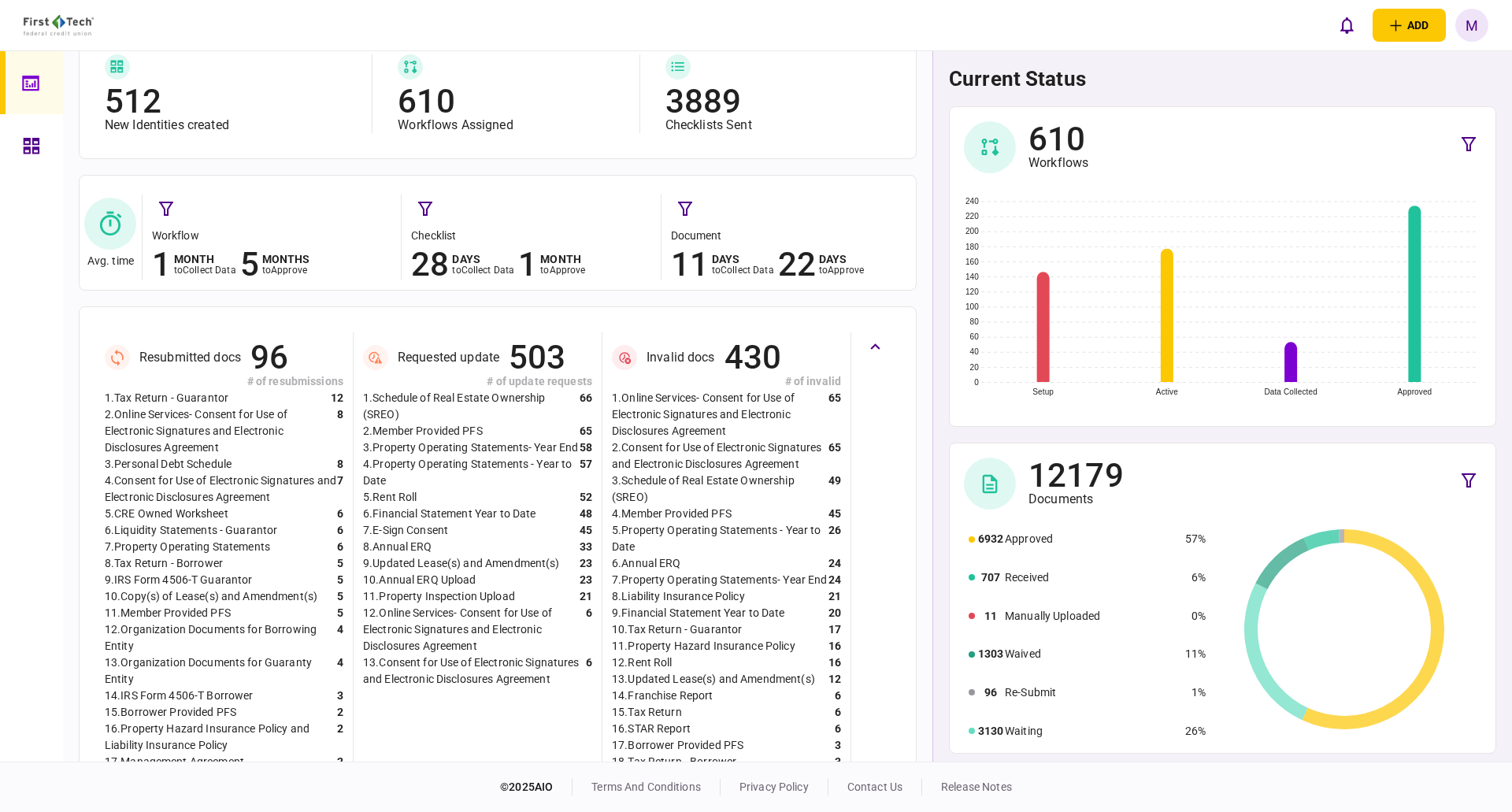
scroll to position [0, 0]
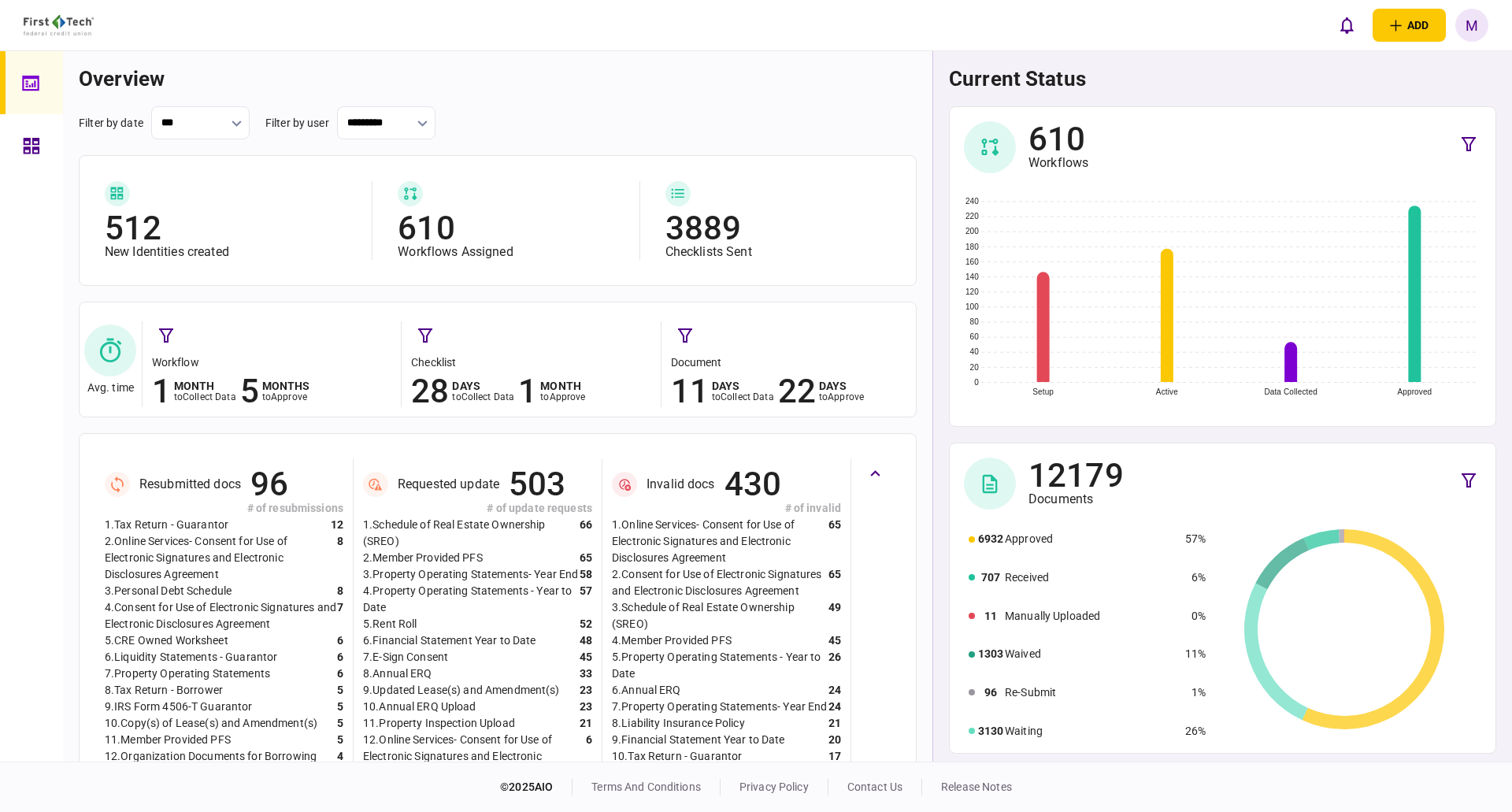
click at [39, 152] on icon at bounding box center [32, 146] width 16 height 16
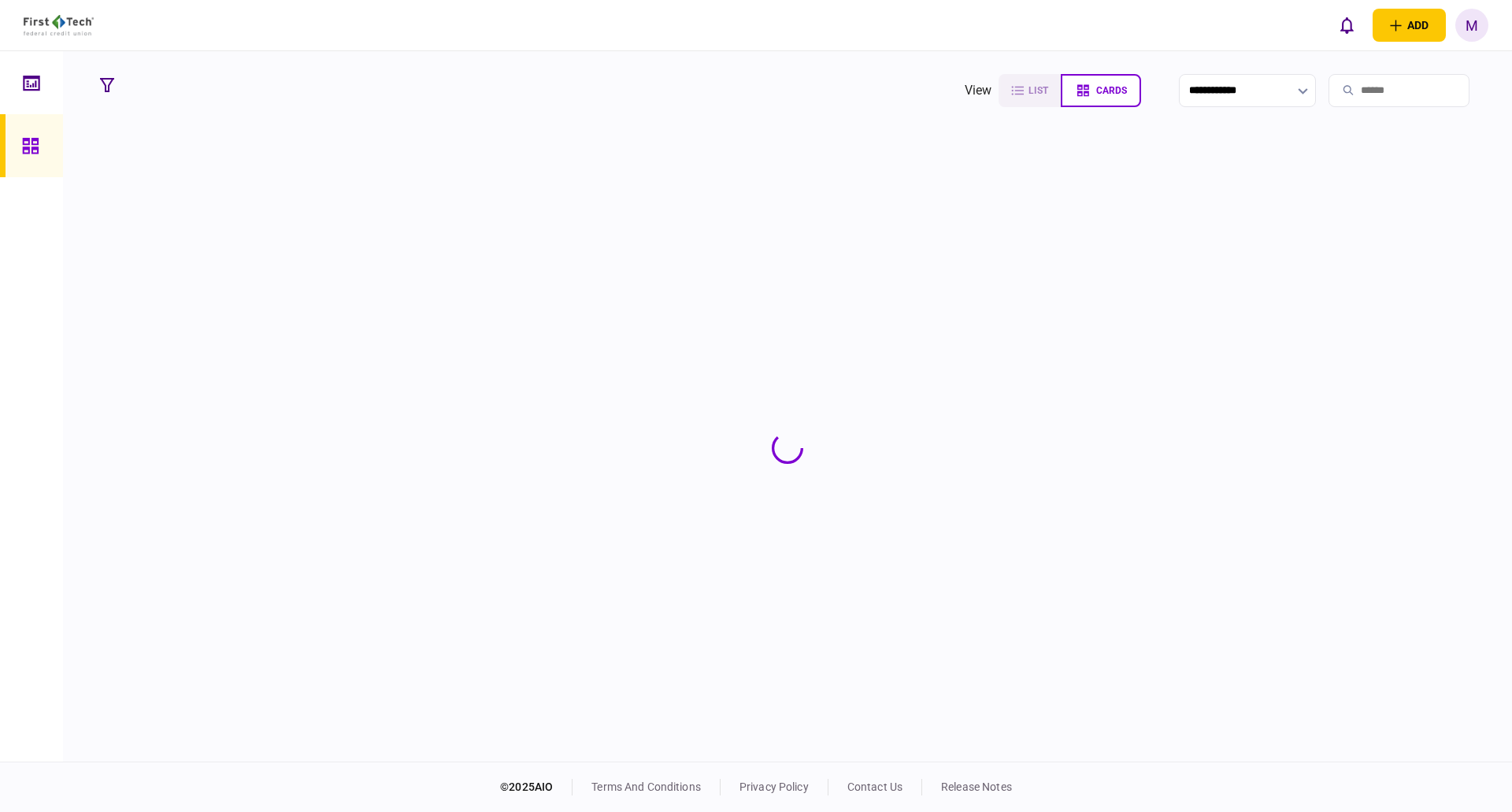
click at [1374, 95] on input "search" at bounding box center [1398, 91] width 141 height 33
type input "*****"
click at [50, 154] on link at bounding box center [32, 146] width 63 height 63
